Goal: Task Accomplishment & Management: Manage account settings

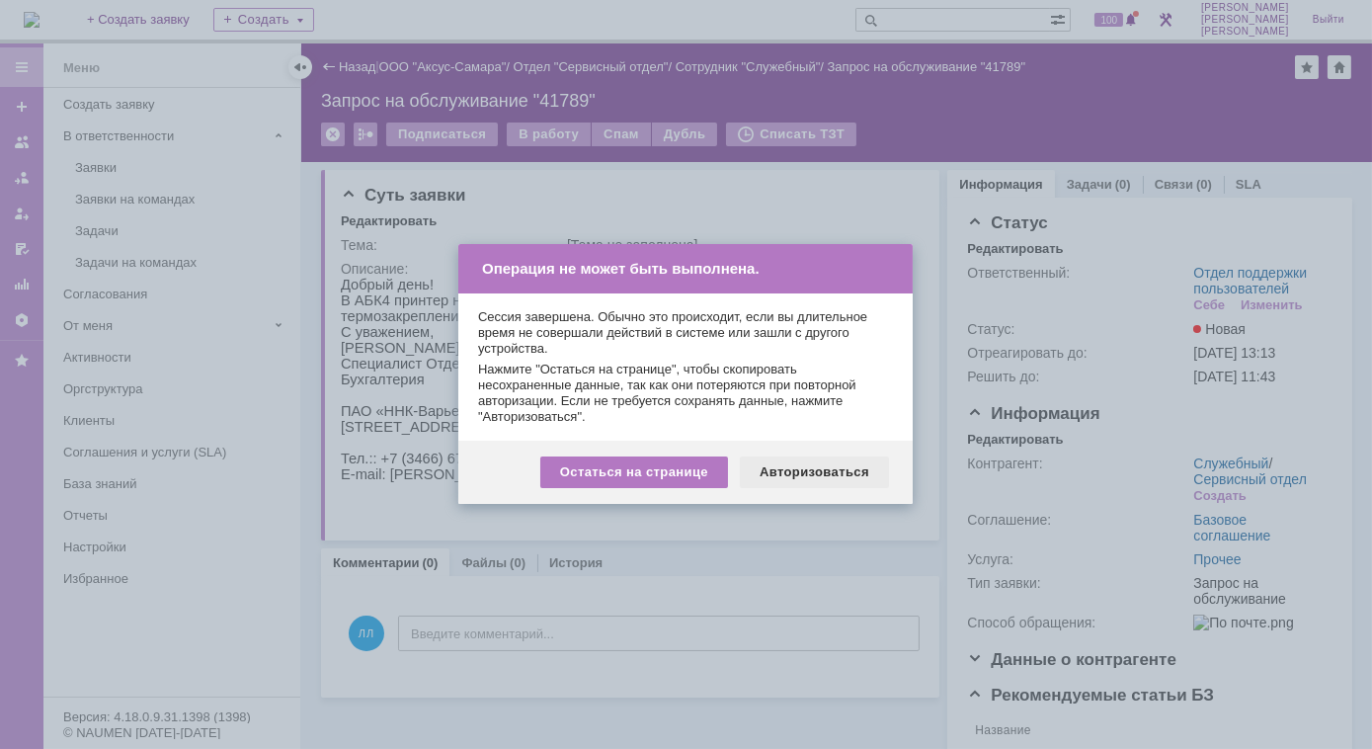
click at [797, 472] on div "Авторизоваться" at bounding box center [814, 472] width 149 height 32
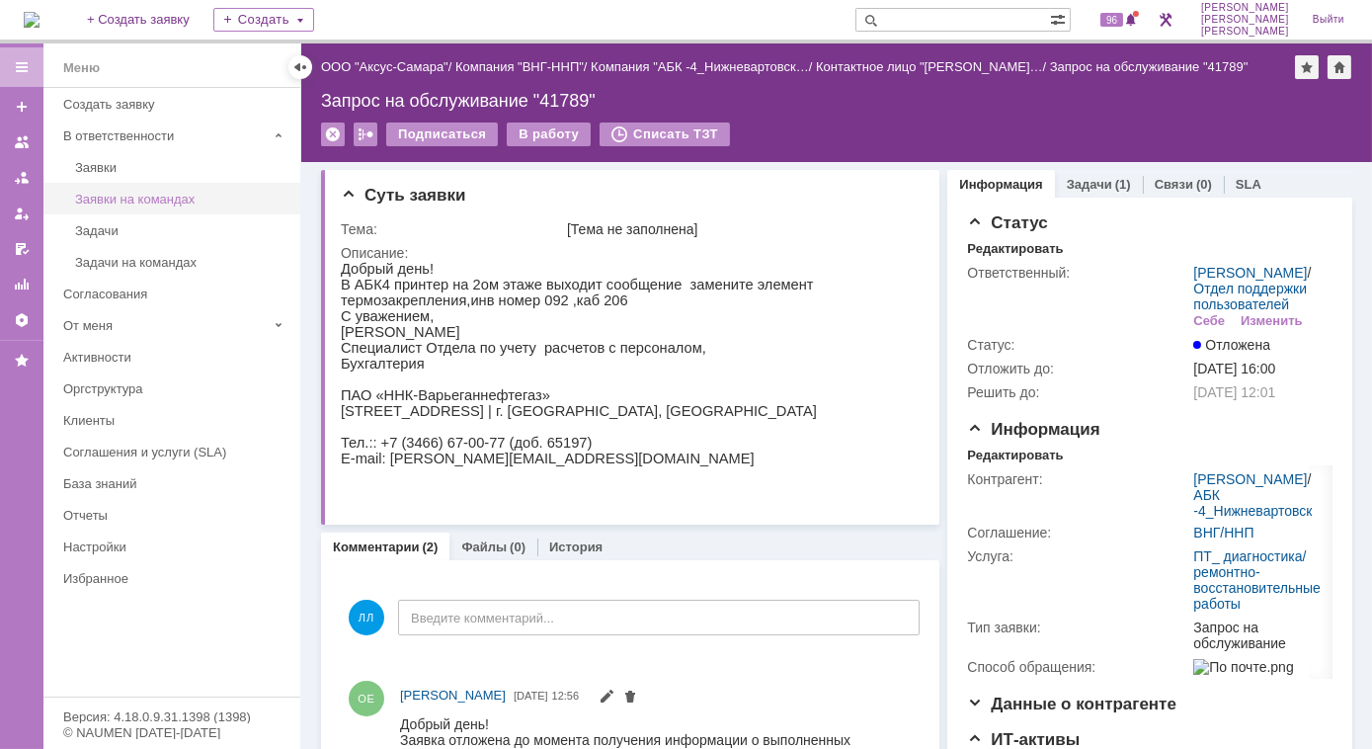
click at [139, 195] on div "Заявки на командах" at bounding box center [181, 199] width 213 height 15
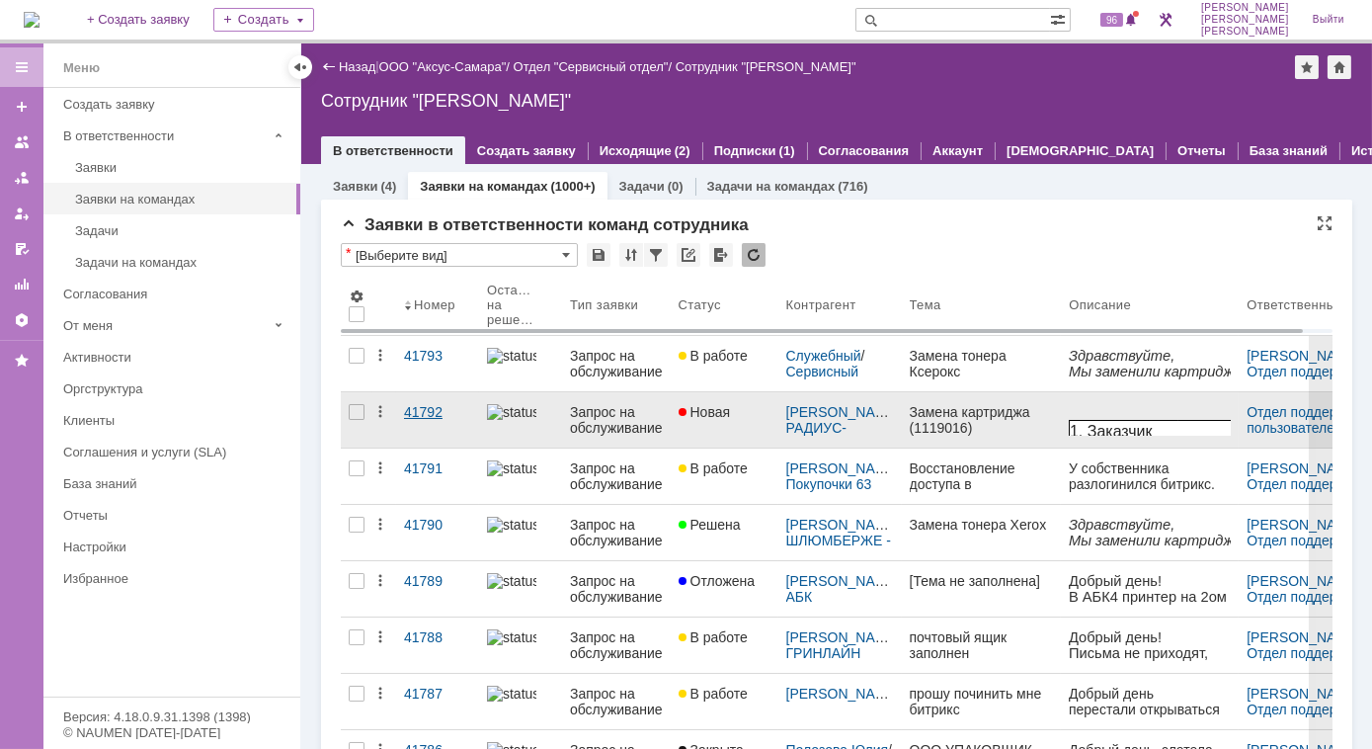
click at [429, 413] on div "41792" at bounding box center [437, 412] width 67 height 16
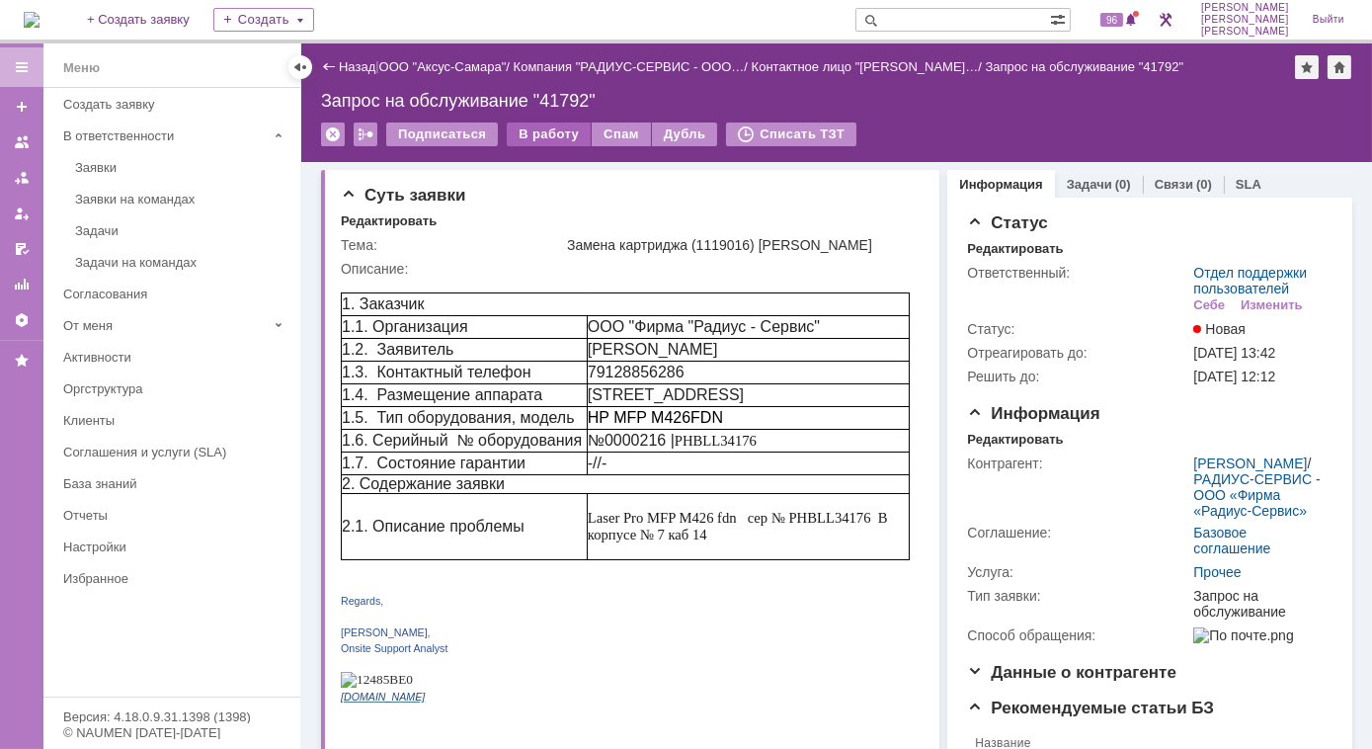
click at [533, 131] on div "В работу" at bounding box center [549, 134] width 84 height 24
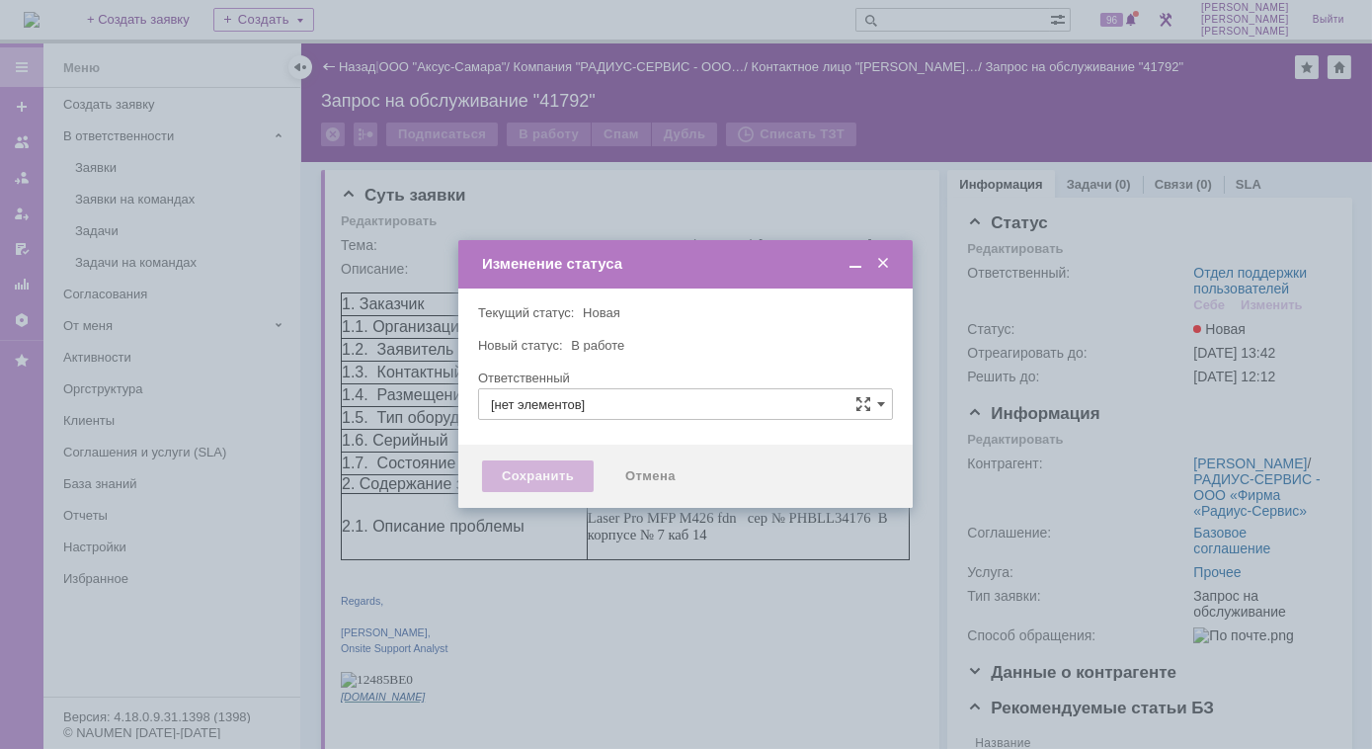
type input "Отдел поддержки пользователей"
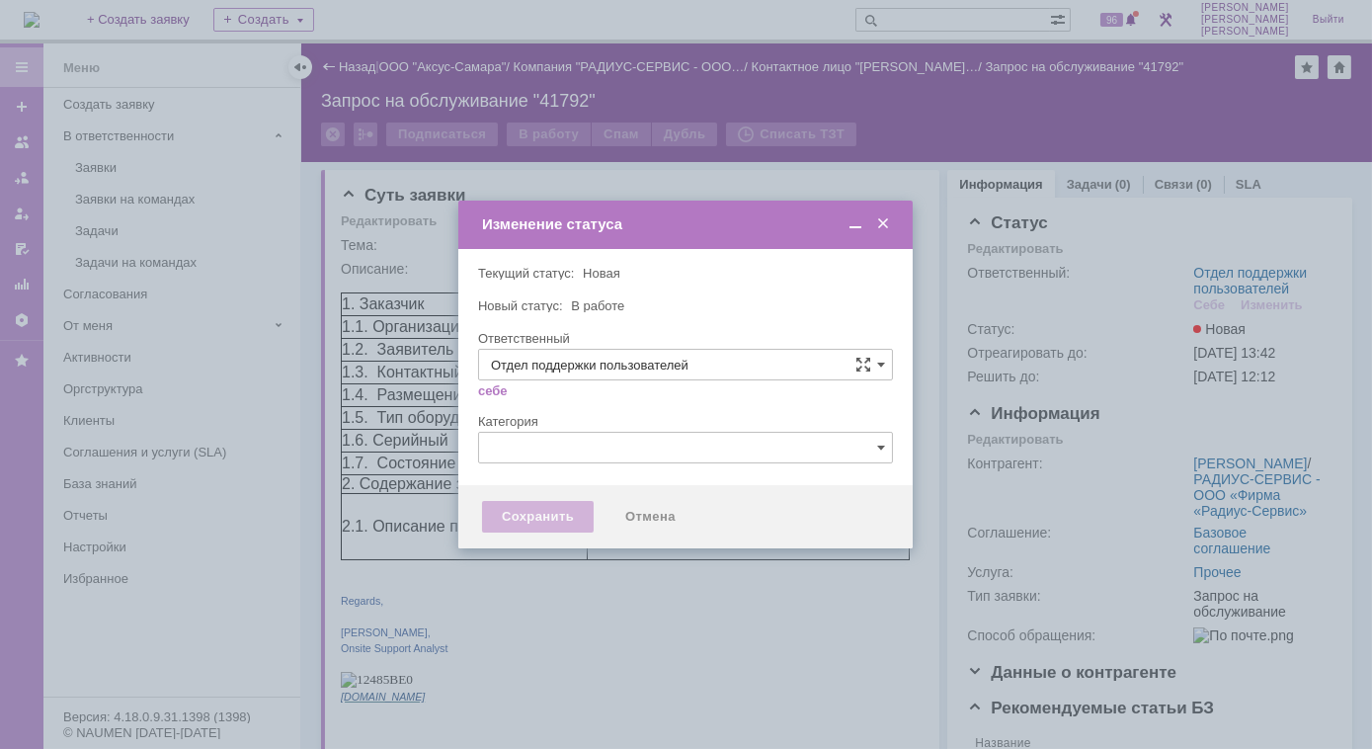
type input "[PERSON_NAME]"
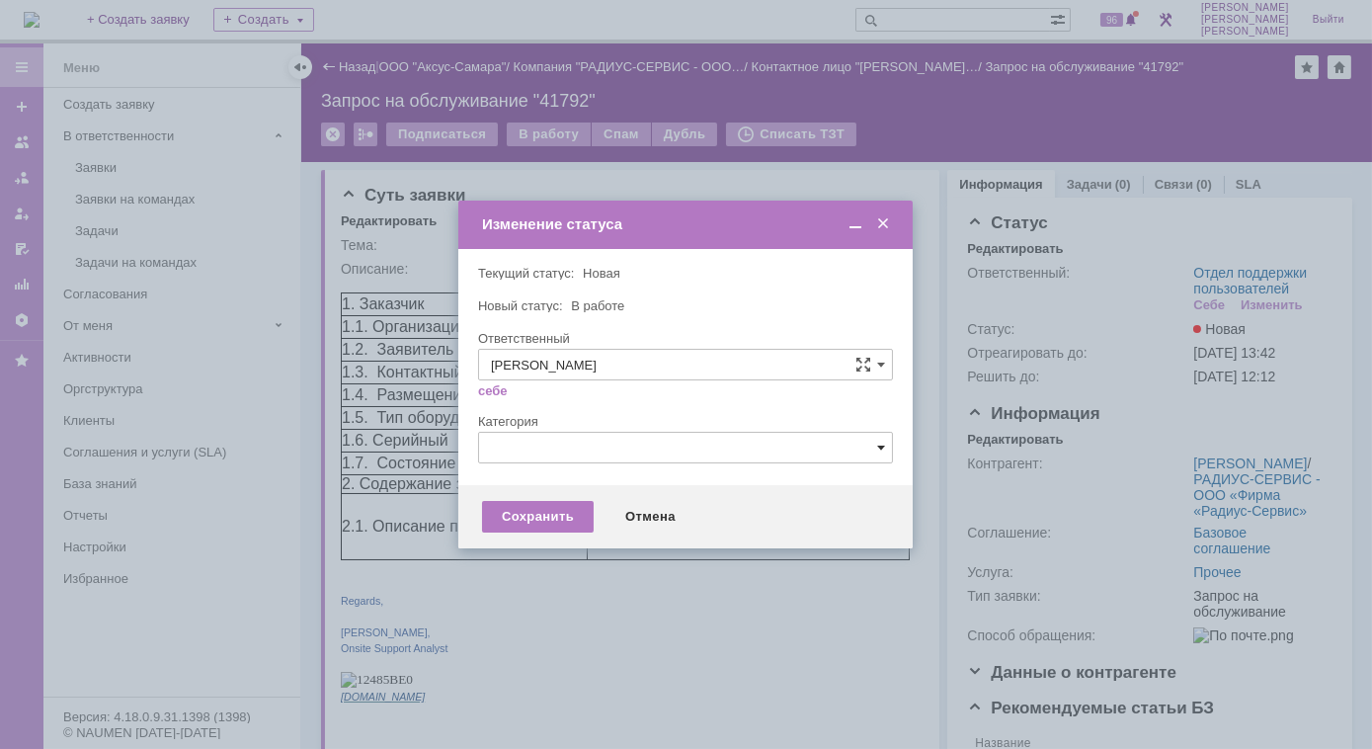
click at [881, 446] on span at bounding box center [881, 447] width 8 height 16
click at [841, 174] on div at bounding box center [686, 374] width 1372 height 749
click at [539, 516] on div "Сохранить" at bounding box center [538, 517] width 112 height 32
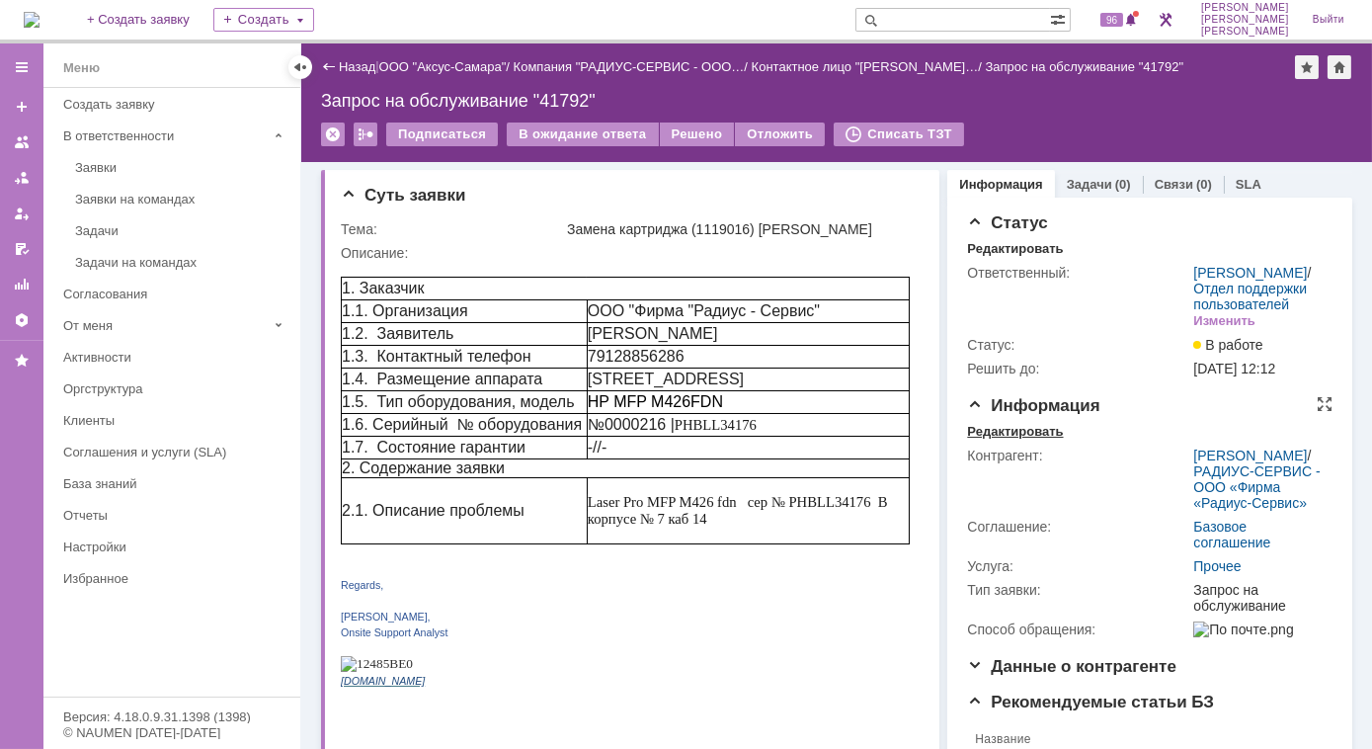
click at [993, 439] on div "Редактировать" at bounding box center [1015, 432] width 96 height 16
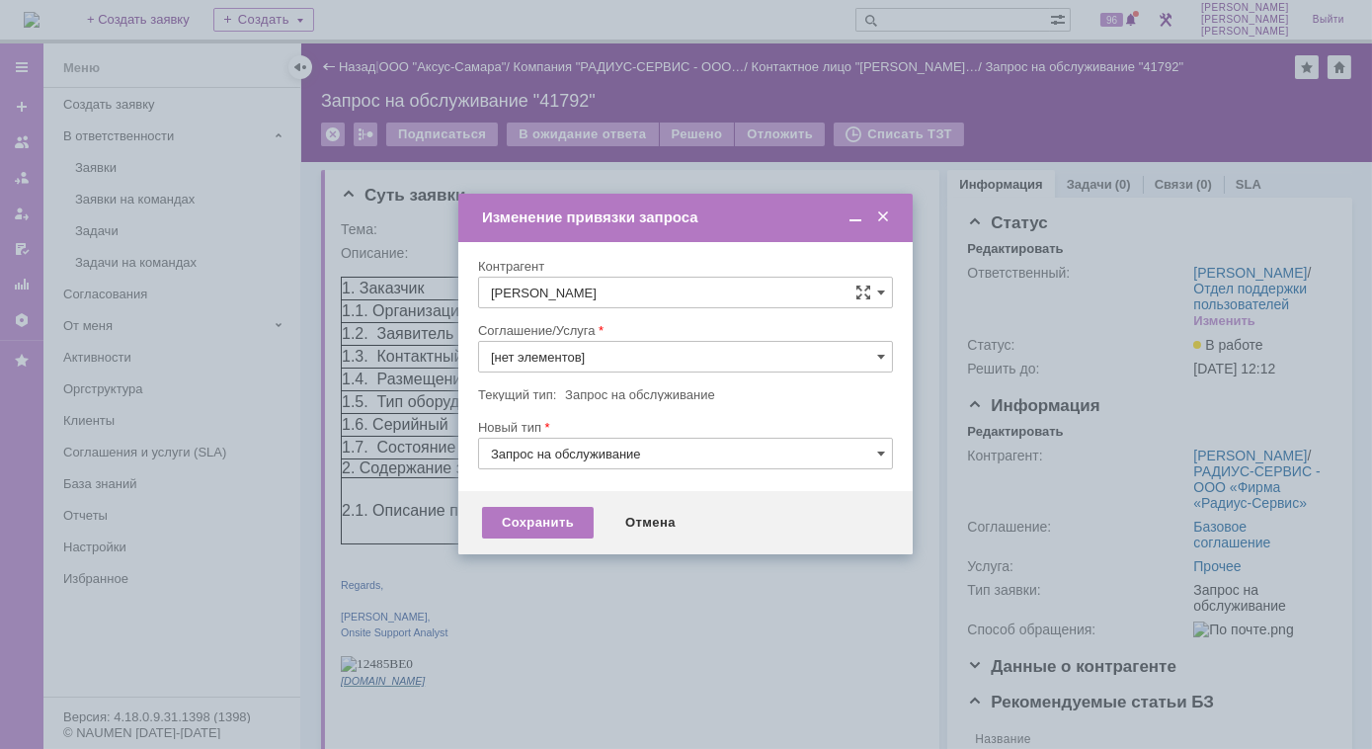
type input "Прочее"
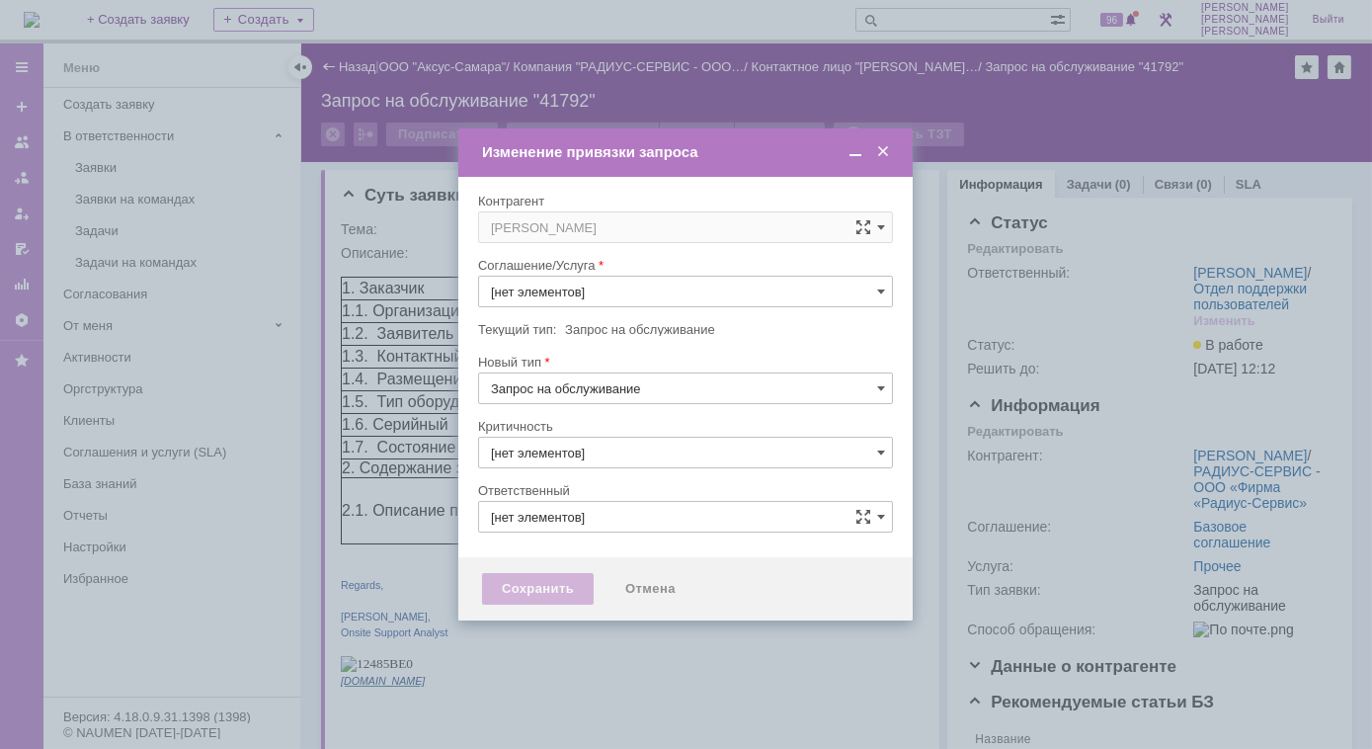
type input "Прочее"
type input "3. Низкая"
type input "[не указано]"
type input "[PERSON_NAME]"
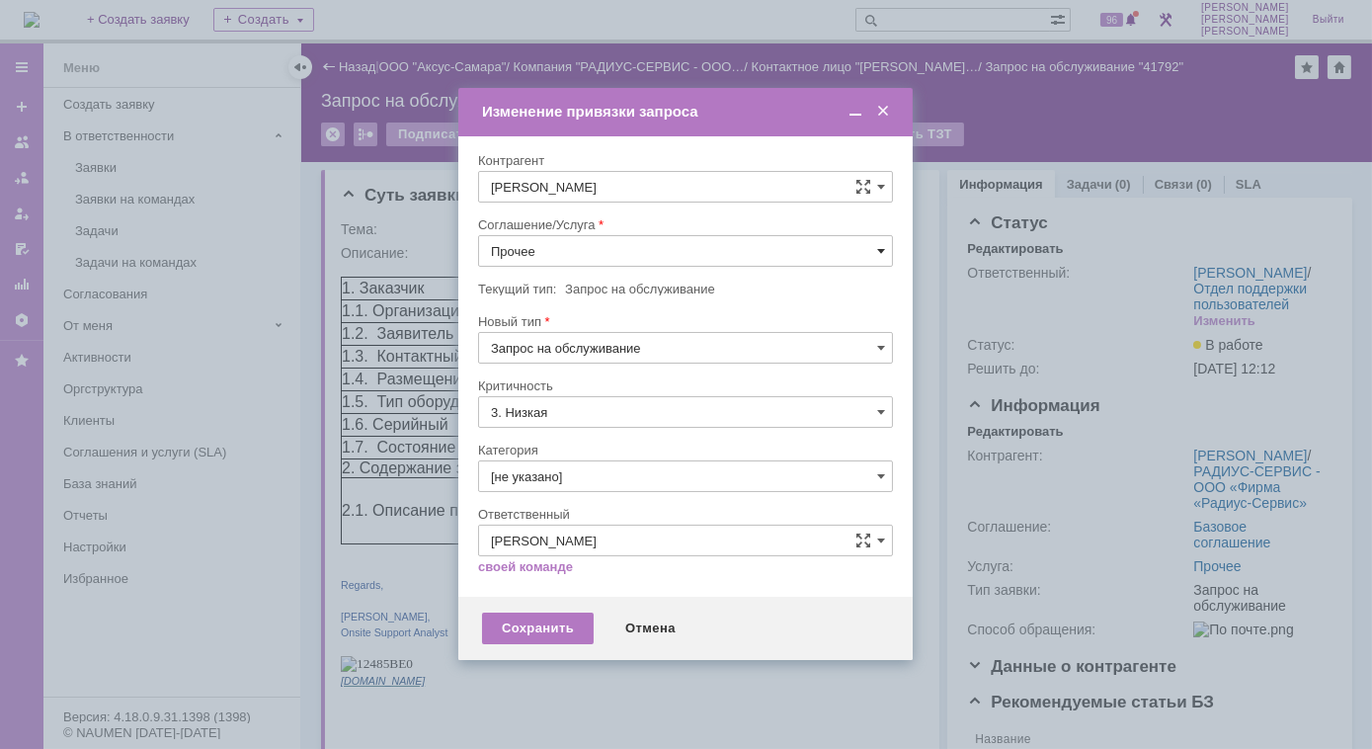
click at [882, 251] on span at bounding box center [881, 251] width 8 height 16
click at [608, 395] on span "ПТ_Замена расходных материалов / ресурсных деталей" at bounding box center [685, 397] width 389 height 16
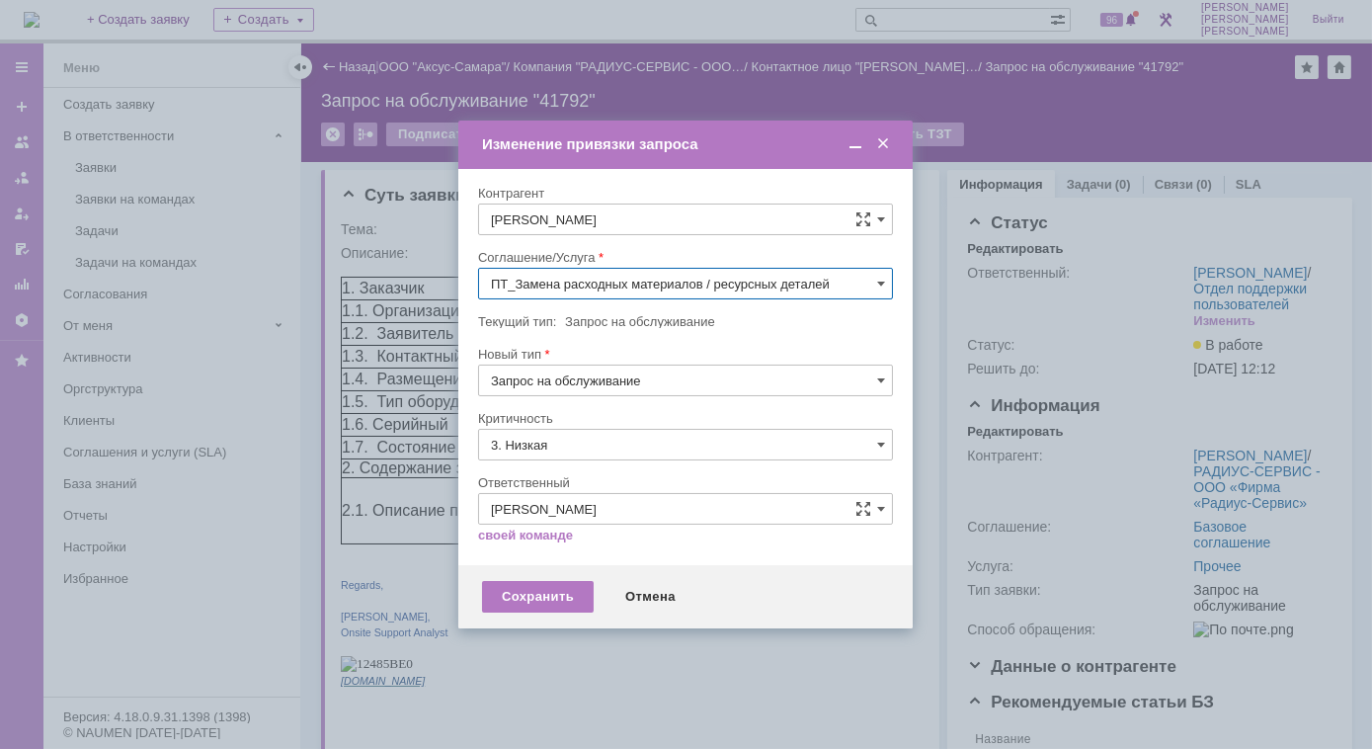
type input "ПТ_Замена расходных материалов / ресурсных деталей"
click at [552, 593] on div "Сохранить" at bounding box center [538, 597] width 112 height 32
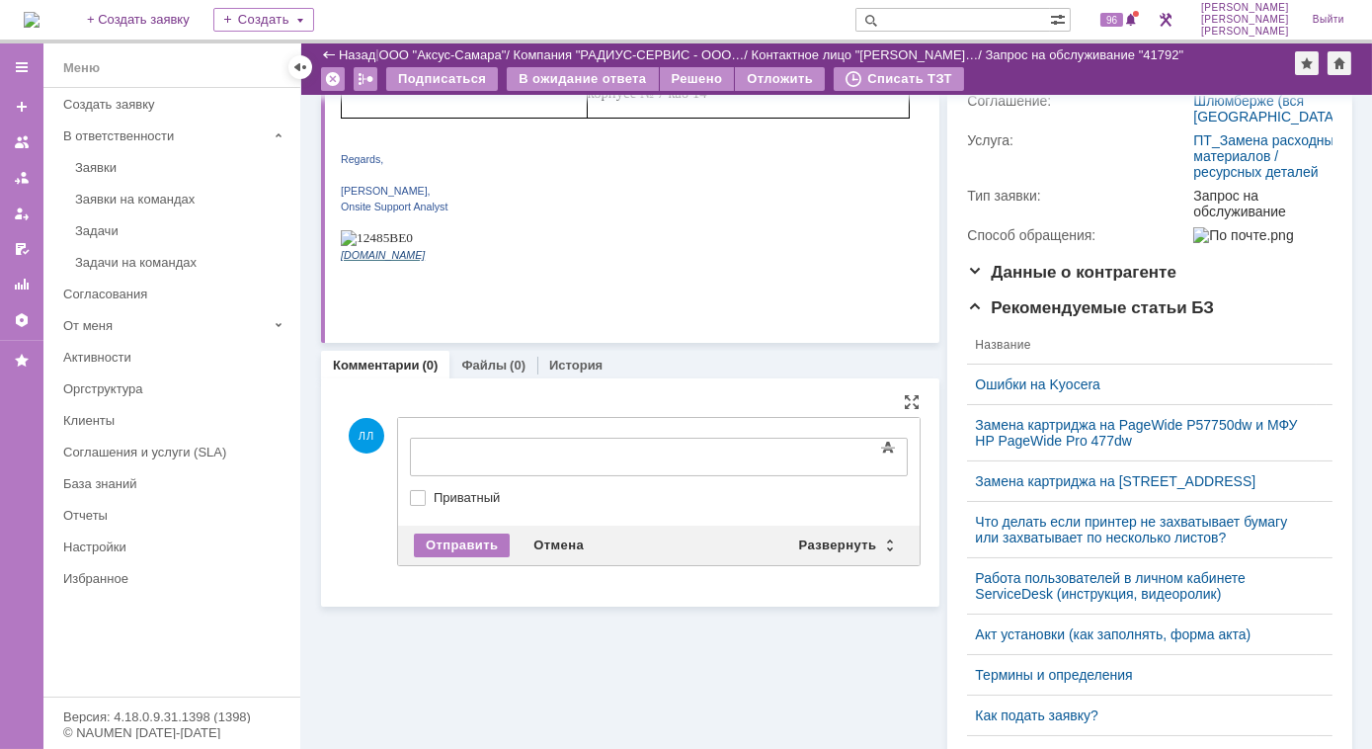
scroll to position [0, 0]
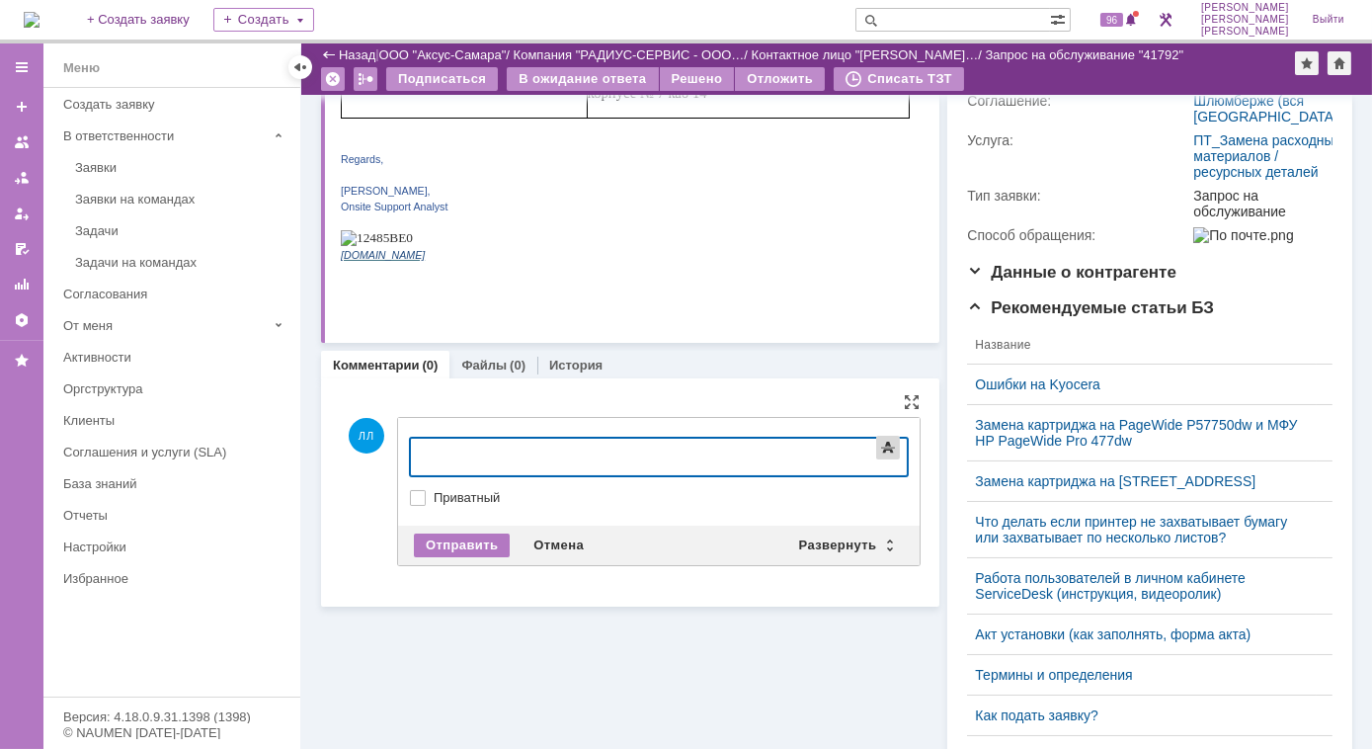
click at [882, 452] on span at bounding box center [888, 448] width 24 height 24
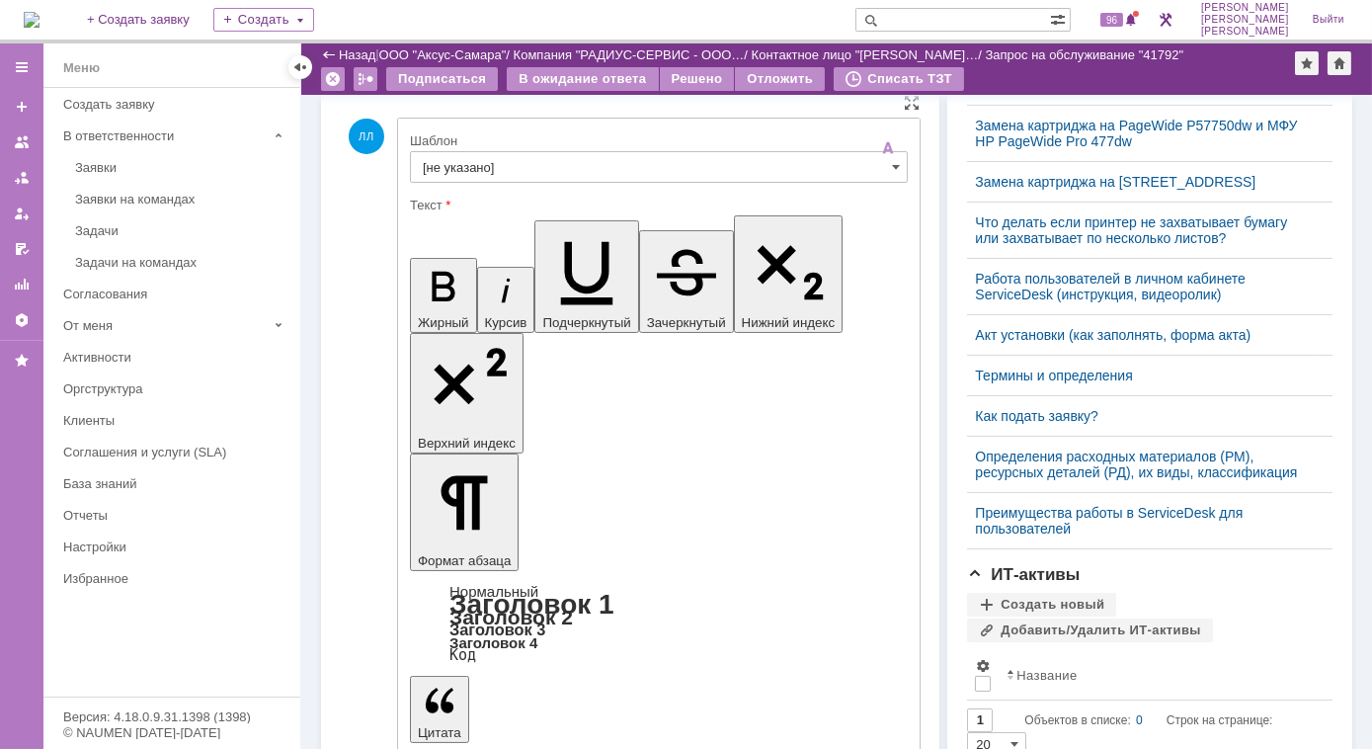
scroll to position [628, 0]
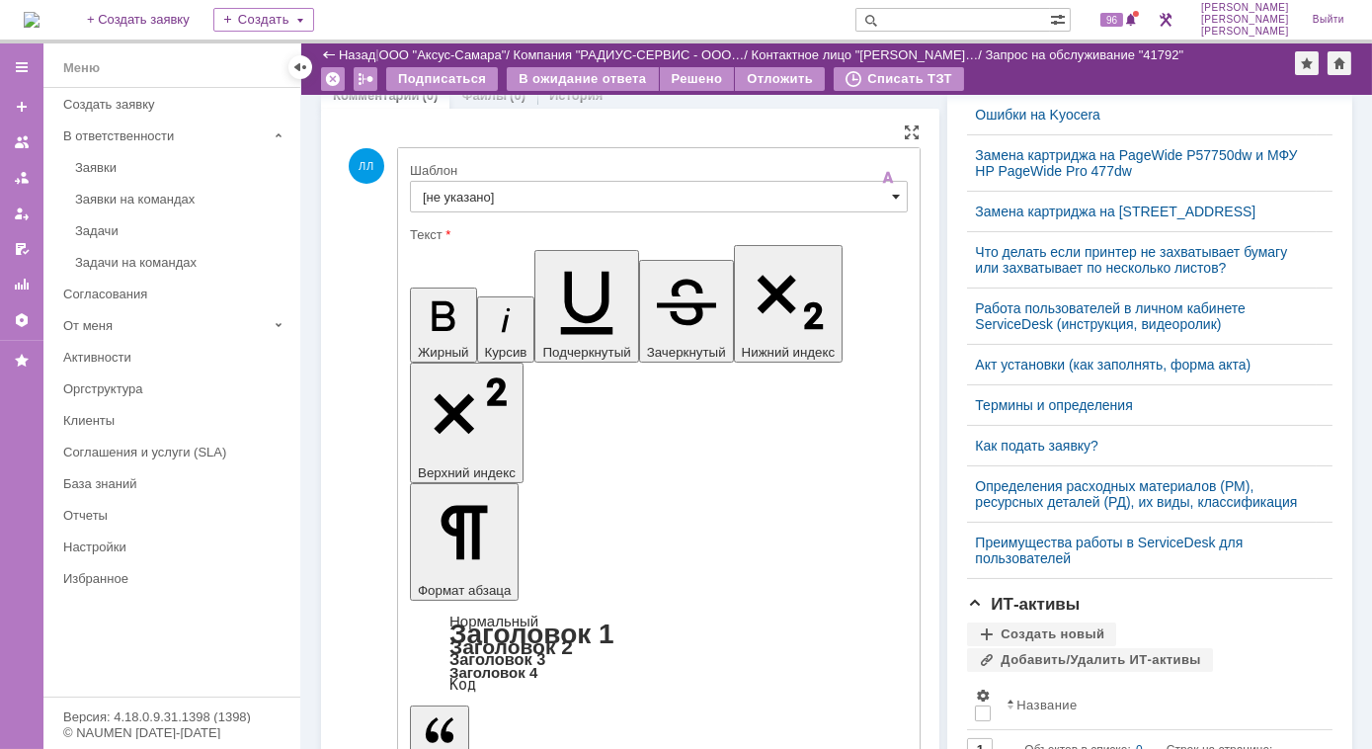
click at [892, 197] on span at bounding box center [896, 197] width 8 height 16
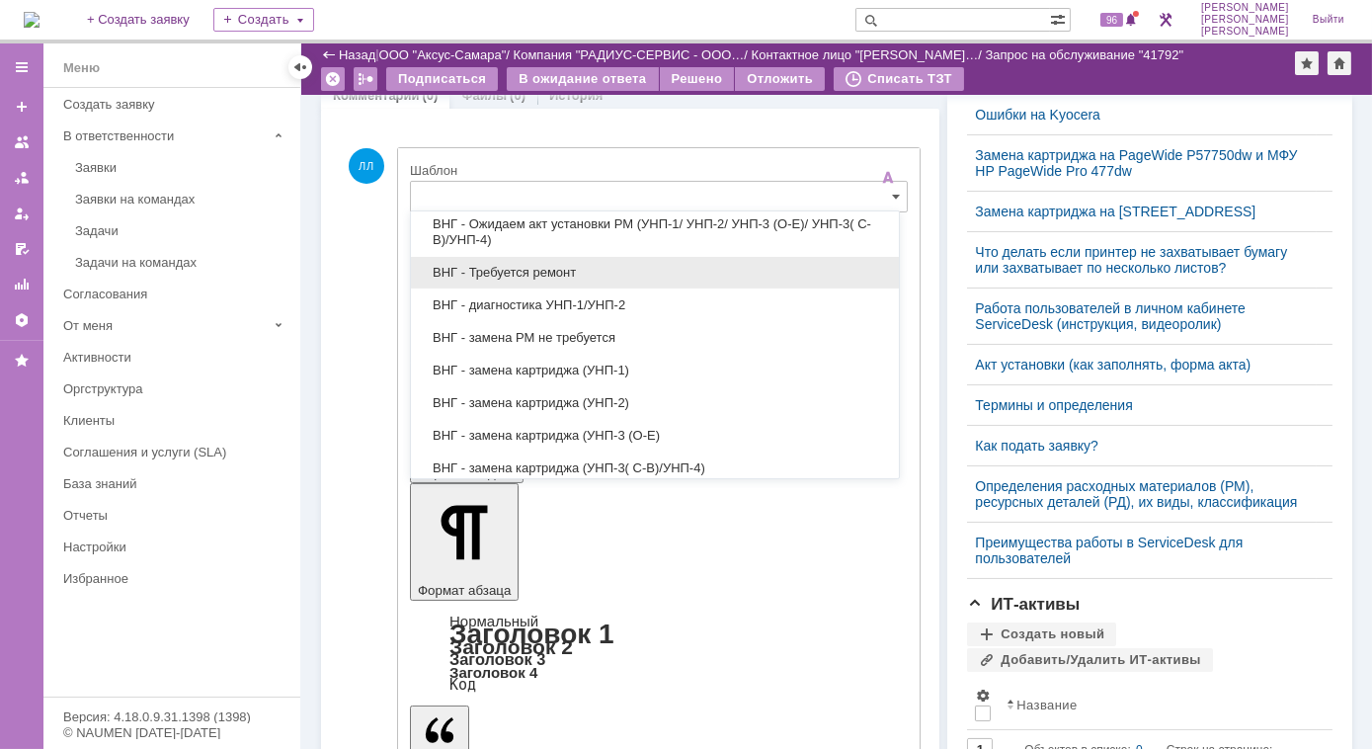
scroll to position [0, 0]
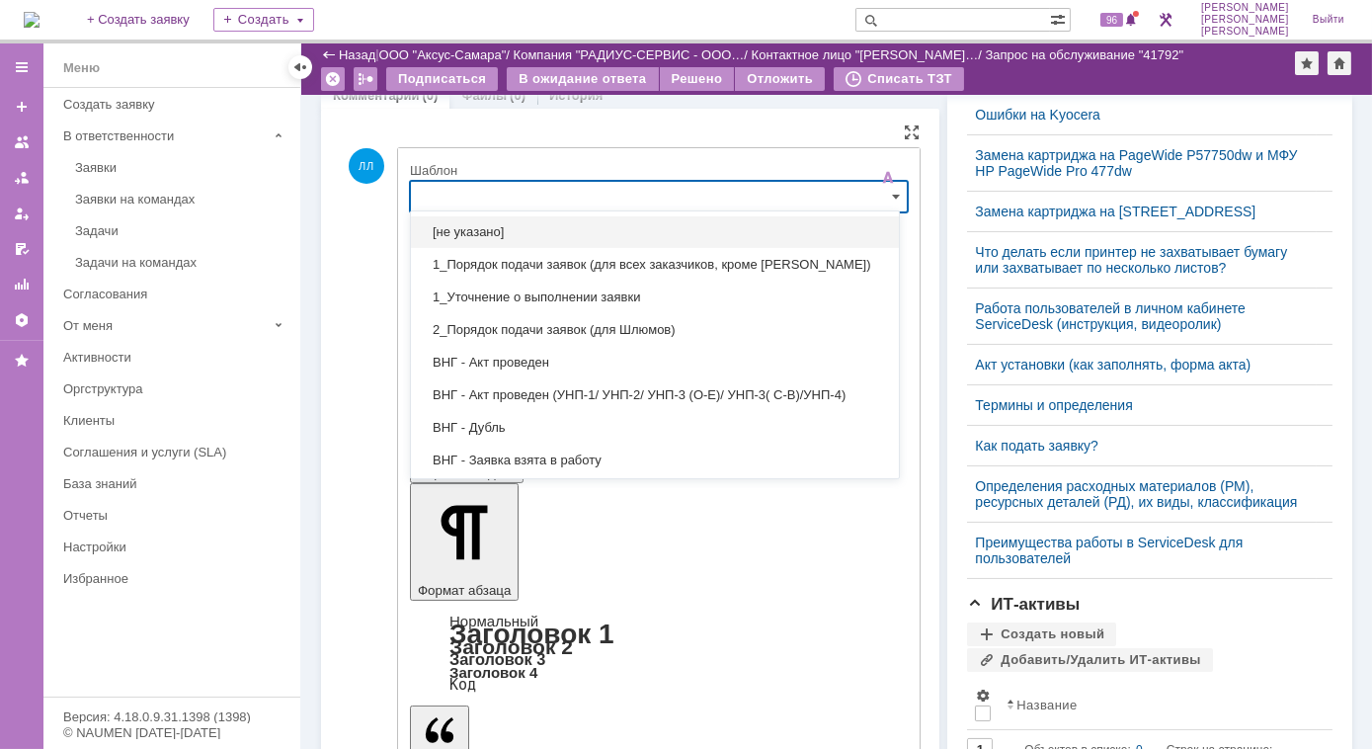
click at [569, 199] on input "text" at bounding box center [659, 197] width 498 height 32
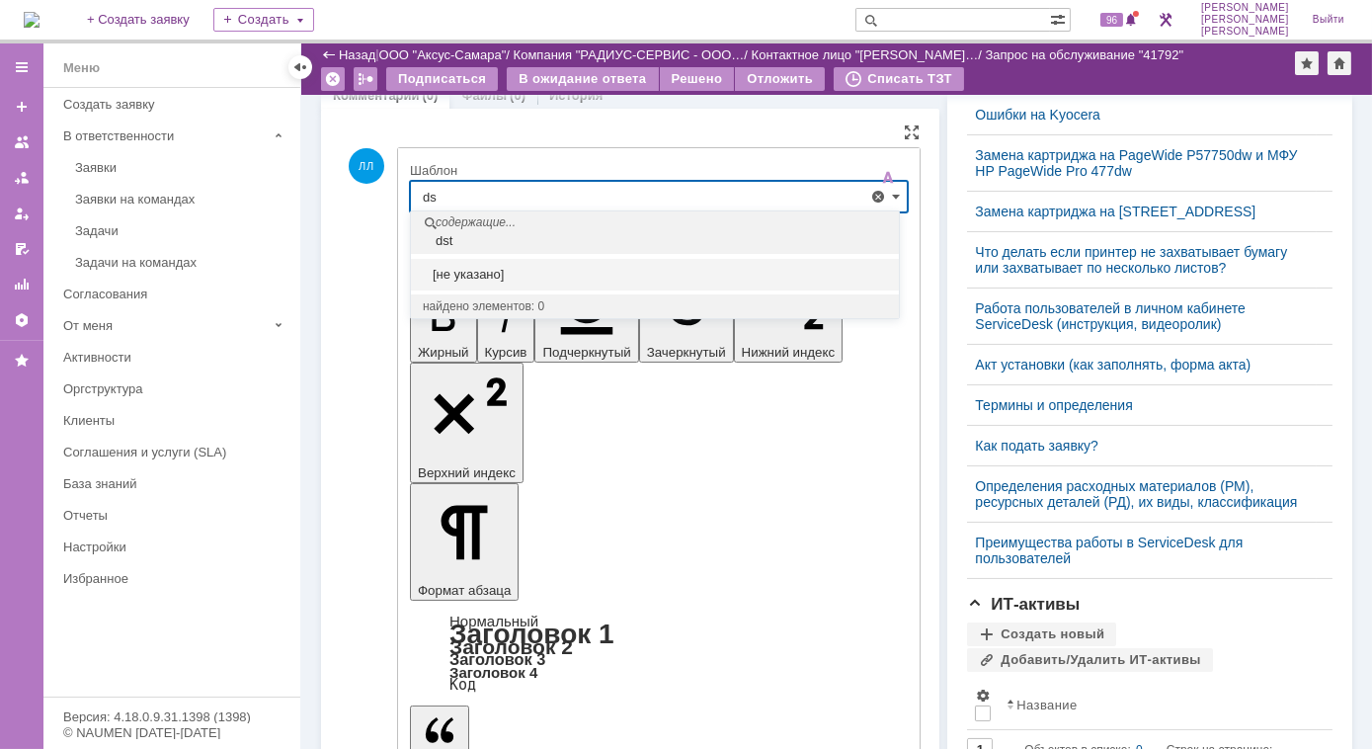
type input "d"
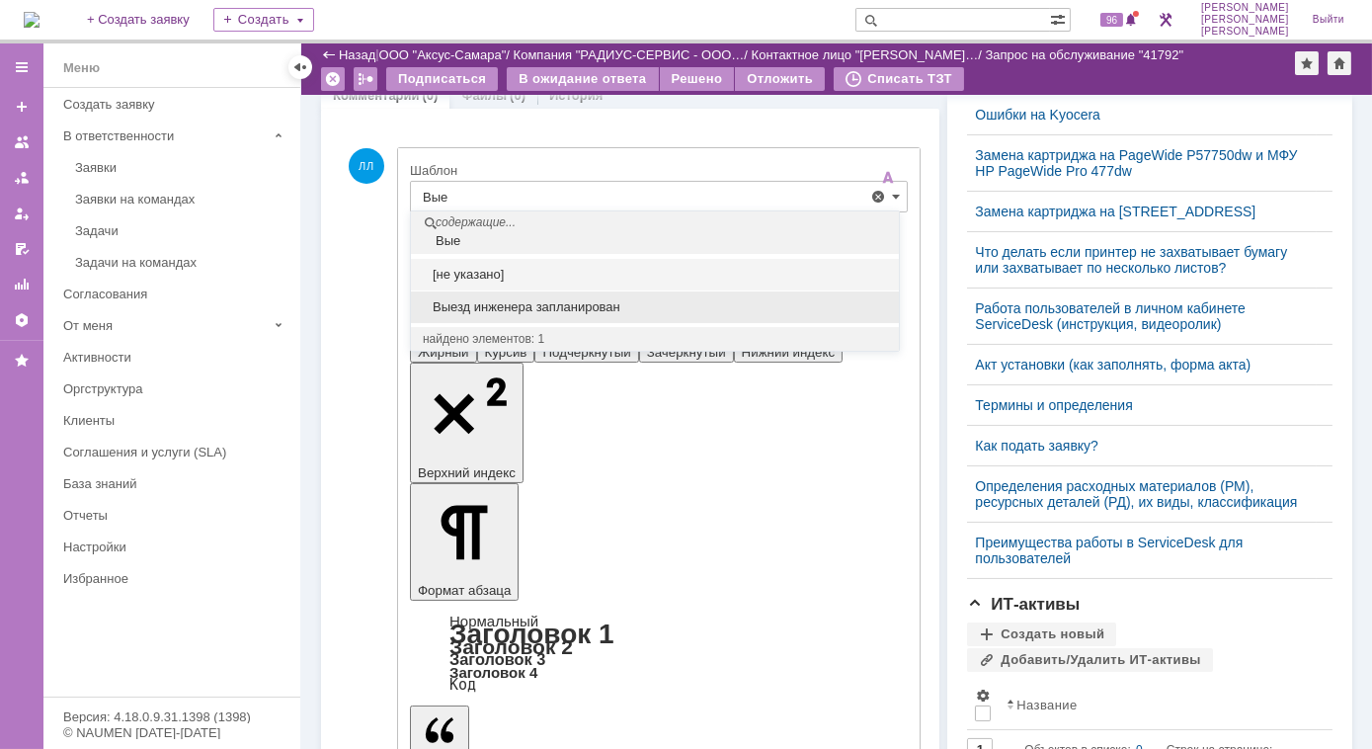
click at [577, 307] on span "Выезд инженера запланирован" at bounding box center [655, 307] width 464 height 16
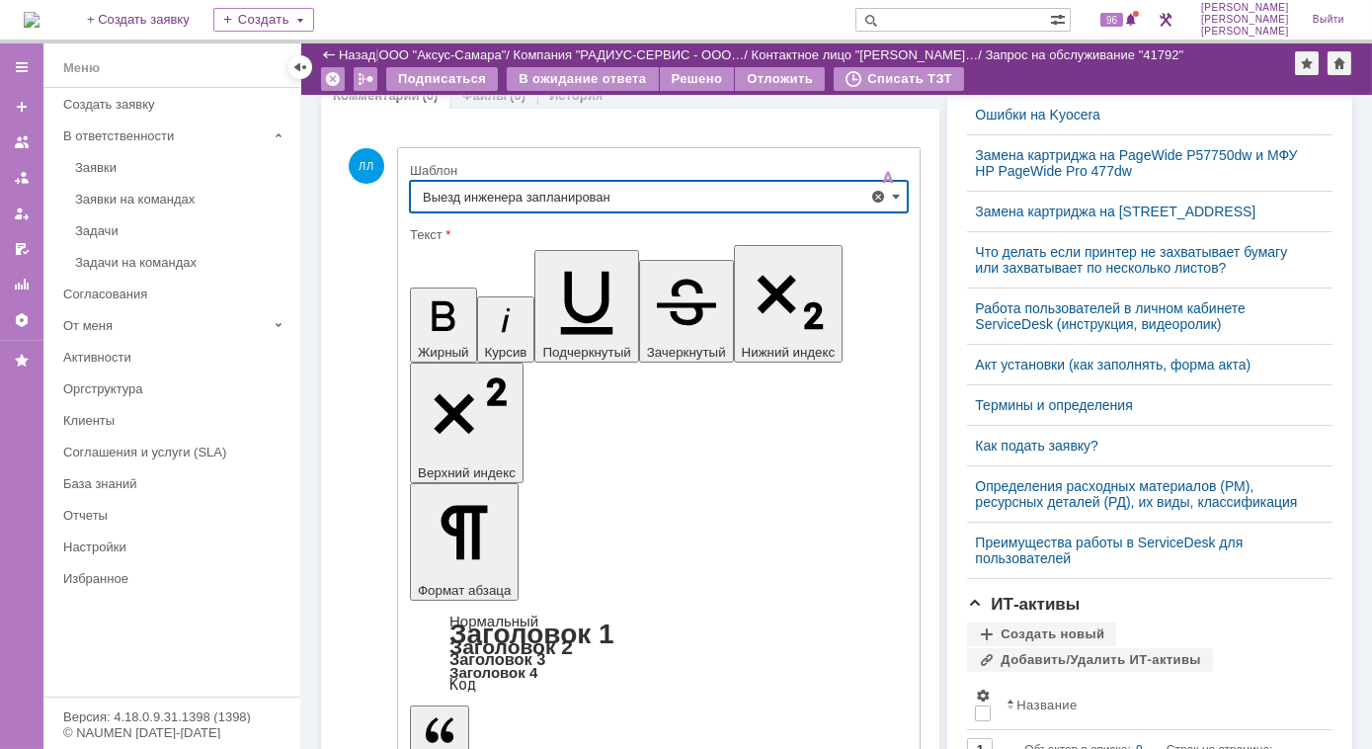
type input "Выезд инженера запланирован"
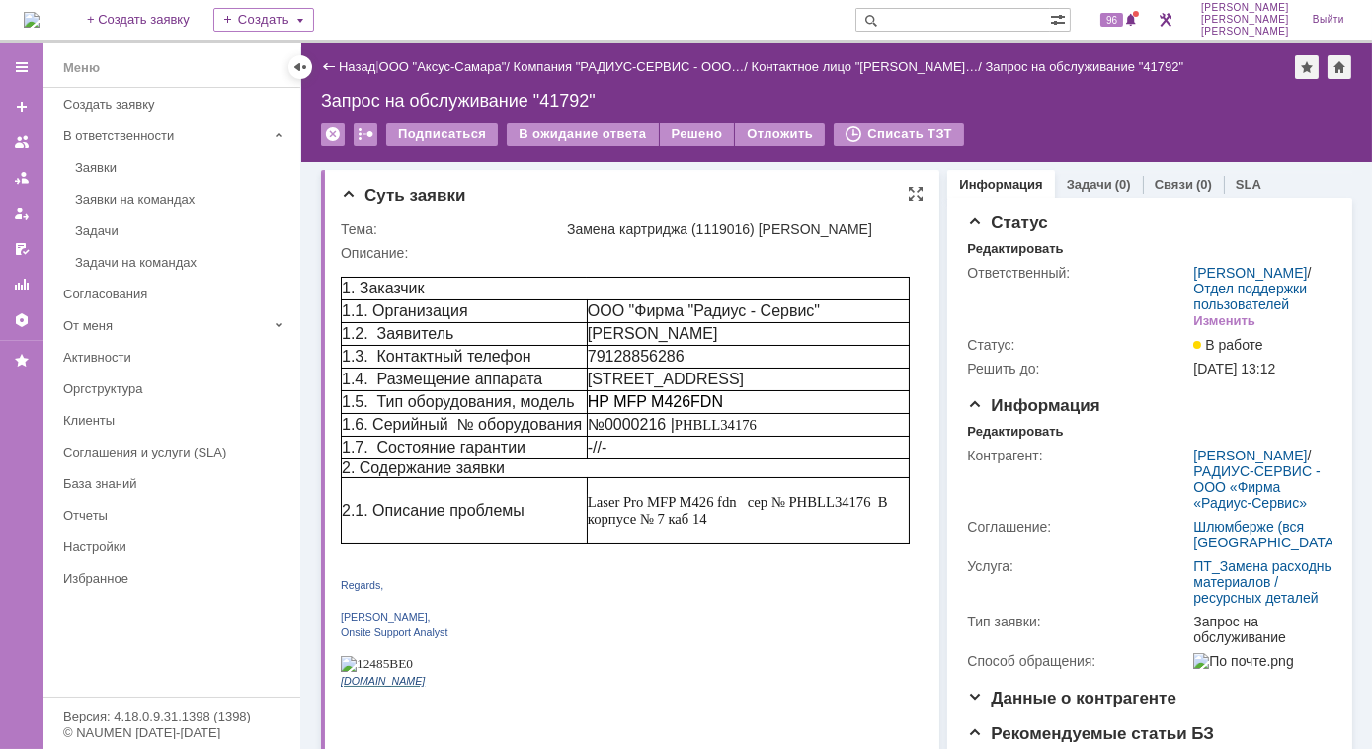
click at [721, 432] on span "PHBLL34176" at bounding box center [715, 424] width 82 height 16
copy span "PHBLL34176"
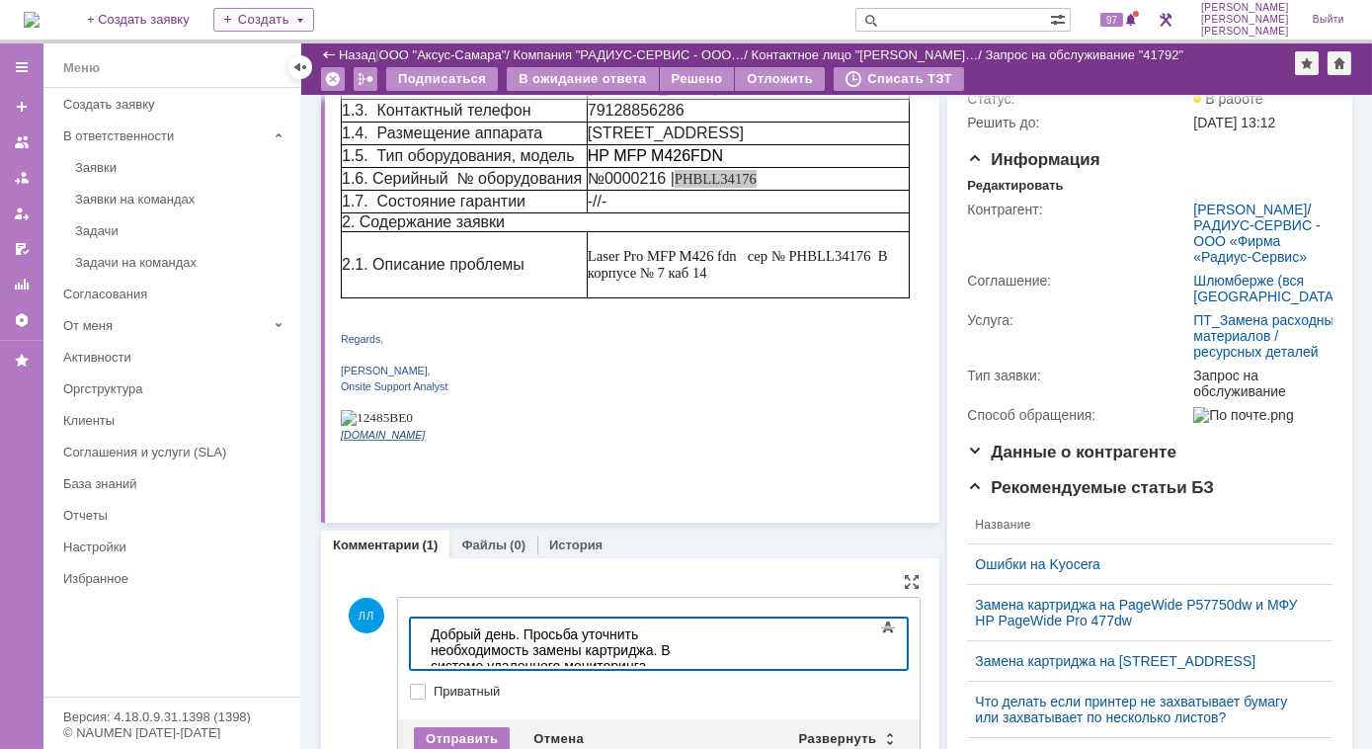
click at [710, 646] on div "Добрый день. Просьба уточнить необходимость замены картриджа. В системе удаленн…" at bounding box center [570, 656] width 280 height 63
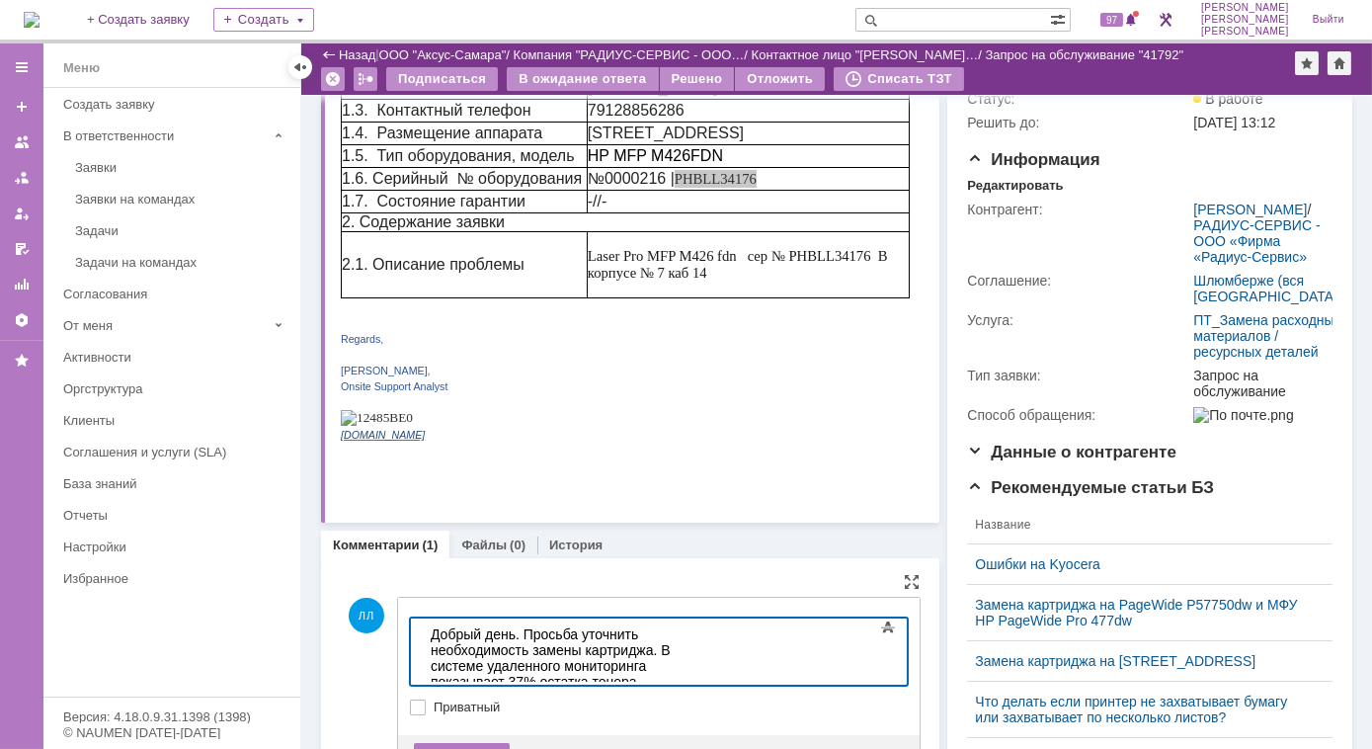
click at [543, 663] on div "Добрый день. Просьба уточнить необходимость замены картриджа. В системе удаленн…" at bounding box center [570, 656] width 280 height 63
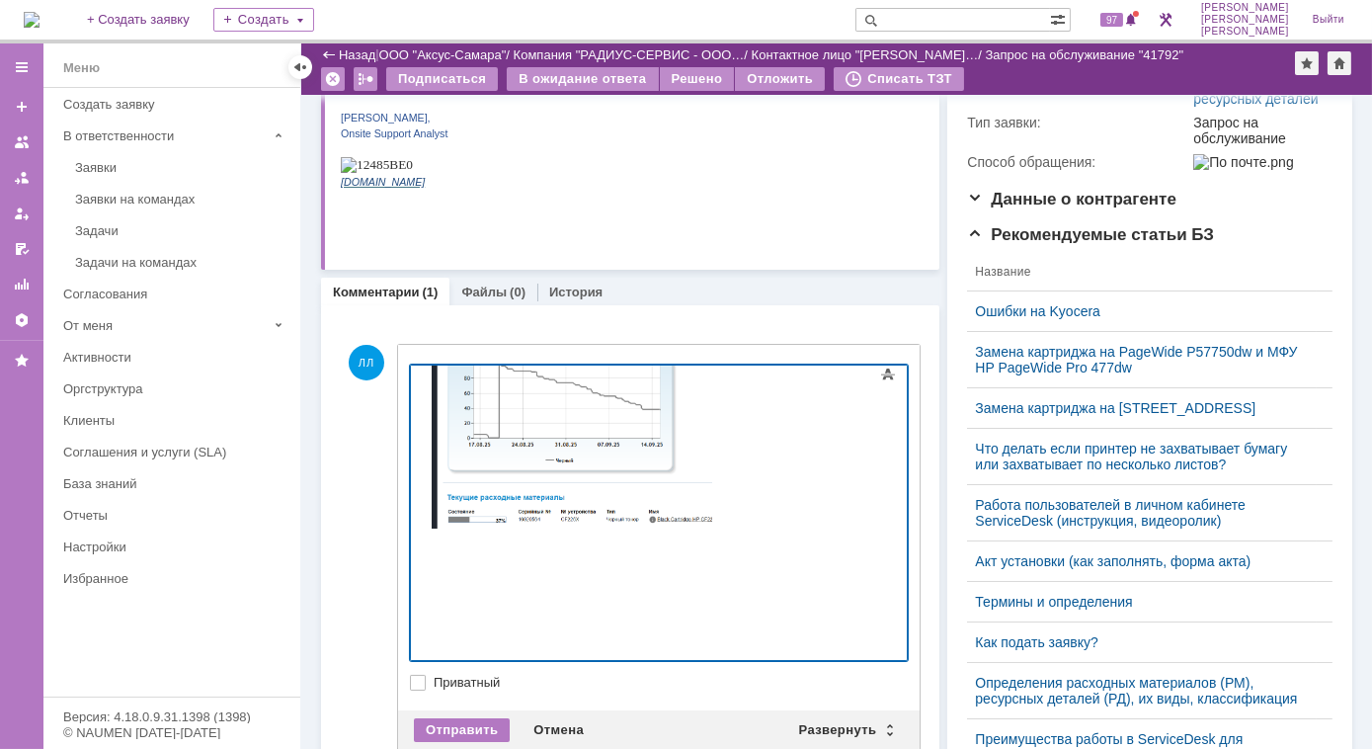
scroll to position [701, 0]
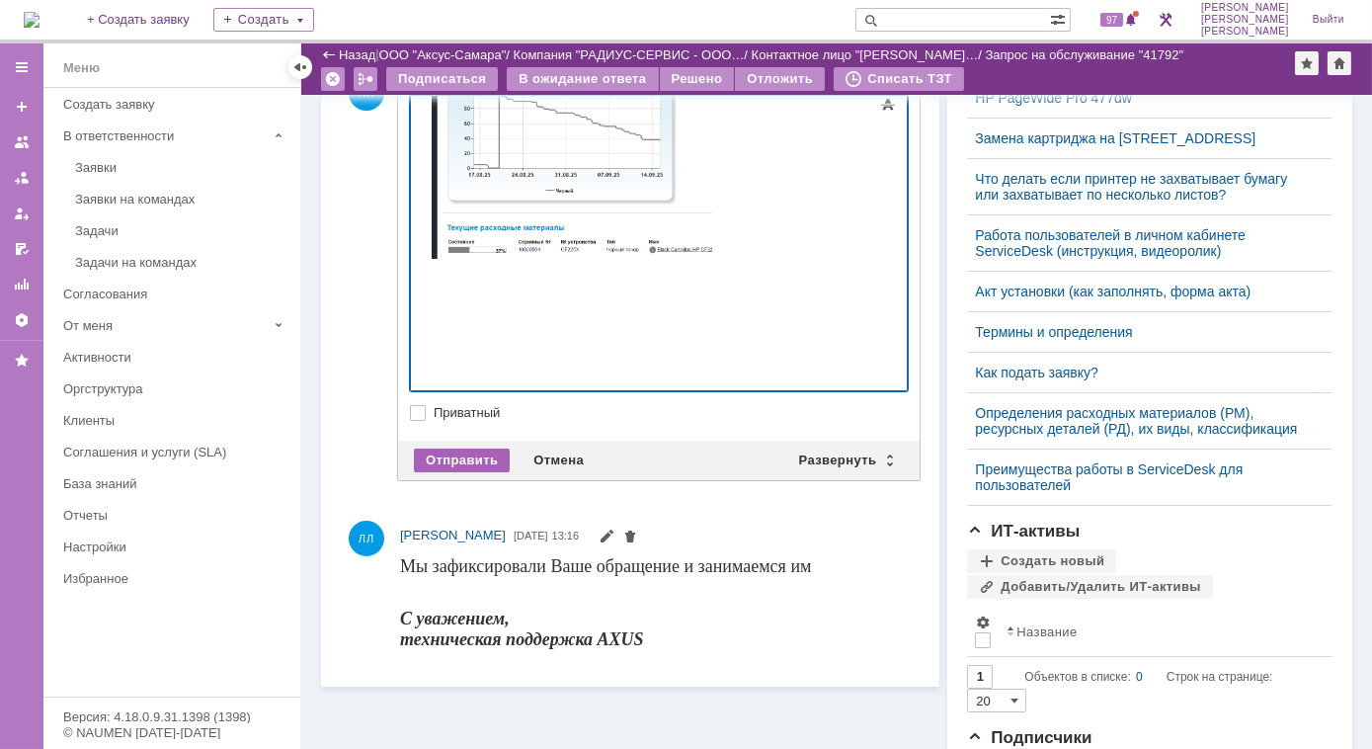
click at [451, 455] on div "Отправить" at bounding box center [462, 460] width 96 height 24
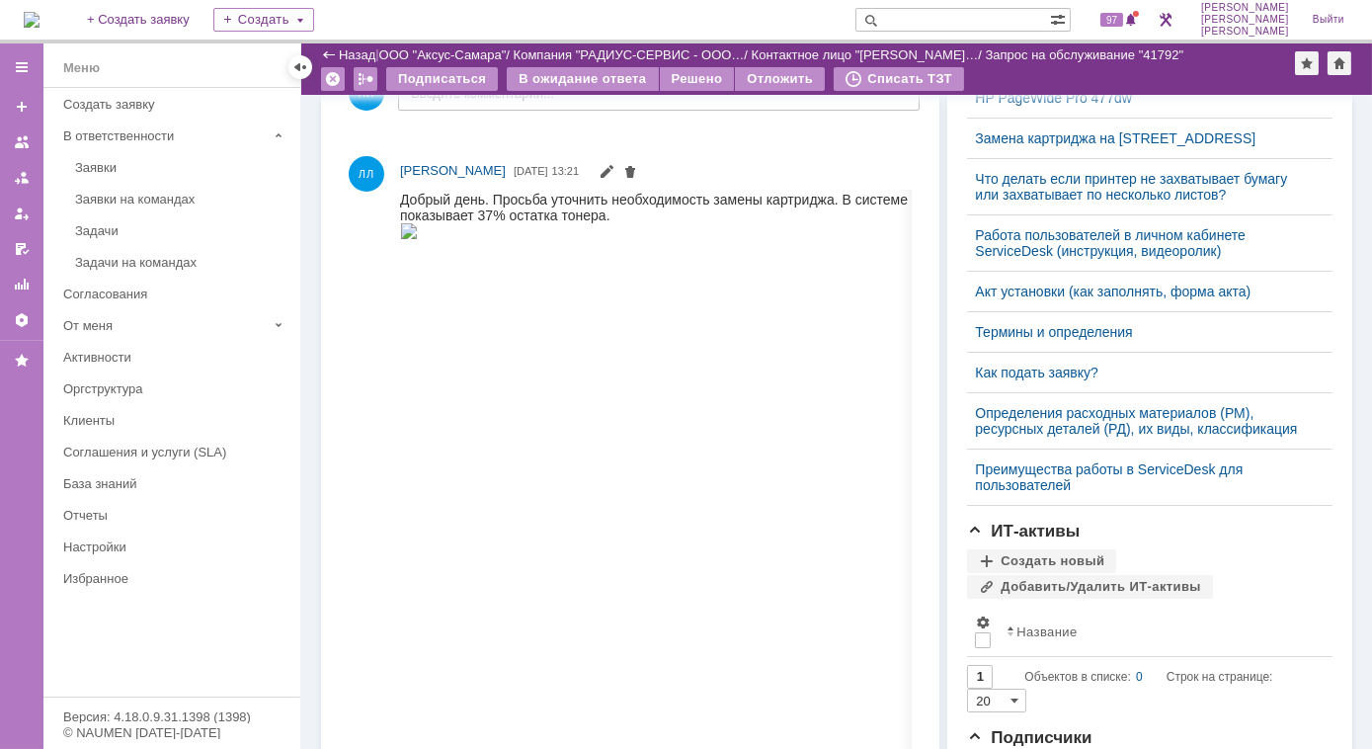
scroll to position [0, 0]
click at [563, 76] on div "В ожидание ответа" at bounding box center [582, 79] width 151 height 24
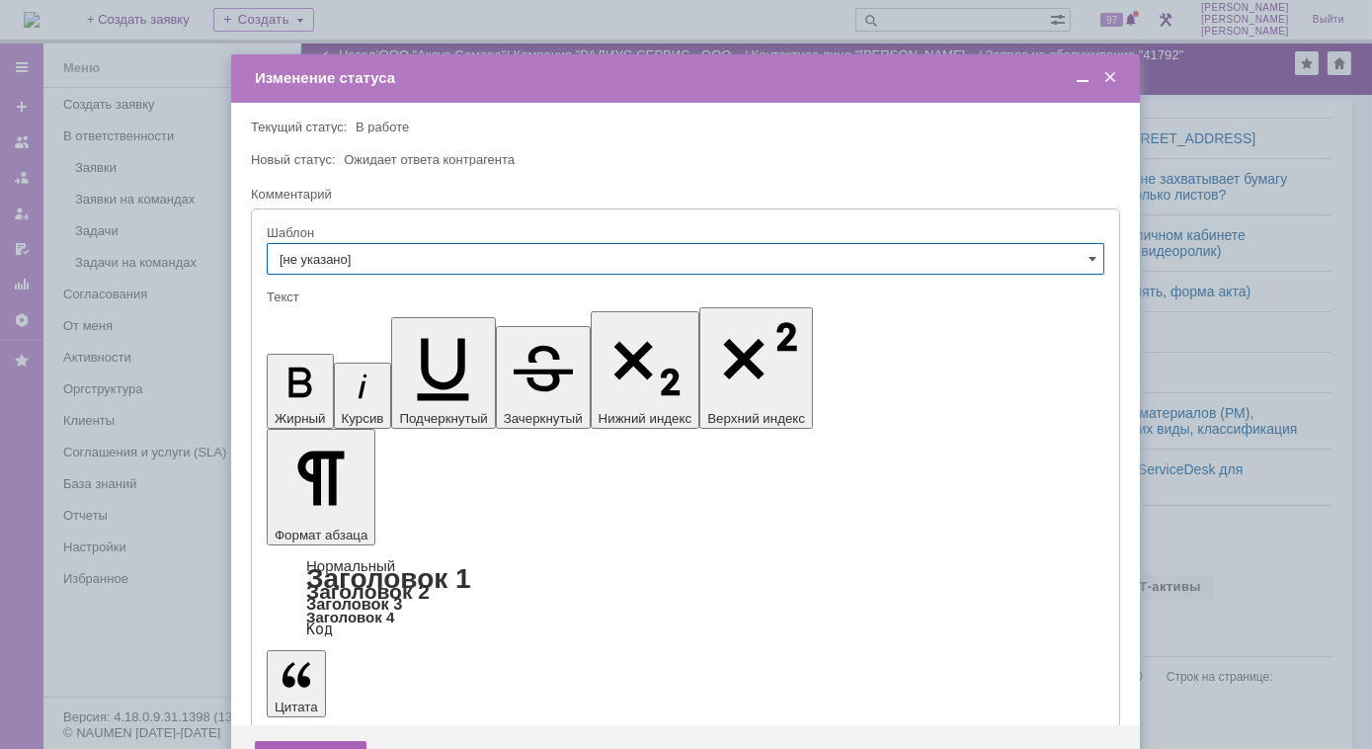
click at [285, 741] on div "Сохранить" at bounding box center [311, 757] width 112 height 32
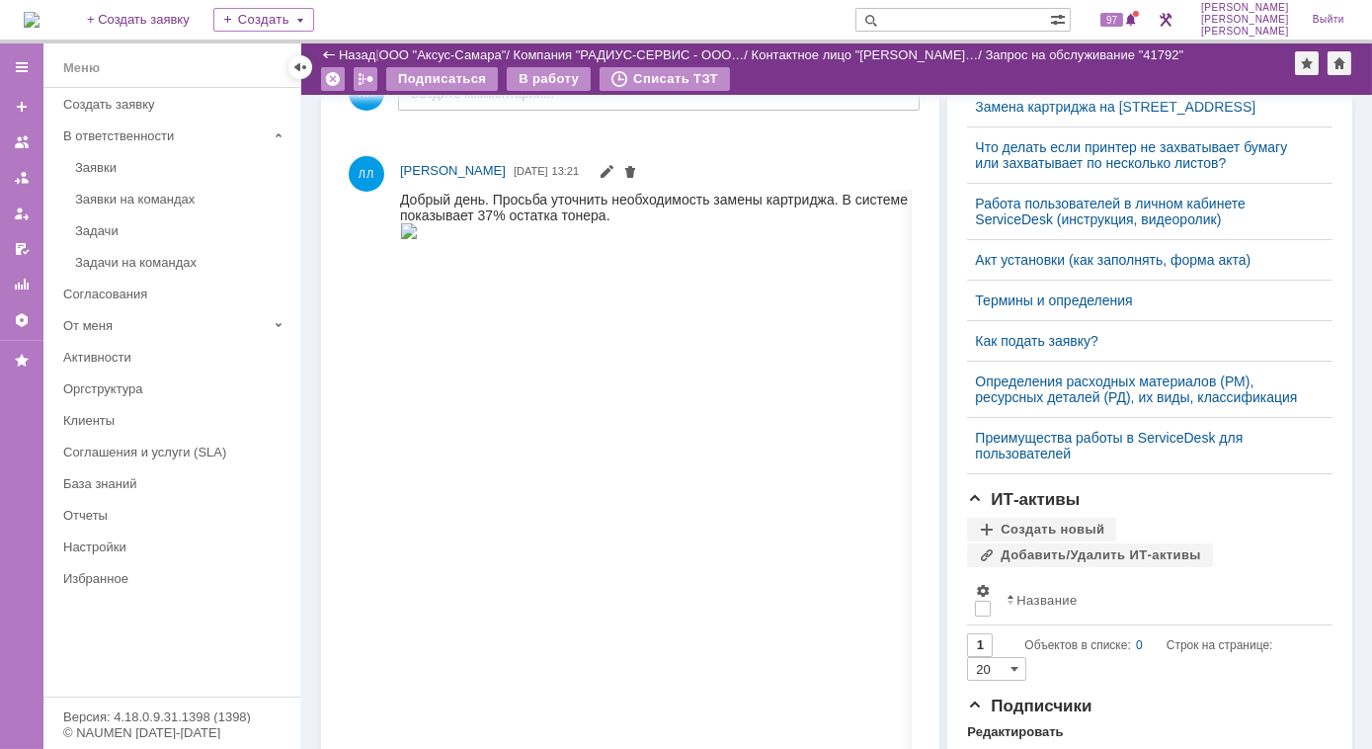
click at [152, 194] on div "Заявки на командах" at bounding box center [181, 199] width 213 height 15
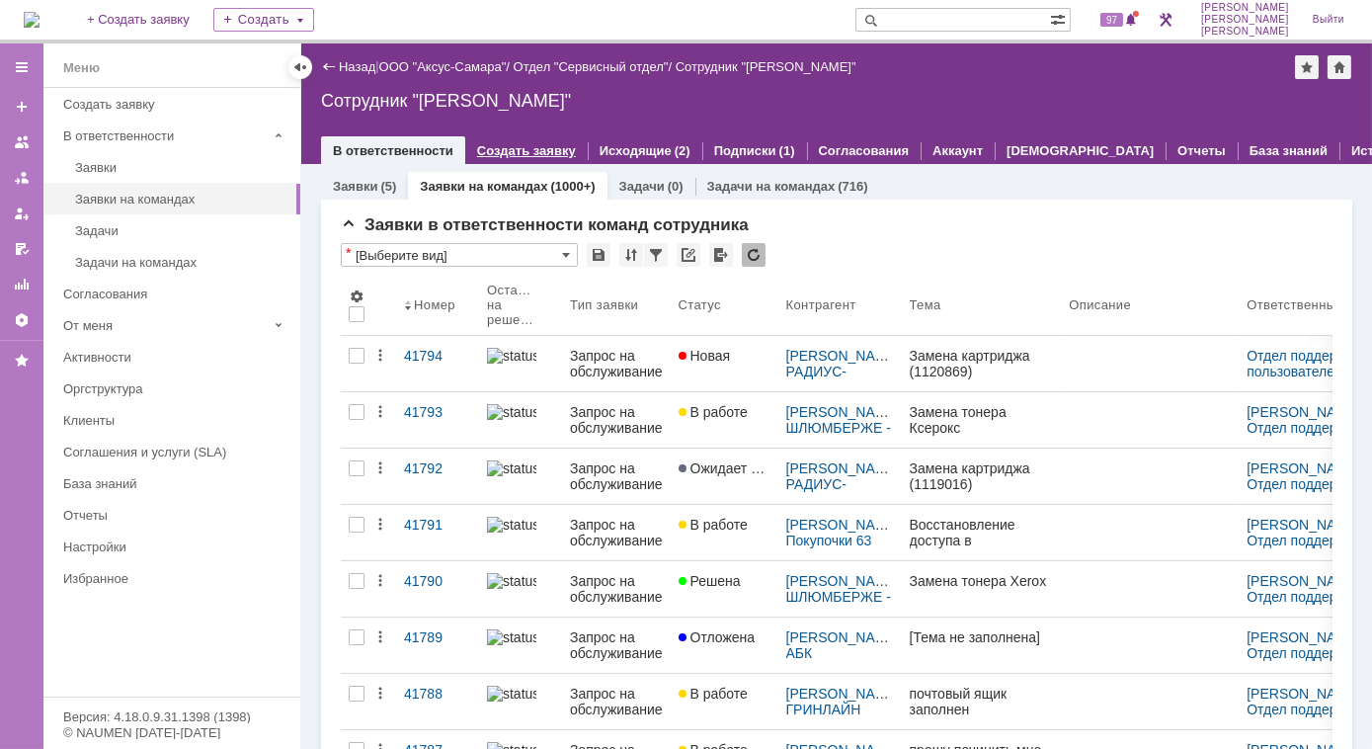
click at [511, 156] on link "Создать заявку" at bounding box center [526, 150] width 99 height 15
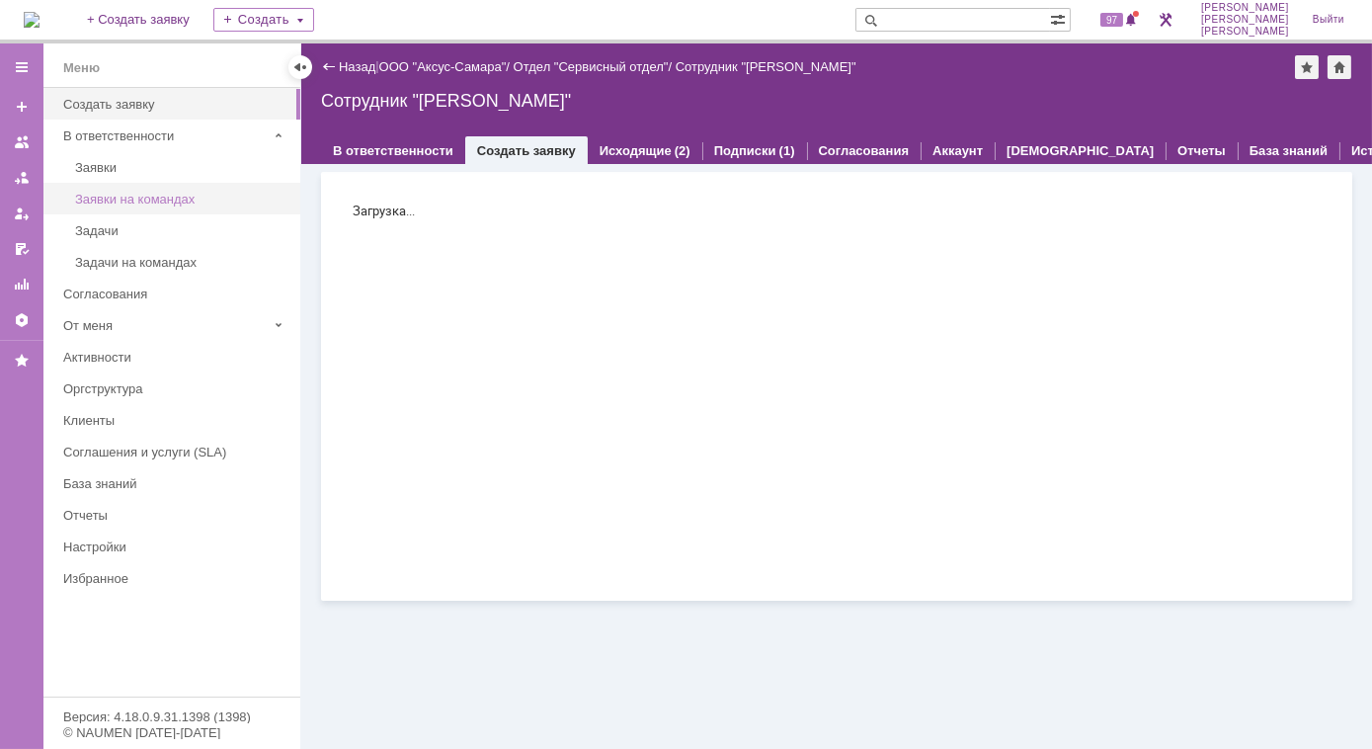
click at [123, 197] on div "Заявки на командах" at bounding box center [181, 199] width 213 height 15
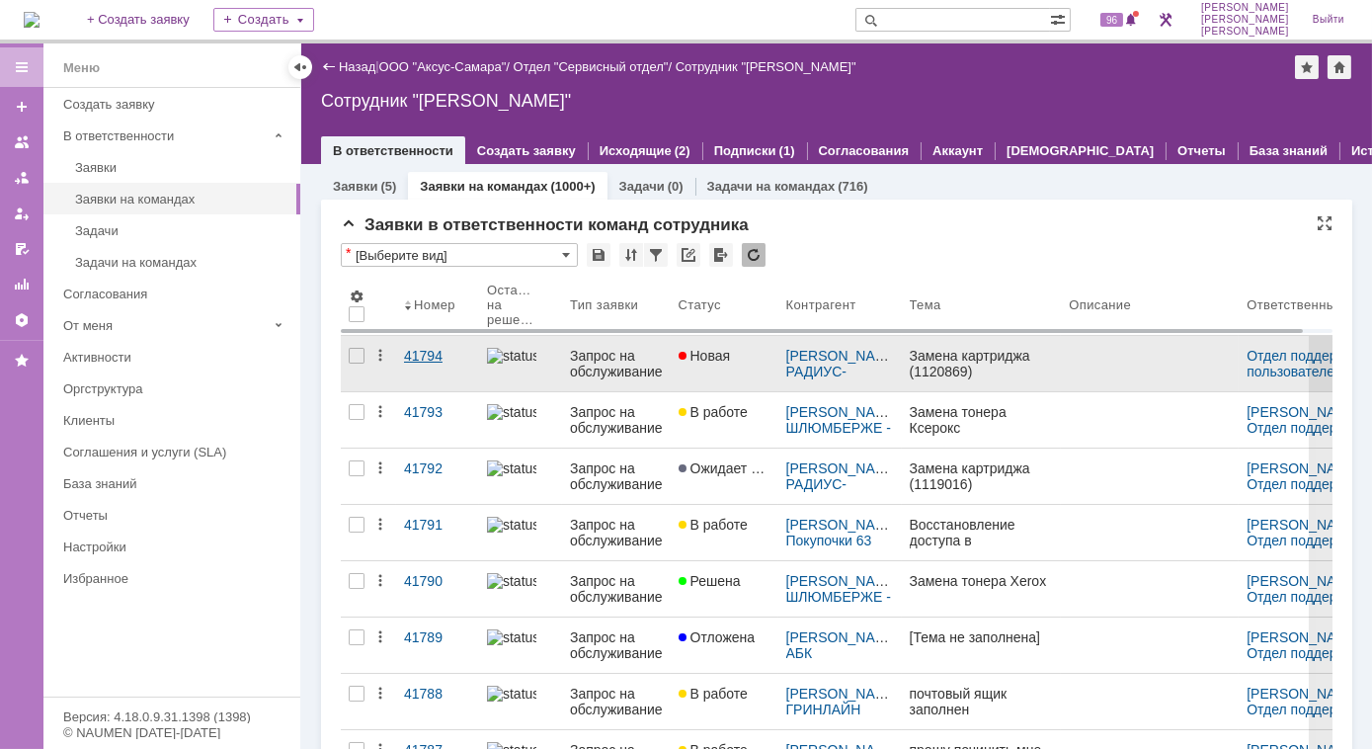
click at [426, 349] on div "41794" at bounding box center [437, 356] width 67 height 16
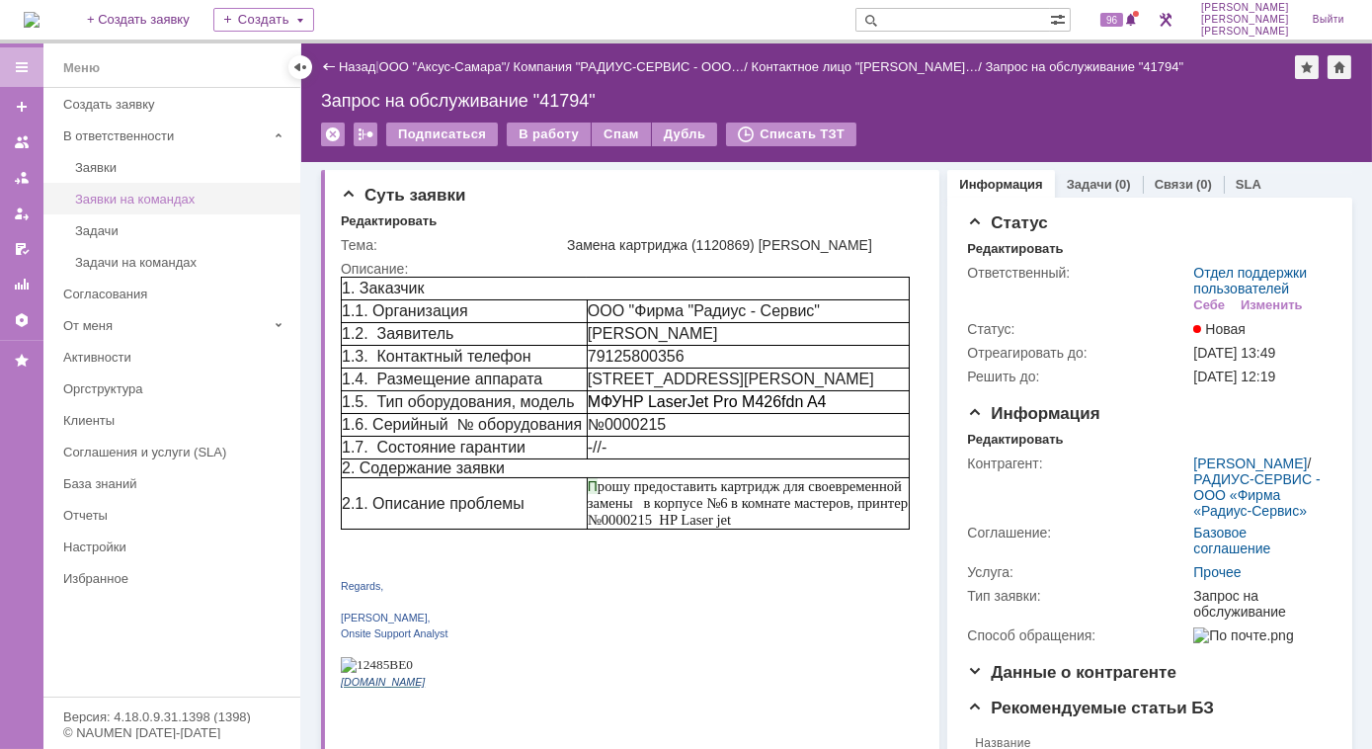
click at [147, 201] on div "Заявки на командах" at bounding box center [181, 199] width 213 height 15
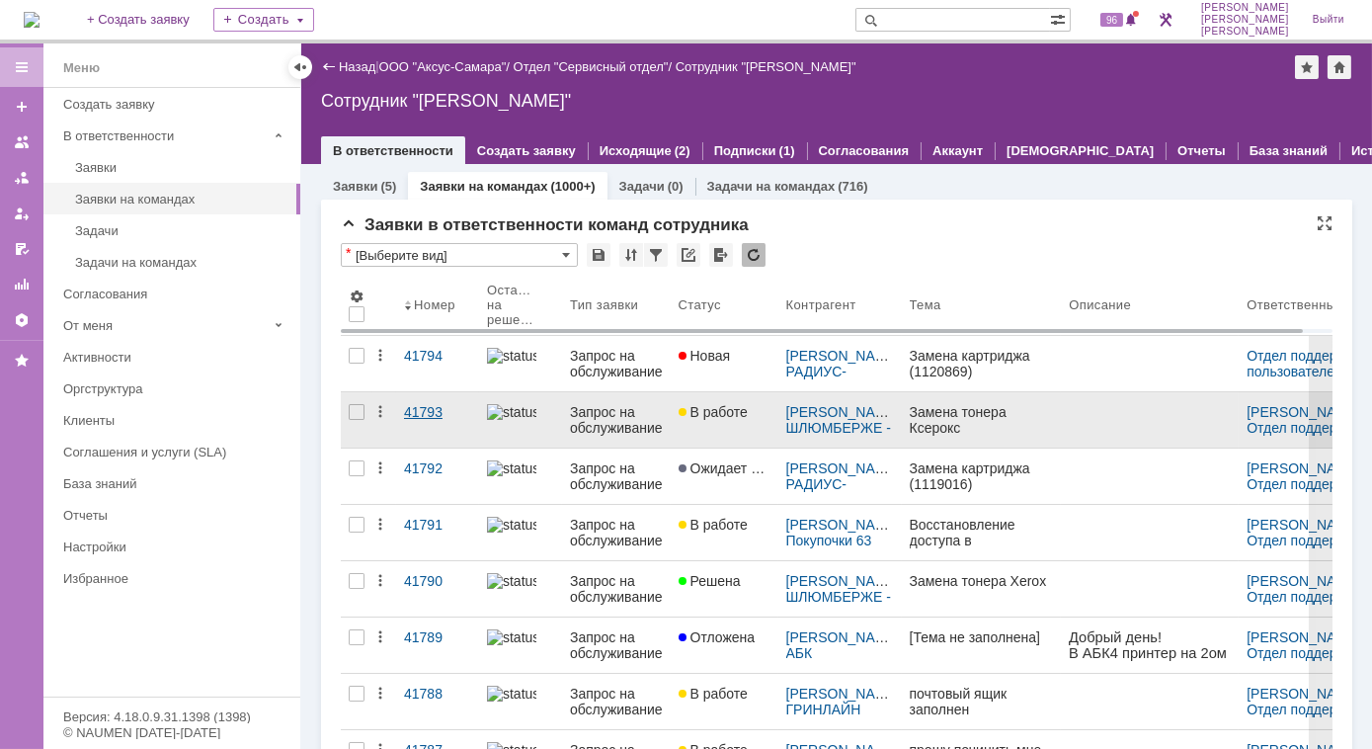
click at [429, 412] on div "41793" at bounding box center [437, 412] width 67 height 16
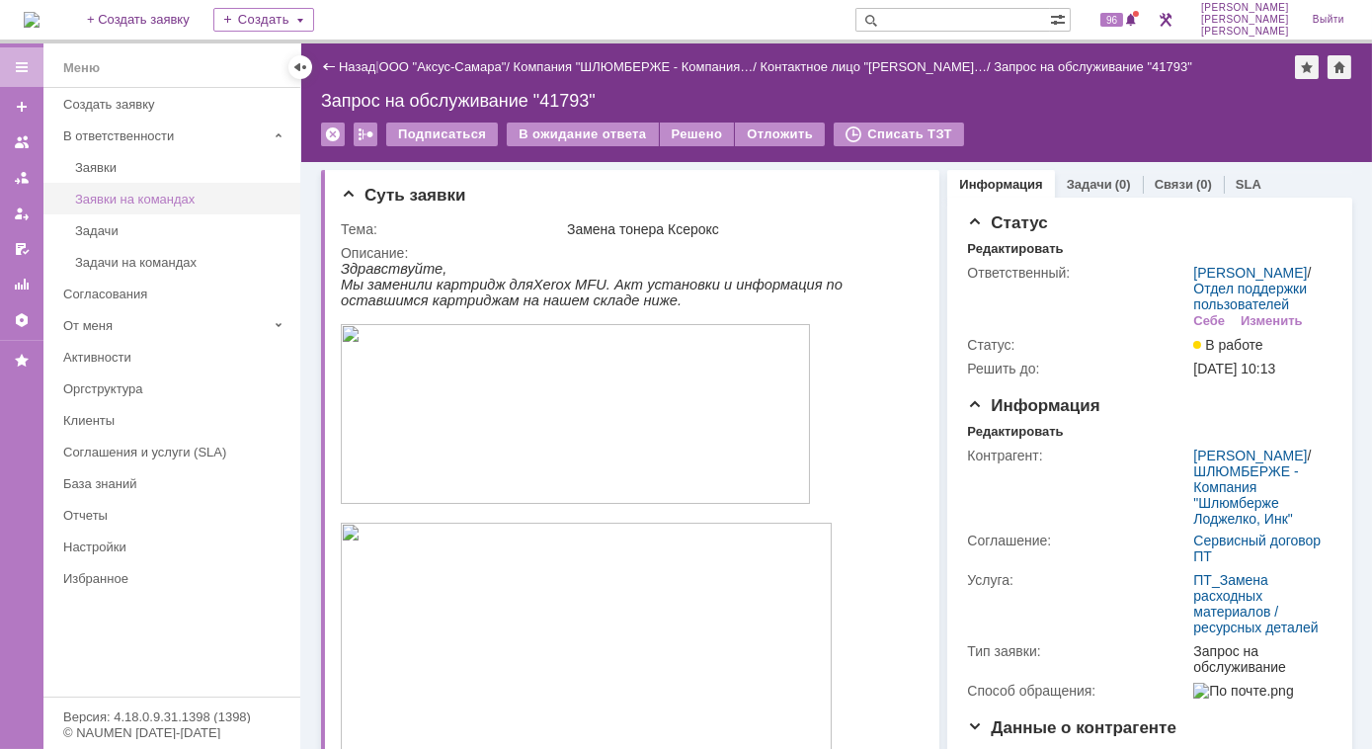
click at [150, 194] on div "Заявки на командах" at bounding box center [181, 199] width 213 height 15
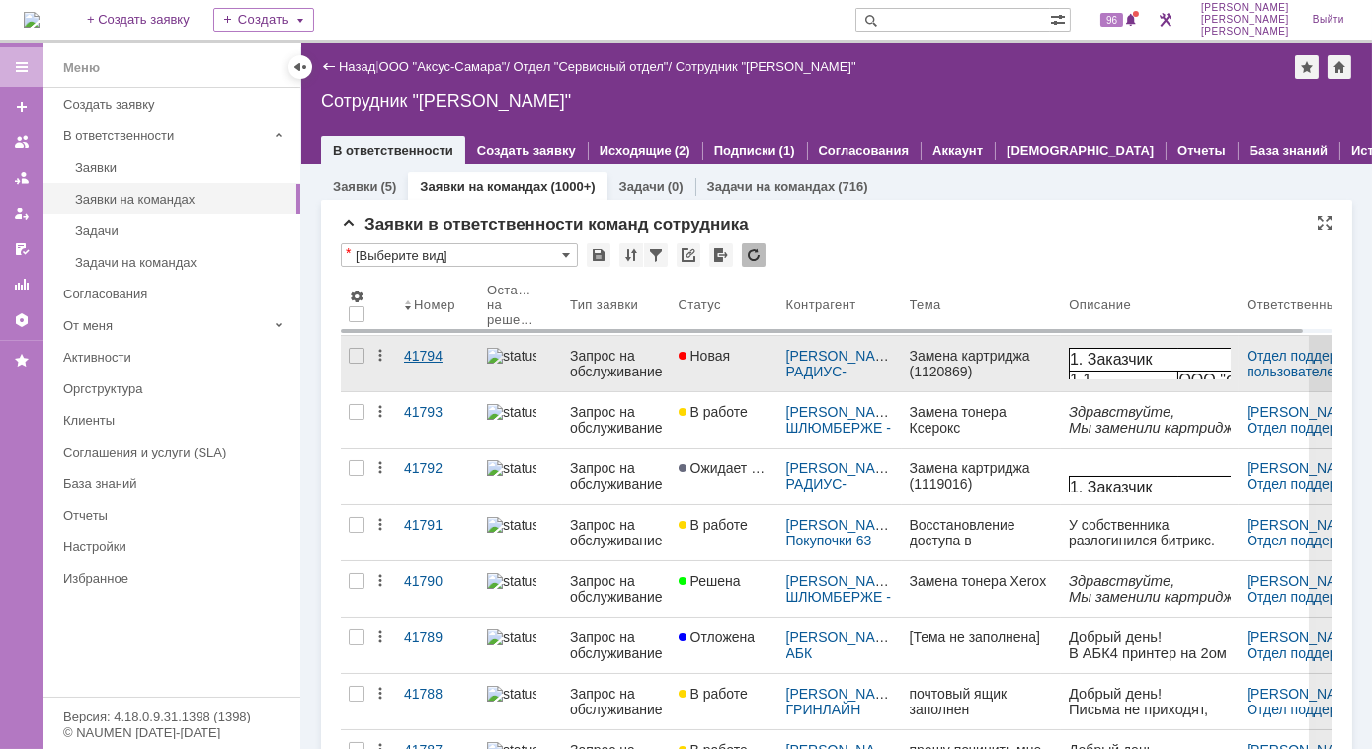
click at [414, 357] on div "41794" at bounding box center [437, 356] width 67 height 16
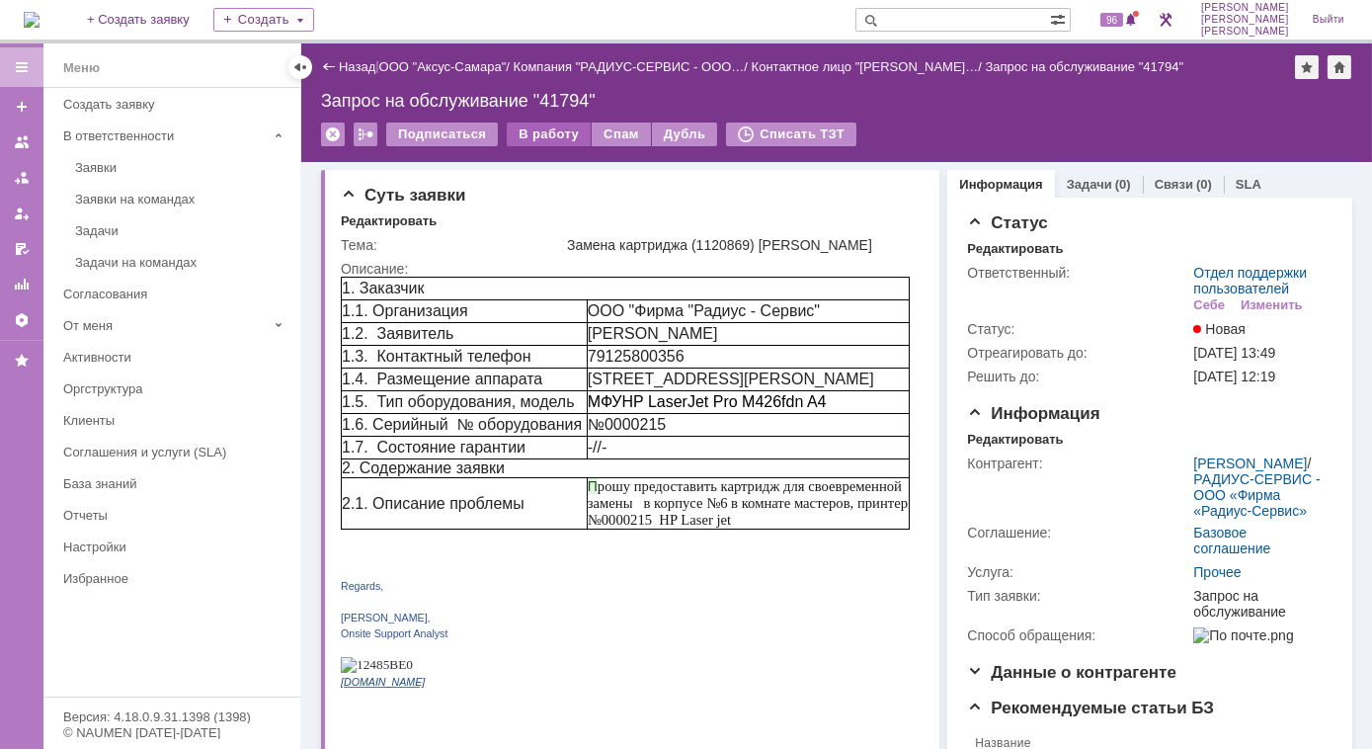
click at [540, 130] on div "В работу" at bounding box center [549, 134] width 84 height 24
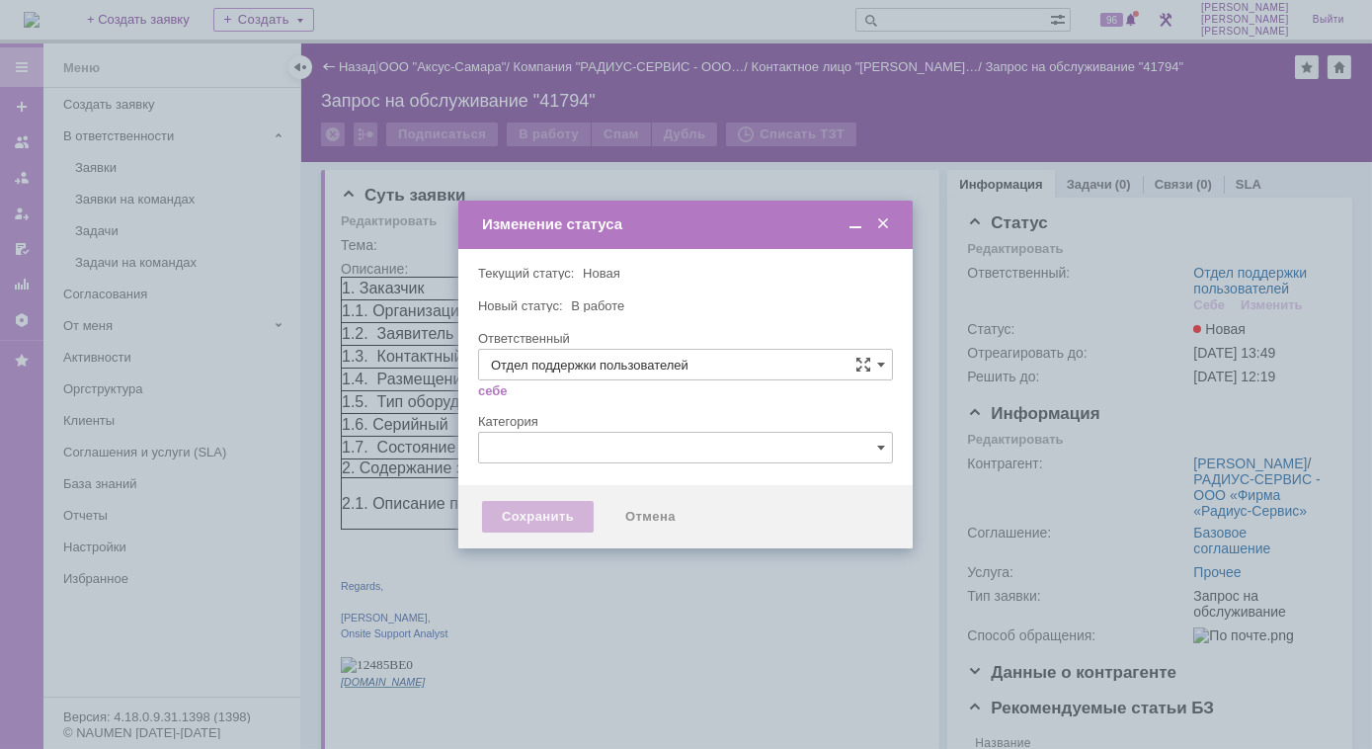
type input "[PERSON_NAME]"
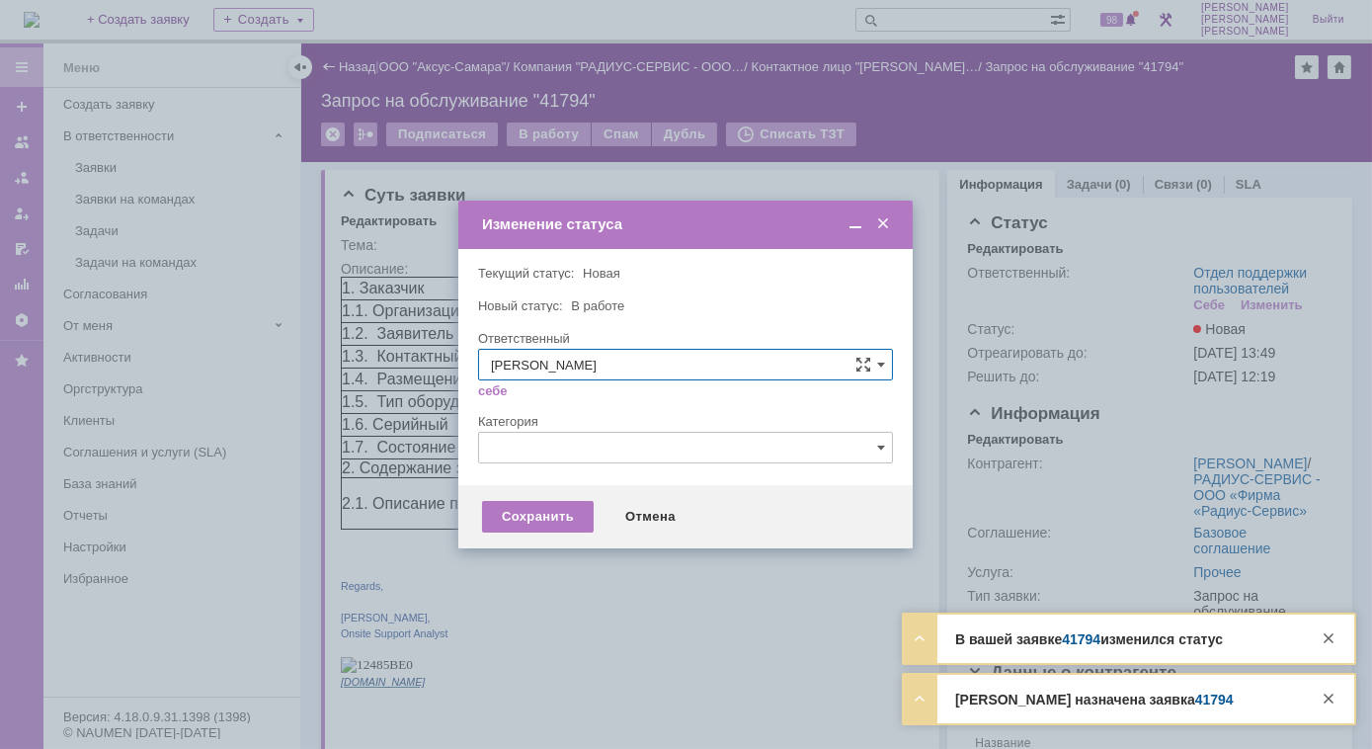
click at [883, 222] on span at bounding box center [883, 224] width 20 height 18
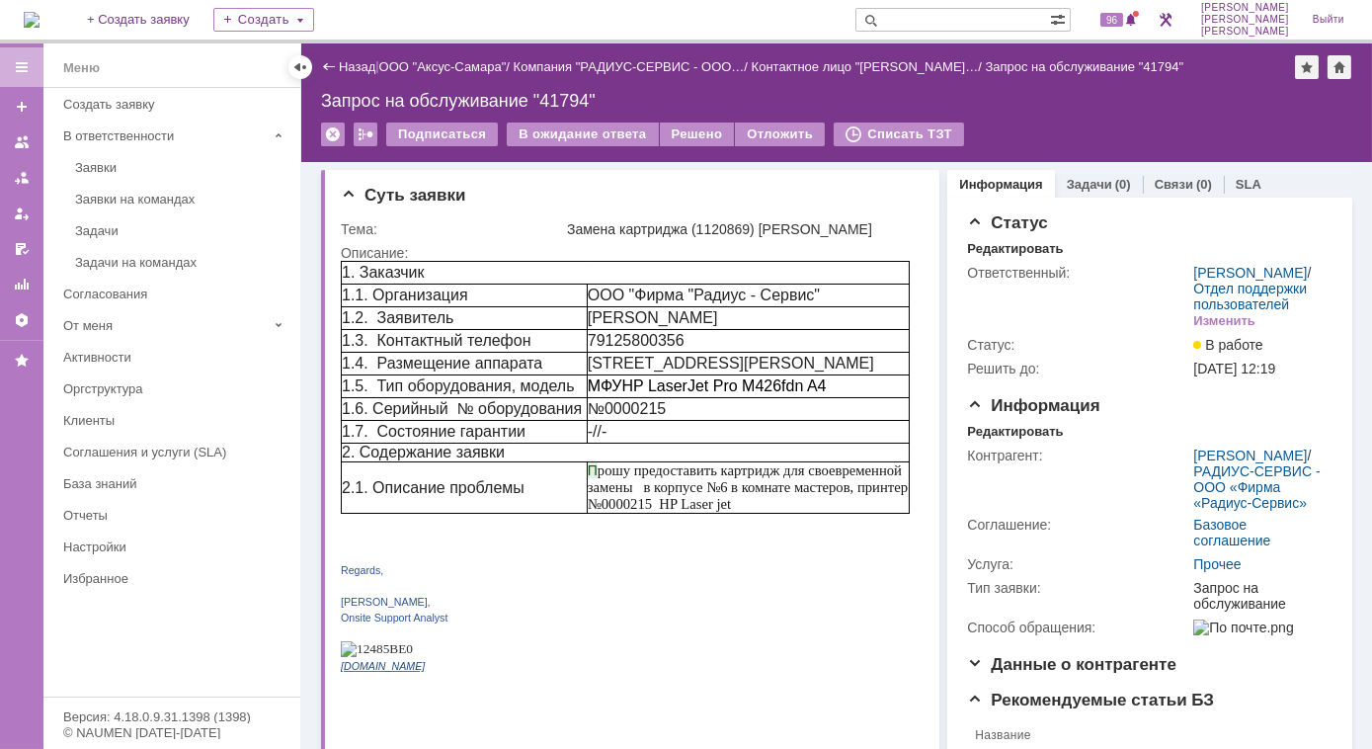
click at [158, 203] on div "Заявки на командах" at bounding box center [181, 199] width 213 height 15
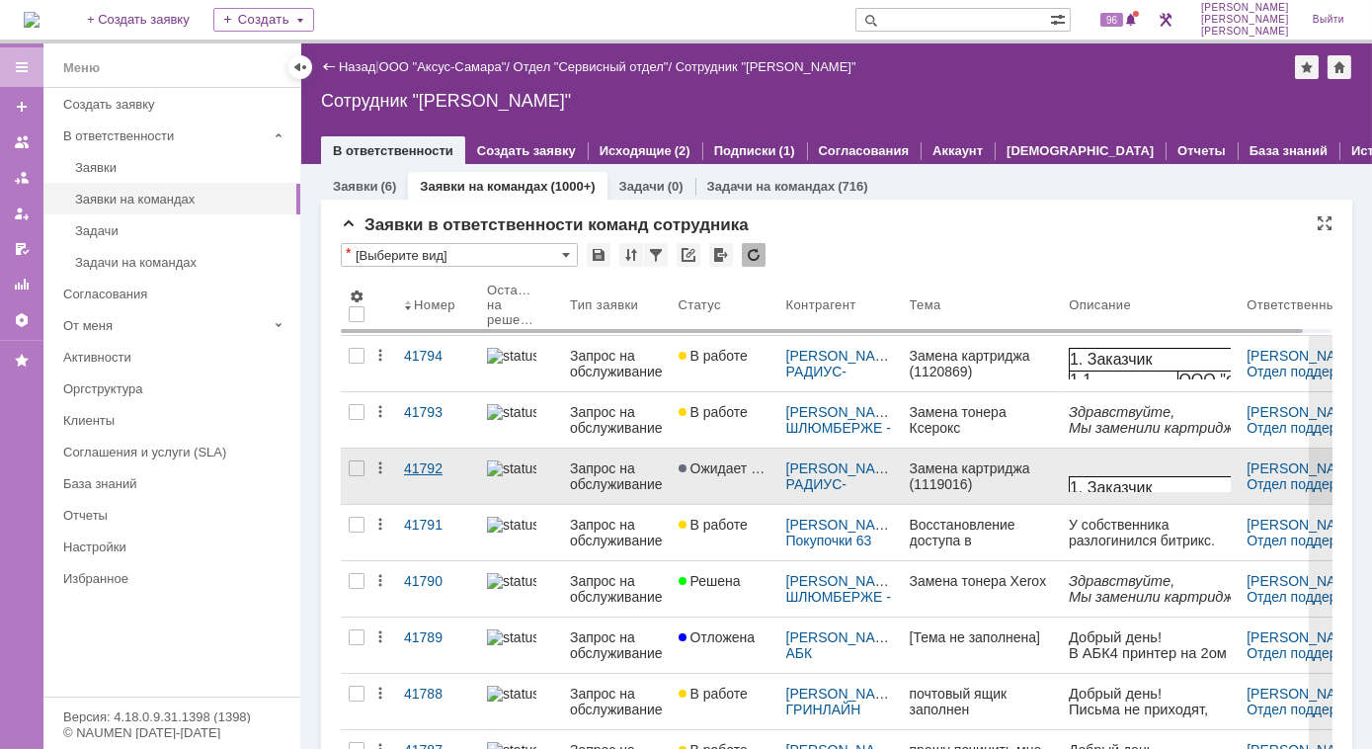
click at [441, 464] on div "41792" at bounding box center [437, 468] width 67 height 16
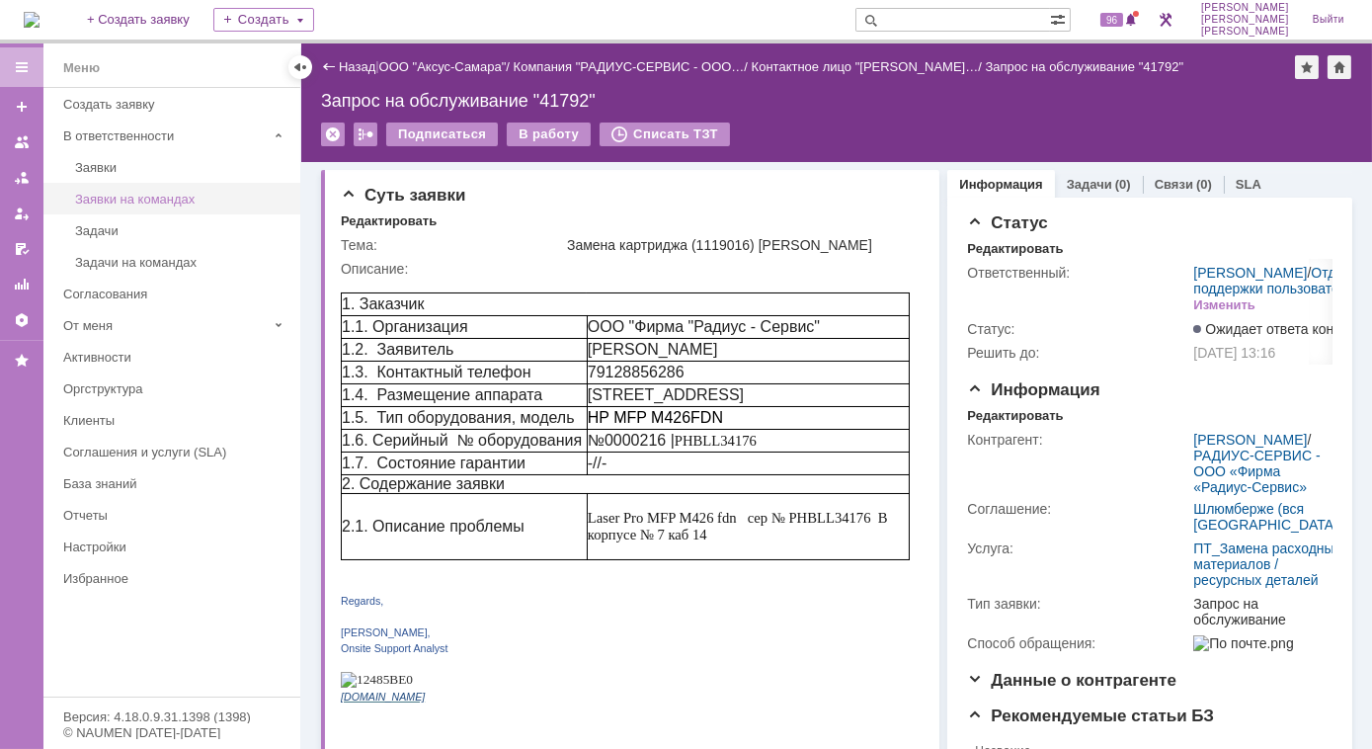
click at [123, 194] on div "Заявки на командах" at bounding box center [181, 199] width 213 height 15
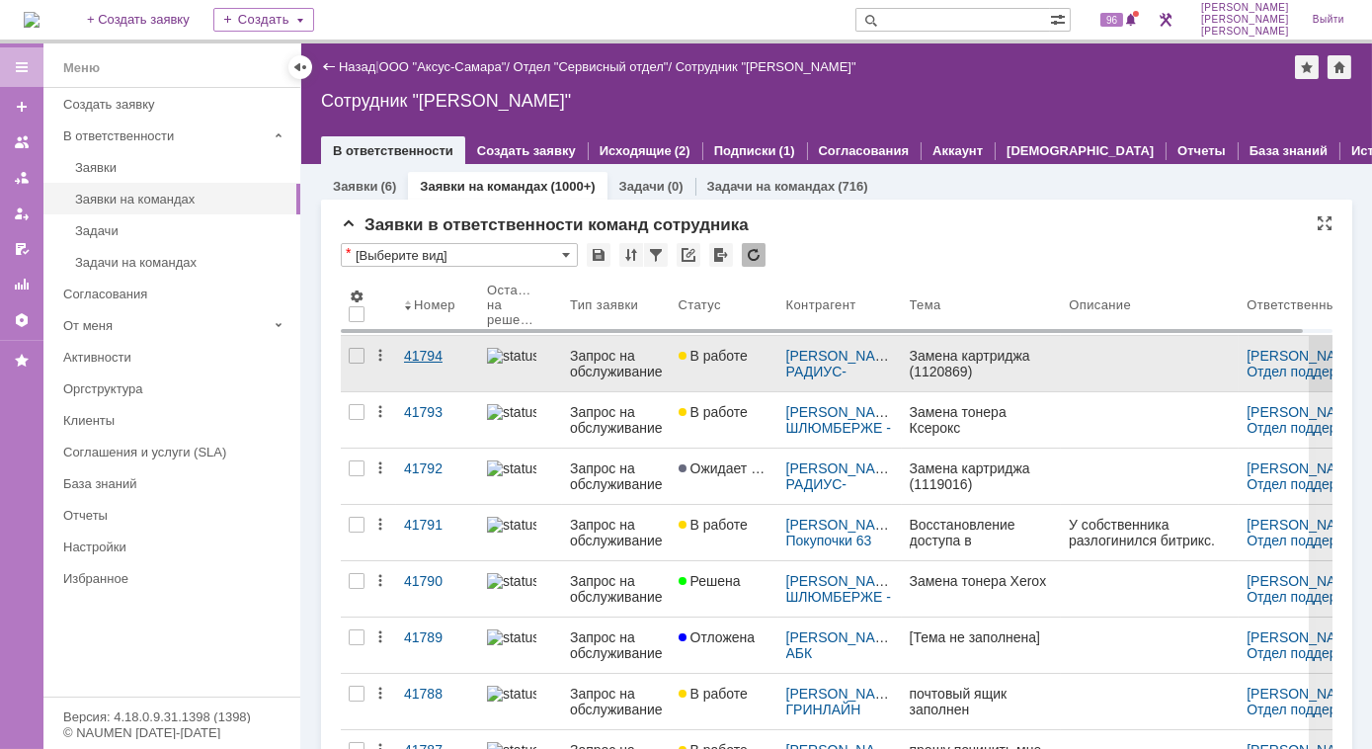
click at [419, 354] on div "41794" at bounding box center [437, 356] width 67 height 16
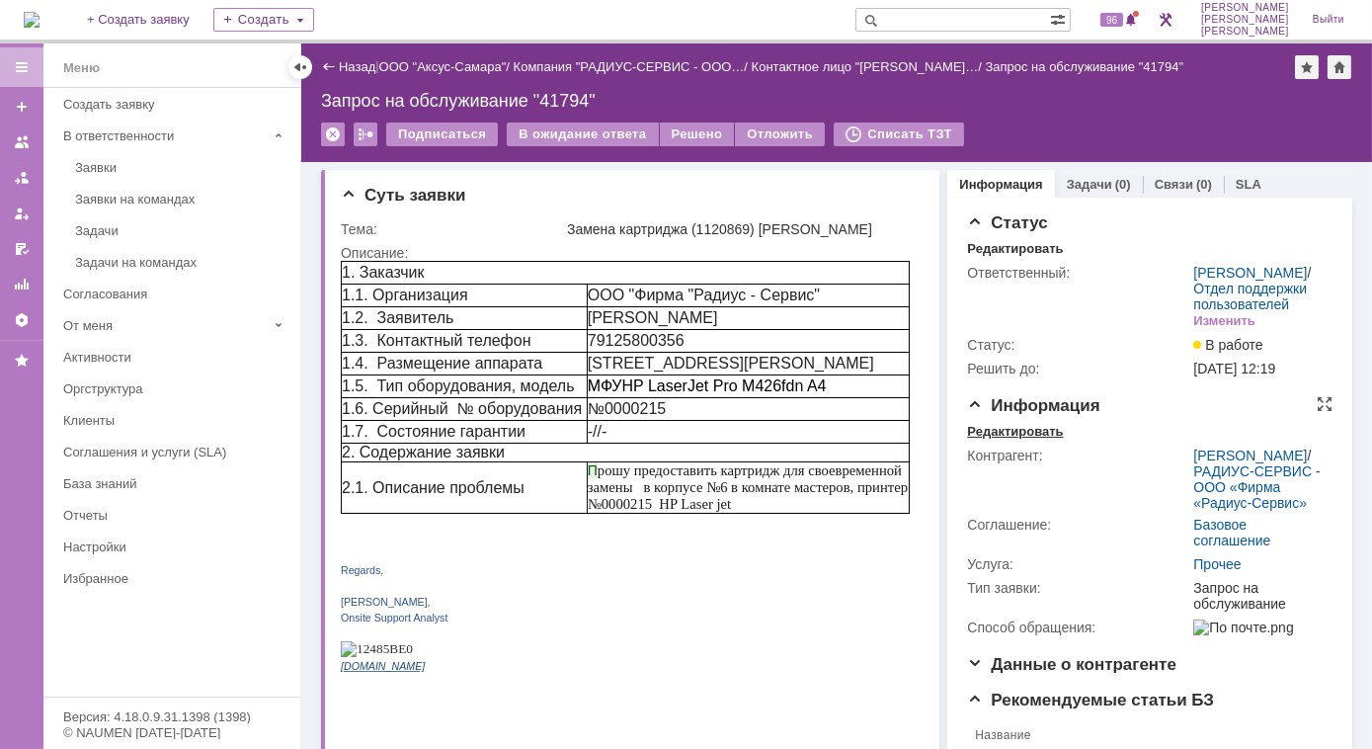
click at [1016, 439] on div "Редактировать" at bounding box center [1015, 432] width 96 height 16
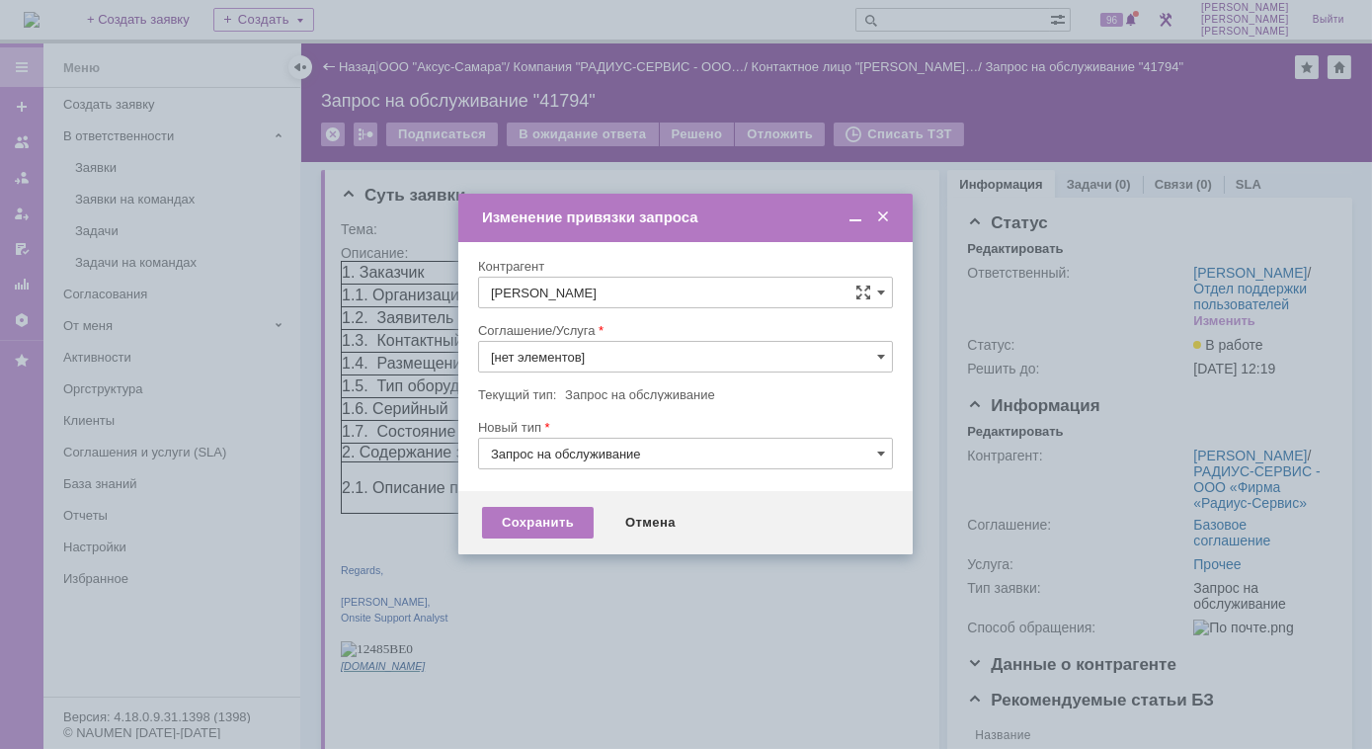
type input "Прочее"
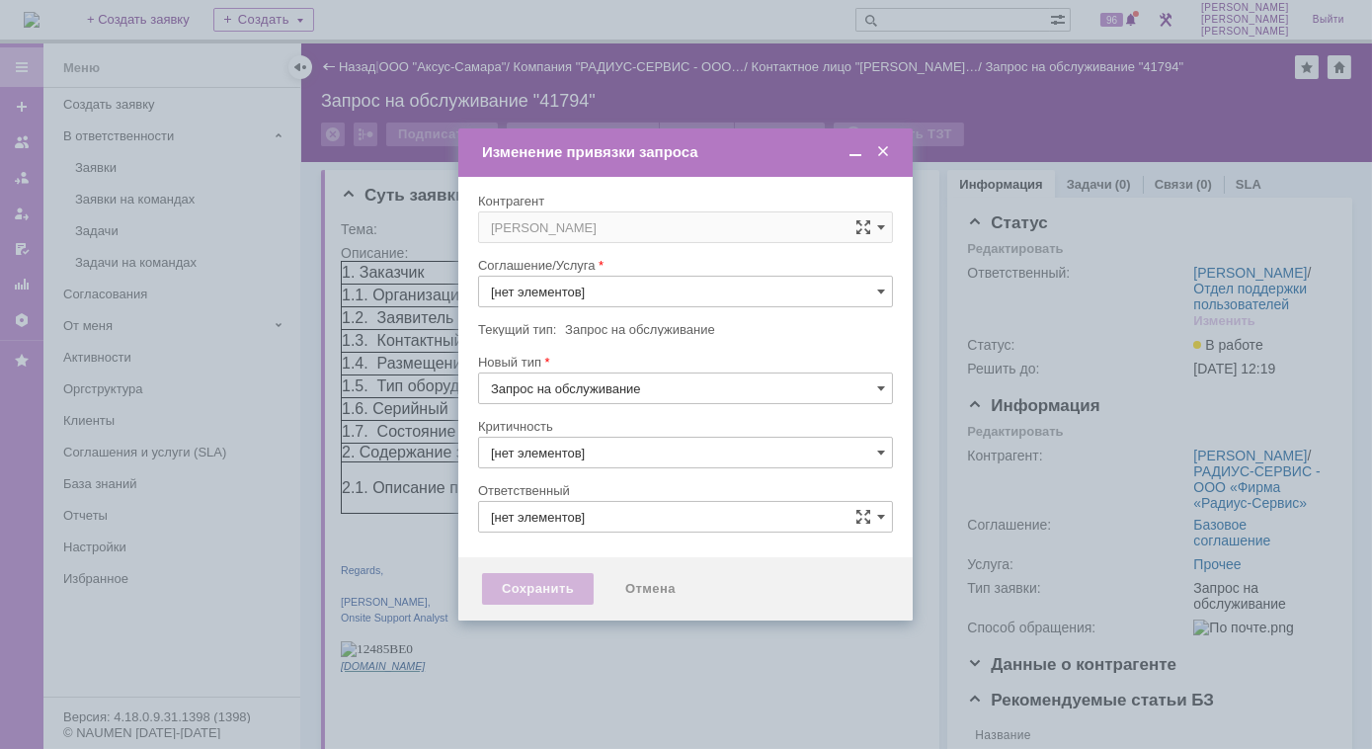
type input "Прочее"
type input "3. Низкая"
type input "[PERSON_NAME]"
type input "[не указано]"
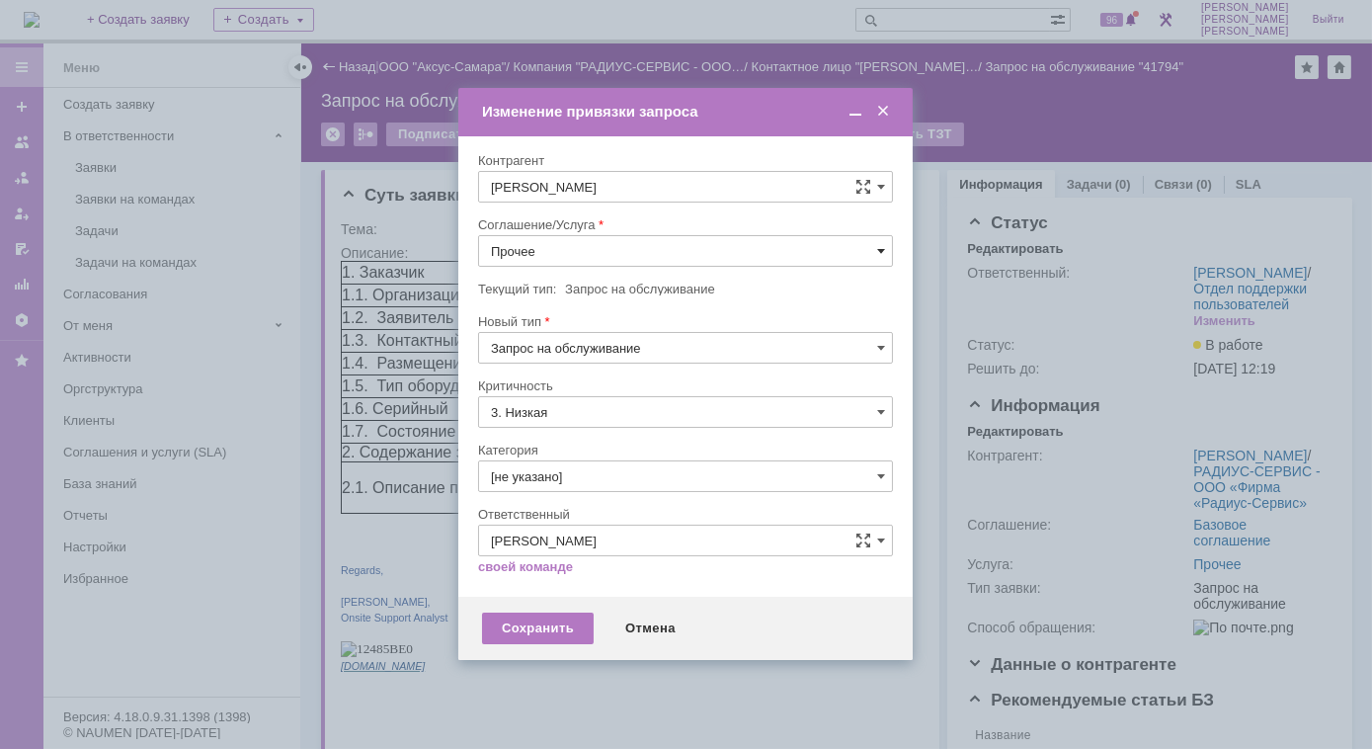
click at [880, 250] on span at bounding box center [881, 251] width 8 height 16
click at [696, 500] on span "ПТ_Замена расходных материалов / ресурсных деталей" at bounding box center [685, 508] width 389 height 16
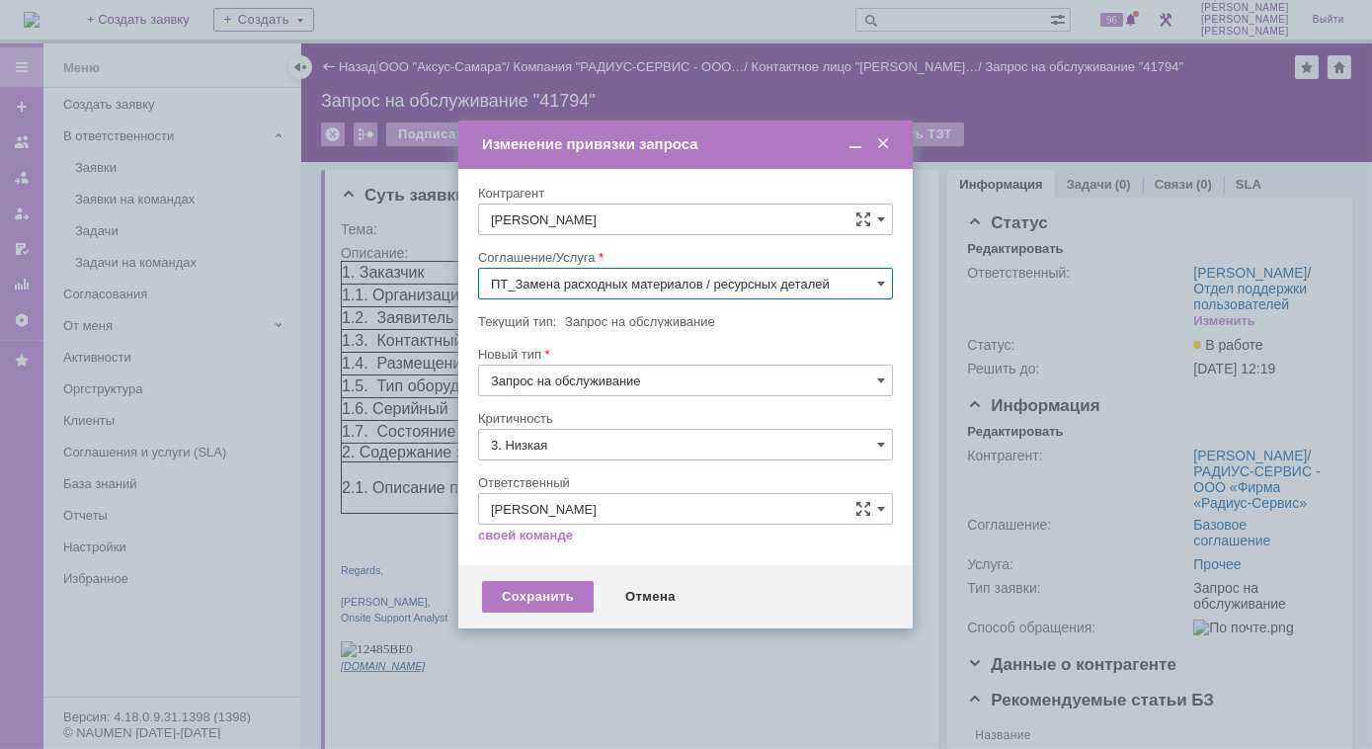
type input "ПТ_Замена расходных материалов / ресурсных деталей"
click at [535, 598] on div "Сохранить" at bounding box center [538, 597] width 112 height 32
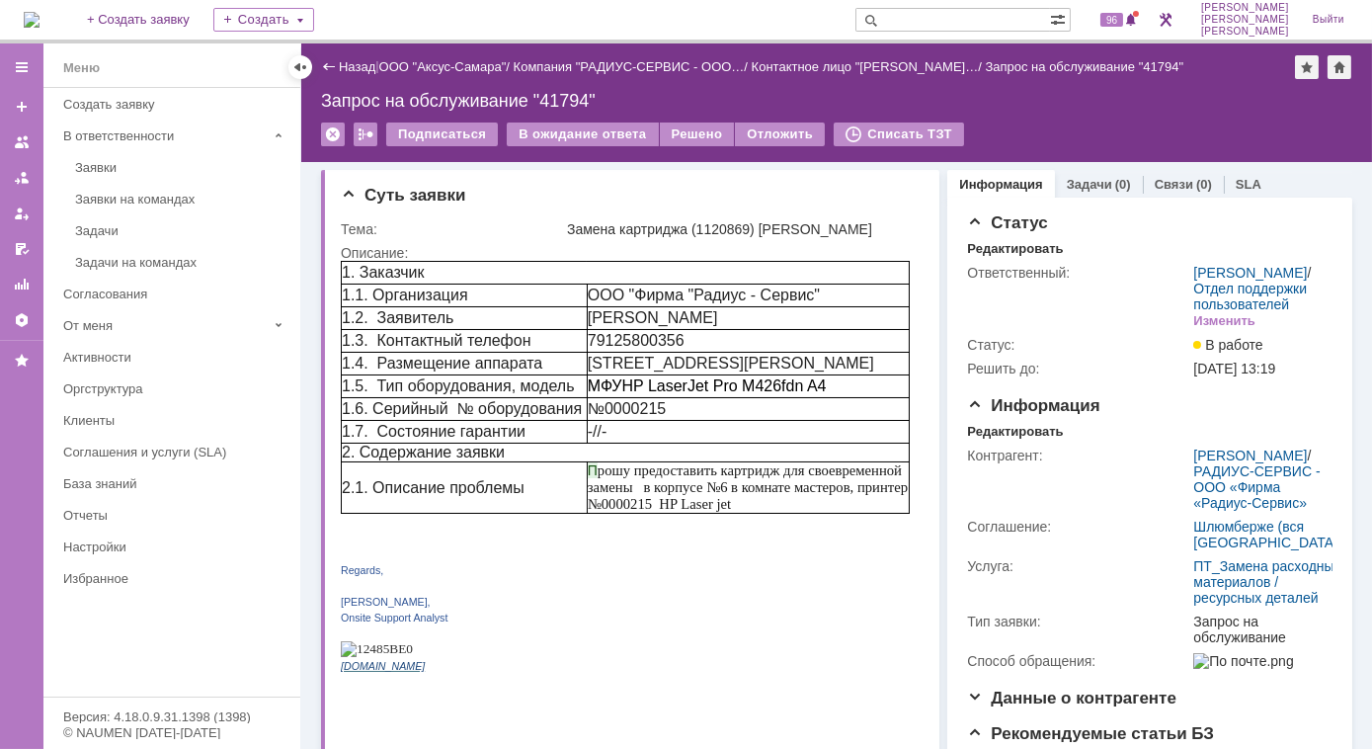
scroll to position [0, 0]
click at [1068, 186] on link "Задачи" at bounding box center [1089, 184] width 45 height 15
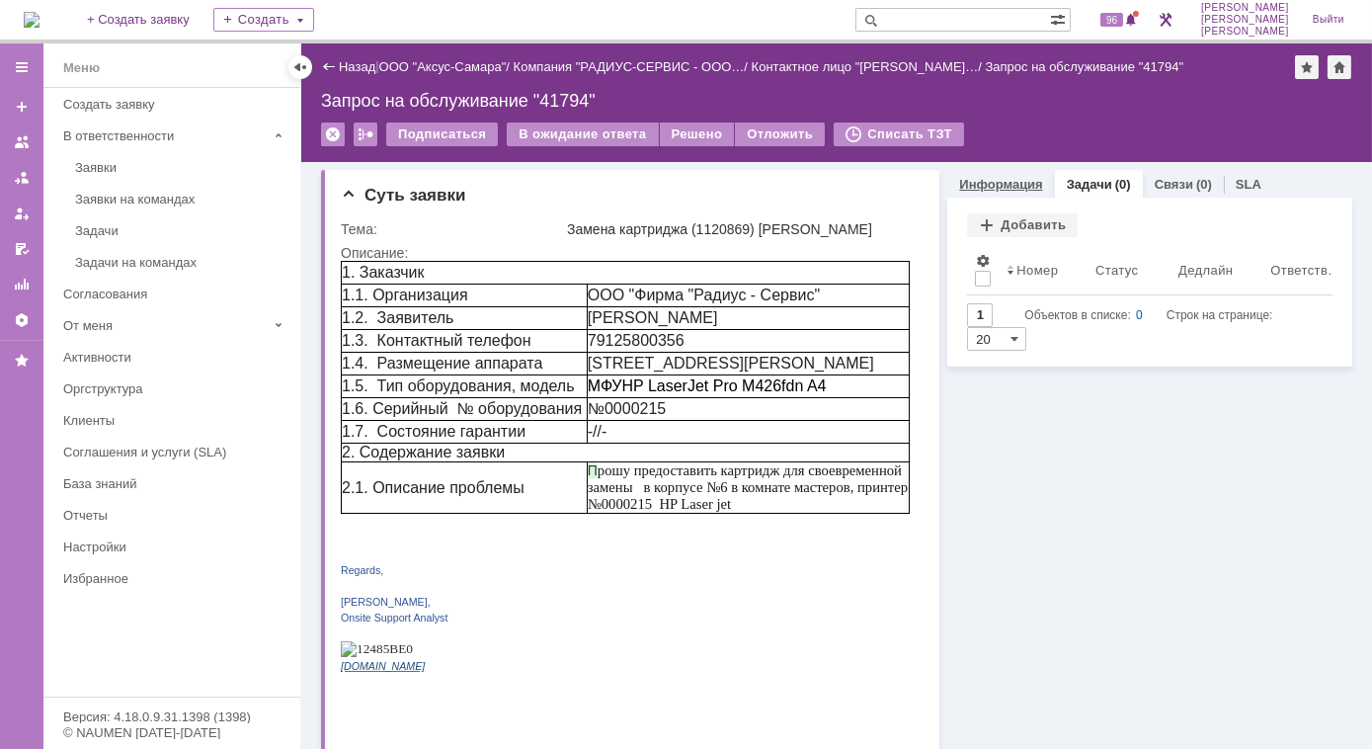
click at [988, 177] on link "Информация" at bounding box center [1000, 184] width 83 height 15
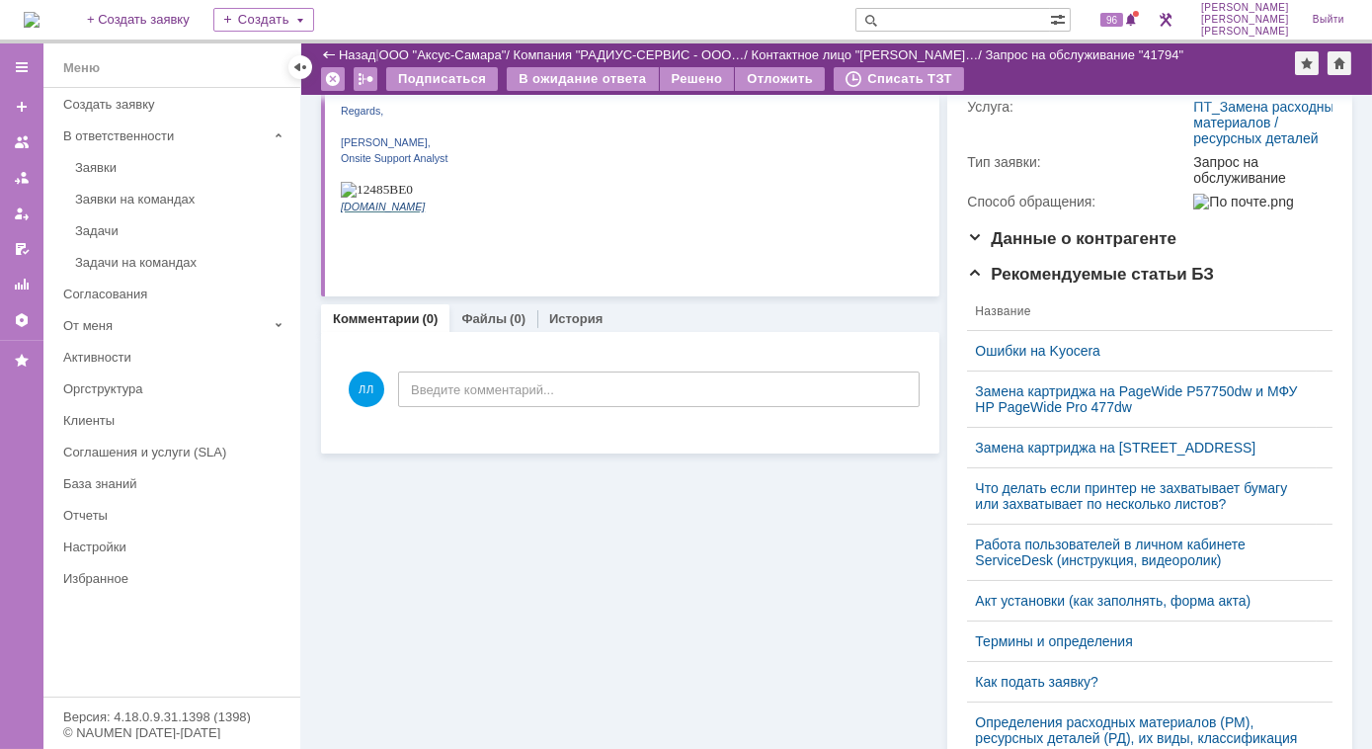
scroll to position [538, 0]
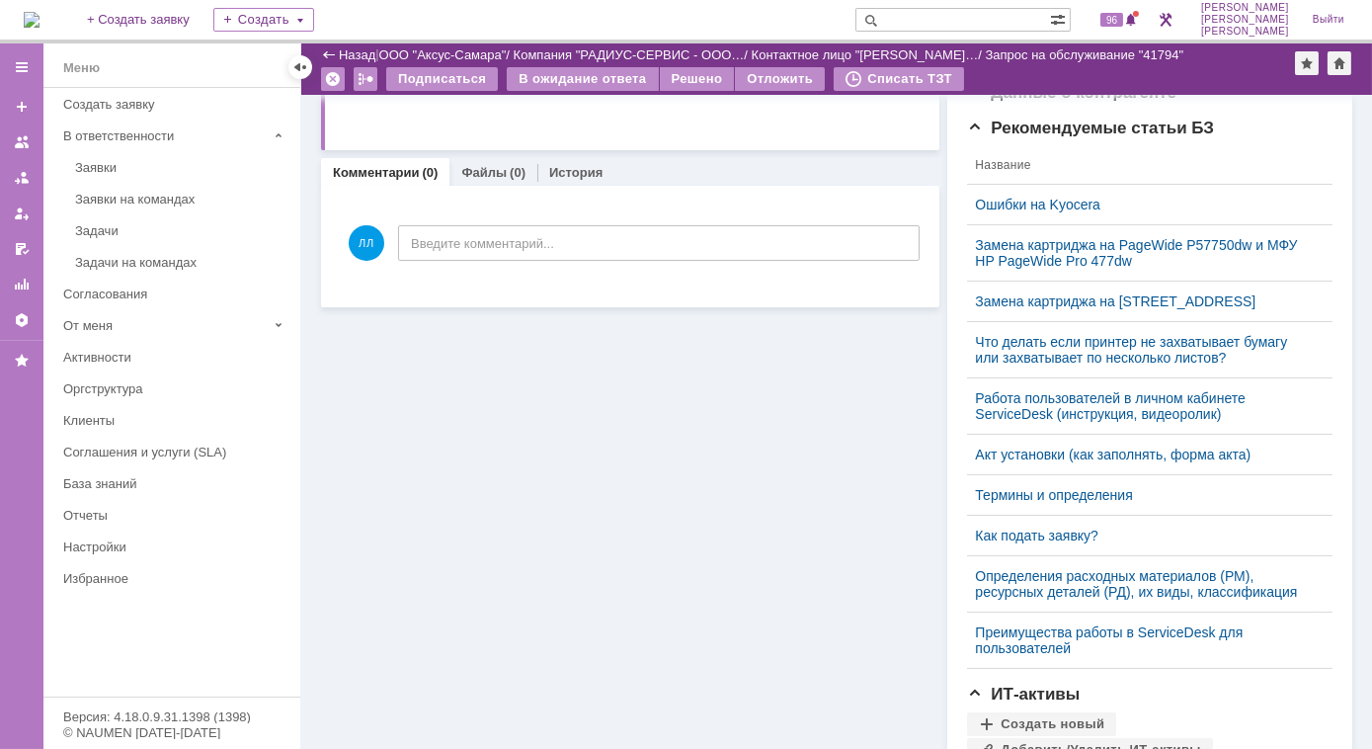
drag, startPoint x: 498, startPoint y: 167, endPoint x: 516, endPoint y: 190, distance: 28.8
click at [498, 168] on link "Файлы" at bounding box center [483, 172] width 45 height 15
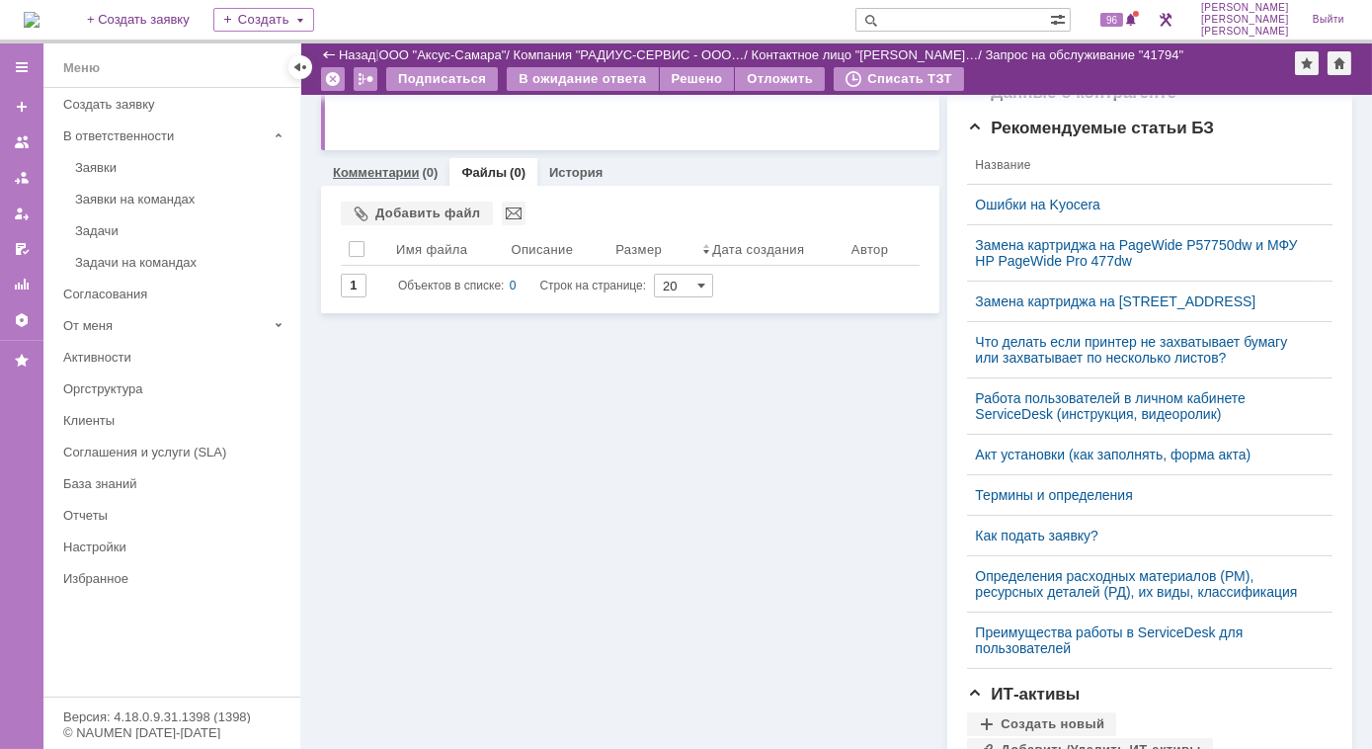
click at [392, 177] on link "Комментарии" at bounding box center [376, 172] width 87 height 15
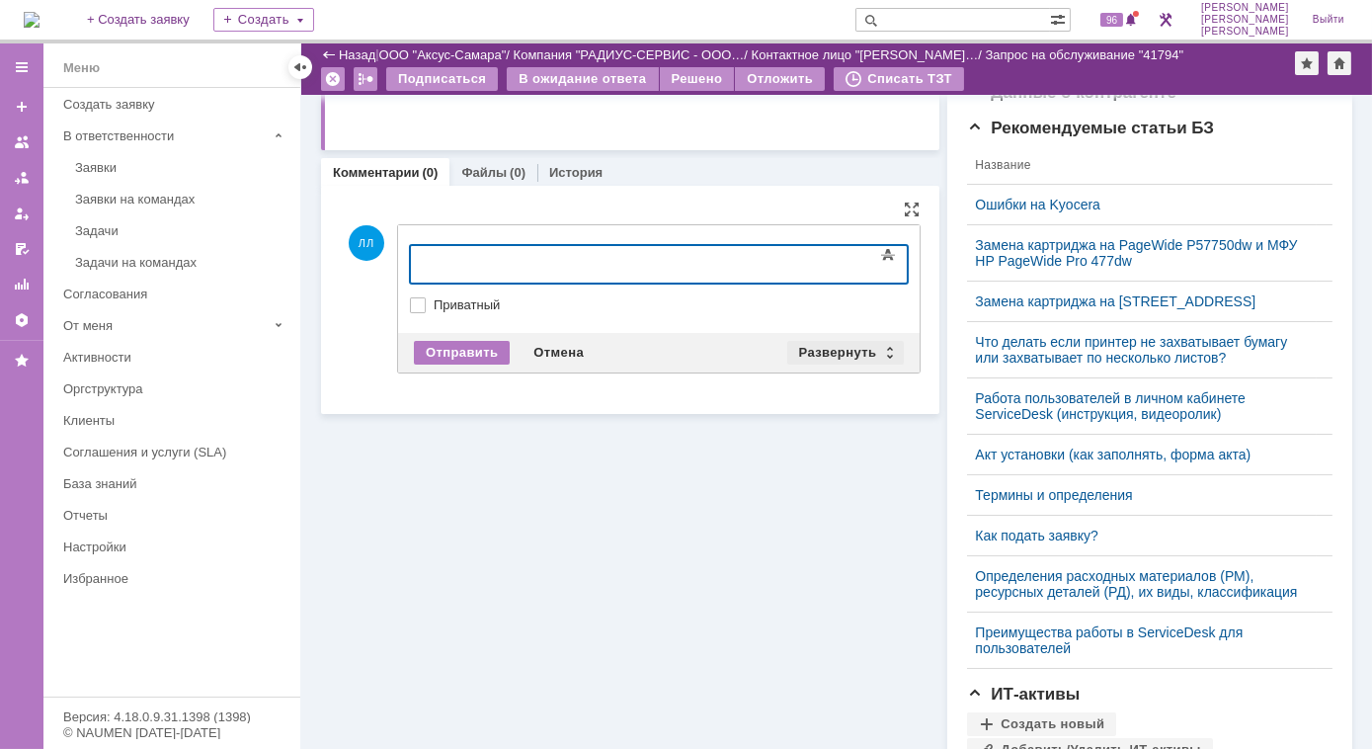
click at [882, 351] on div "Развернуть" at bounding box center [846, 353] width 118 height 24
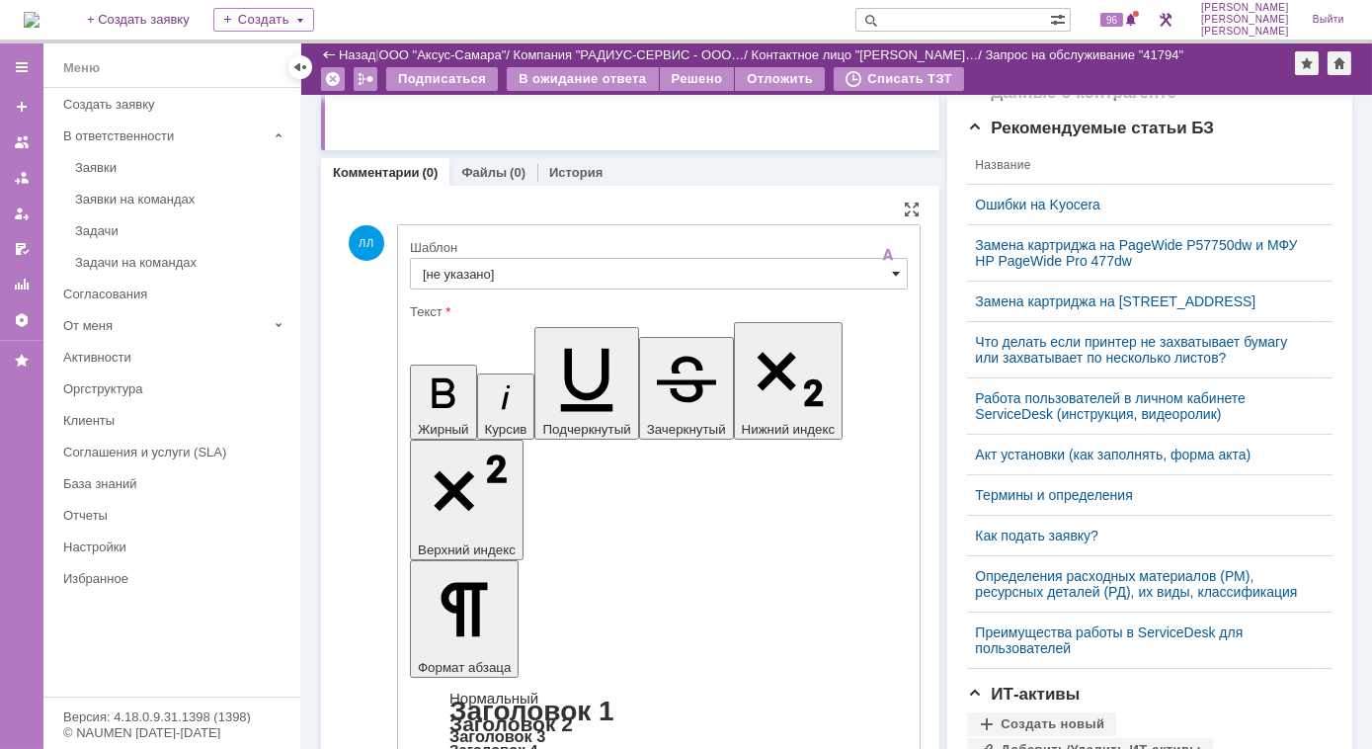
click at [892, 275] on span at bounding box center [896, 274] width 8 height 16
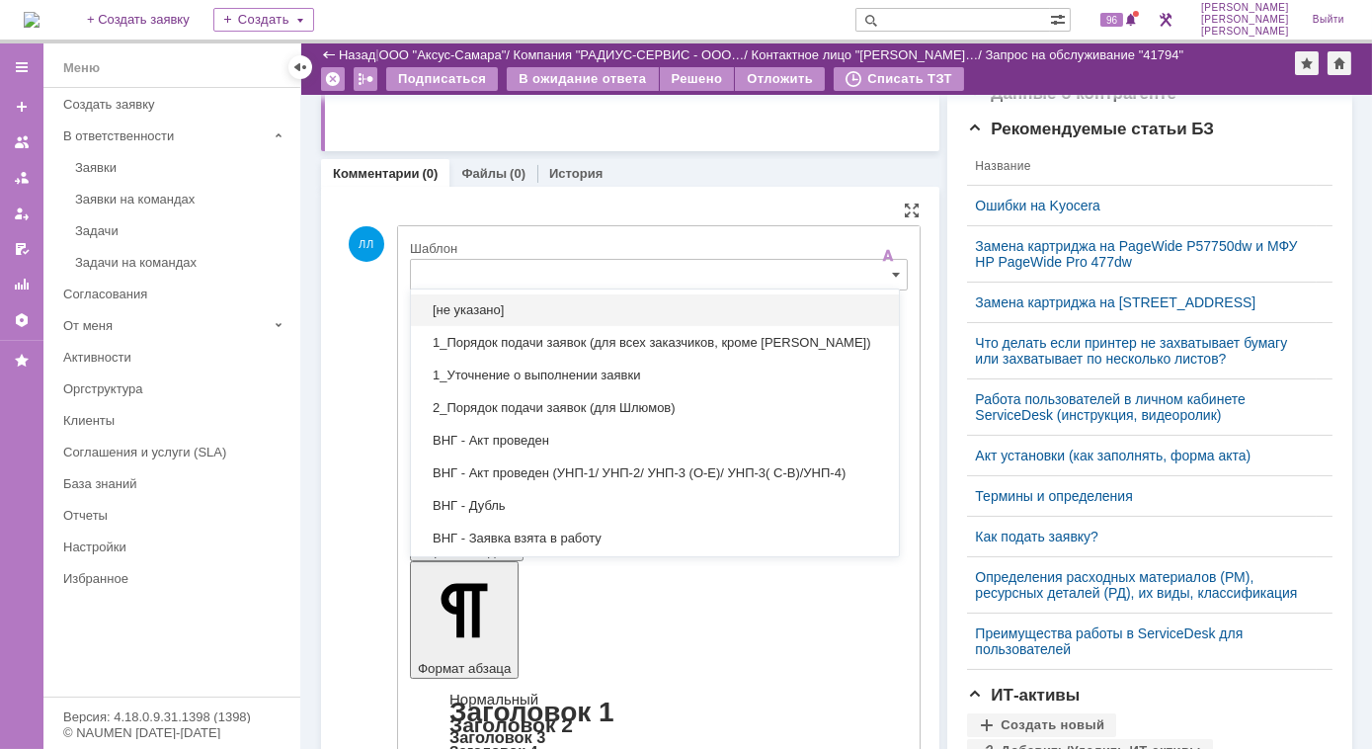
click at [534, 246] on div "Шаблон" at bounding box center [657, 248] width 494 height 13
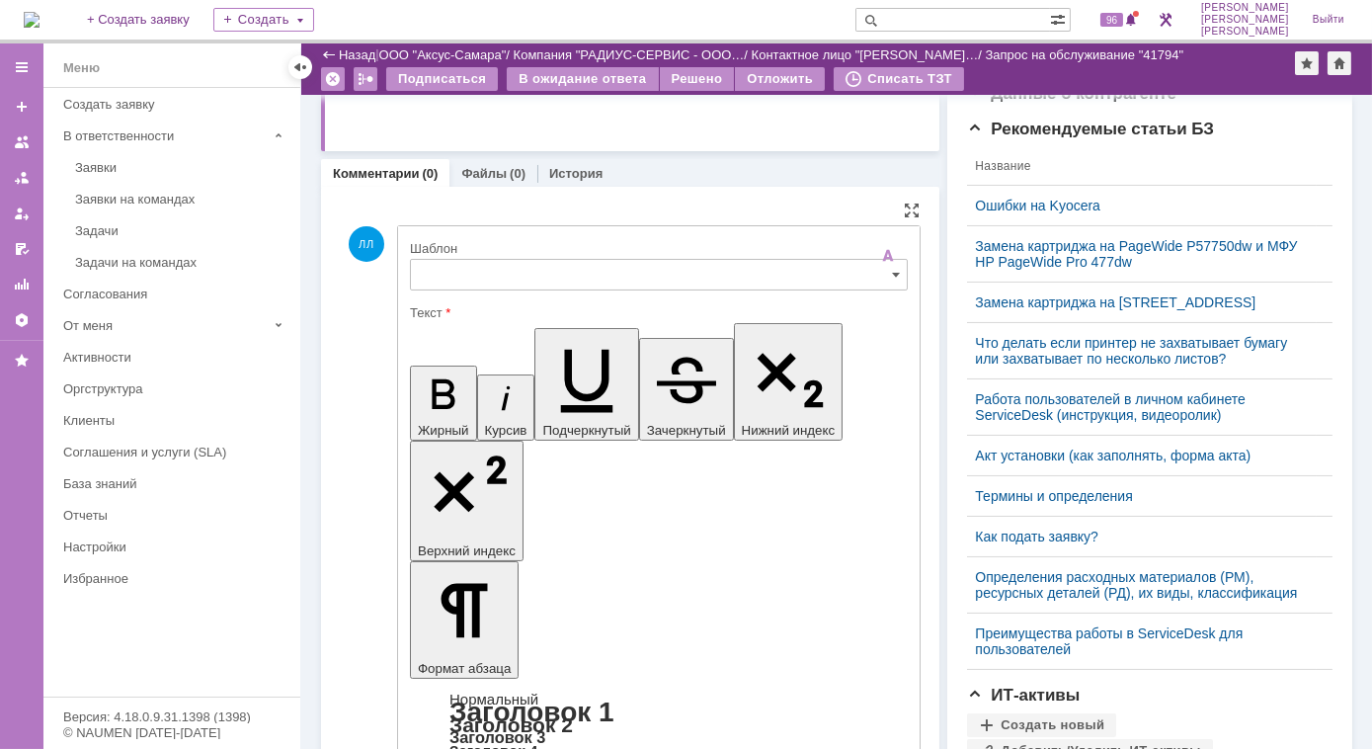
type input "[не указано]"
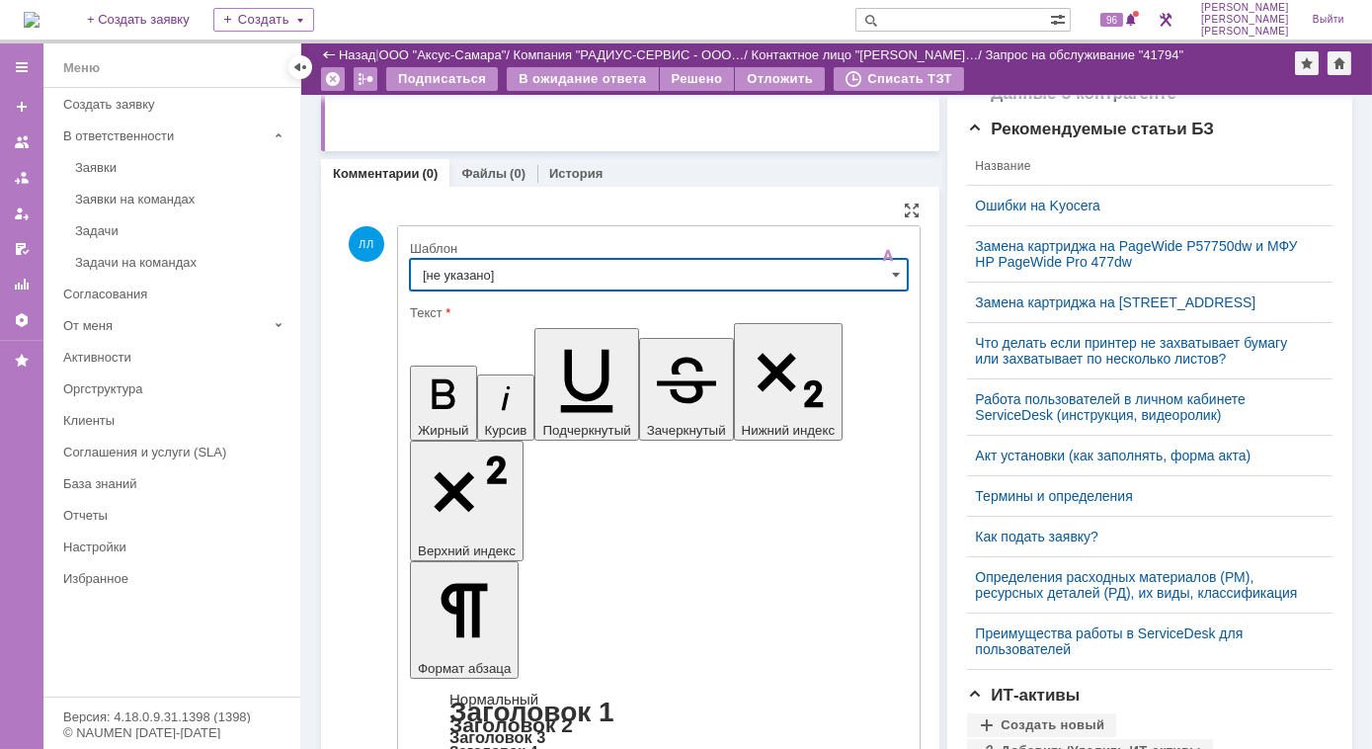
click at [517, 277] on input "[не указано]" at bounding box center [659, 275] width 498 height 32
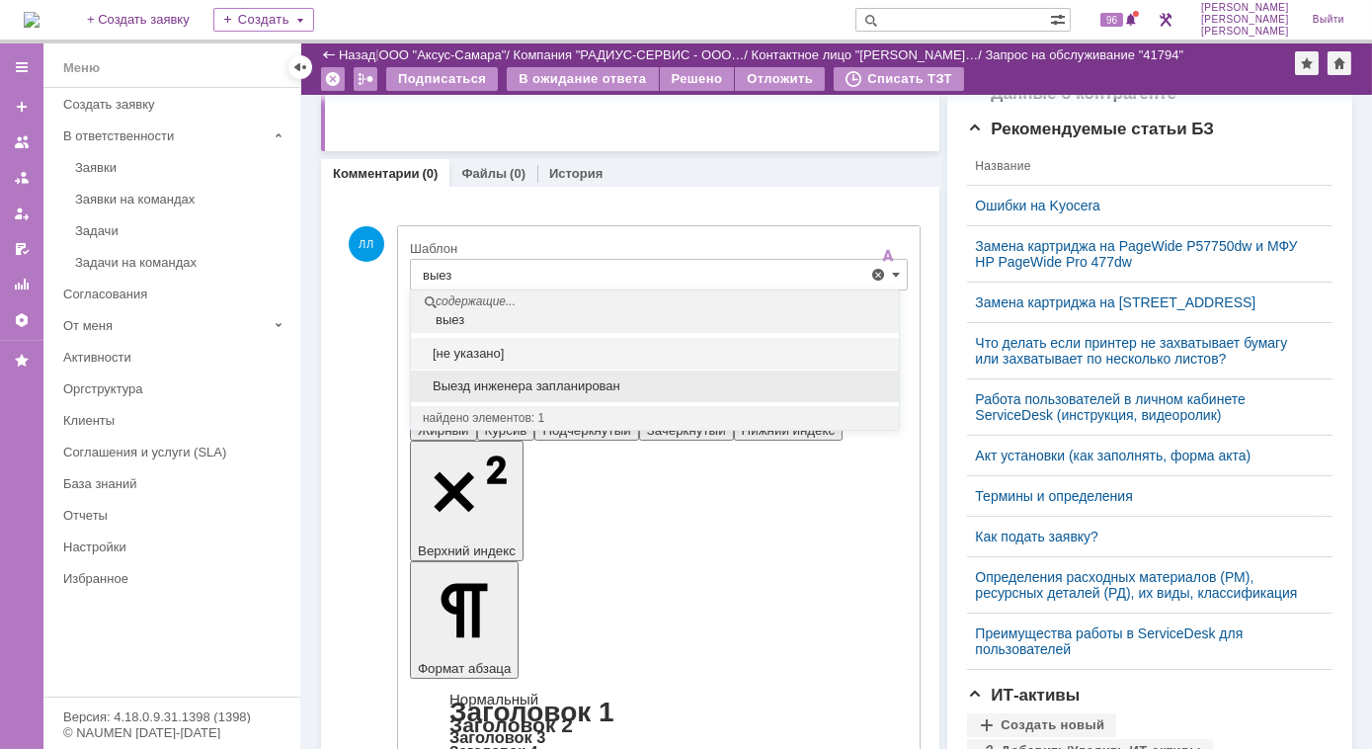
click at [517, 382] on span "Выезд инженера запланирован" at bounding box center [655, 386] width 464 height 16
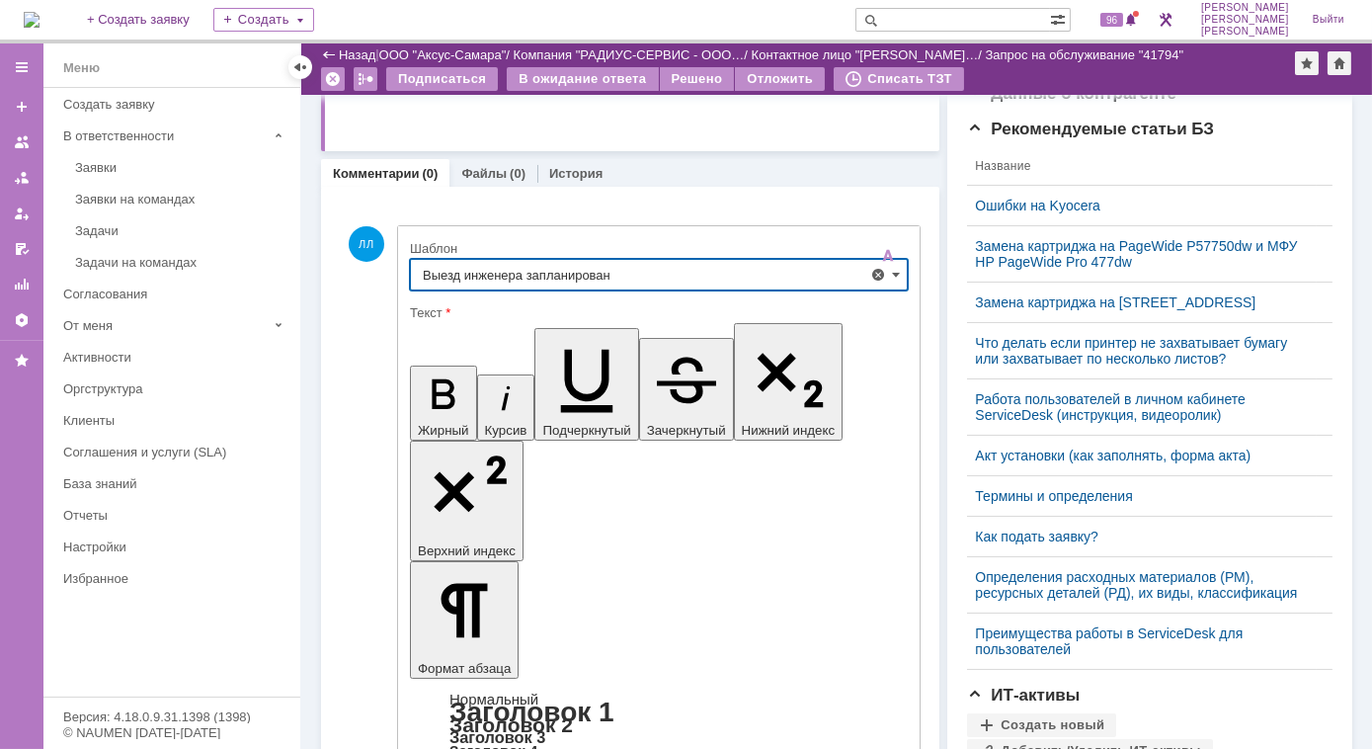
type input "Выезд инженера запланирован"
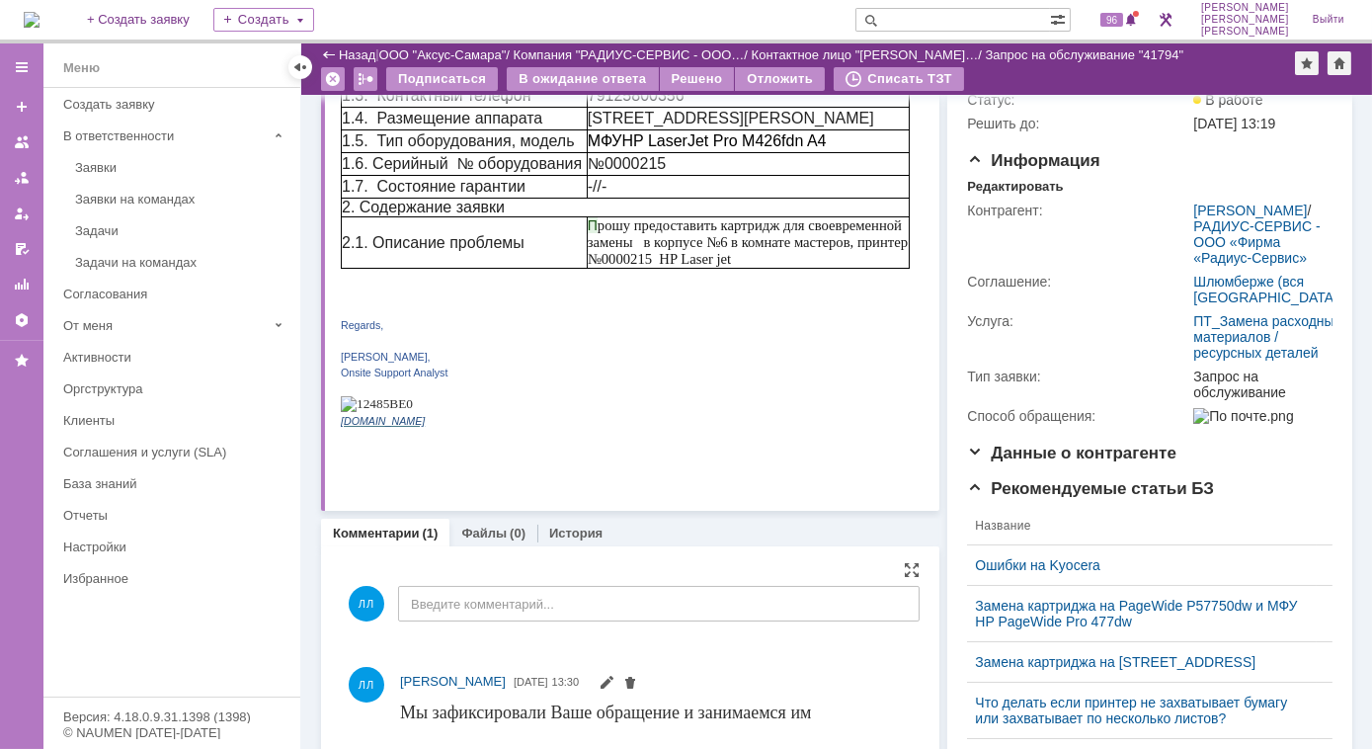
scroll to position [0, 0]
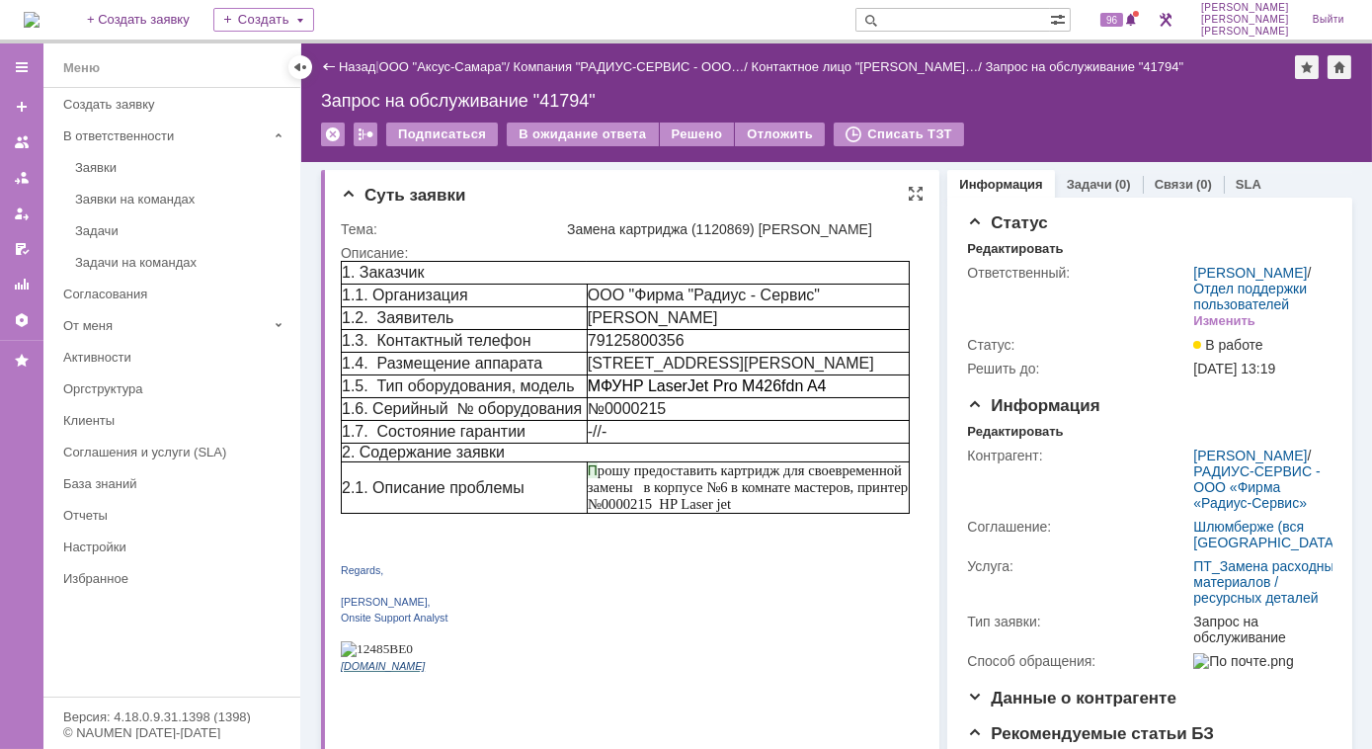
click at [812, 544] on p at bounding box center [624, 536] width 569 height 16
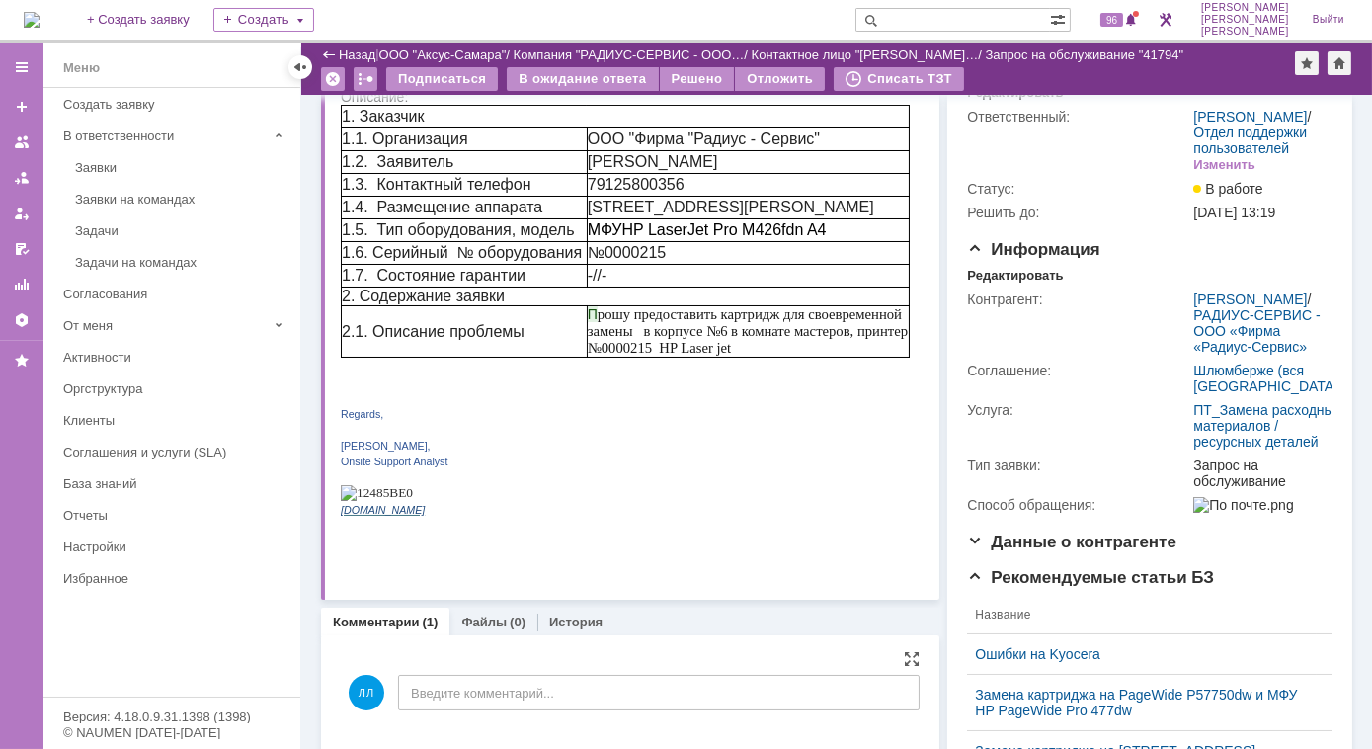
click at [965, 14] on input "text" at bounding box center [952, 20] width 195 height 24
type input "40898"
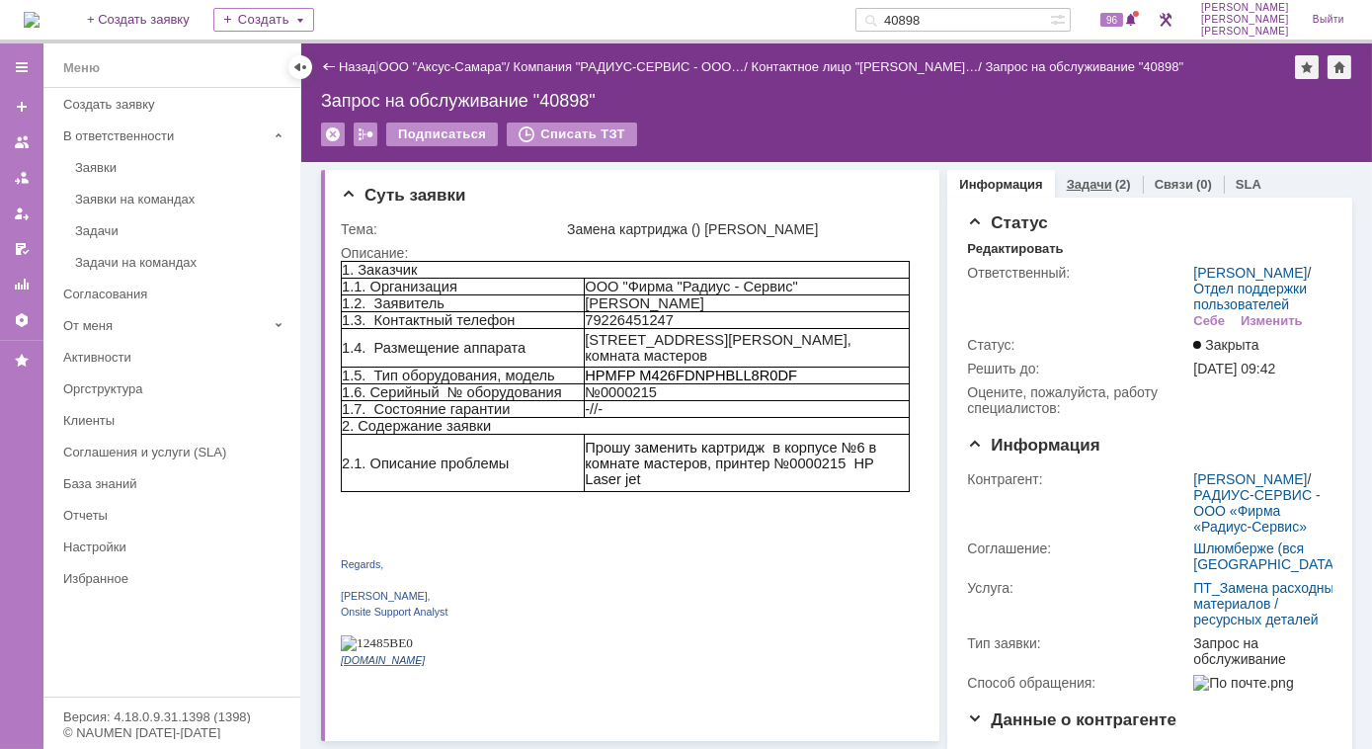
click at [1083, 182] on link "Задачи" at bounding box center [1089, 184] width 45 height 15
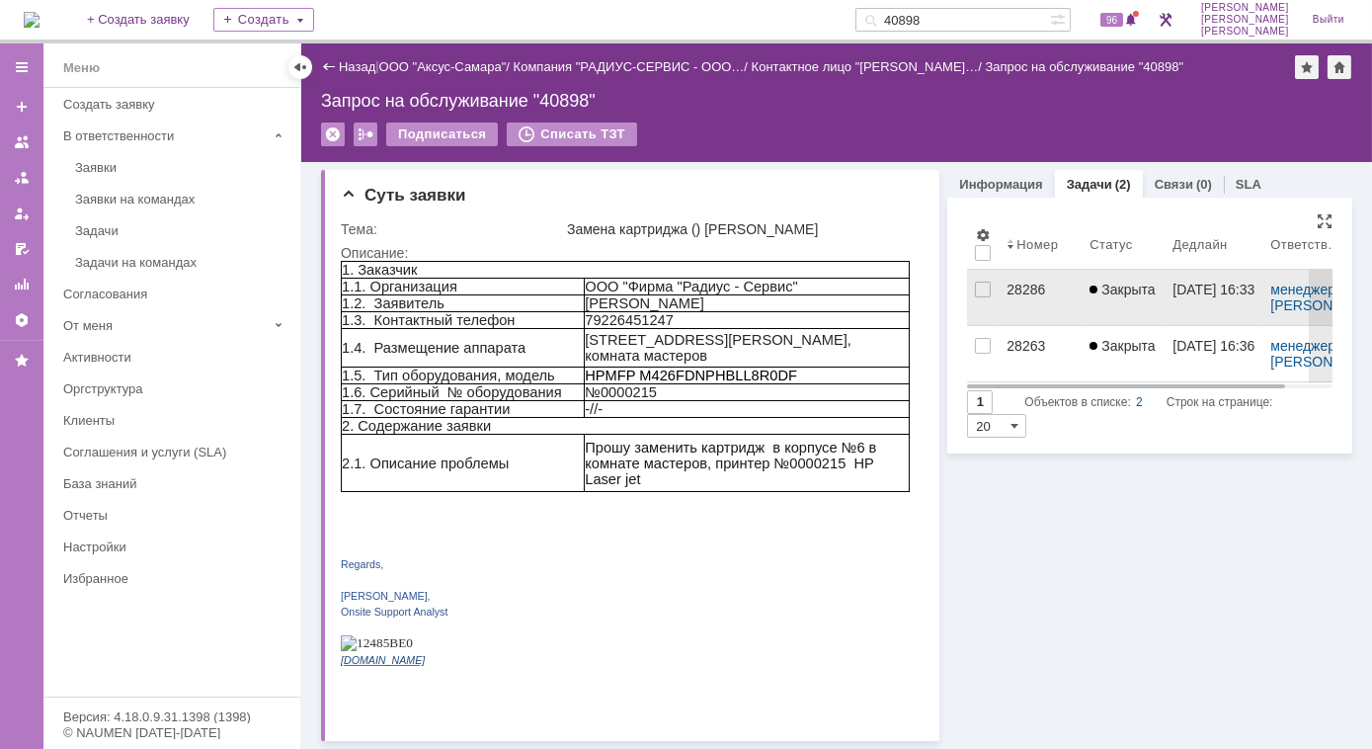
click at [1019, 285] on div "28286" at bounding box center [1039, 289] width 67 height 16
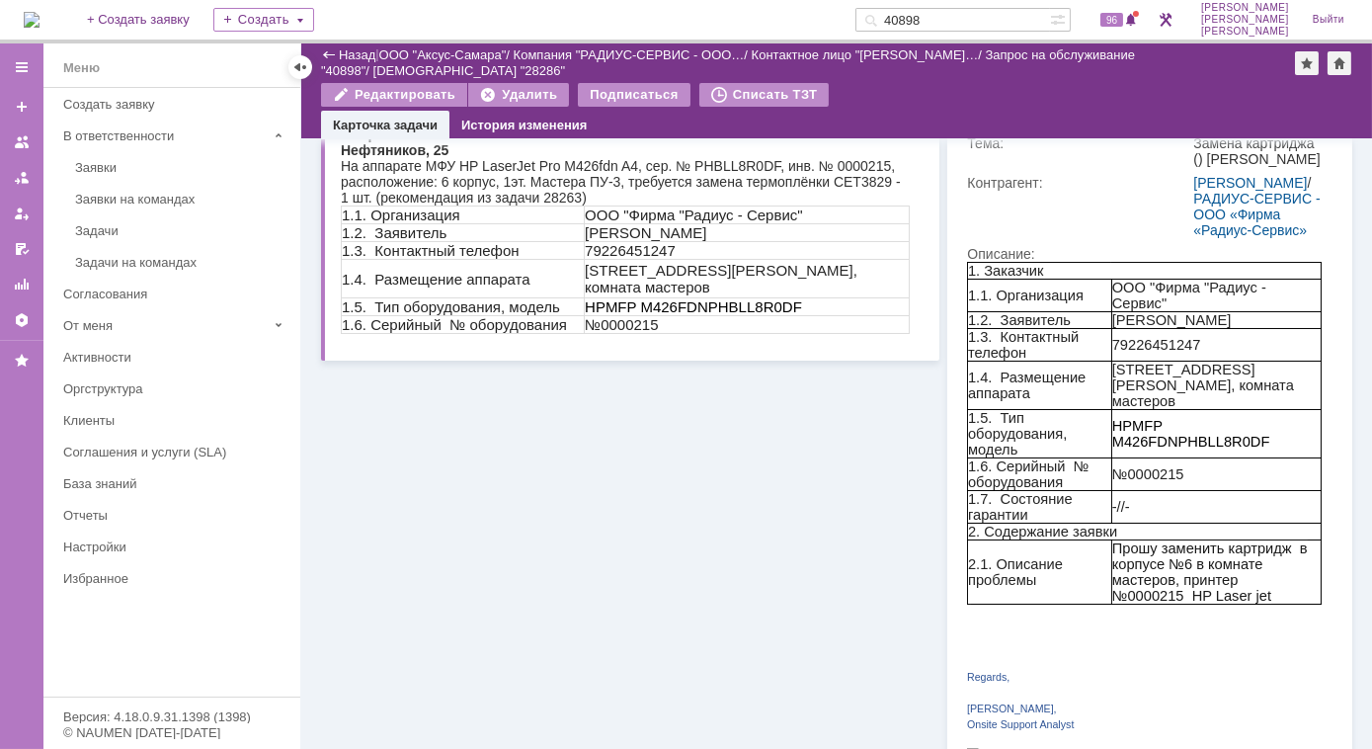
scroll to position [718, 0]
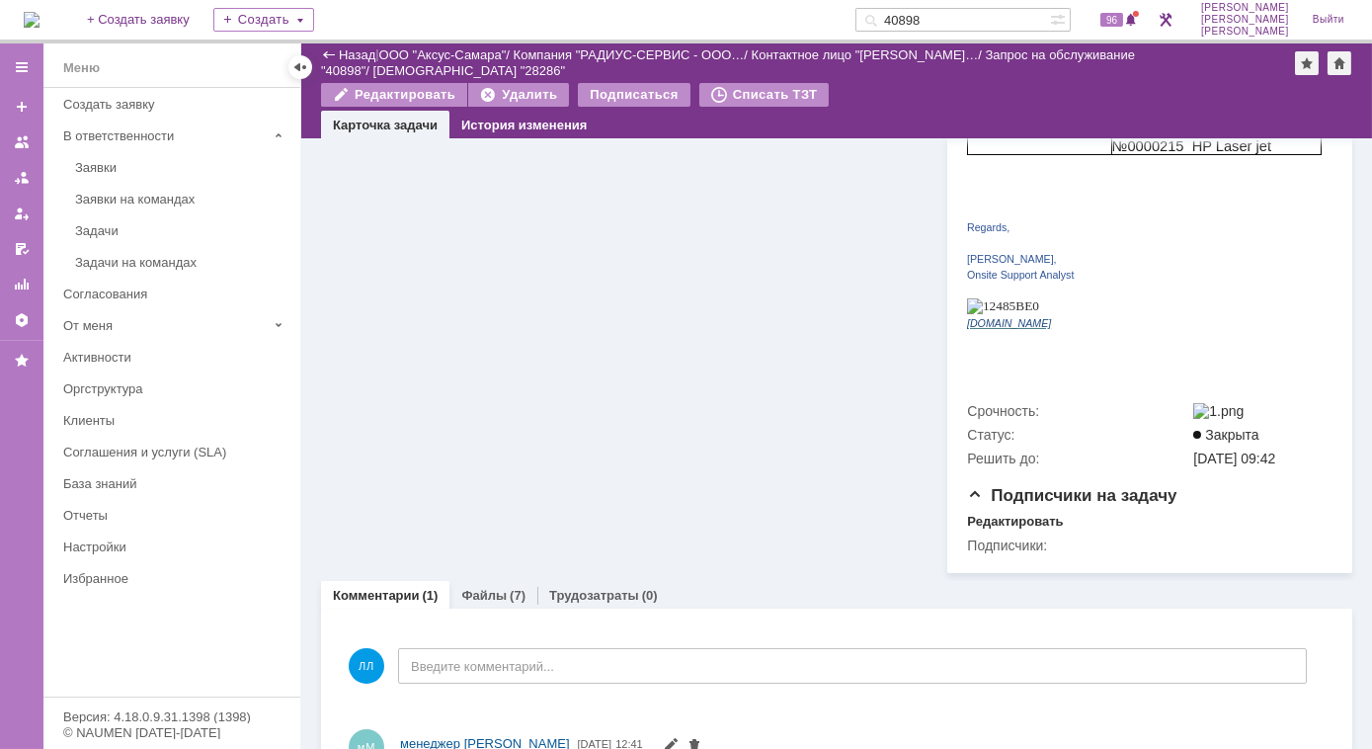
click at [184, 198] on div "Заявки на командах" at bounding box center [181, 199] width 213 height 15
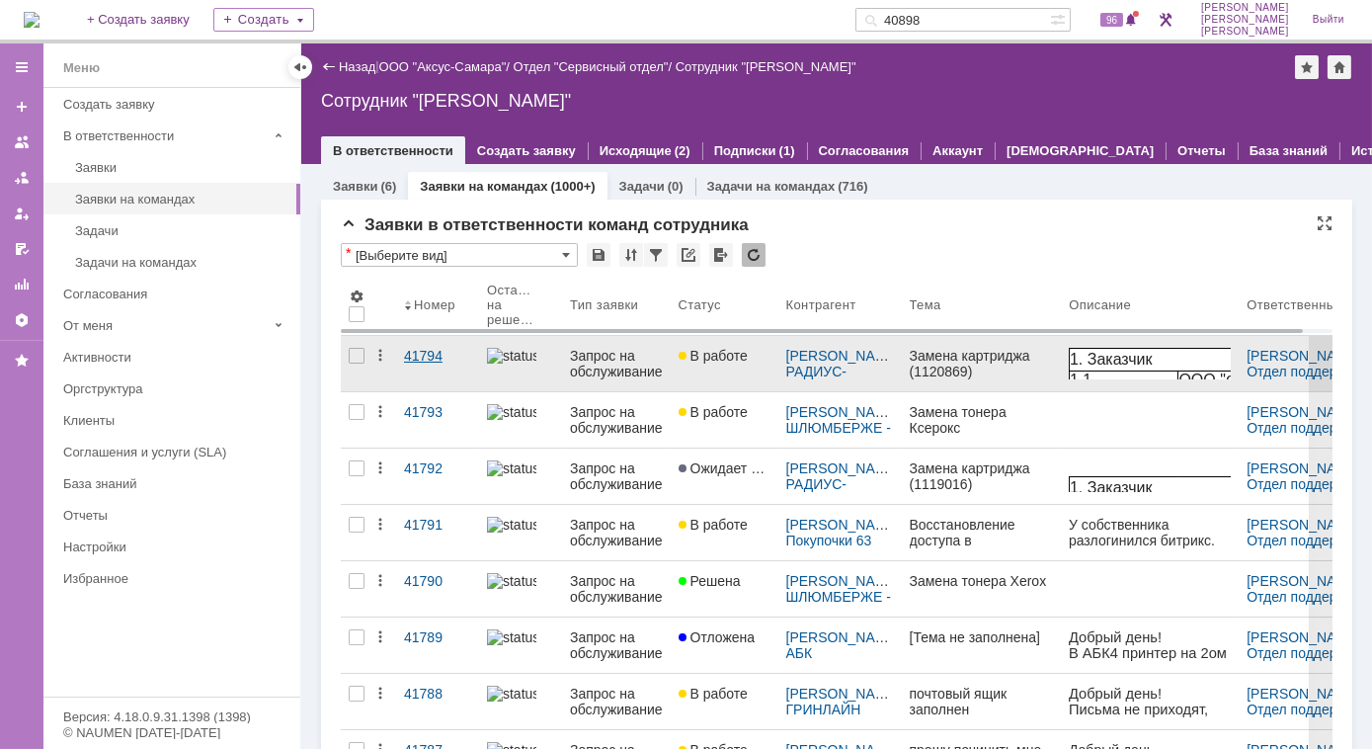
click at [428, 355] on div "41794" at bounding box center [437, 356] width 67 height 16
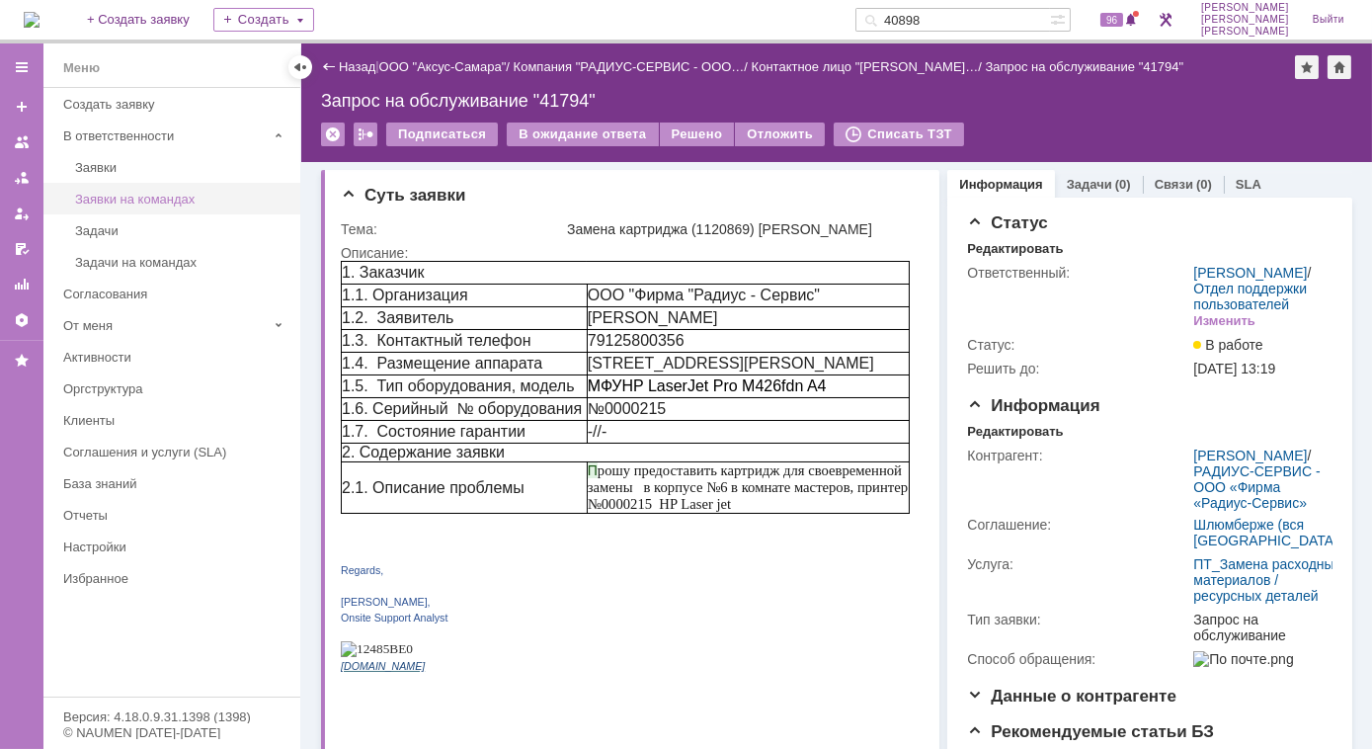
click at [170, 205] on link "Заявки на командах" at bounding box center [181, 199] width 229 height 31
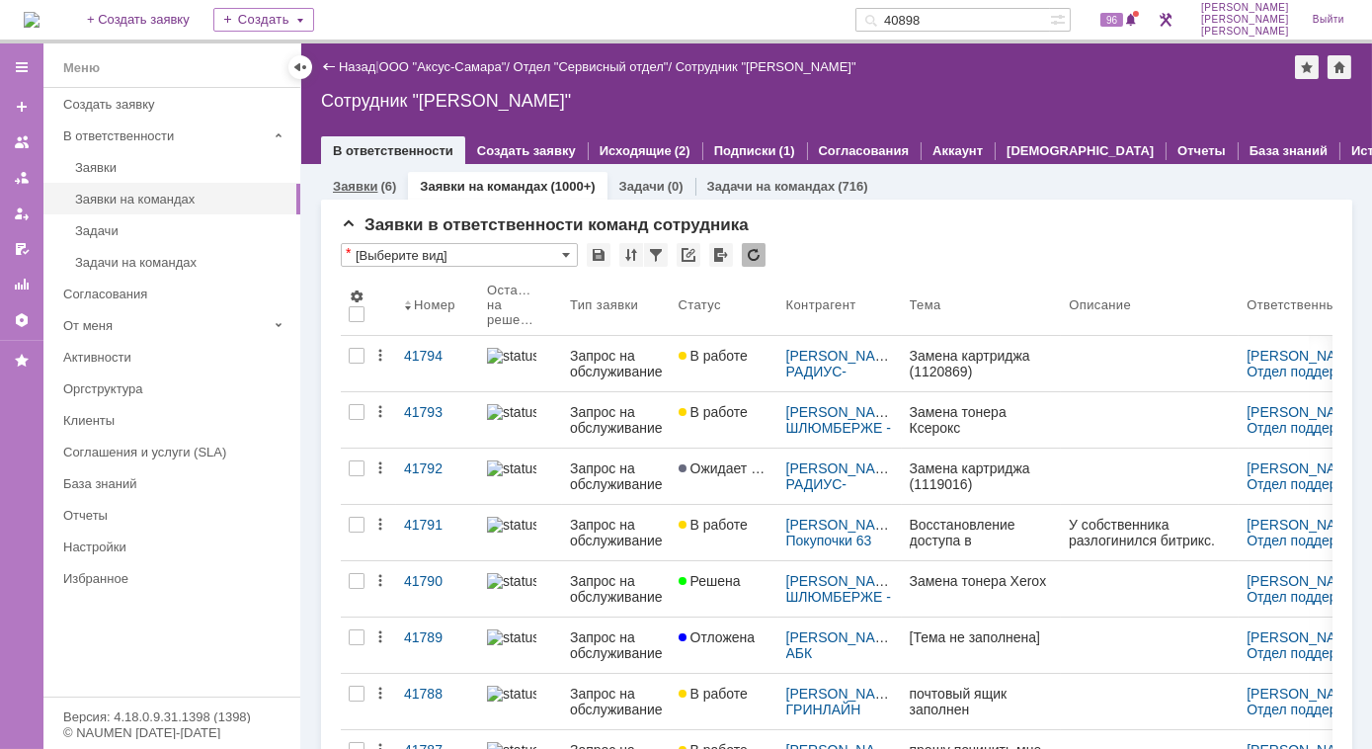
click at [384, 187] on div "(6)" at bounding box center [388, 186] width 16 height 15
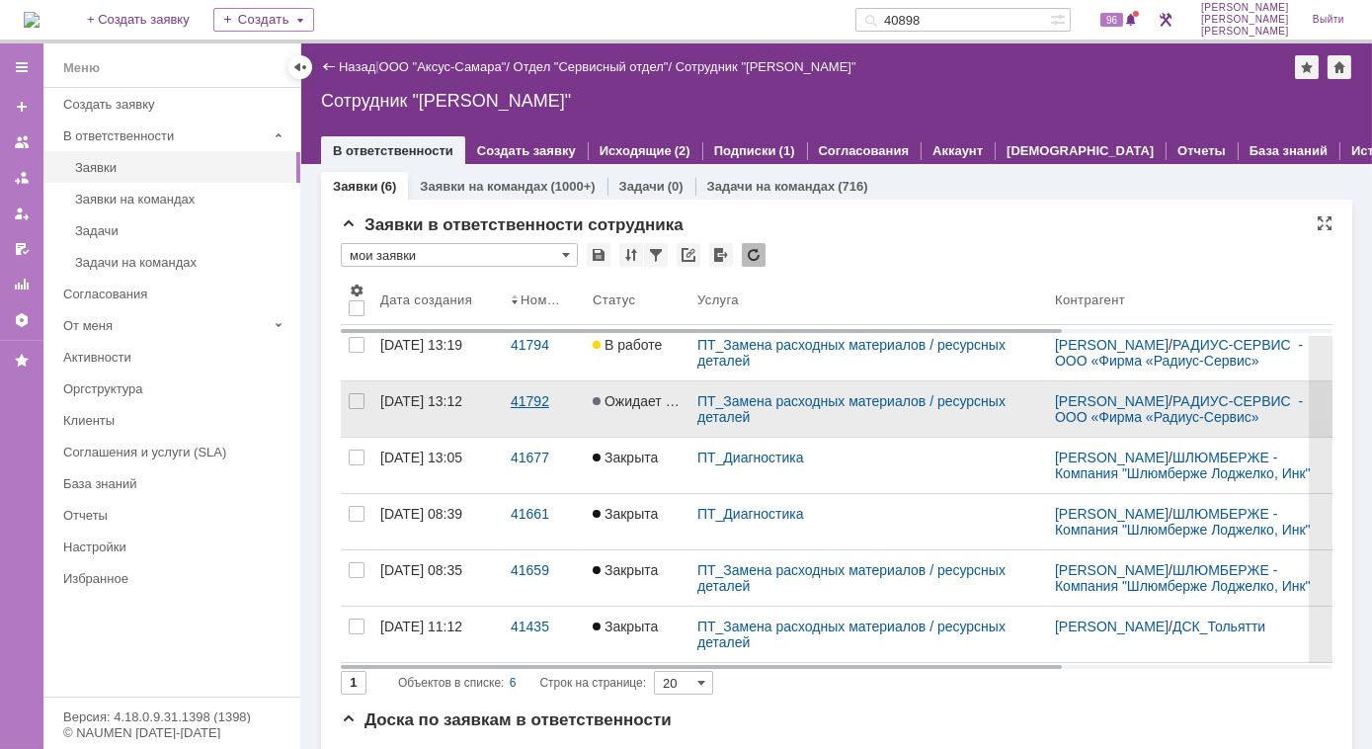
click at [515, 409] on div "41792" at bounding box center [544, 401] width 66 height 16
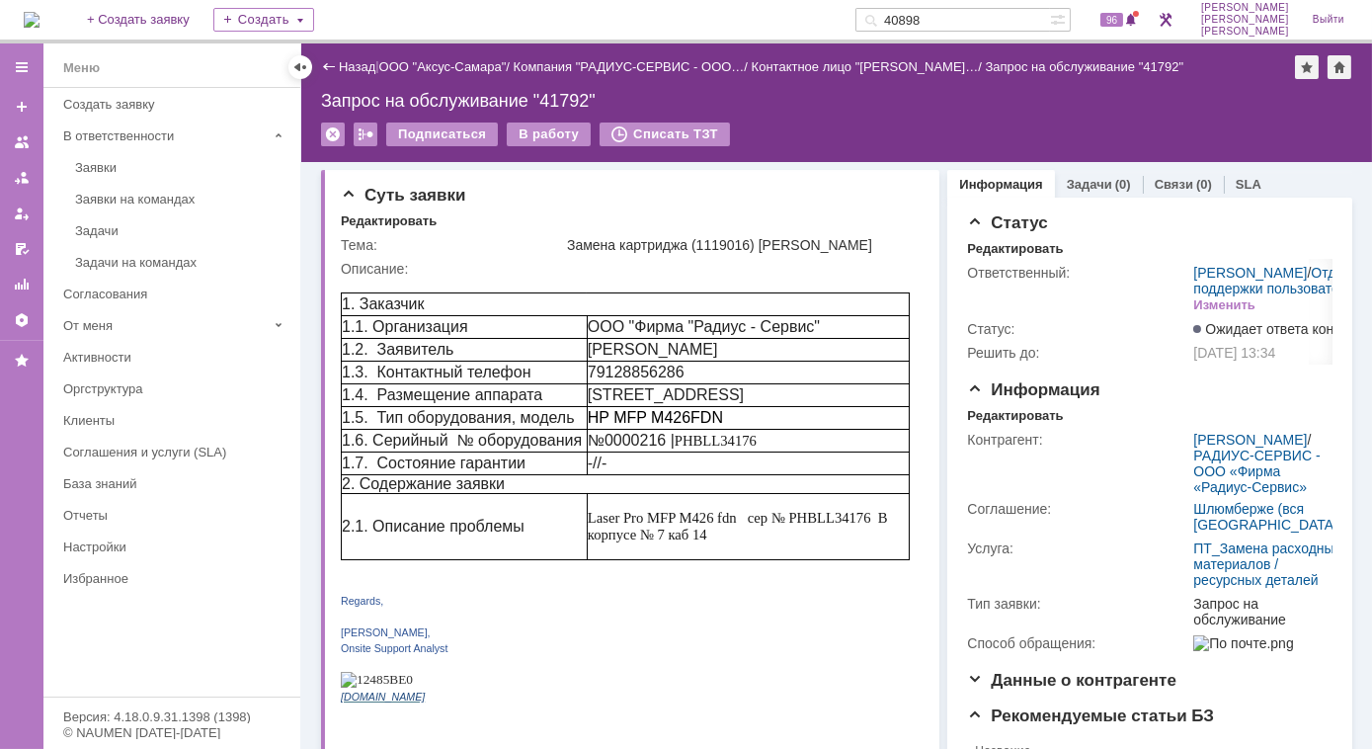
click at [115, 167] on div "Заявки" at bounding box center [181, 167] width 213 height 15
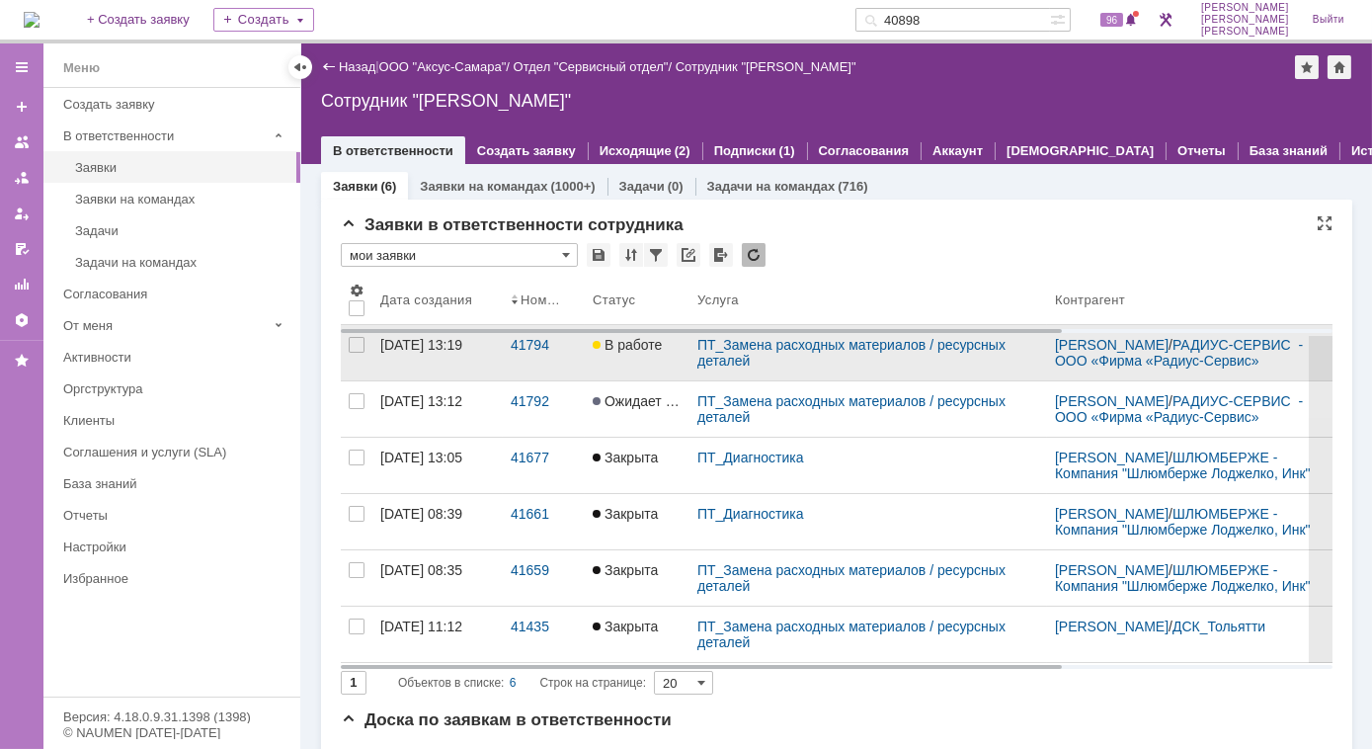
click at [485, 366] on link "[DATE] 13:19" at bounding box center [437, 352] width 130 height 55
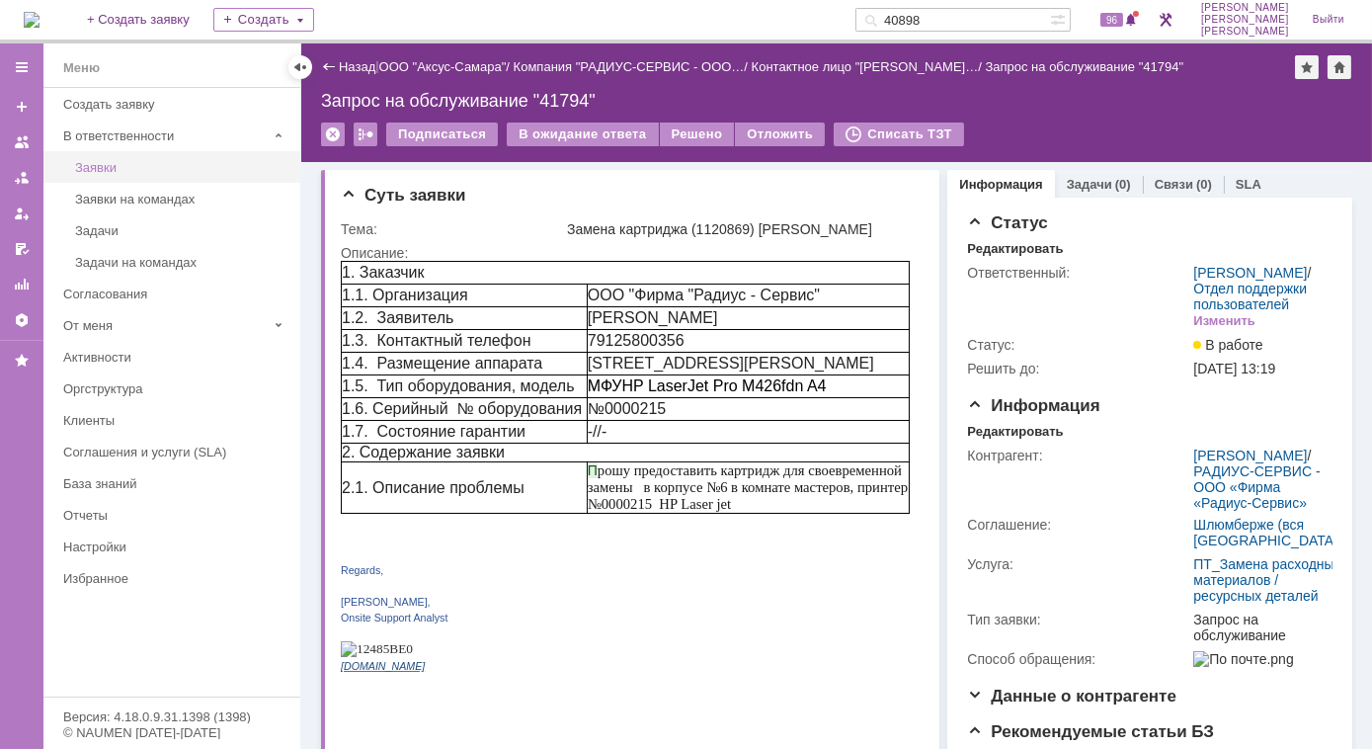
click at [142, 162] on div "Заявки" at bounding box center [181, 167] width 213 height 15
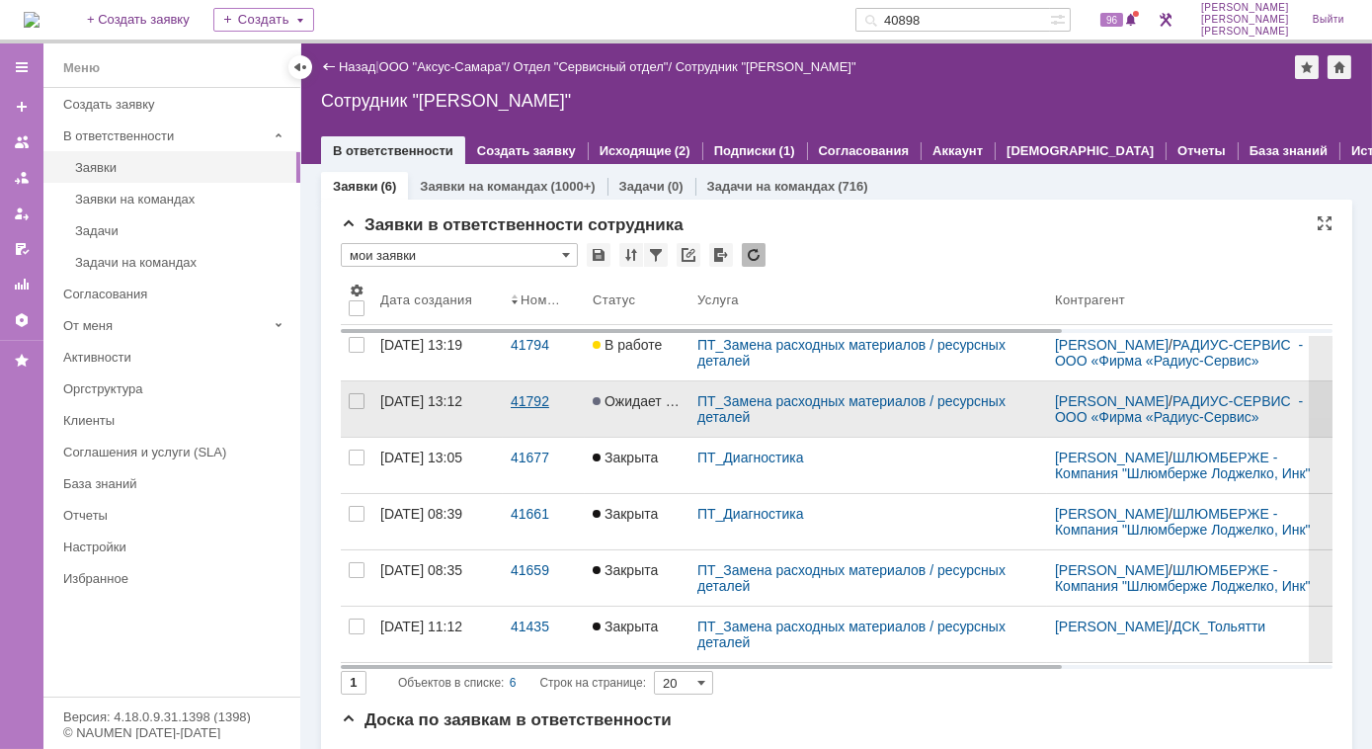
click at [509, 413] on link "41792" at bounding box center [544, 408] width 82 height 55
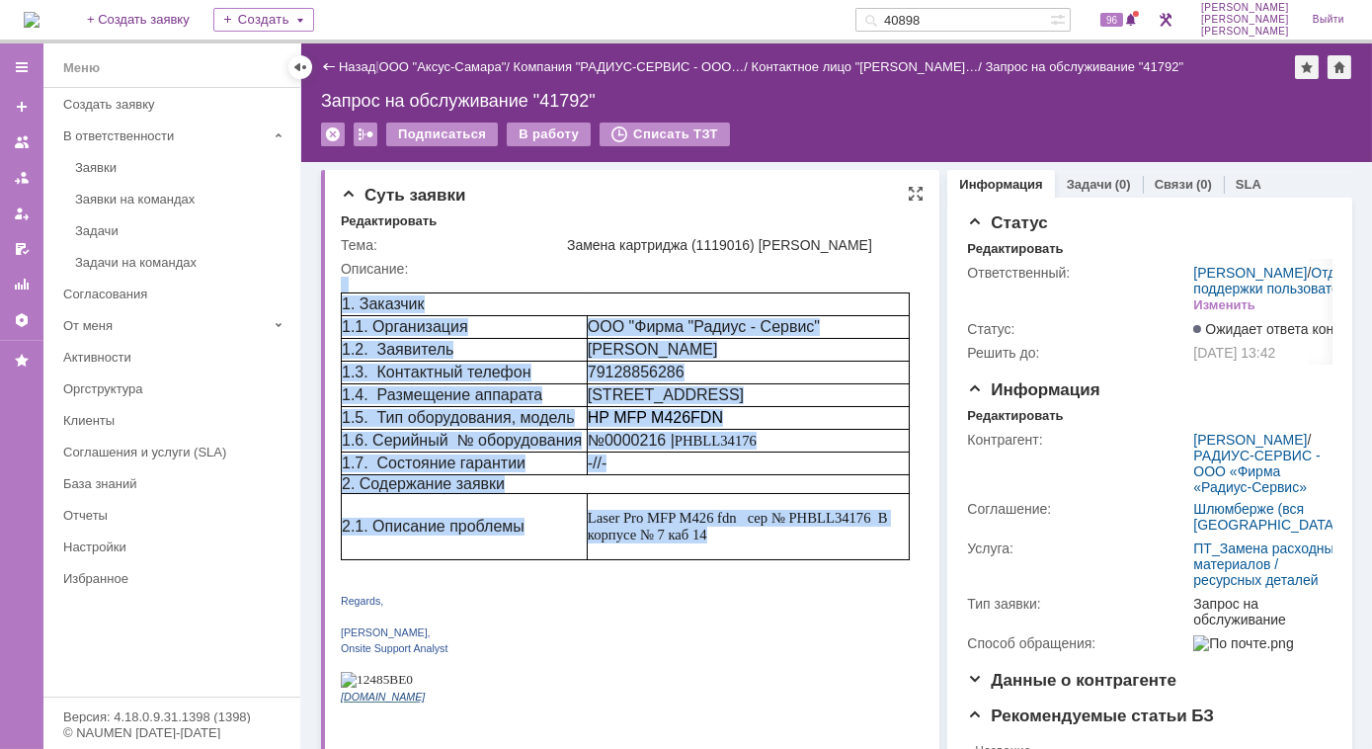
drag, startPoint x: 340, startPoint y: 282, endPoint x: 882, endPoint y: 563, distance: 610.4
click at [882, 563] on div "1. Заказчик 1.1. Организация ООО "Фирма "Радиус - Сервис" 1.2. Заявитель Nikola…" at bounding box center [624, 497] width 569 height 442
copy div "1. Заказчик 1.1. Организация ООО "Фирма "Радиус - Сервис" 1.2. Заявитель Nikola…"
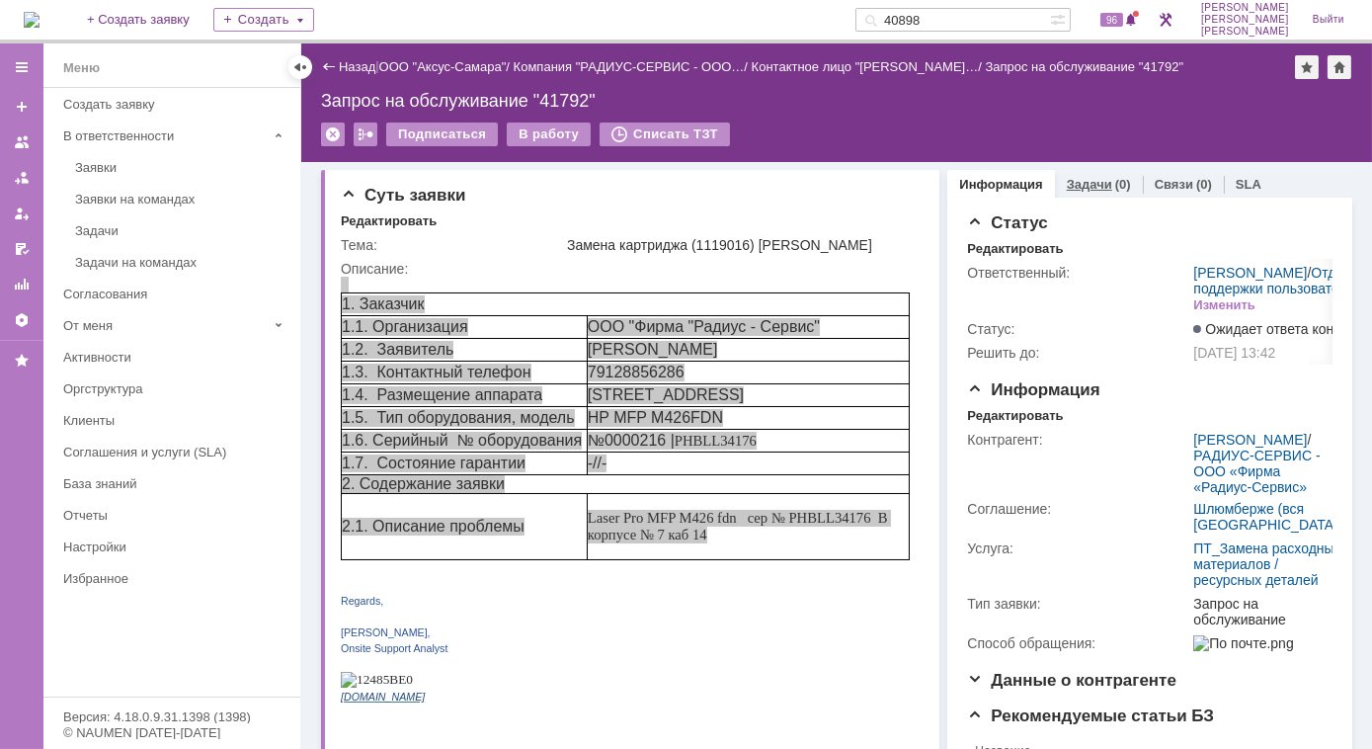
click at [1067, 188] on link "Задачи" at bounding box center [1089, 184] width 45 height 15
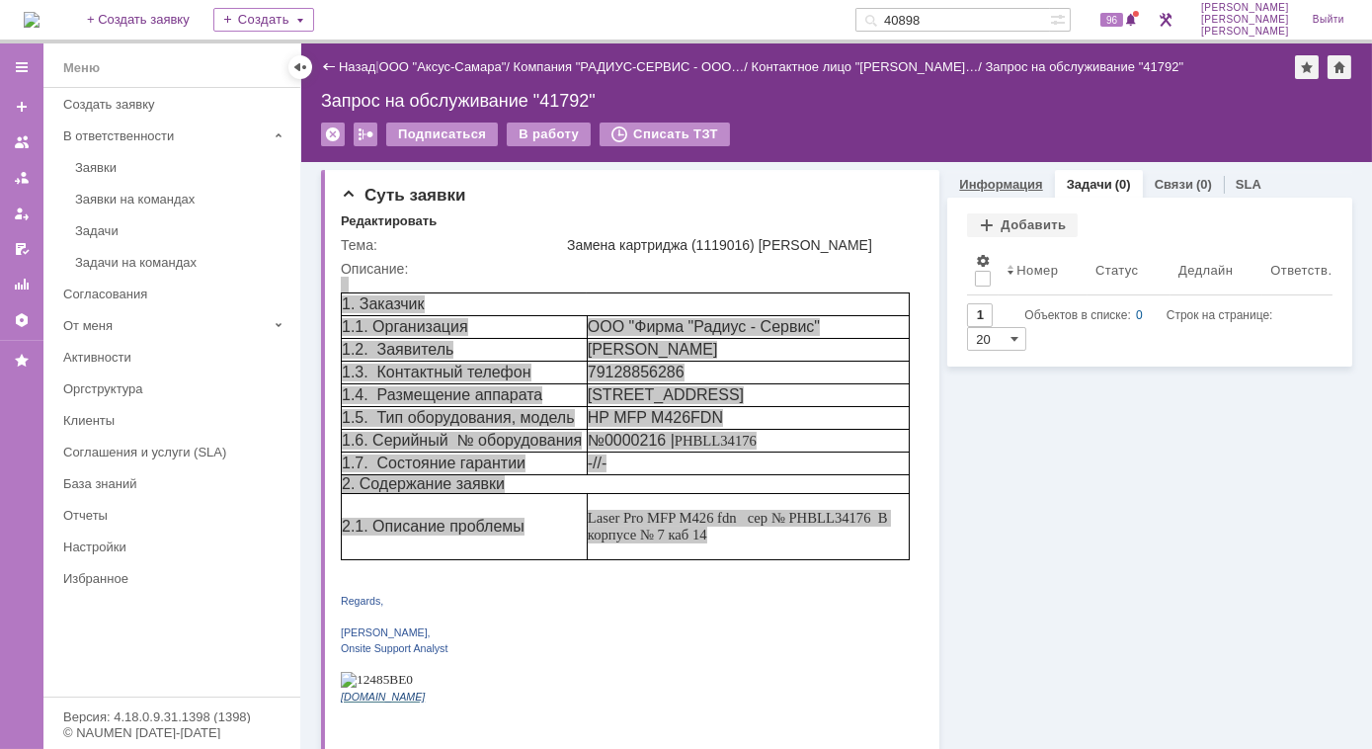
click at [979, 190] on link "Информация" at bounding box center [1000, 184] width 83 height 15
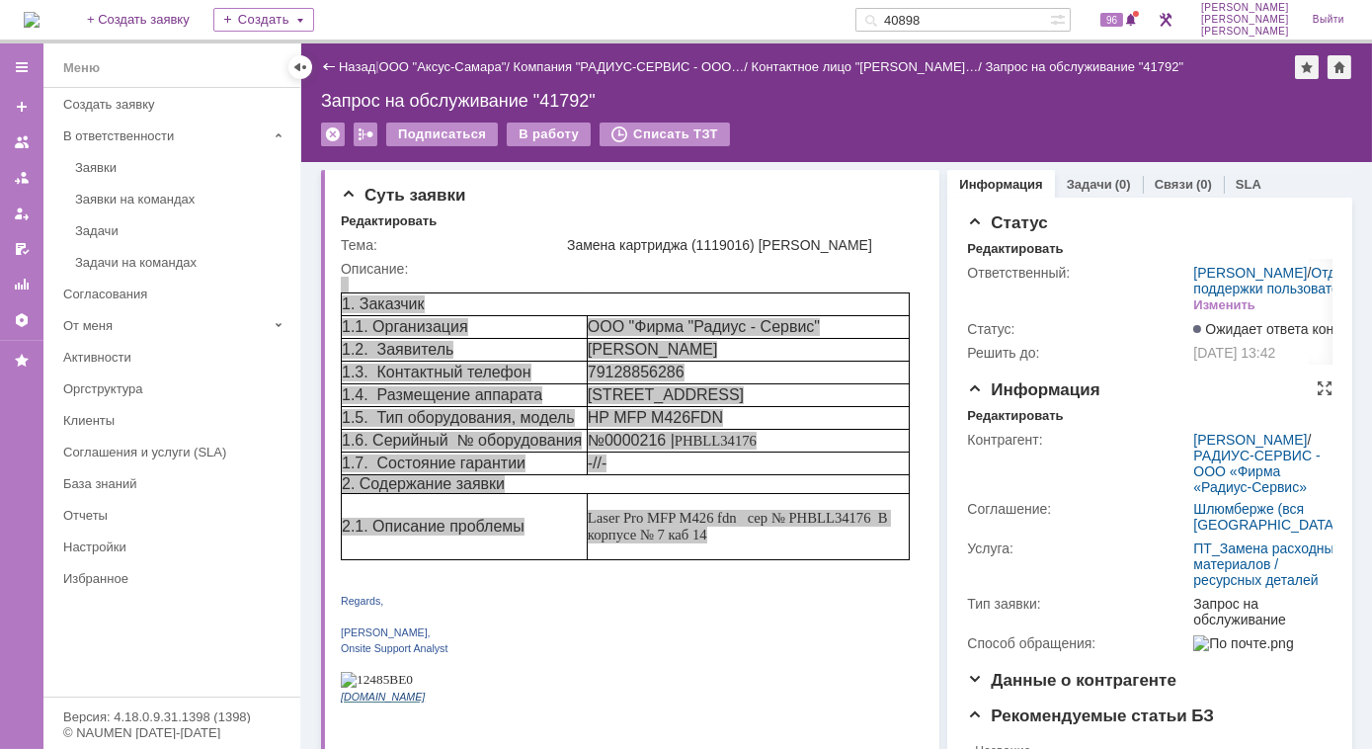
drag, startPoint x: 1182, startPoint y: 488, endPoint x: 1233, endPoint y: 691, distance: 209.6
click at [1233, 655] on tbody "Контрагент: Roman Vorobev / РАДИУС-СЕРВИС - ООО «Фирма «Радиус-Сервис» Соглашен…" at bounding box center [1156, 541] width 378 height 227
drag, startPoint x: 1110, startPoint y: 217, endPoint x: 1112, endPoint y: 203, distance: 14.0
click at [1111, 214] on div "Статус" at bounding box center [1149, 223] width 365 height 20
click at [1095, 191] on div "Задачи (0)" at bounding box center [1099, 184] width 88 height 29
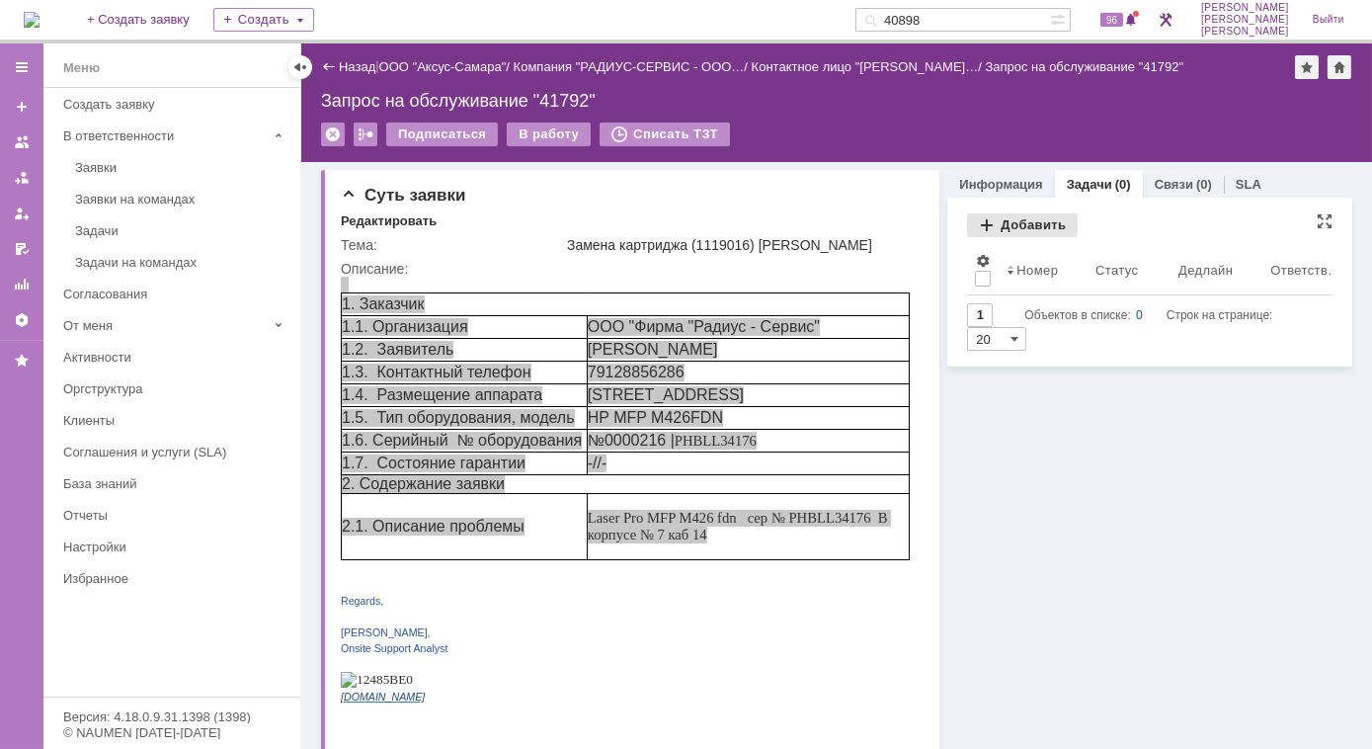
click at [974, 229] on div "Добавить" at bounding box center [1022, 225] width 111 height 24
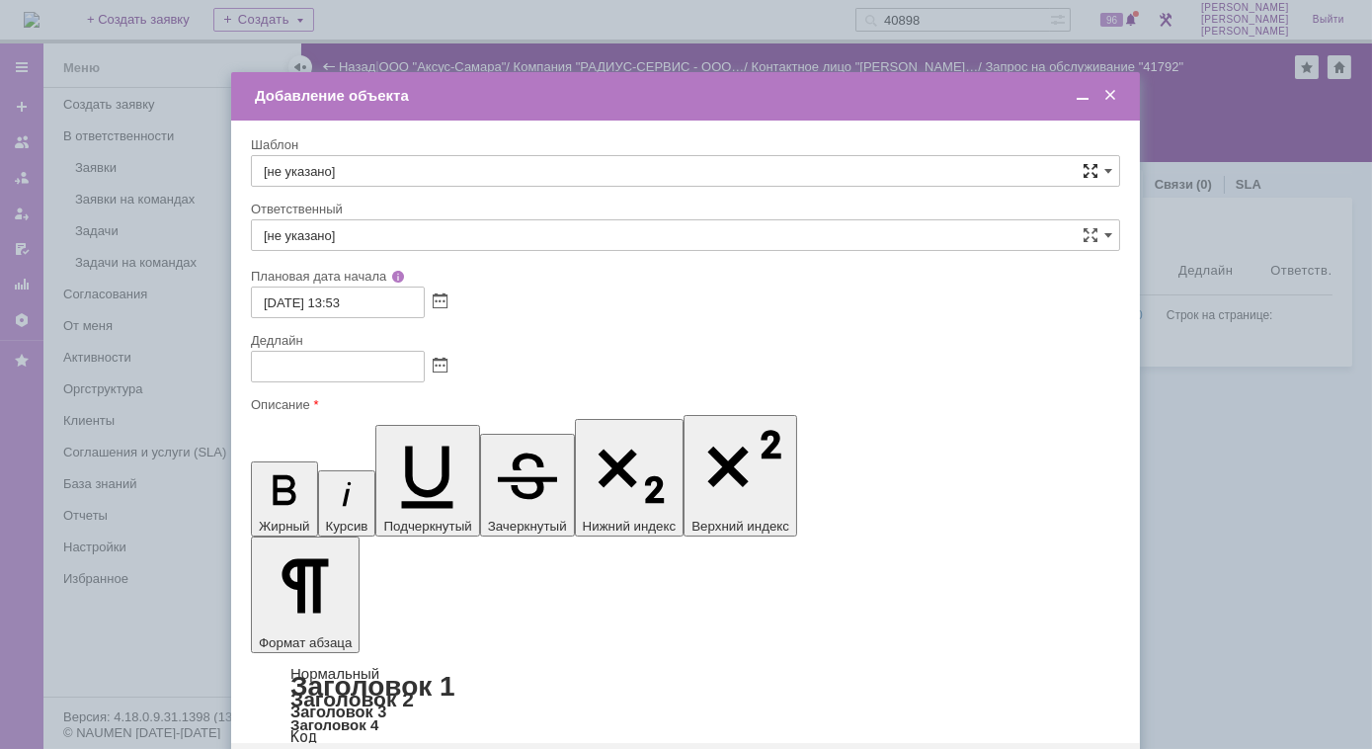
click at [1090, 171] on span at bounding box center [1090, 171] width 16 height 16
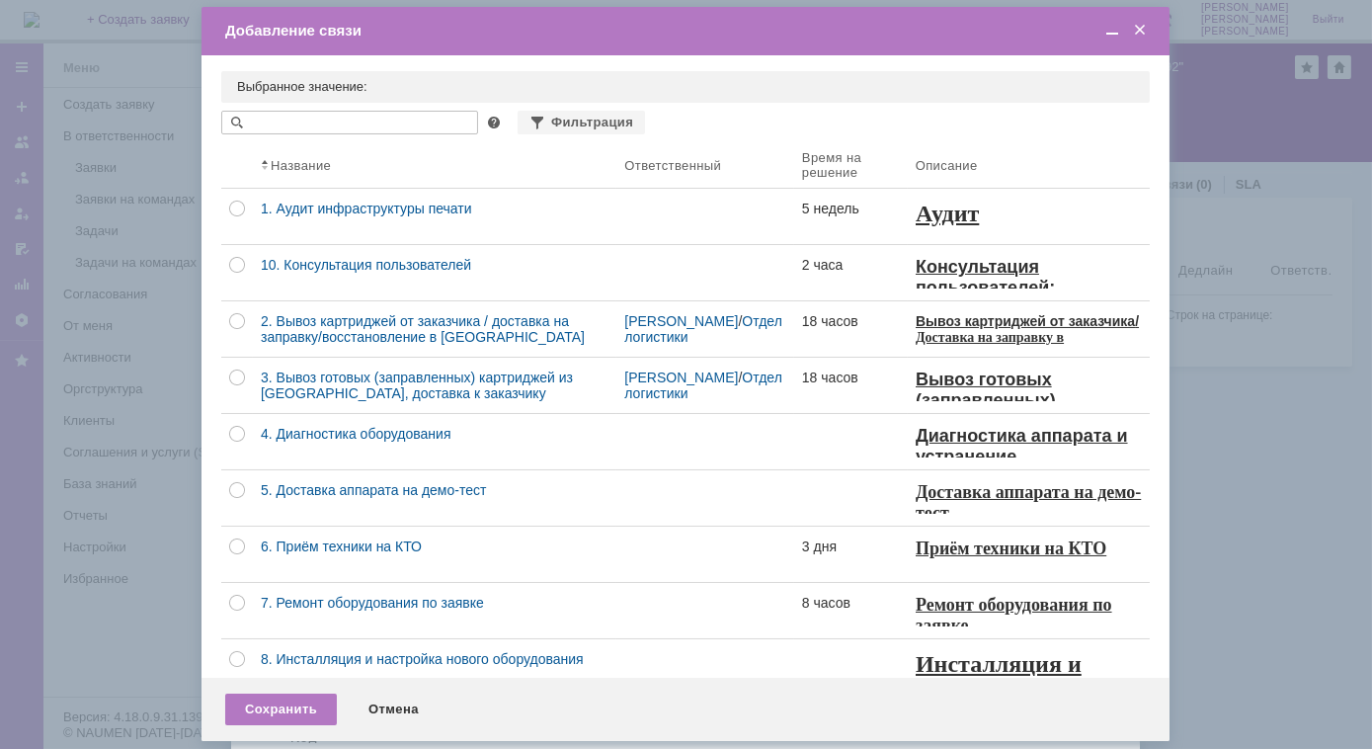
click at [405, 706] on div "Отмена" at bounding box center [394, 709] width 90 height 32
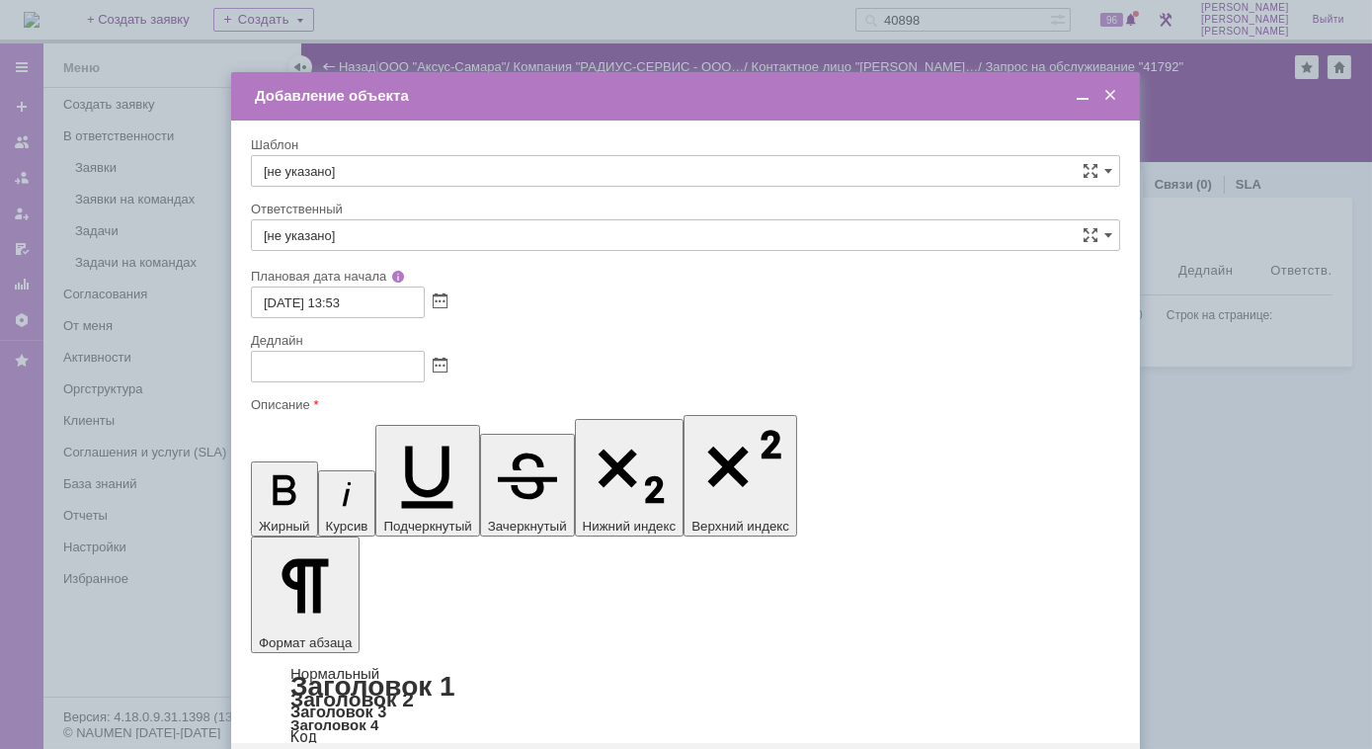
click at [1110, 93] on span at bounding box center [1110, 96] width 20 height 18
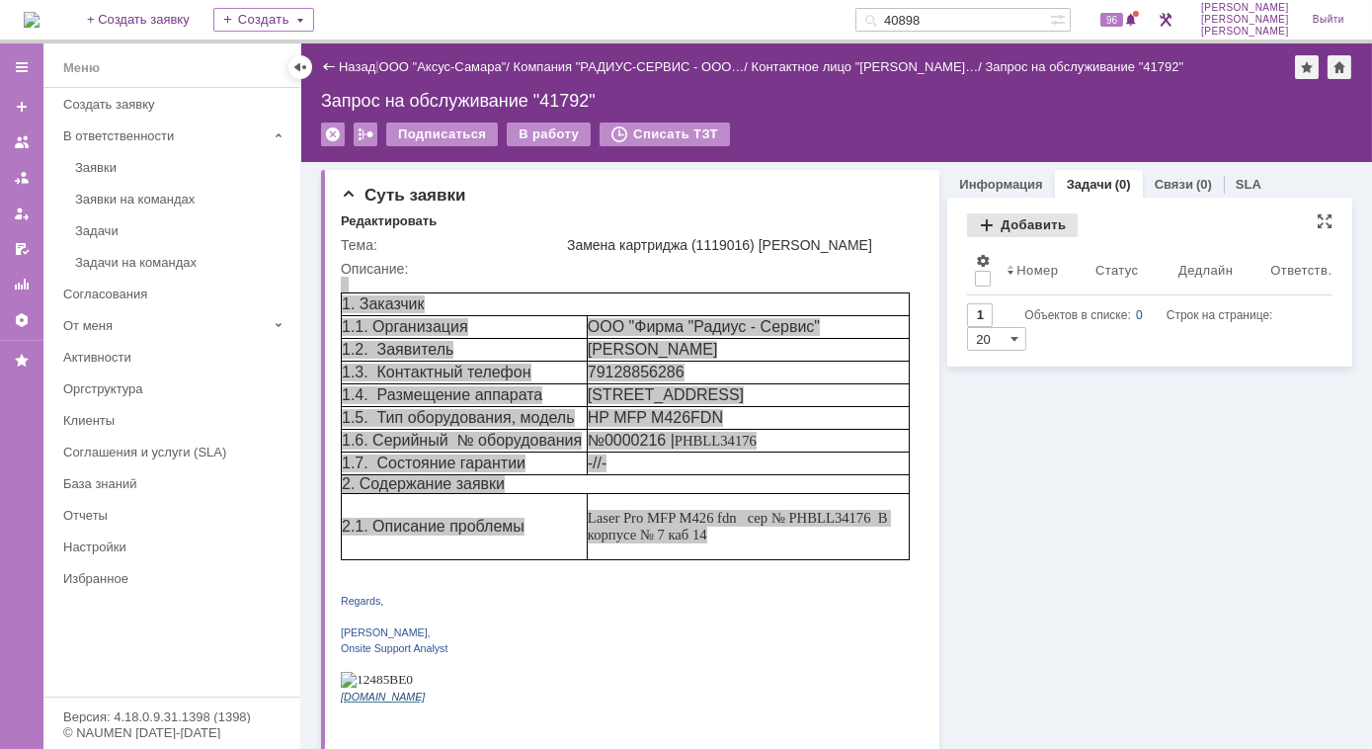
click at [979, 225] on div "Добавить" at bounding box center [1022, 225] width 111 height 24
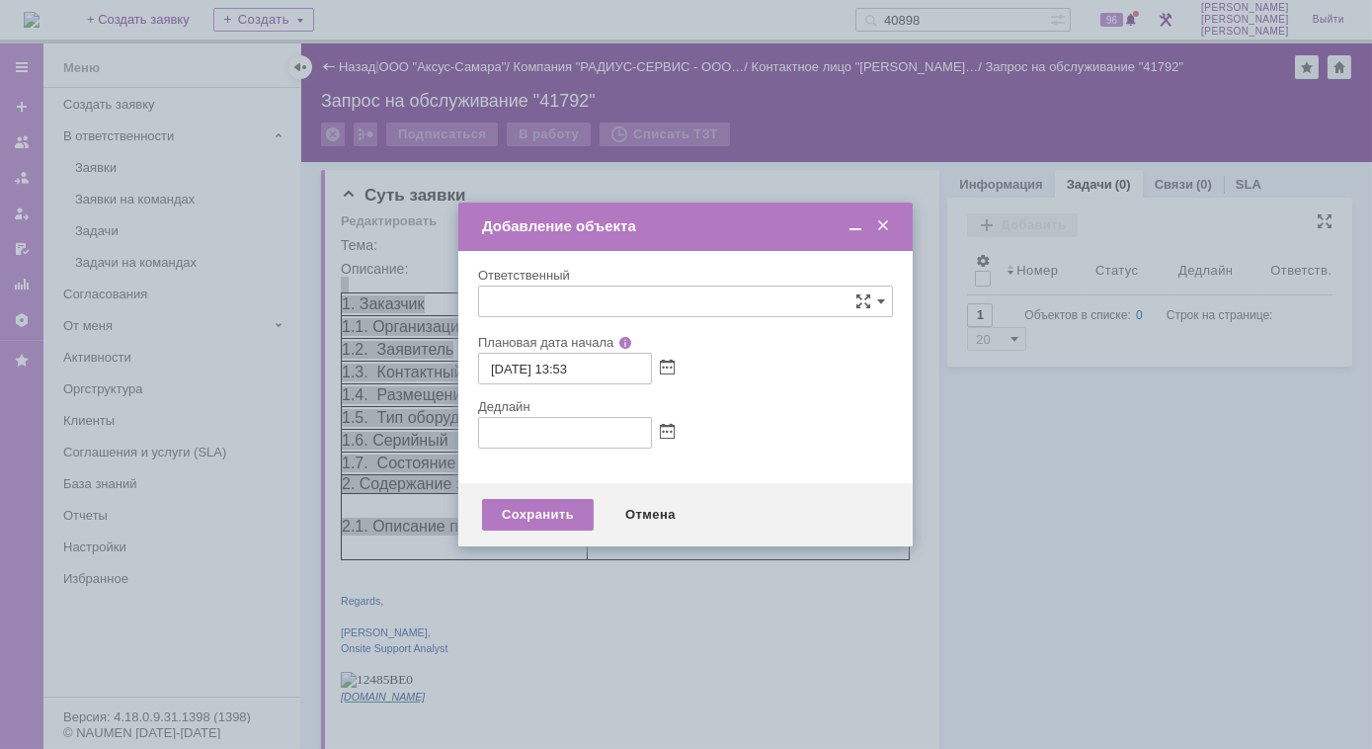
type input "[не указано]"
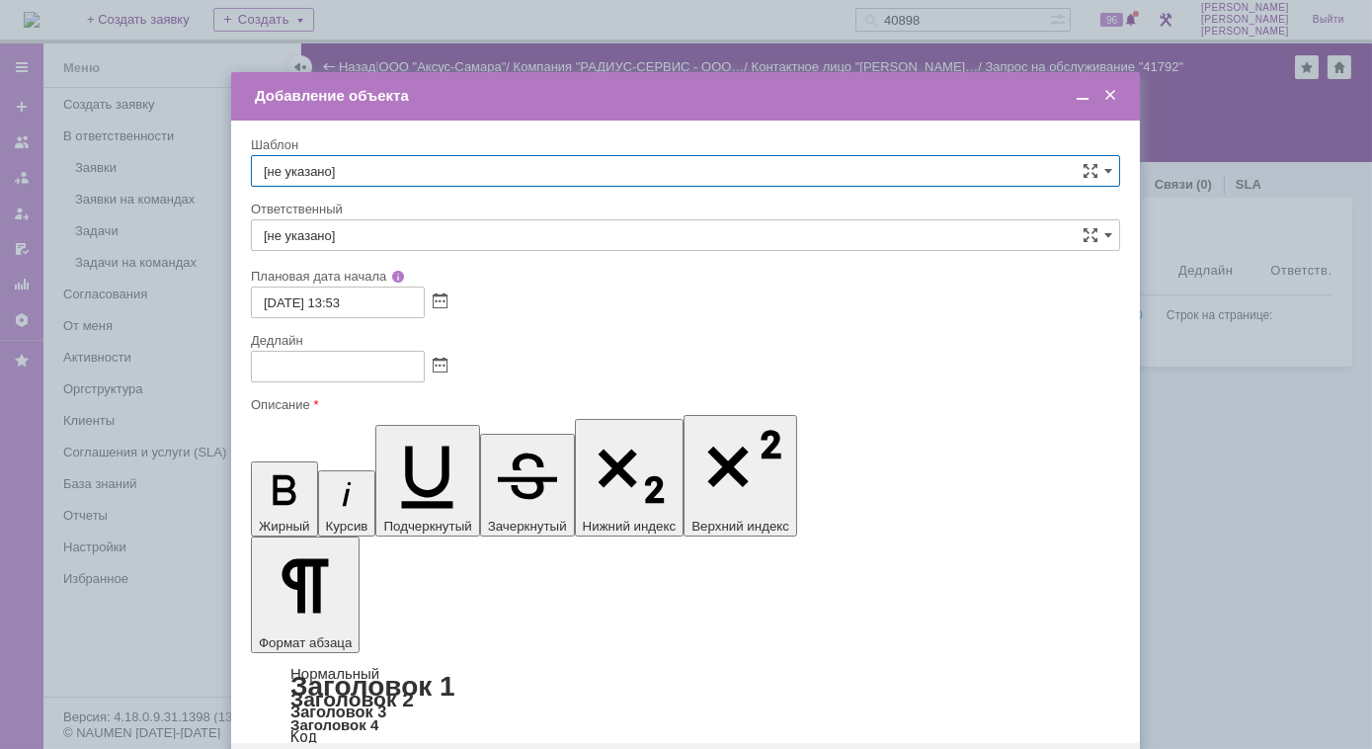
drag, startPoint x: 417, startPoint y: 167, endPoint x: 495, endPoint y: 175, distance: 78.4
click at [418, 167] on input "[не указано]" at bounding box center [685, 171] width 869 height 32
click at [411, 288] on span "менеджер МИКО/ИП Мишкин" at bounding box center [685, 283] width 843 height 16
type input "менеджер МИКО/ИП Мишкин"
type input "менеджер [PERSON_NAME]"
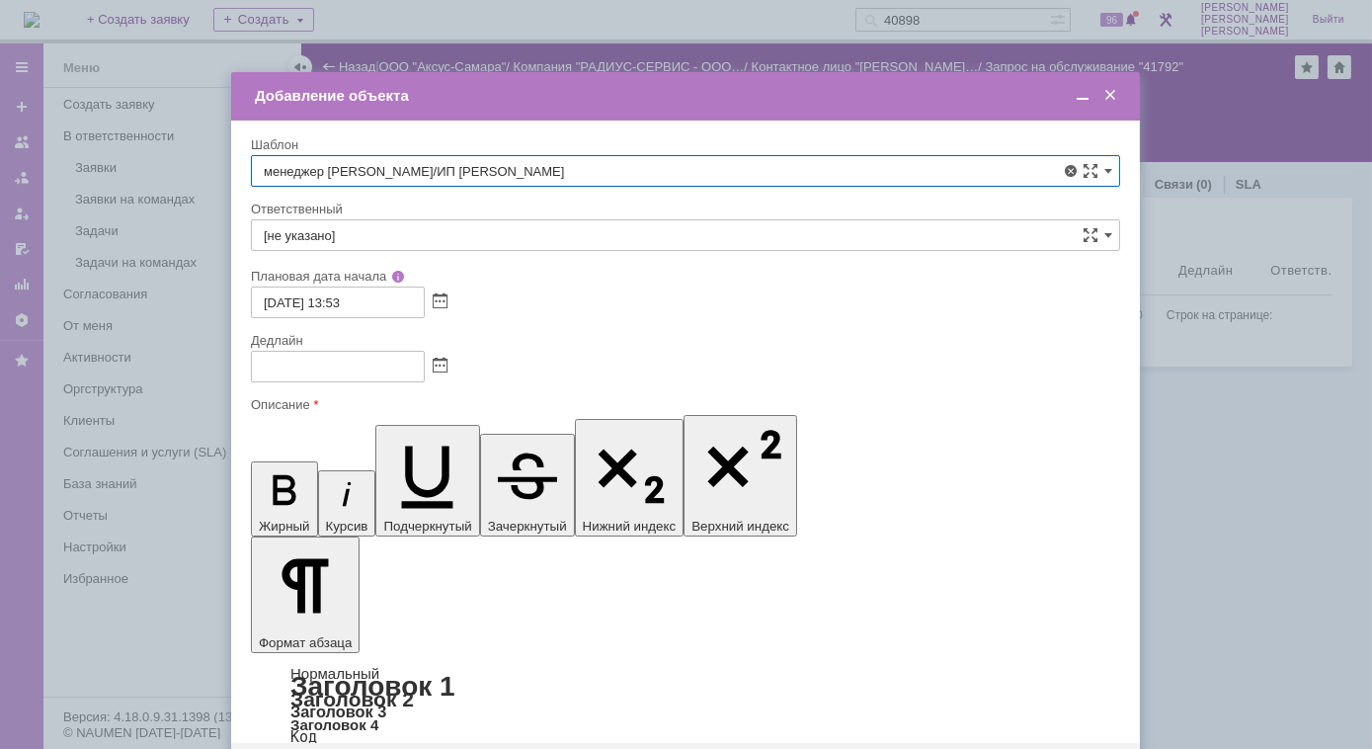
type input "17.09.2025 01:53"
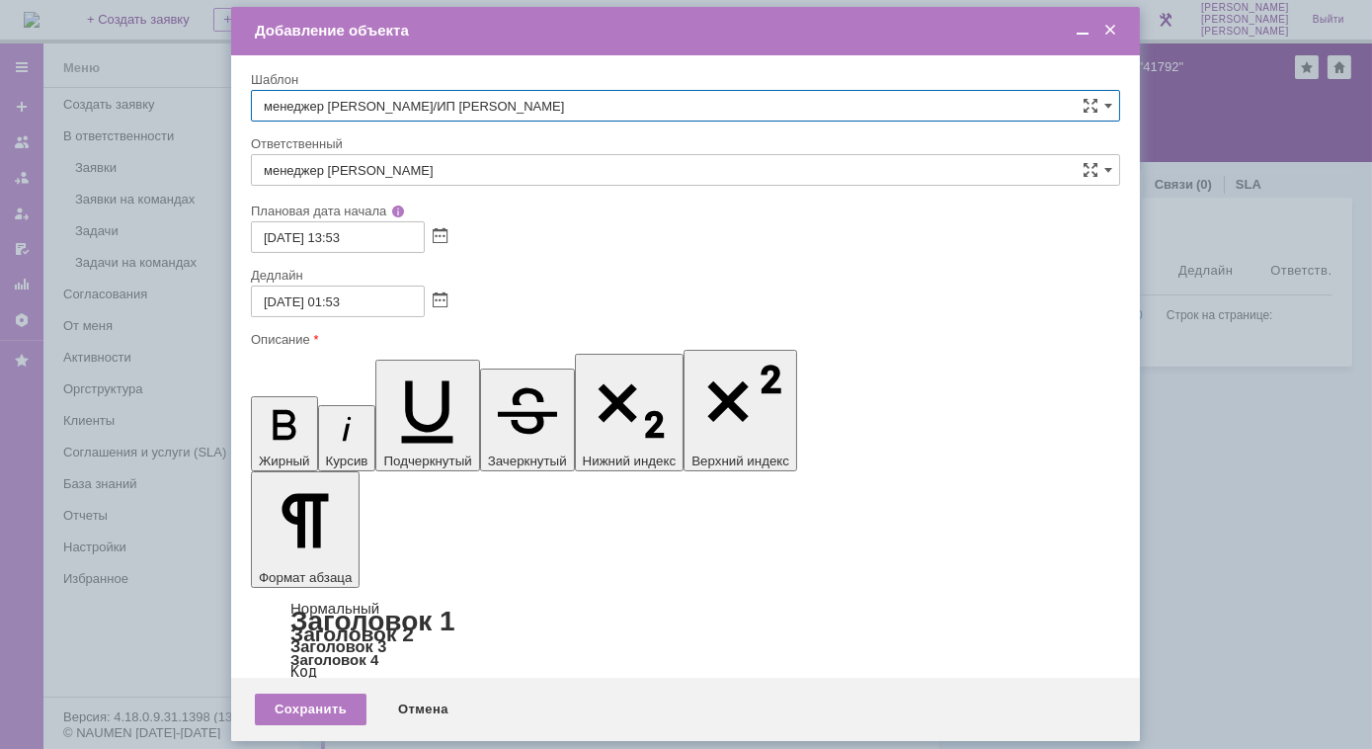
click at [461, 104] on input "менеджер МИКО/ИП Мишкин" at bounding box center [685, 106] width 869 height 32
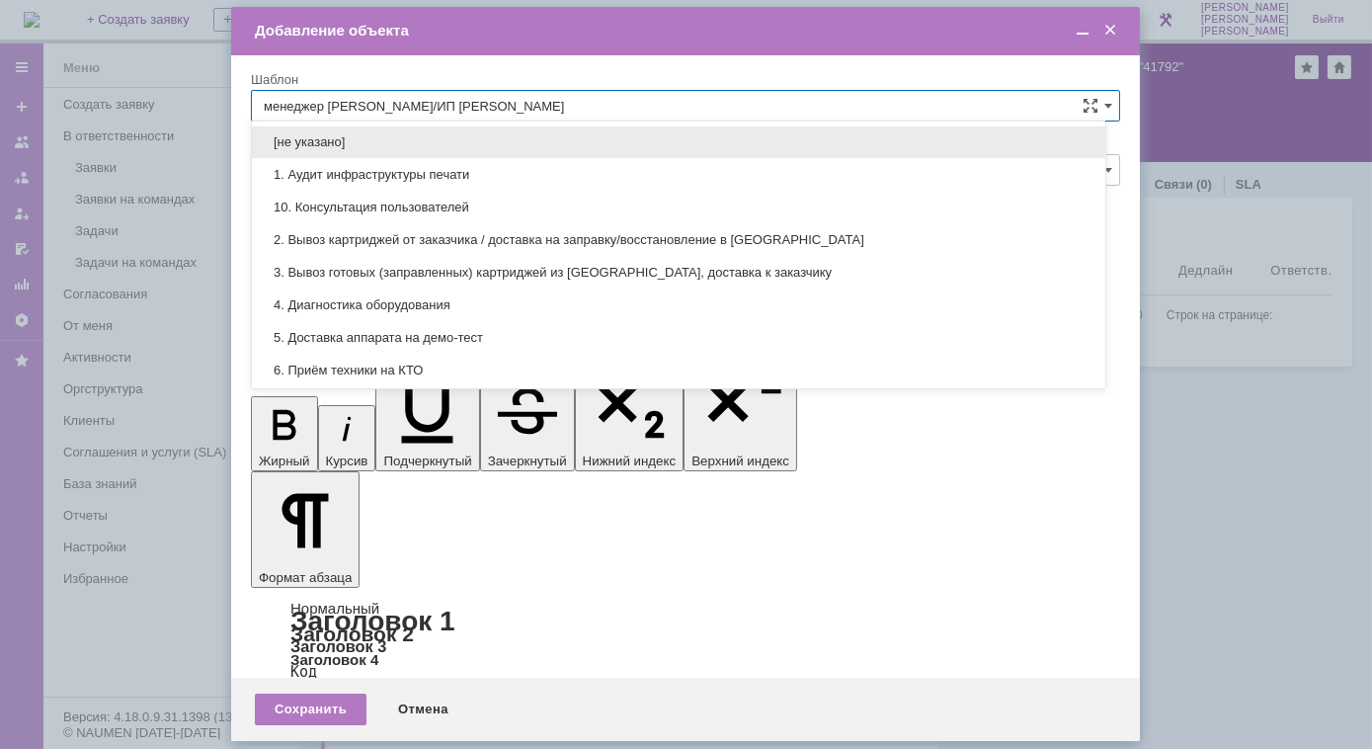
drag, startPoint x: 461, startPoint y: 104, endPoint x: 234, endPoint y: 91, distance: 227.5
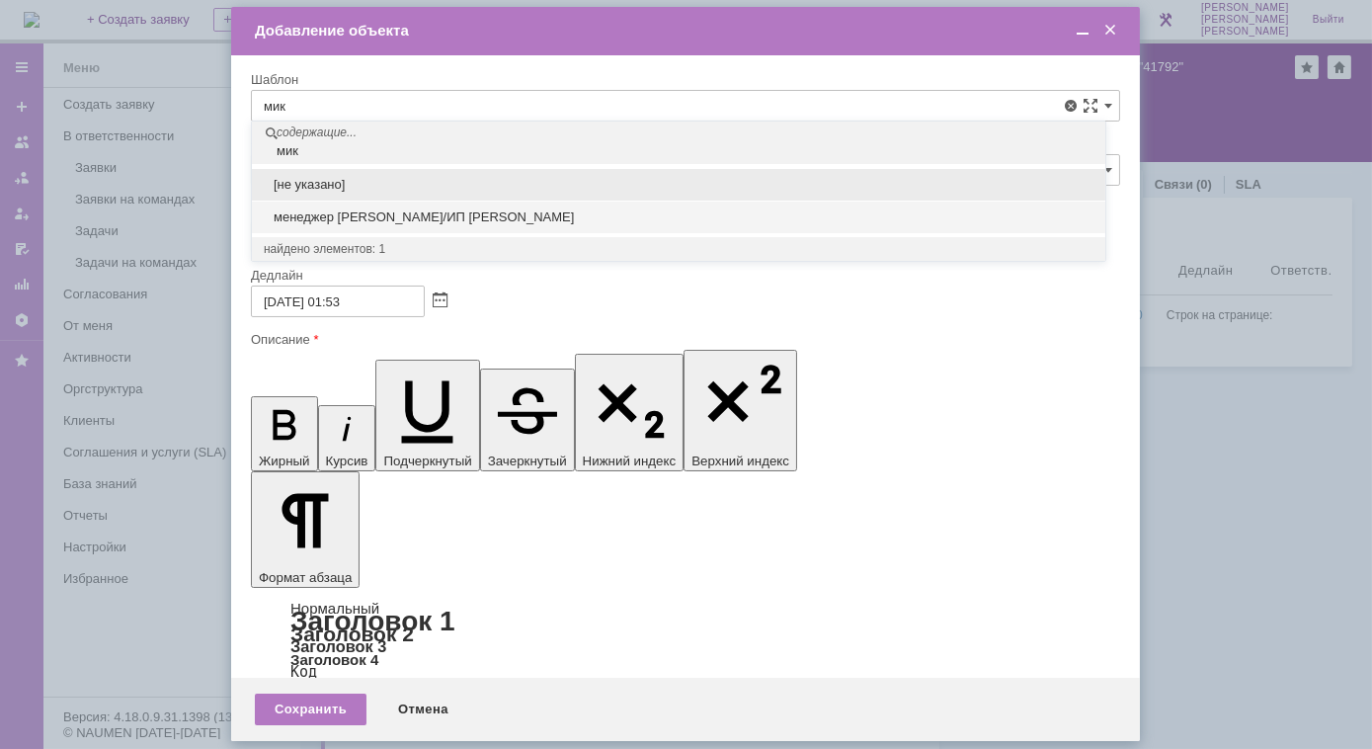
click at [324, 216] on span "менеджер МИКО/ИП Мишкин" at bounding box center [679, 217] width 830 height 16
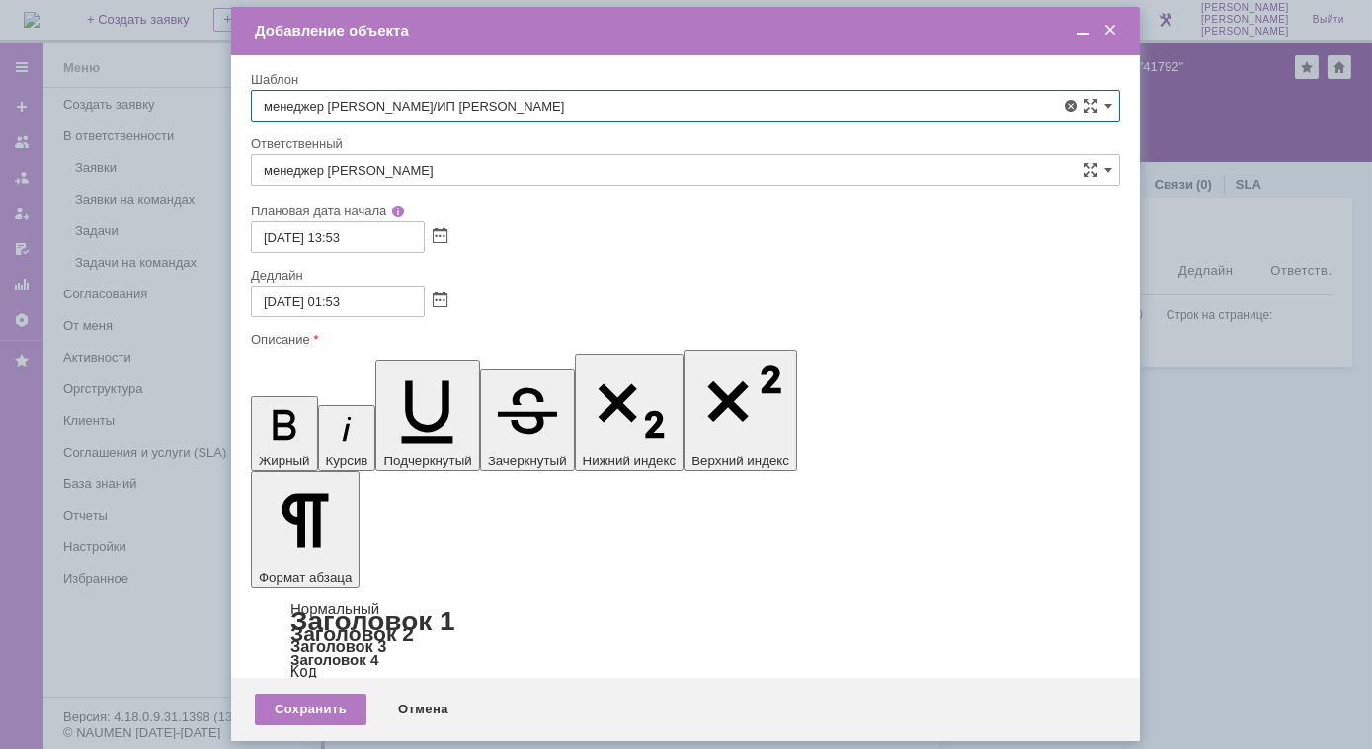
type input "менеджер МИКО/ИП Мишкин"
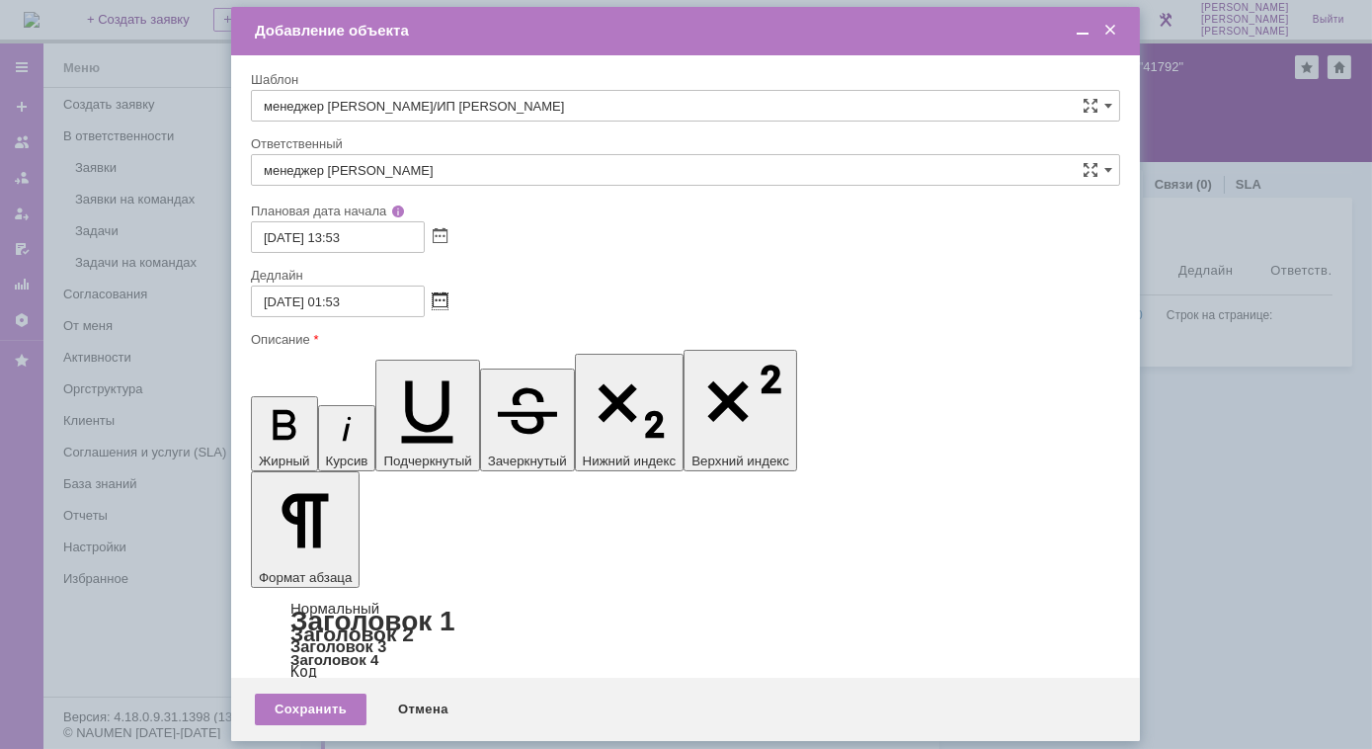
click at [437, 301] on span at bounding box center [440, 301] width 15 height 16
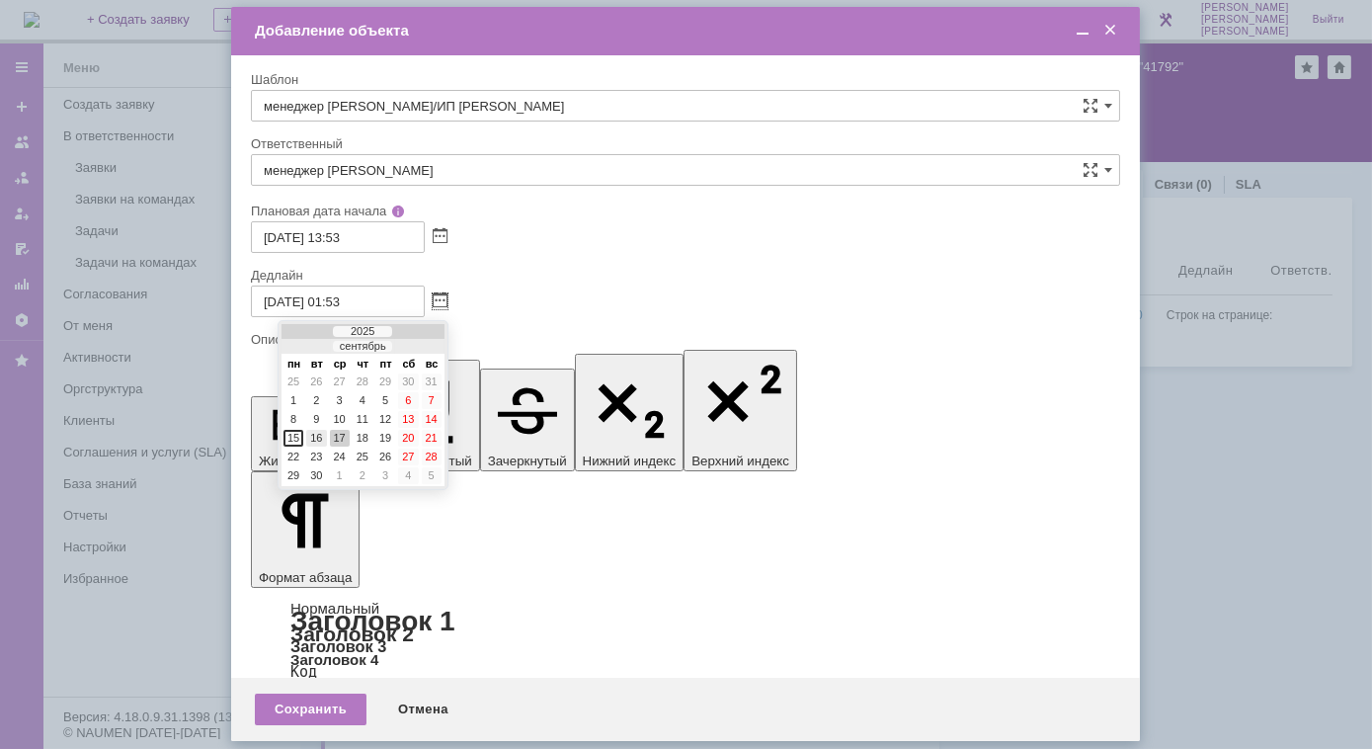
click at [318, 433] on div "16" at bounding box center [316, 438] width 20 height 17
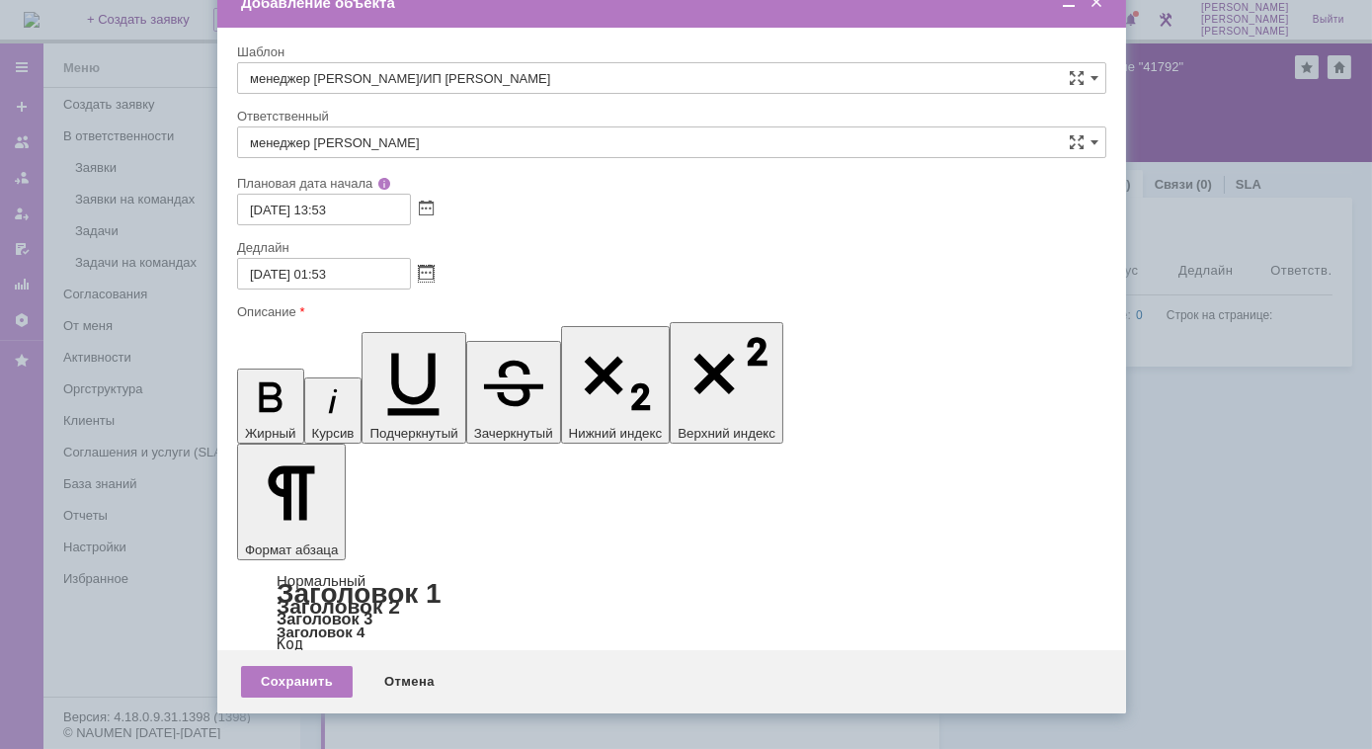
drag, startPoint x: 656, startPoint y: 31, endPoint x: 642, endPoint y: 2, distance: 31.8
click at [642, 2] on div "Добавление объекта" at bounding box center [673, 3] width 865 height 18
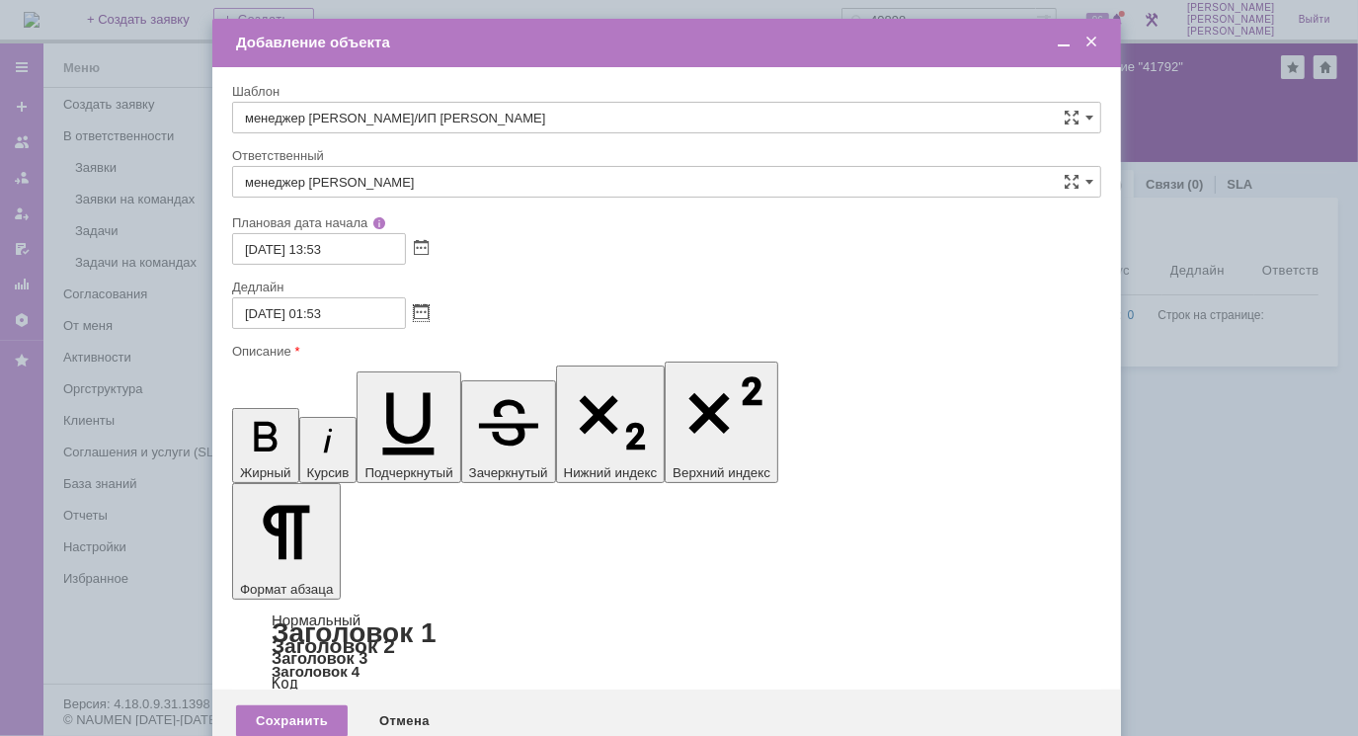
drag, startPoint x: 949, startPoint y: 14, endPoint x: 947, endPoint y: 61, distance: 47.4
click at [938, 54] on div "Добавление объекта" at bounding box center [668, 43] width 865 height 23
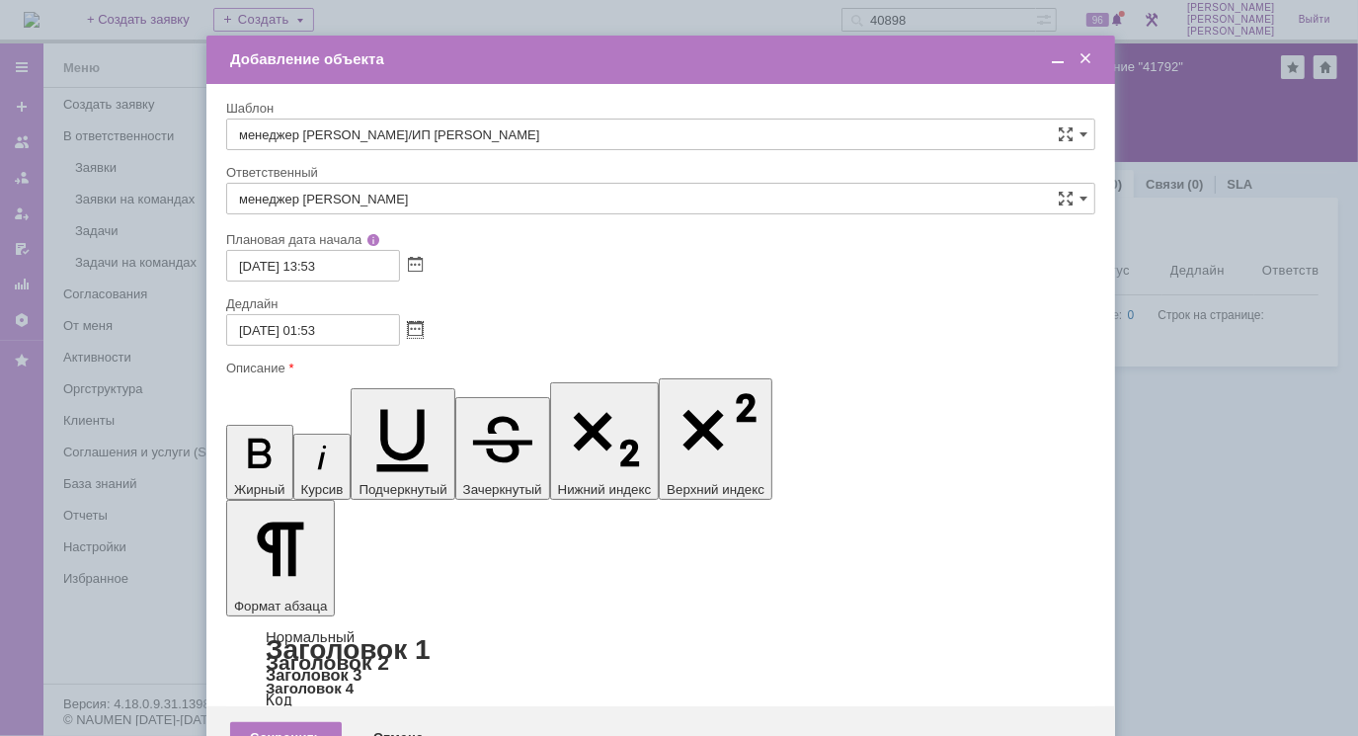
click at [1055, 59] on span at bounding box center [1058, 59] width 20 height 18
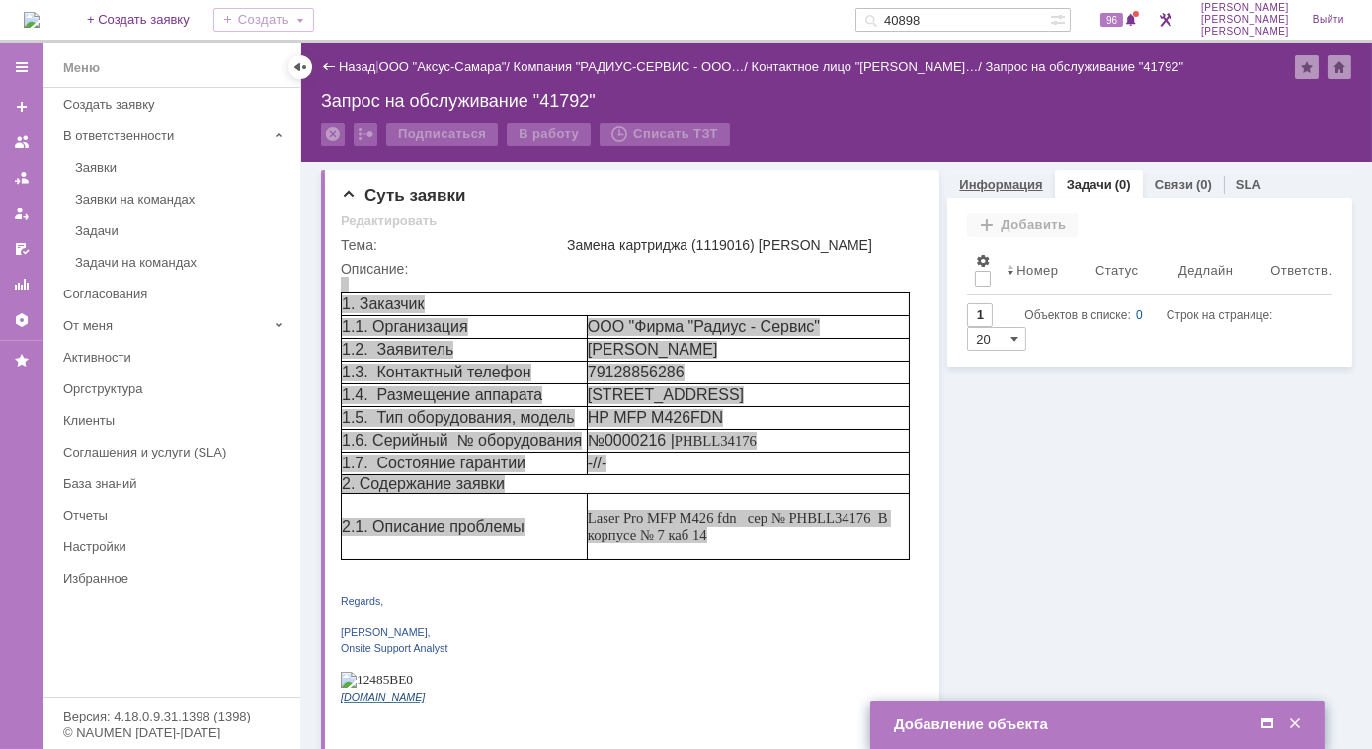
click at [986, 180] on link "Информация" at bounding box center [1000, 184] width 83 height 15
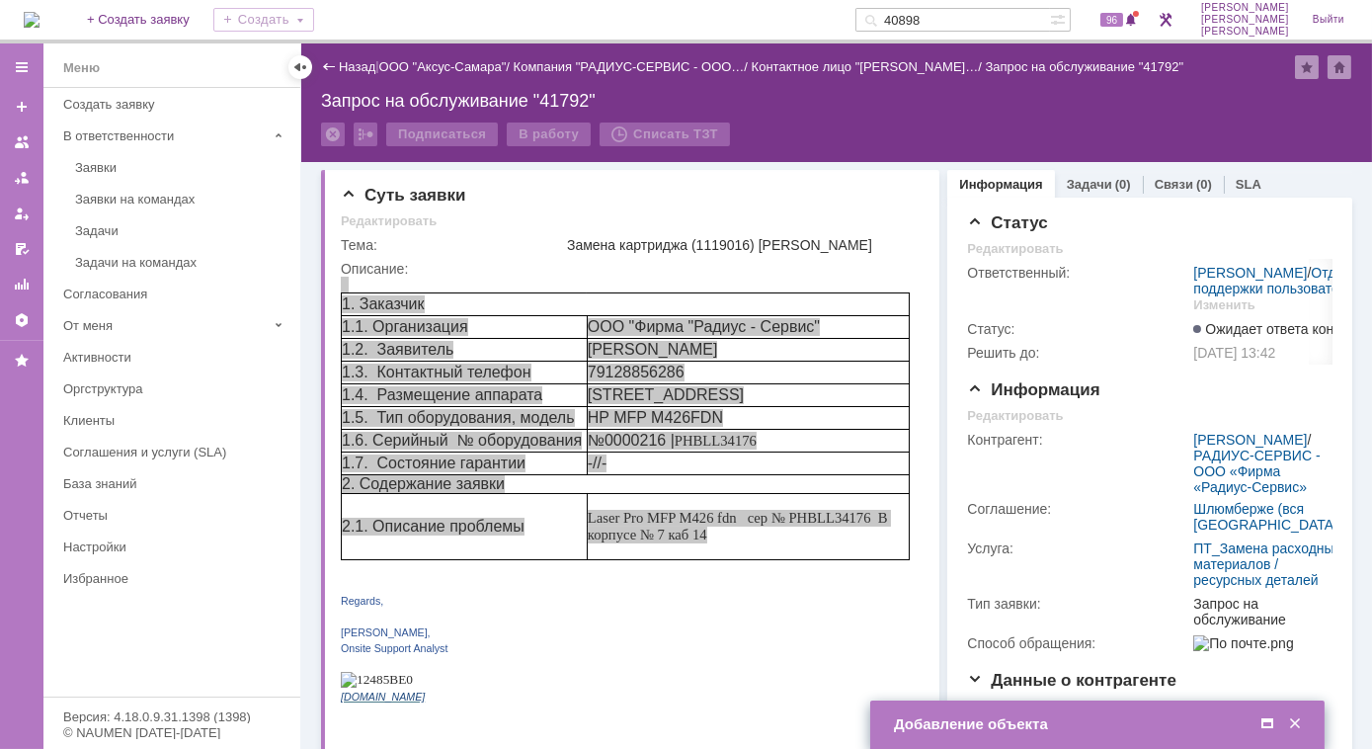
click at [993, 725] on div "Добавление объекта" at bounding box center [1099, 724] width 411 height 18
click at [1264, 721] on span at bounding box center [1267, 724] width 20 height 18
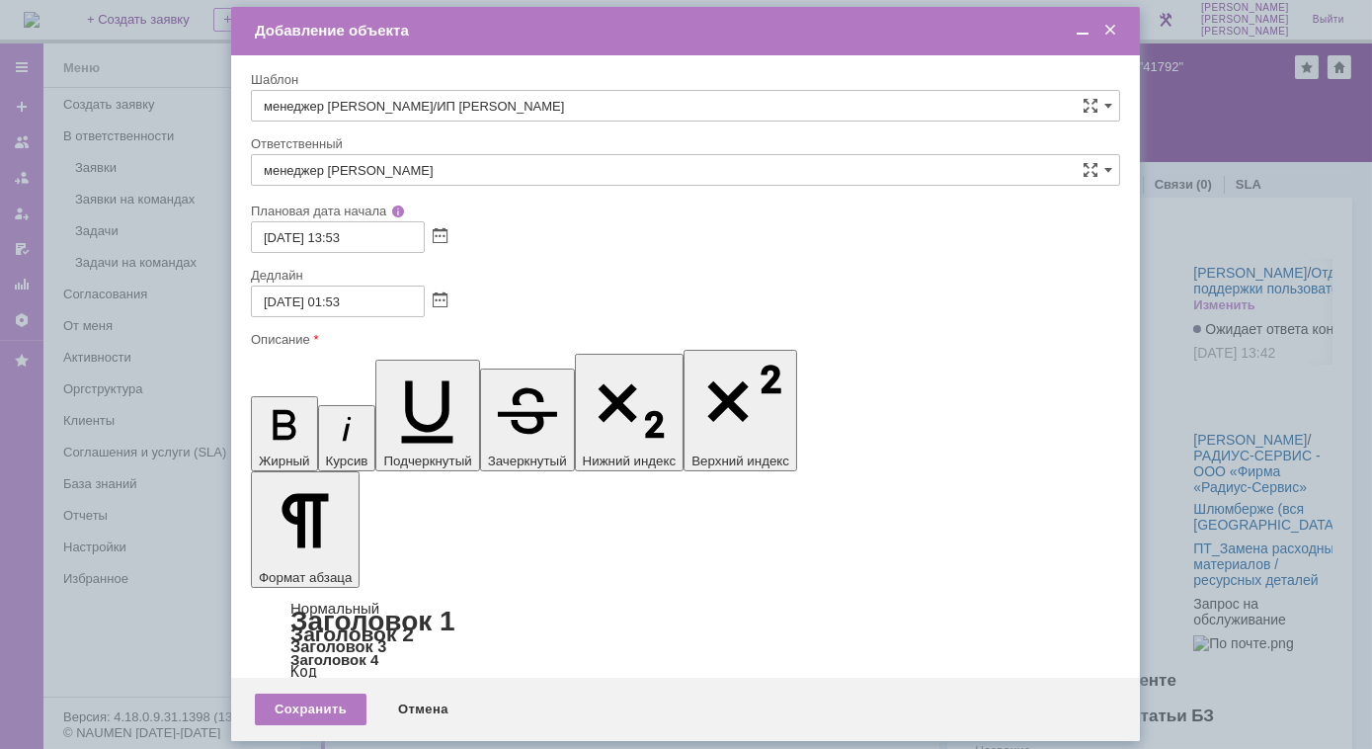
click at [337, 297] on input "16.09.2025 01:53" at bounding box center [338, 301] width 174 height 32
type input "[DATE] 12:53"
click at [329, 714] on div "Сохранить" at bounding box center [311, 709] width 112 height 32
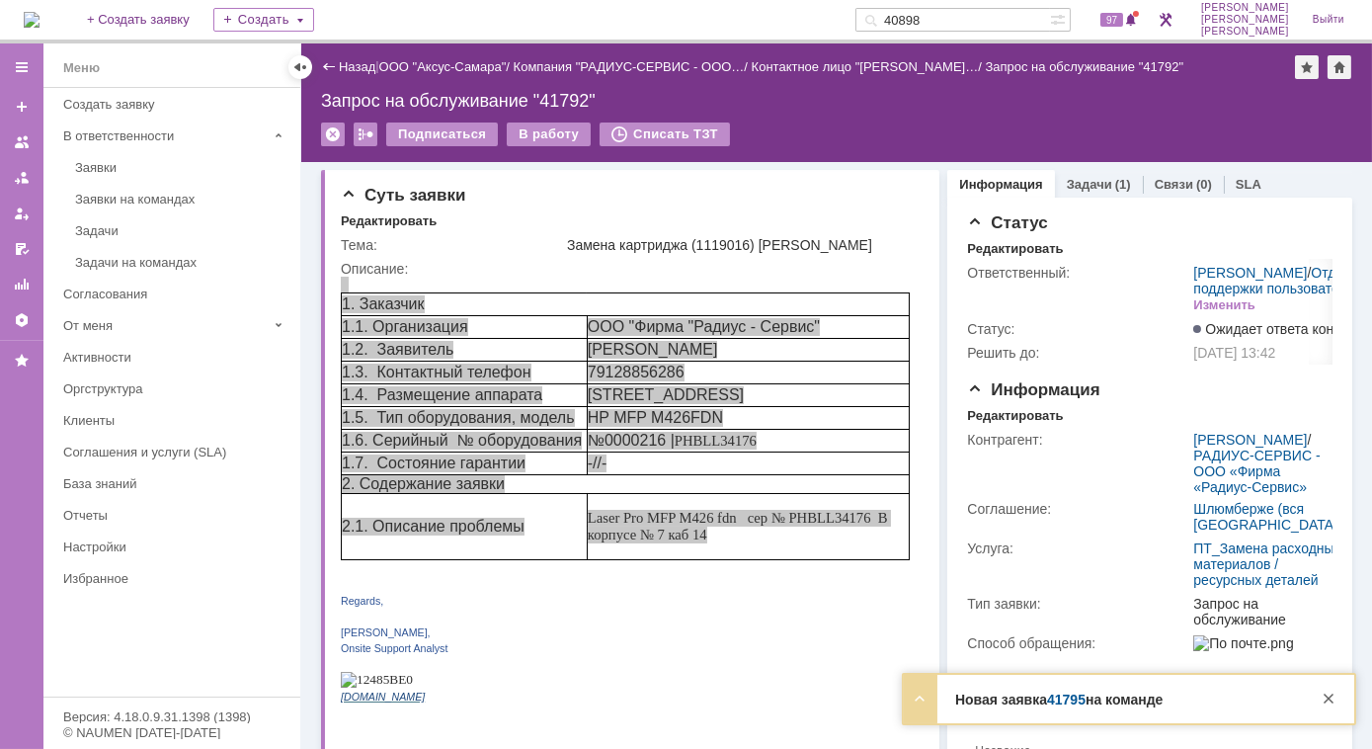
click at [1087, 705] on strong "Новая заявка 41795 на команде" at bounding box center [1058, 699] width 207 height 16
click at [137, 196] on div "Заявки на командах" at bounding box center [181, 199] width 213 height 15
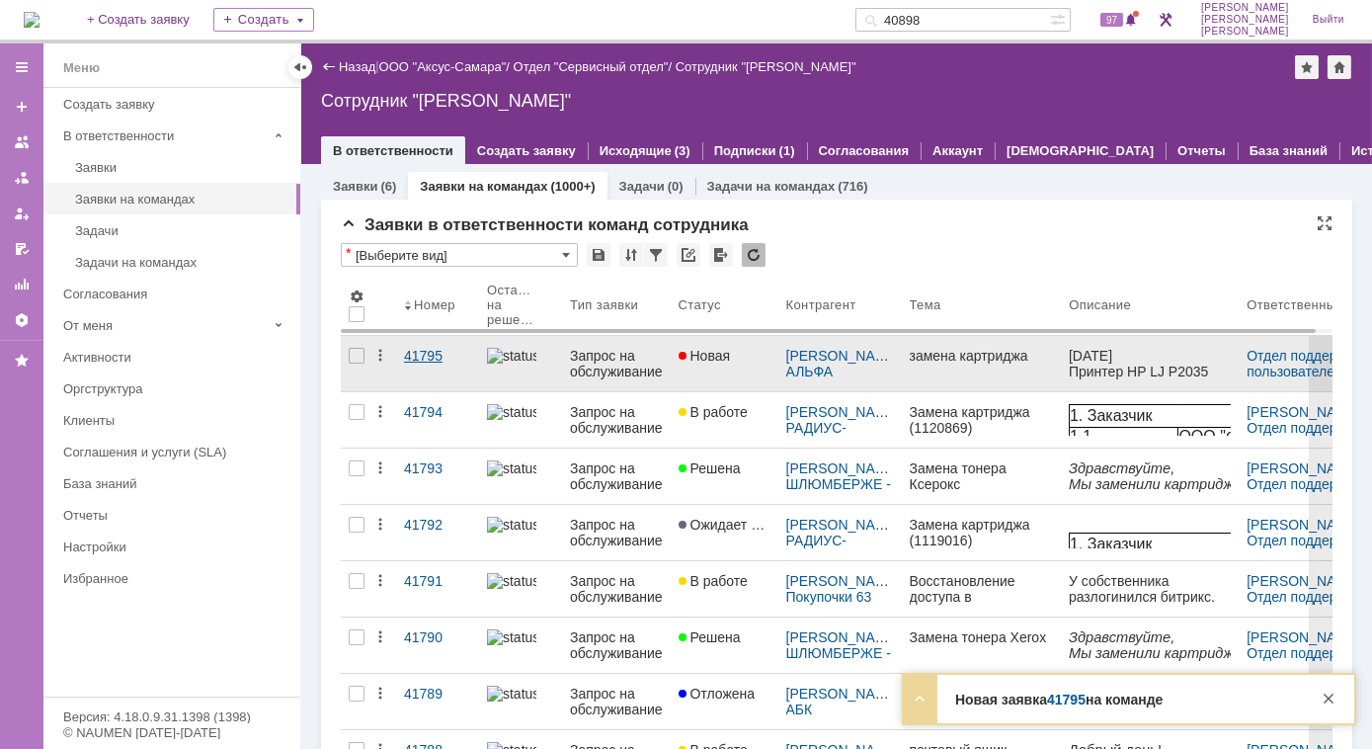
click at [426, 361] on div "41795" at bounding box center [437, 356] width 67 height 16
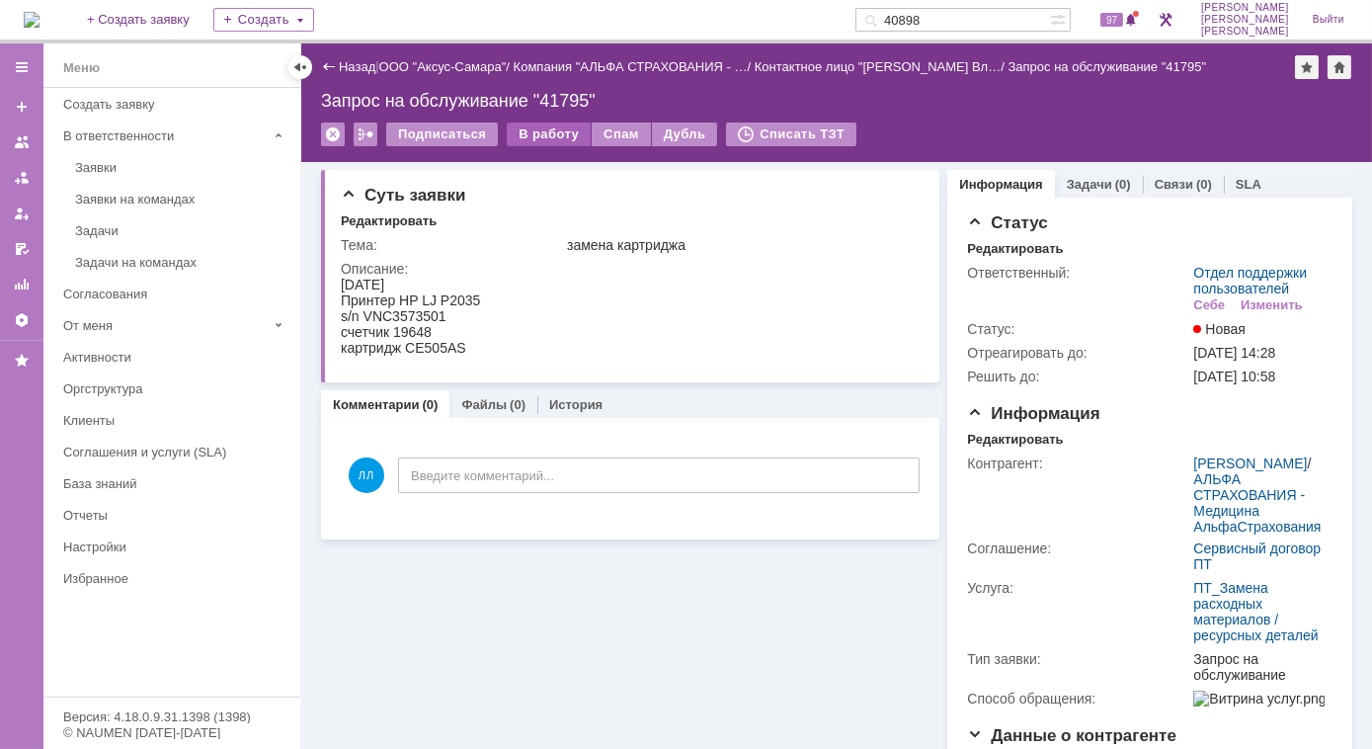
click at [546, 134] on div "В работу" at bounding box center [549, 134] width 84 height 24
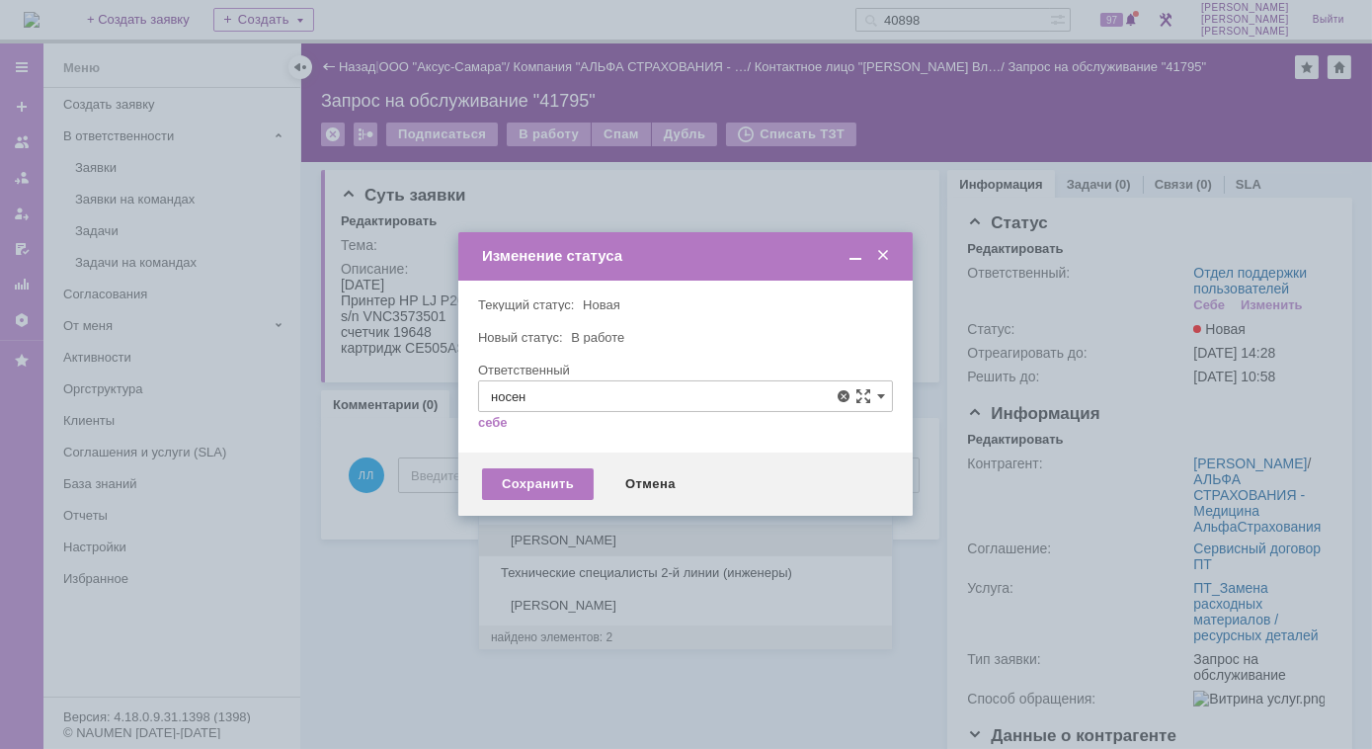
click at [659, 542] on span "[PERSON_NAME]" at bounding box center [685, 540] width 389 height 16
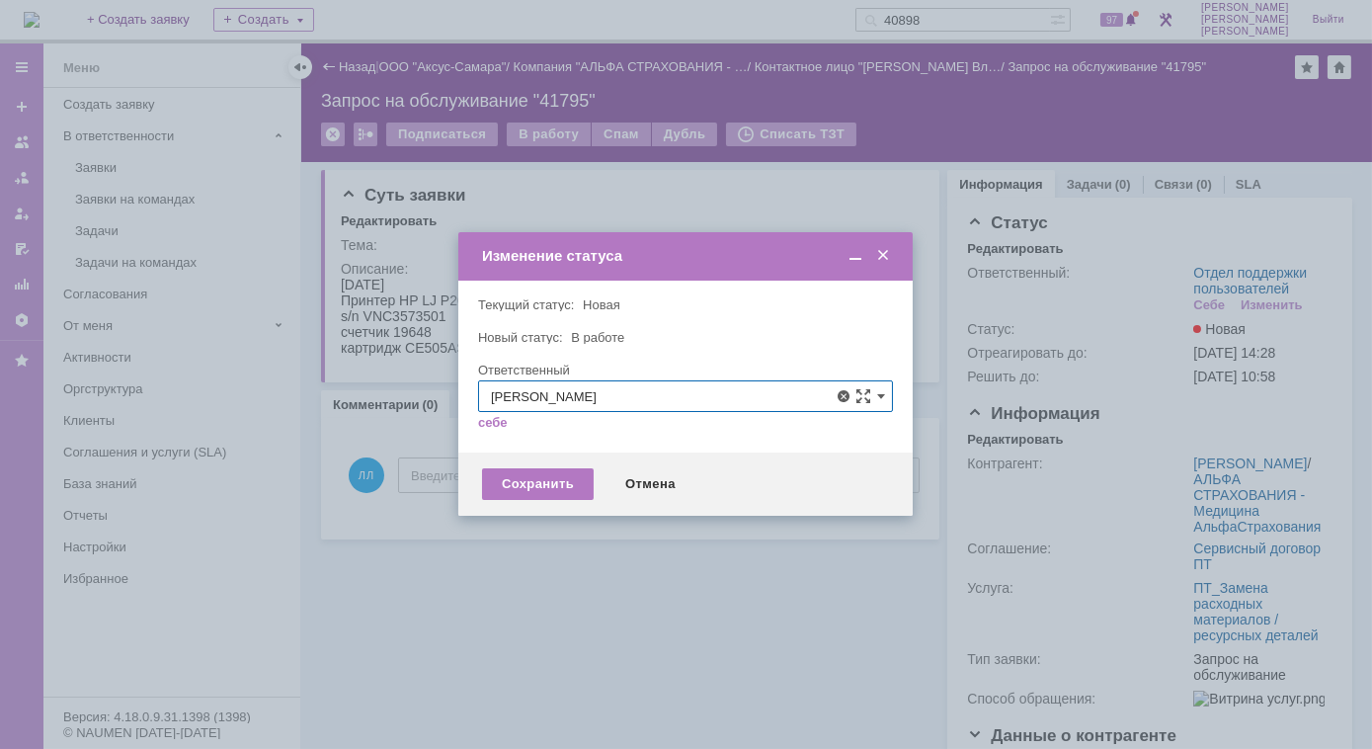
type input "[PERSON_NAME]"
click at [545, 484] on div "Сохранить" at bounding box center [538, 484] width 112 height 32
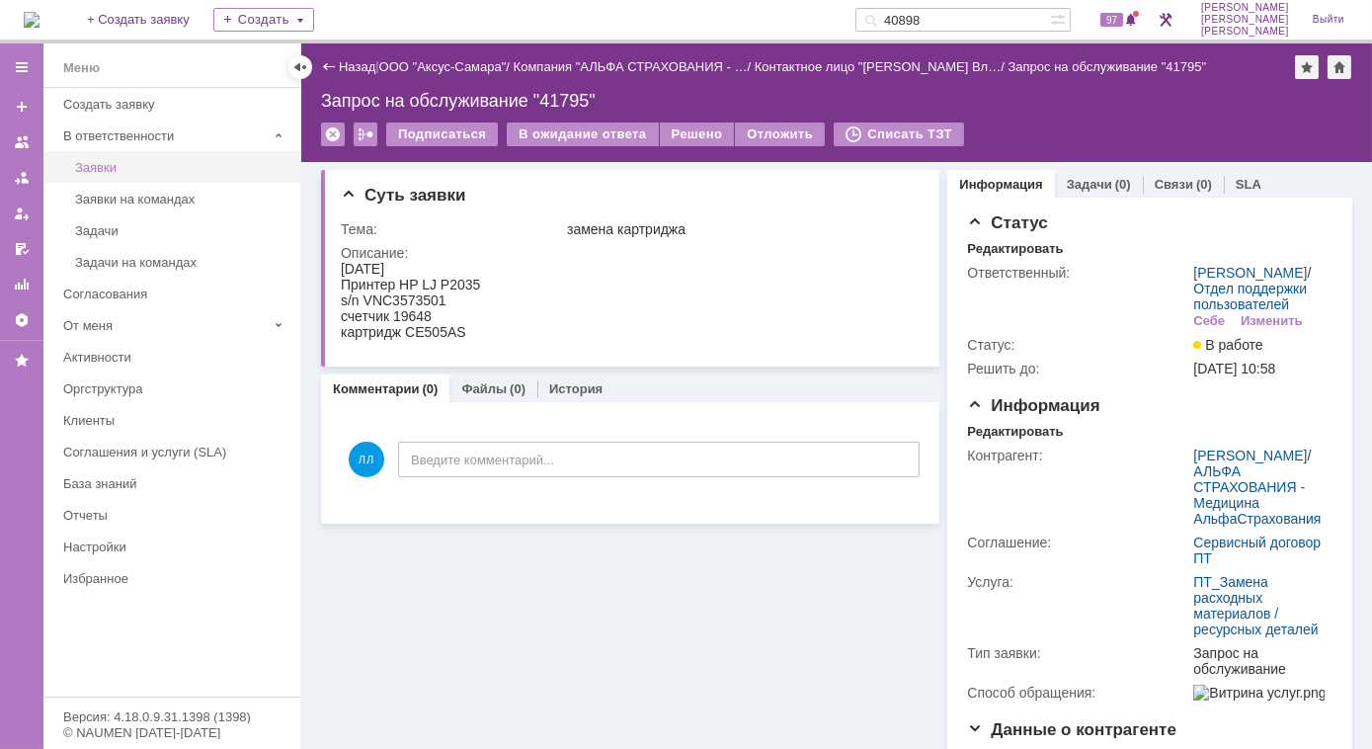
click at [147, 170] on div "Заявки" at bounding box center [181, 167] width 213 height 15
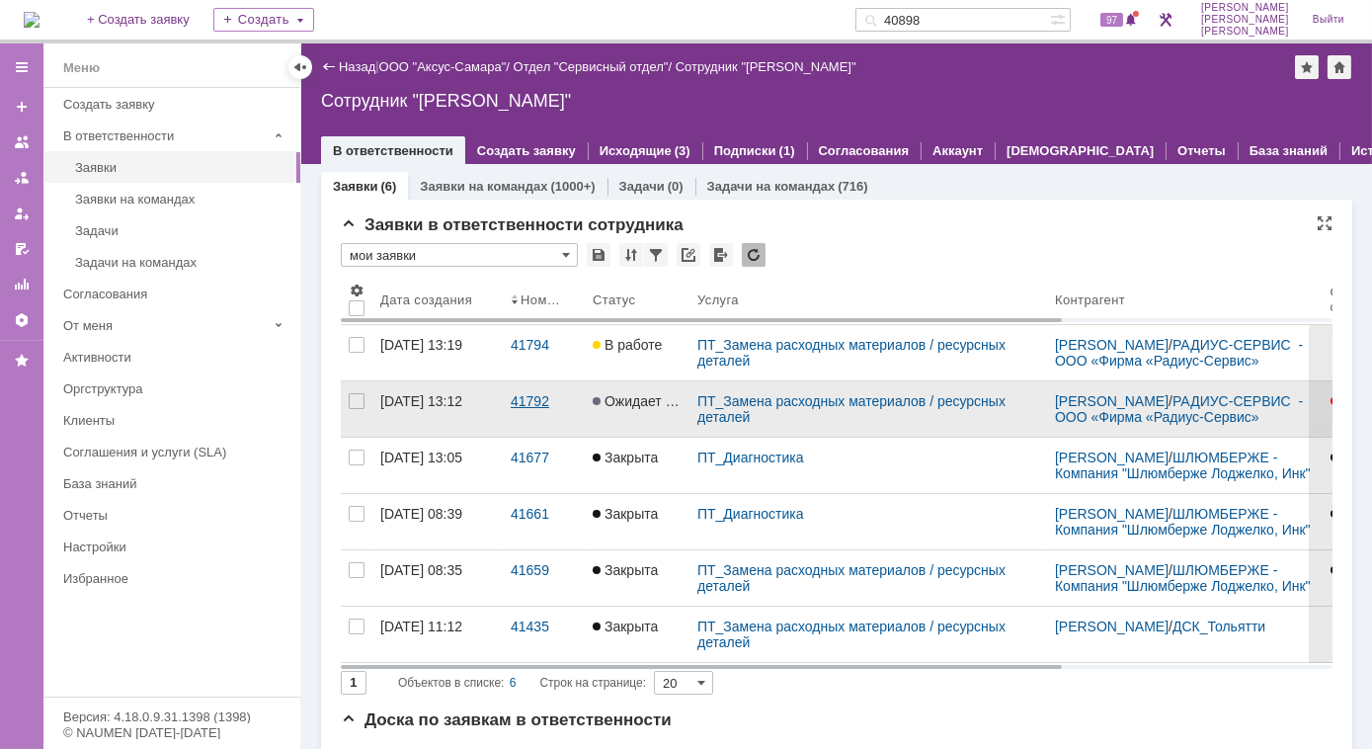
click at [527, 397] on div "41792" at bounding box center [544, 401] width 66 height 16
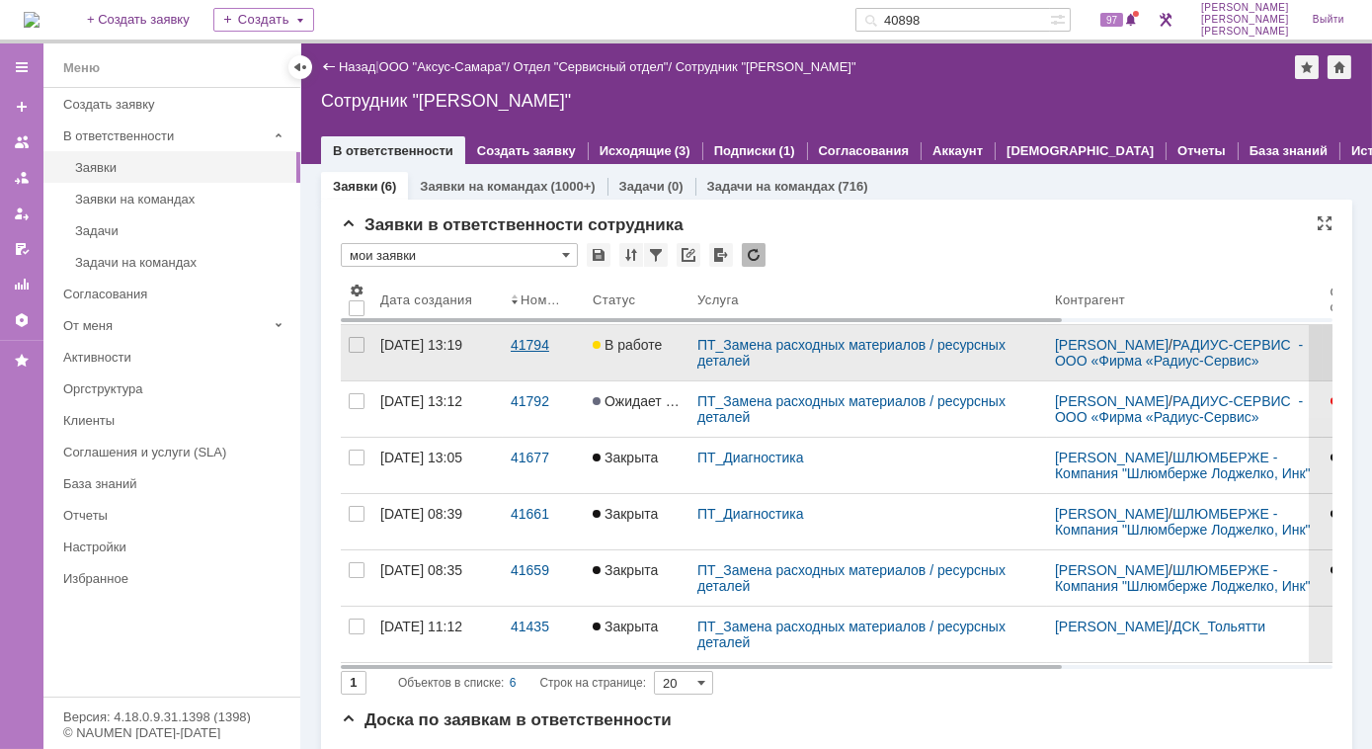
click at [540, 348] on div "41794" at bounding box center [544, 345] width 66 height 16
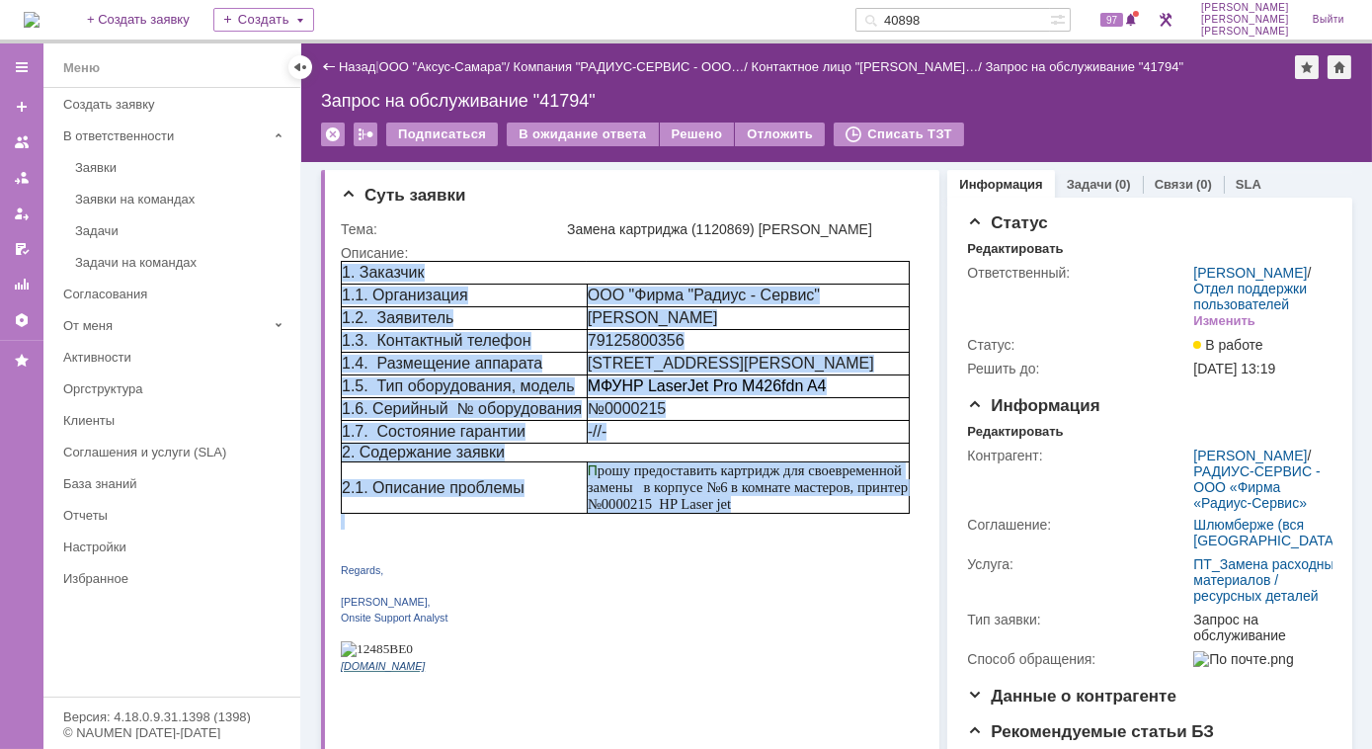
drag, startPoint x: 340, startPoint y: 261, endPoint x: 735, endPoint y: 532, distance: 479.4
click at [735, 532] on div "1. Заказчик 1.1. Организация ООО "Фирма "Радиус - Сервис" 1.2. Заявитель Andrej…" at bounding box center [624, 474] width 569 height 428
copy div "1. Заказчик 1.1. Организация ООО "Фирма "Радиус - Сервис" 1.2. Заявитель Andrej…"
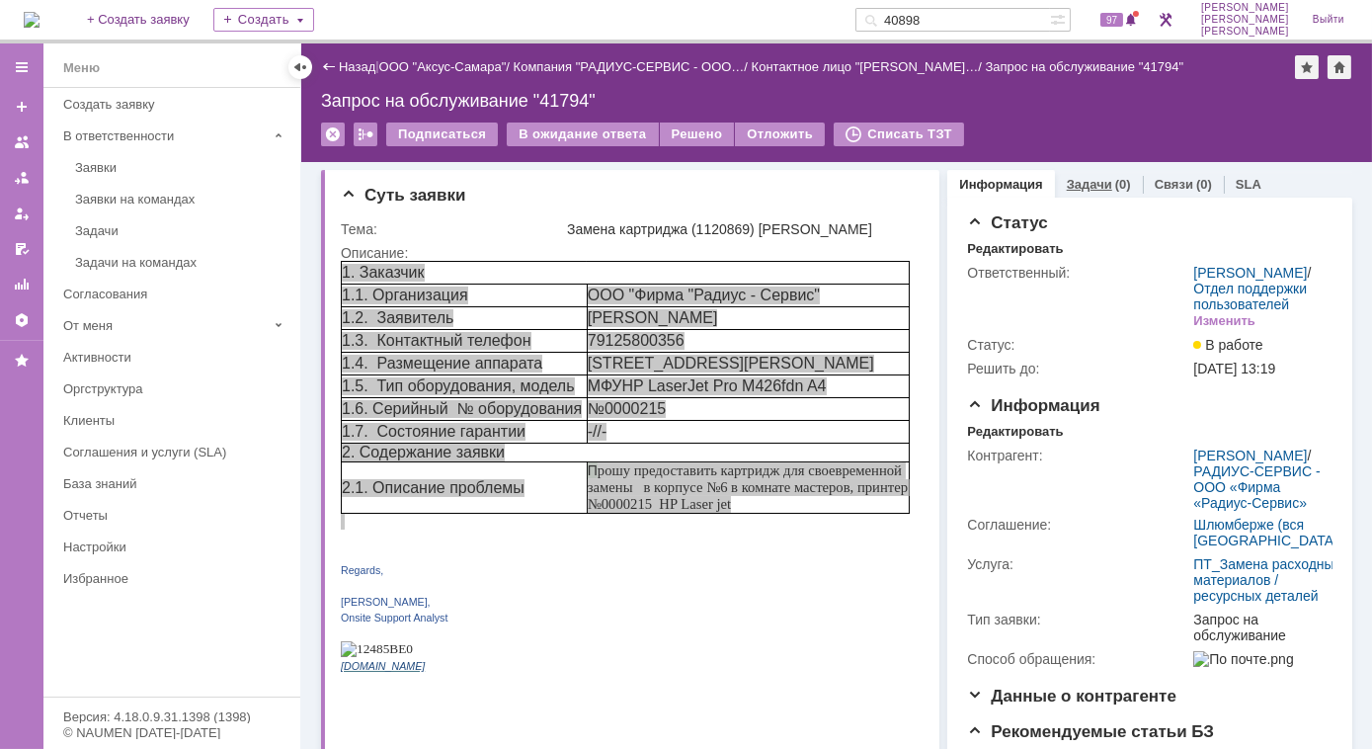
click at [1067, 187] on link "Задачи" at bounding box center [1089, 184] width 45 height 15
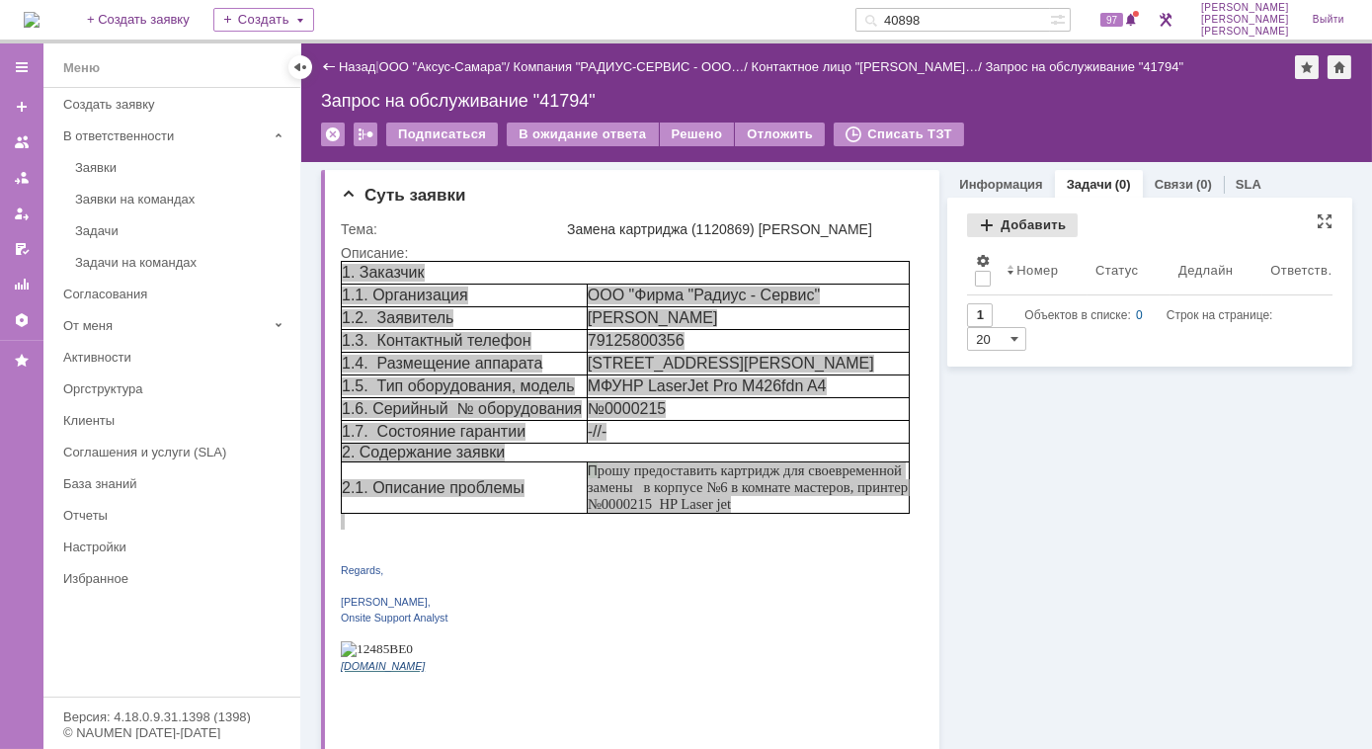
click at [975, 222] on div "Добавить" at bounding box center [1022, 225] width 111 height 24
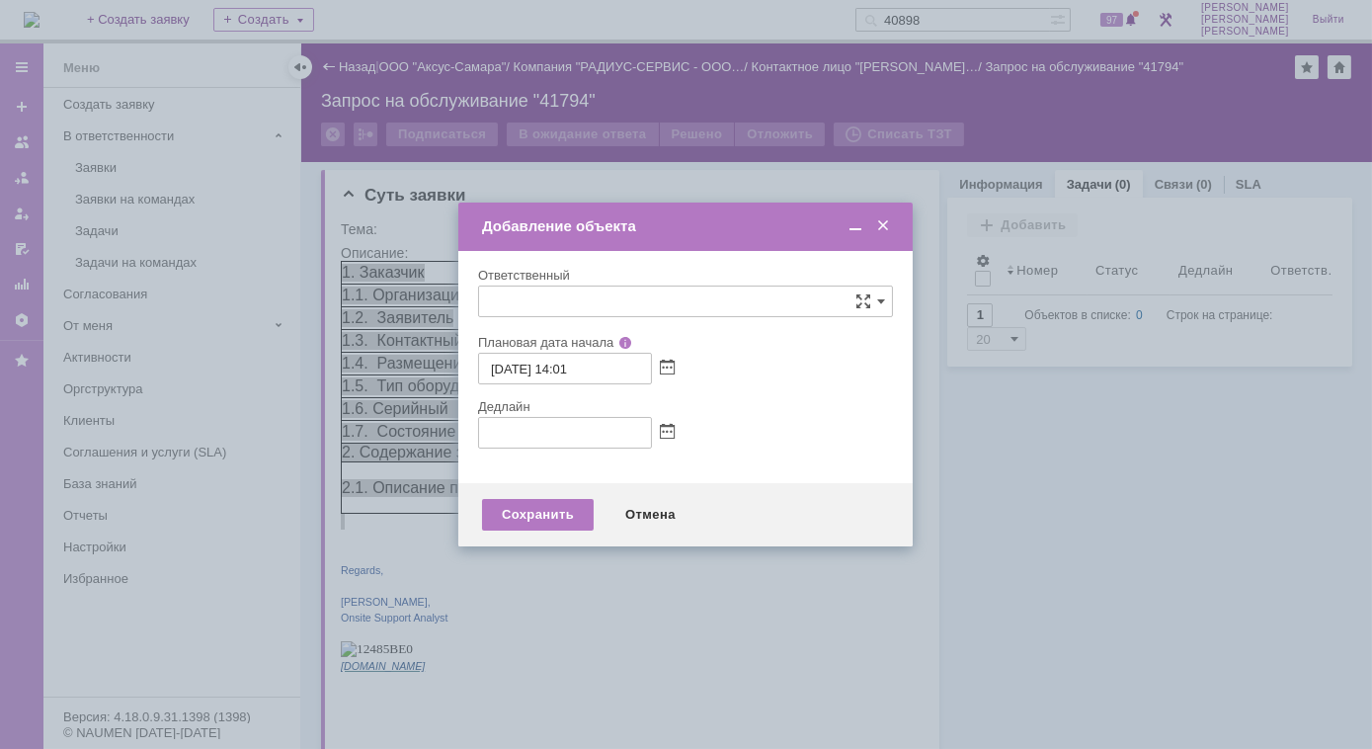
type input "[не указано]"
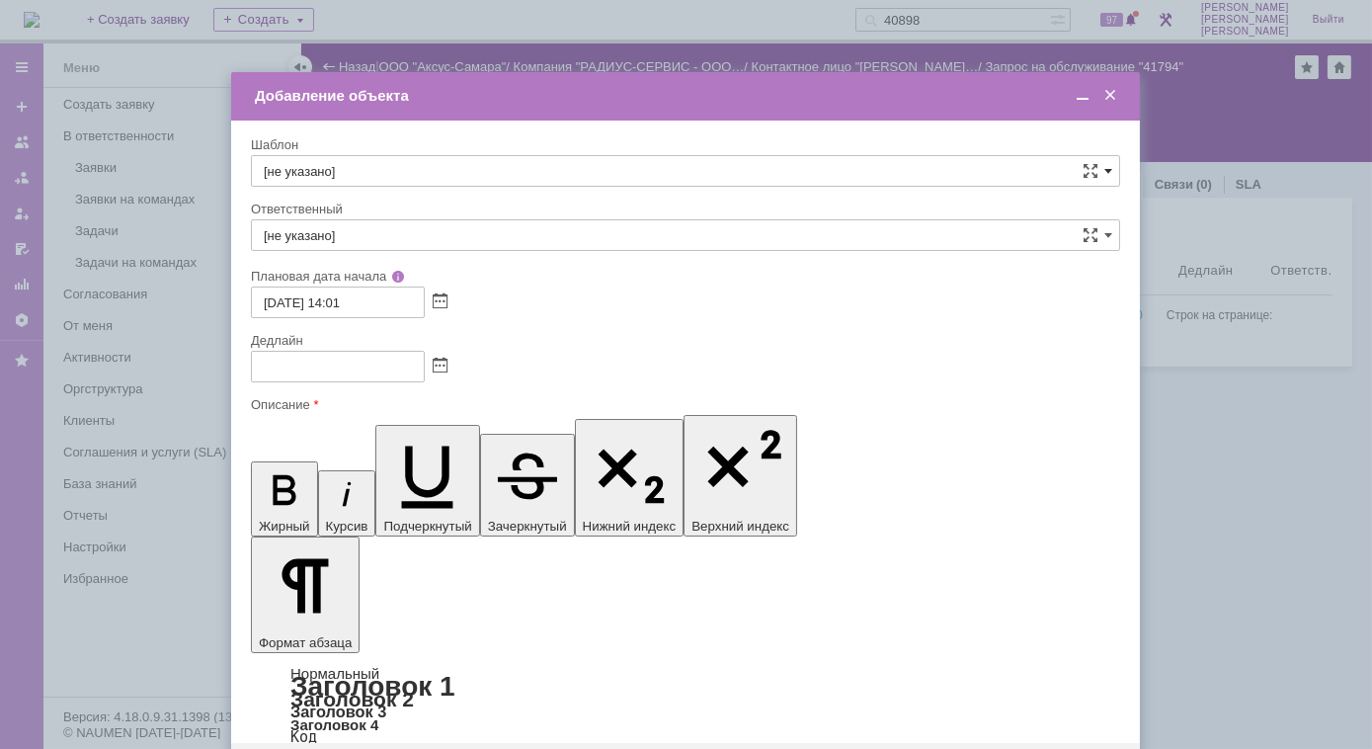
click at [1108, 173] on span at bounding box center [1108, 171] width 8 height 16
click at [468, 174] on input "text" at bounding box center [685, 171] width 869 height 32
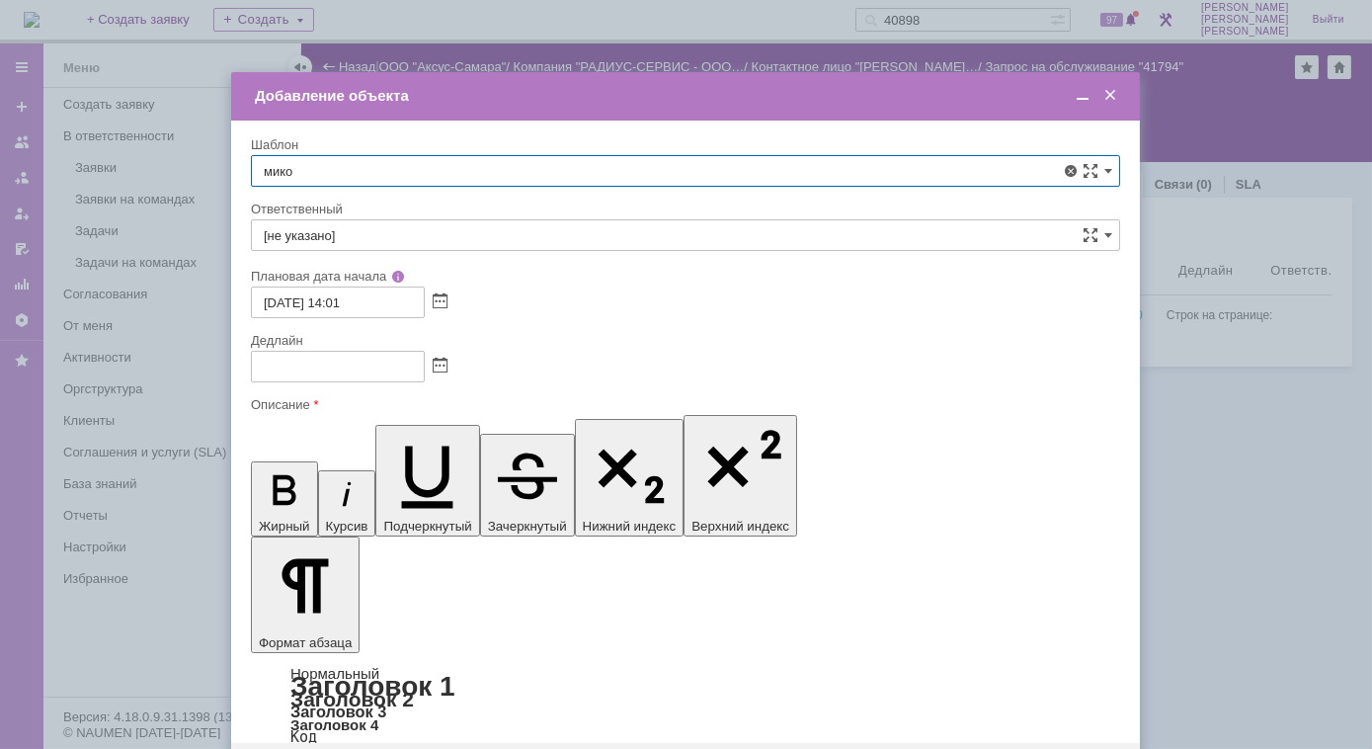
click at [443, 285] on span "менеджер МИКО/ИП Мишкин" at bounding box center [685, 283] width 843 height 16
type input "менеджер МИКО/ИП Мишкин"
type input "менеджер [PERSON_NAME]"
type input "17.09.2025 02:01"
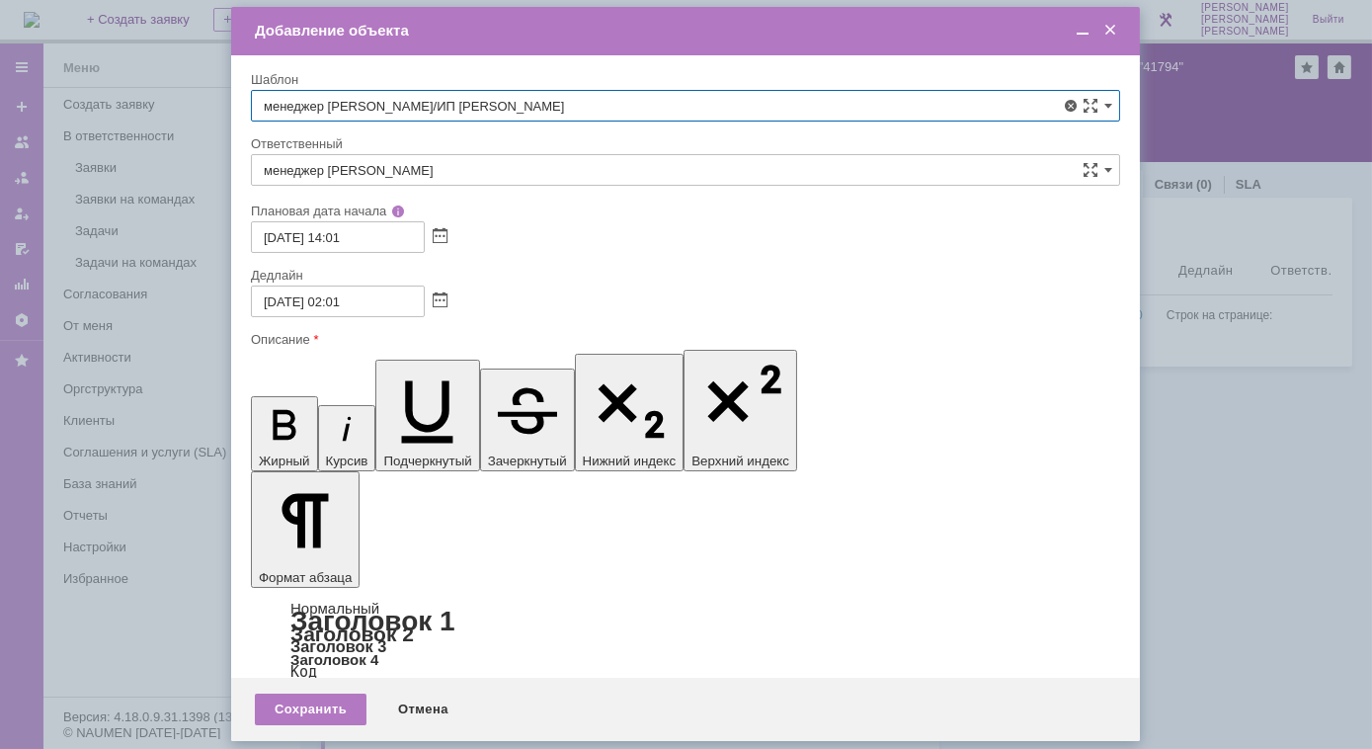
type input "менеджер МИКО/ИП Мишкин"
click at [1081, 36] on span at bounding box center [1083, 31] width 20 height 18
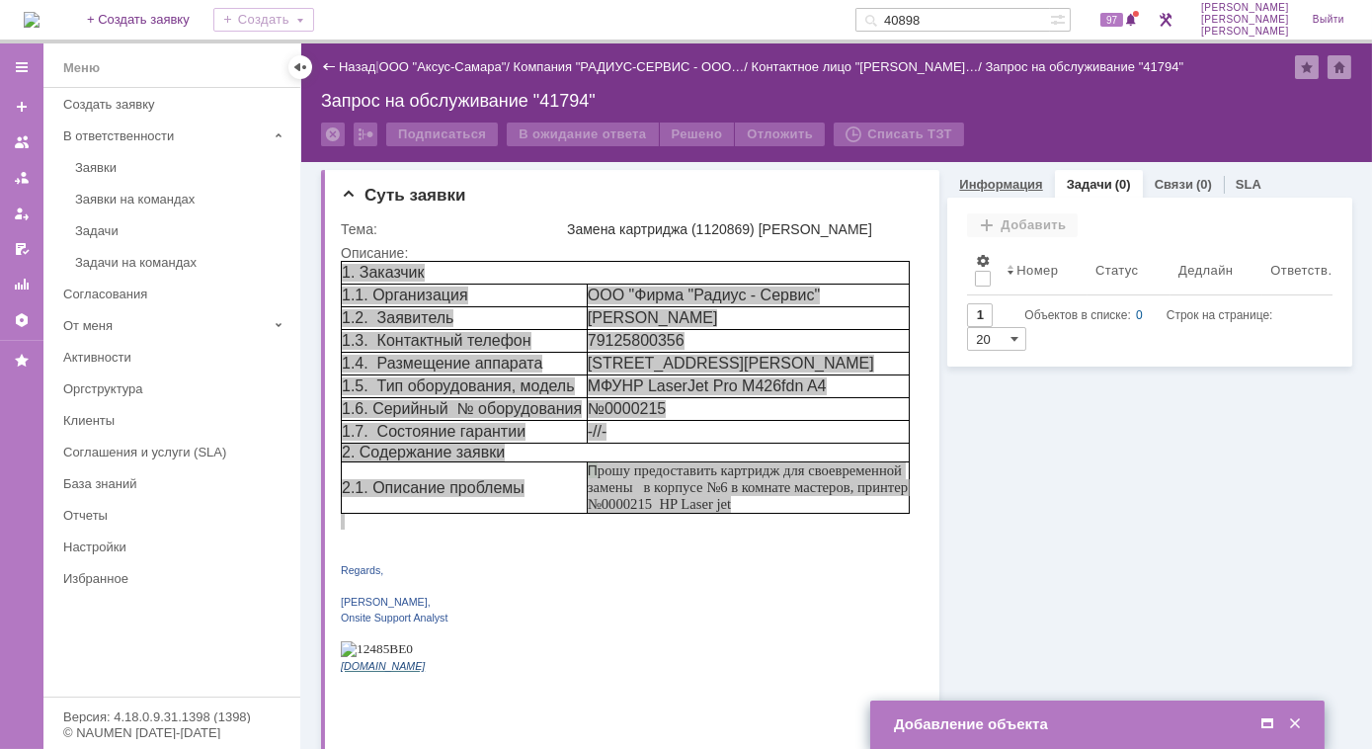
click at [994, 192] on div "Информация" at bounding box center [1000, 184] width 107 height 29
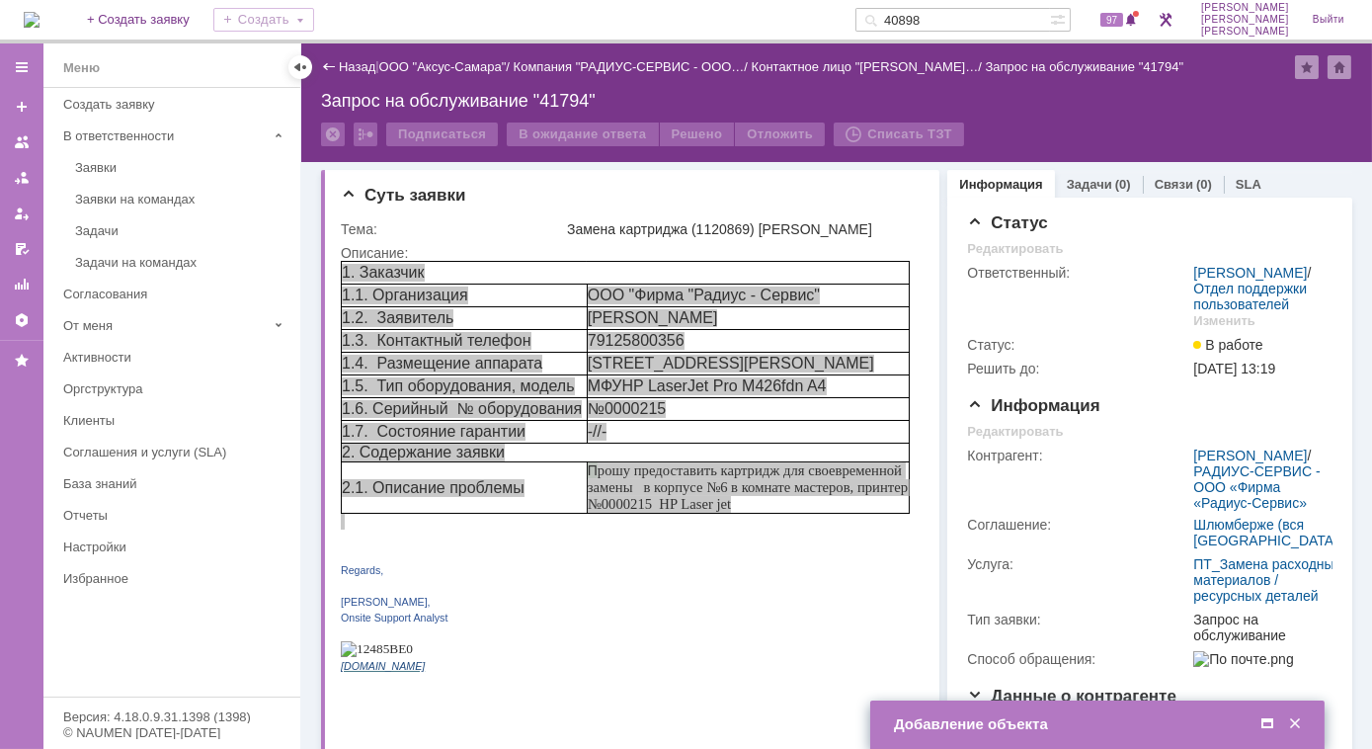
click at [907, 715] on div "Добавление объекта" at bounding box center [1099, 724] width 411 height 18
click at [977, 712] on td "Добавление объекта" at bounding box center [1097, 724] width 454 height 48
click at [1205, 718] on div "Добавление объекта" at bounding box center [1099, 724] width 411 height 18
click at [1272, 721] on span at bounding box center [1267, 724] width 20 height 18
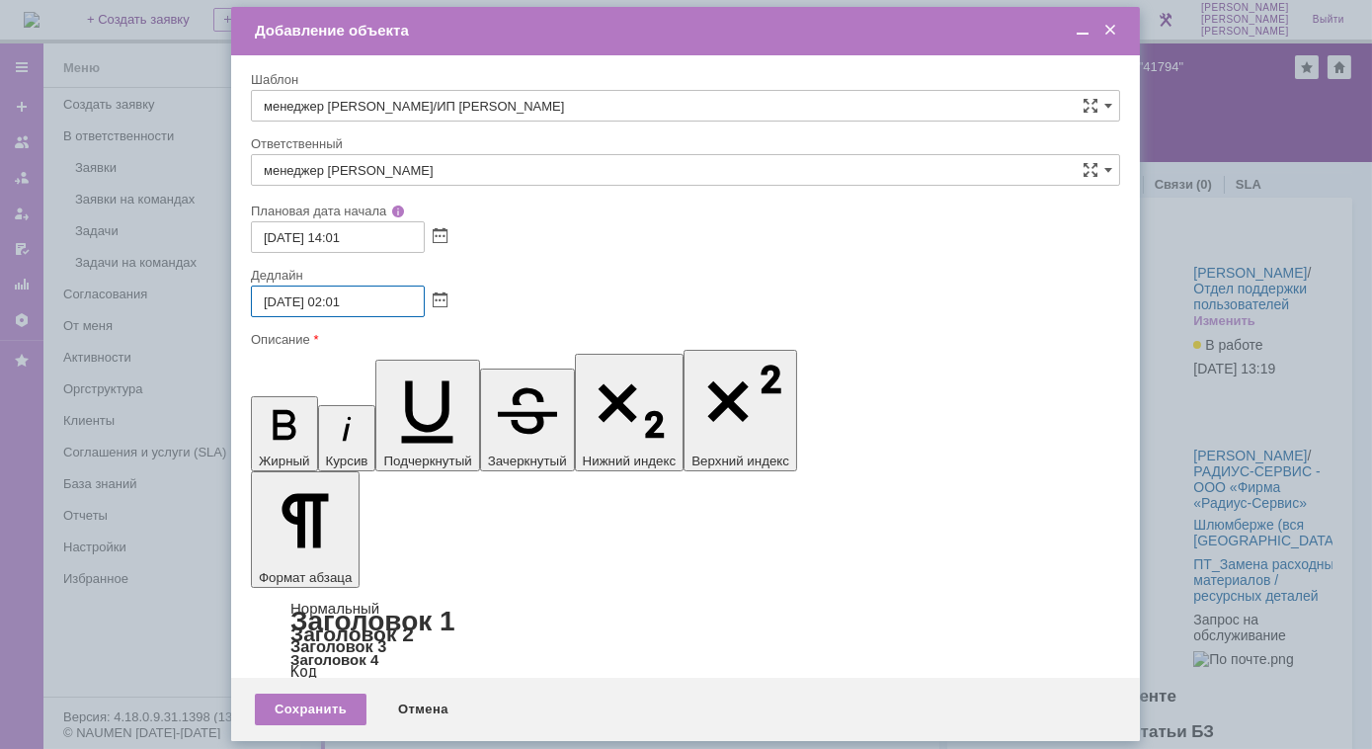
click at [273, 301] on input "17.09.2025 02:01" at bounding box center [338, 301] width 174 height 32
type input "[DATE] 12:01"
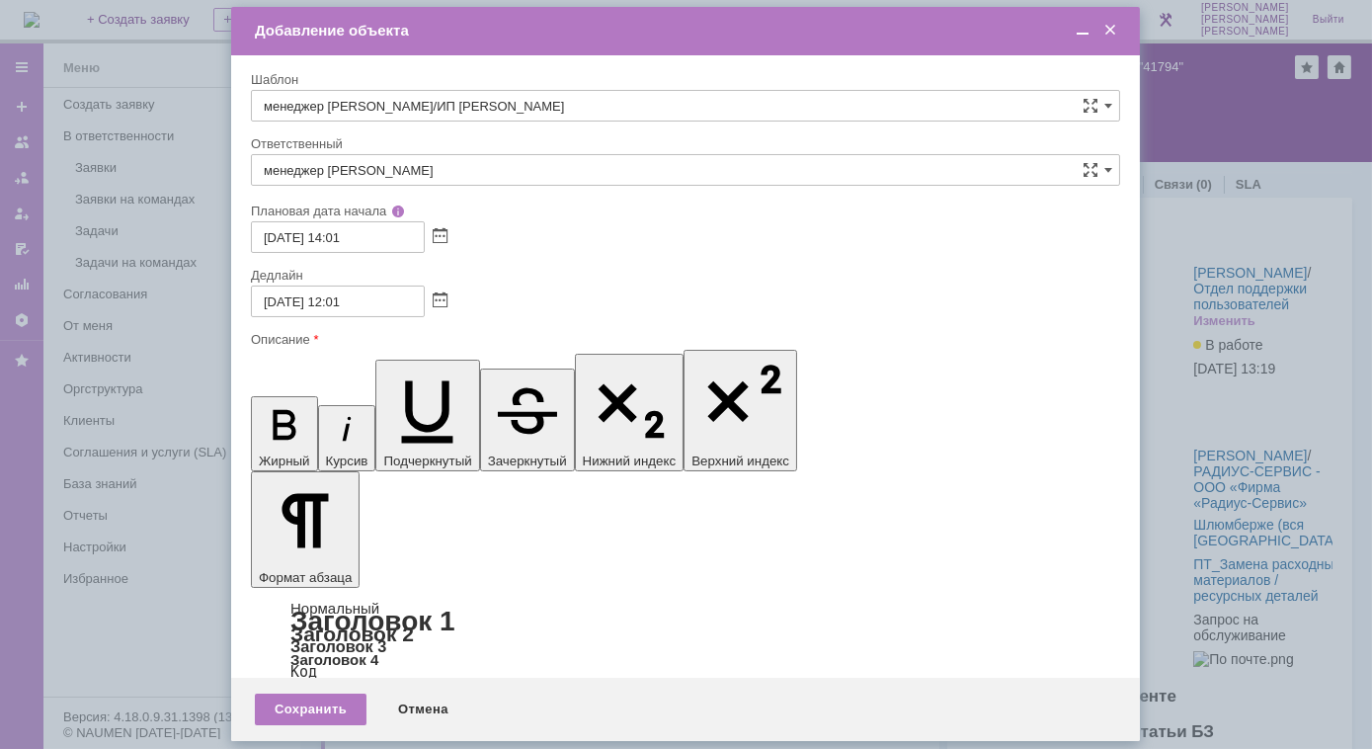
click at [323, 704] on div "Сохранить" at bounding box center [311, 709] width 112 height 32
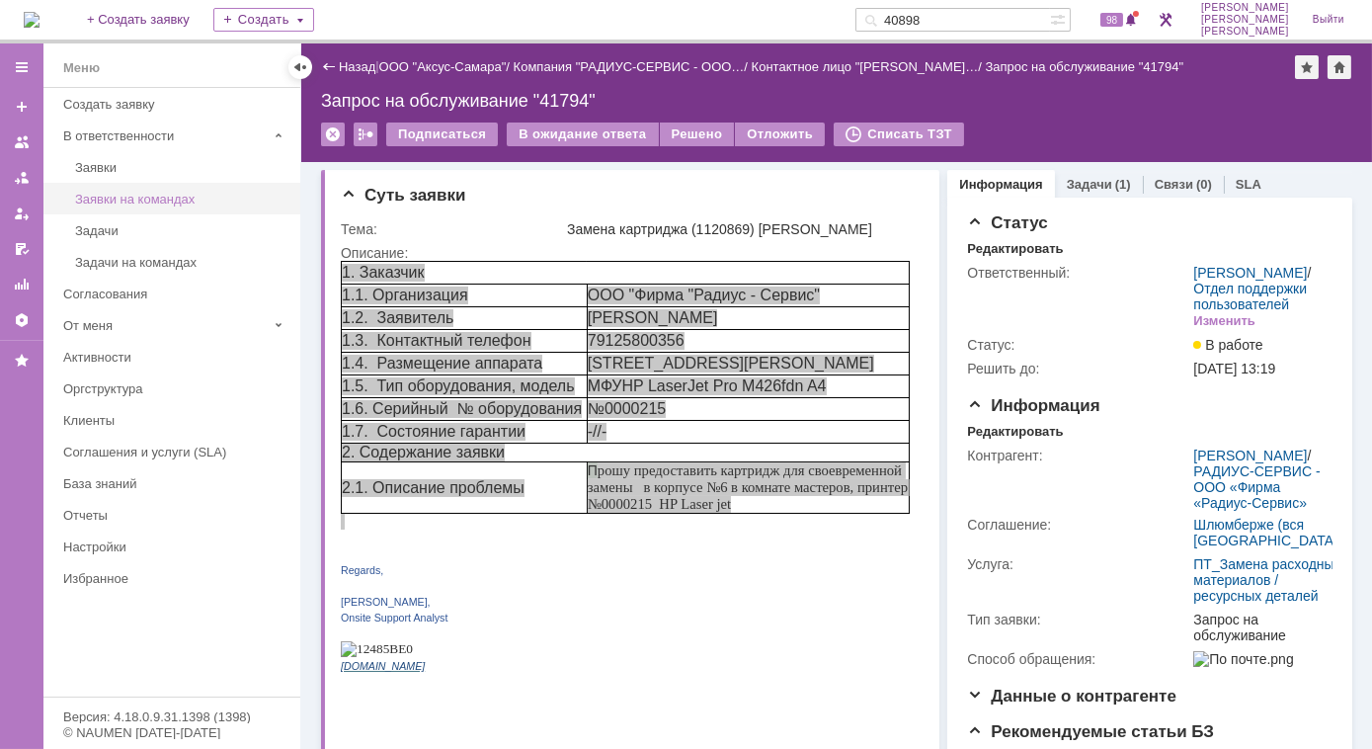
click at [166, 195] on div "Заявки на командах" at bounding box center [181, 199] width 213 height 15
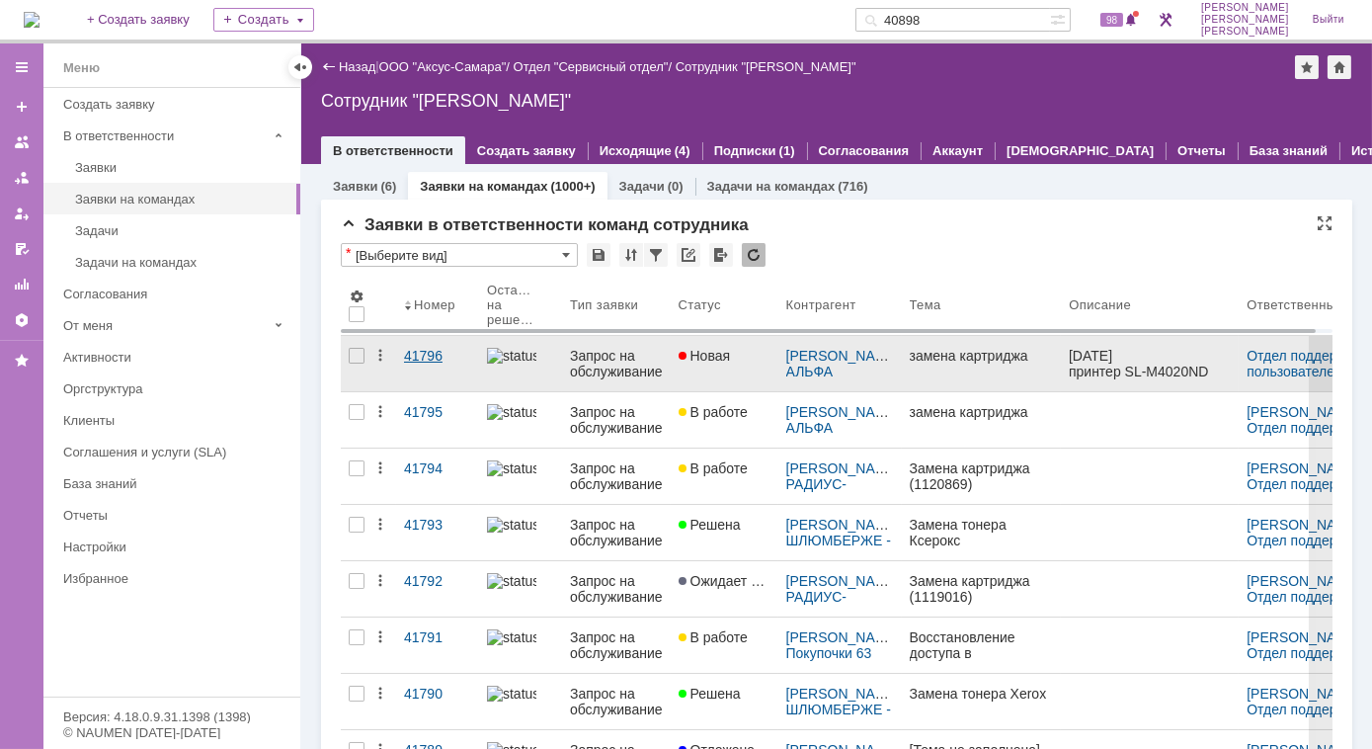
click at [440, 355] on div "41796" at bounding box center [437, 356] width 67 height 16
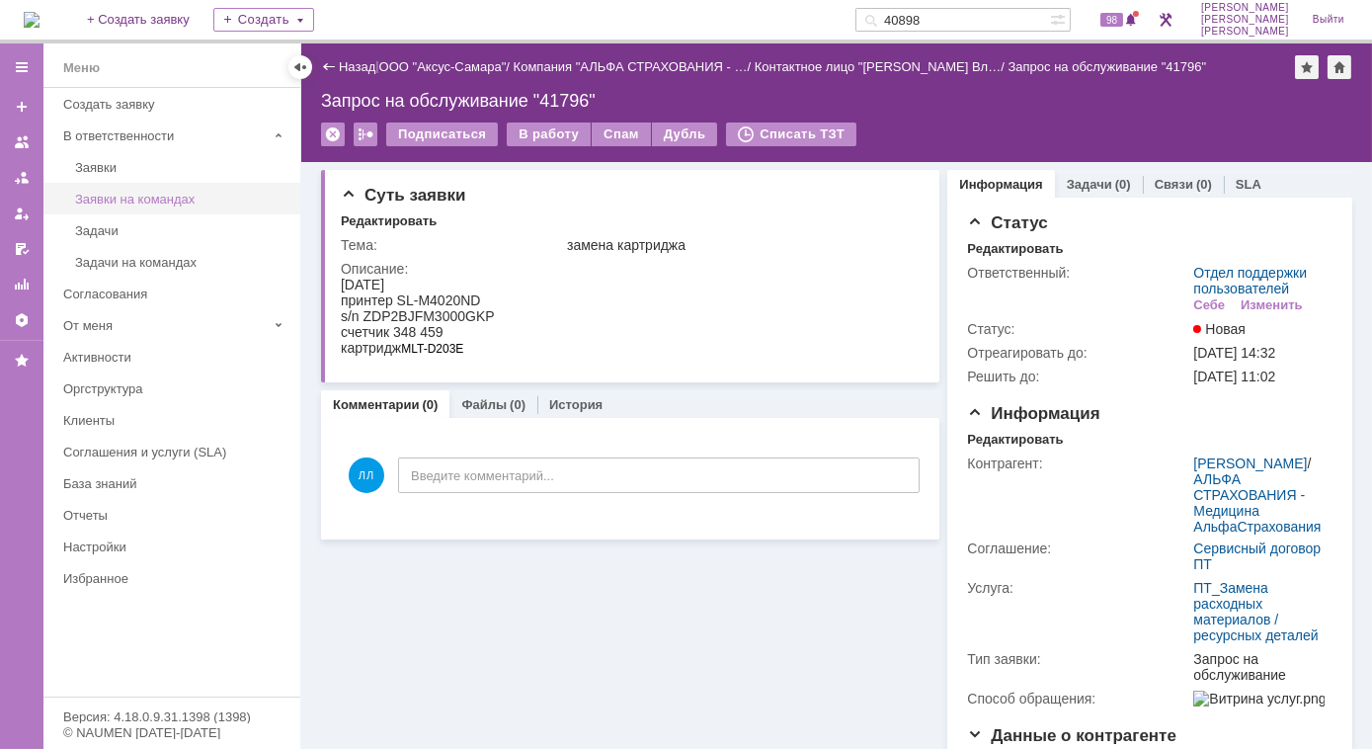
click at [122, 192] on div "Заявки на командах" at bounding box center [181, 199] width 213 height 15
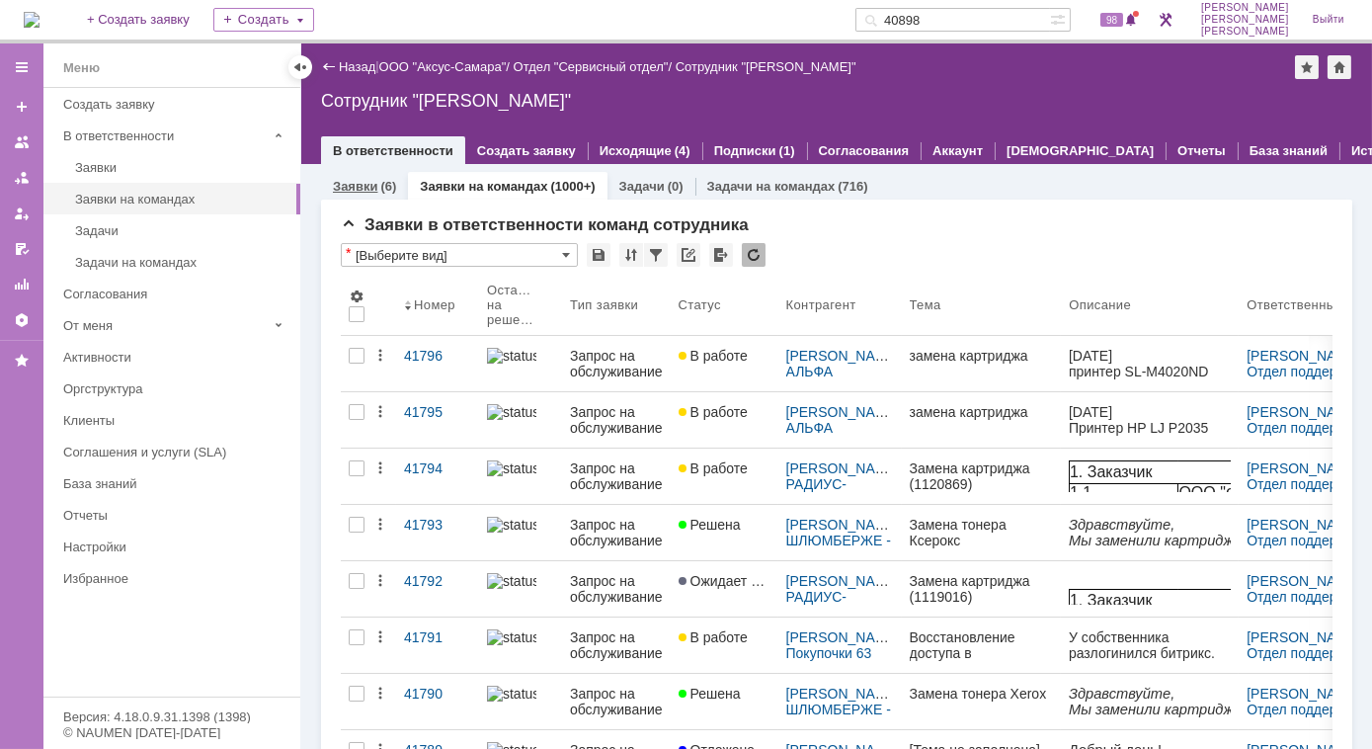
click at [387, 186] on div "(6)" at bounding box center [388, 186] width 16 height 15
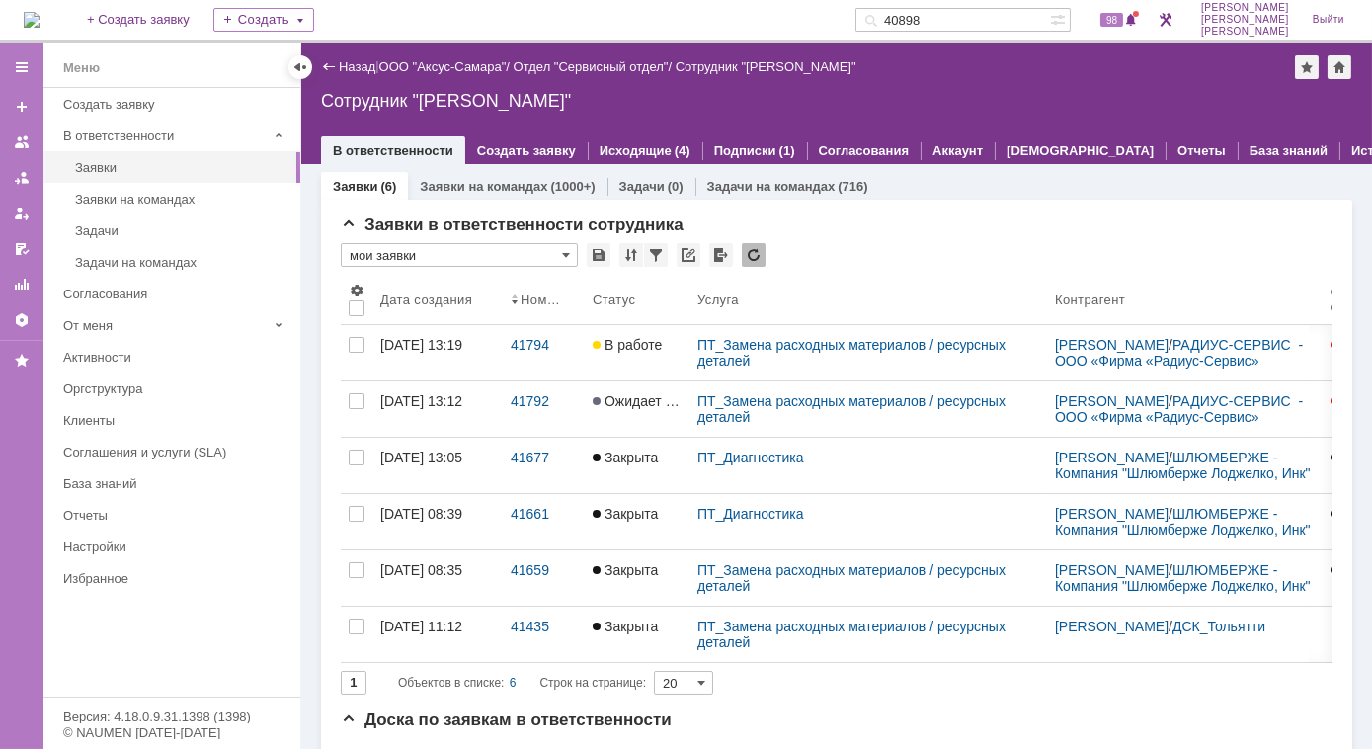
click at [522, 347] on div "41794" at bounding box center [544, 345] width 66 height 16
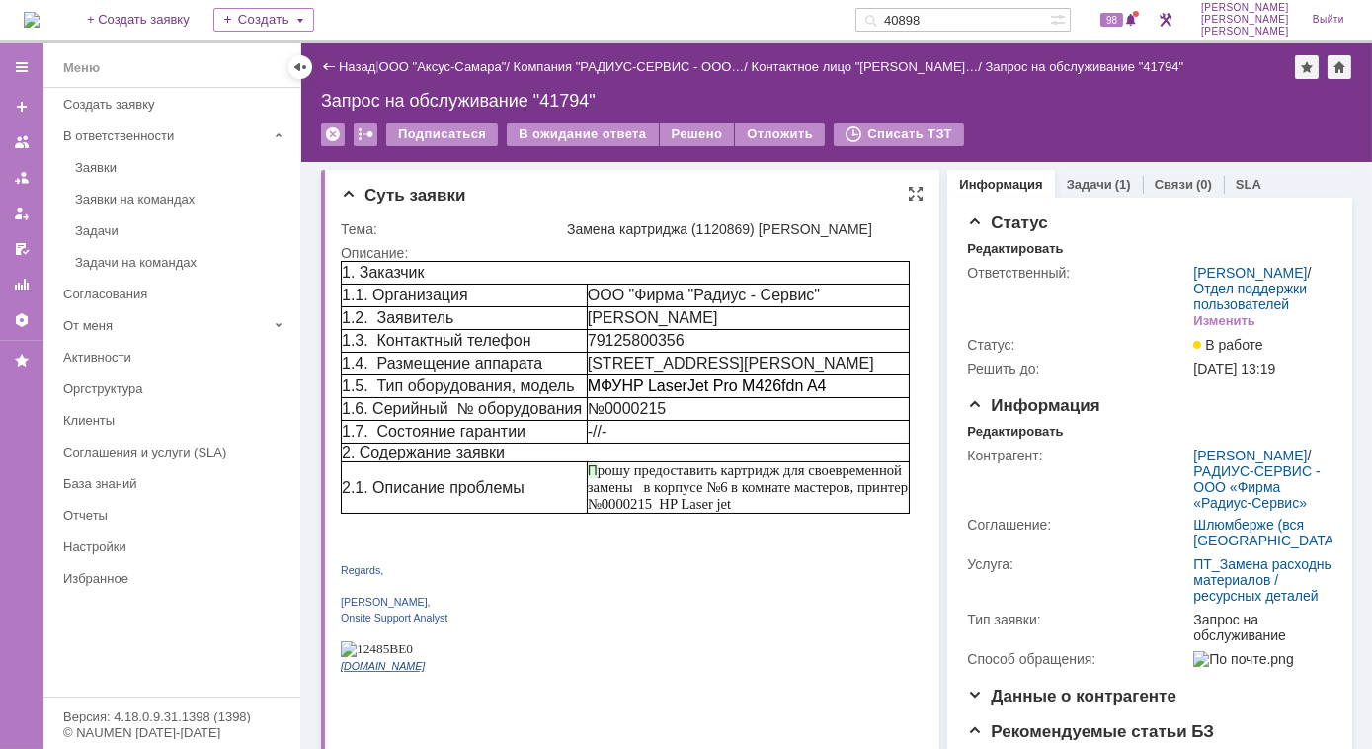
click at [585, 544] on p at bounding box center [624, 536] width 569 height 16
click at [145, 194] on div "Заявки на командах" at bounding box center [181, 199] width 213 height 15
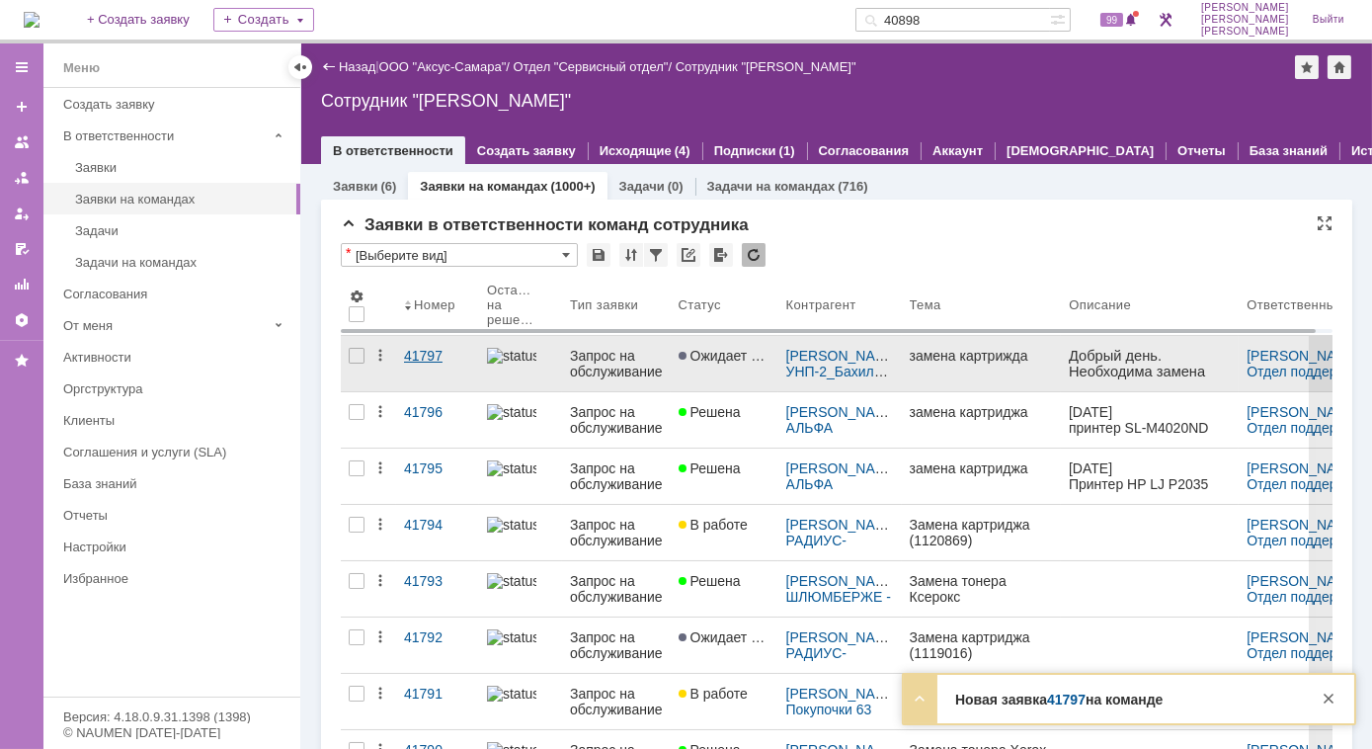
click at [423, 361] on div "41797" at bounding box center [437, 356] width 67 height 16
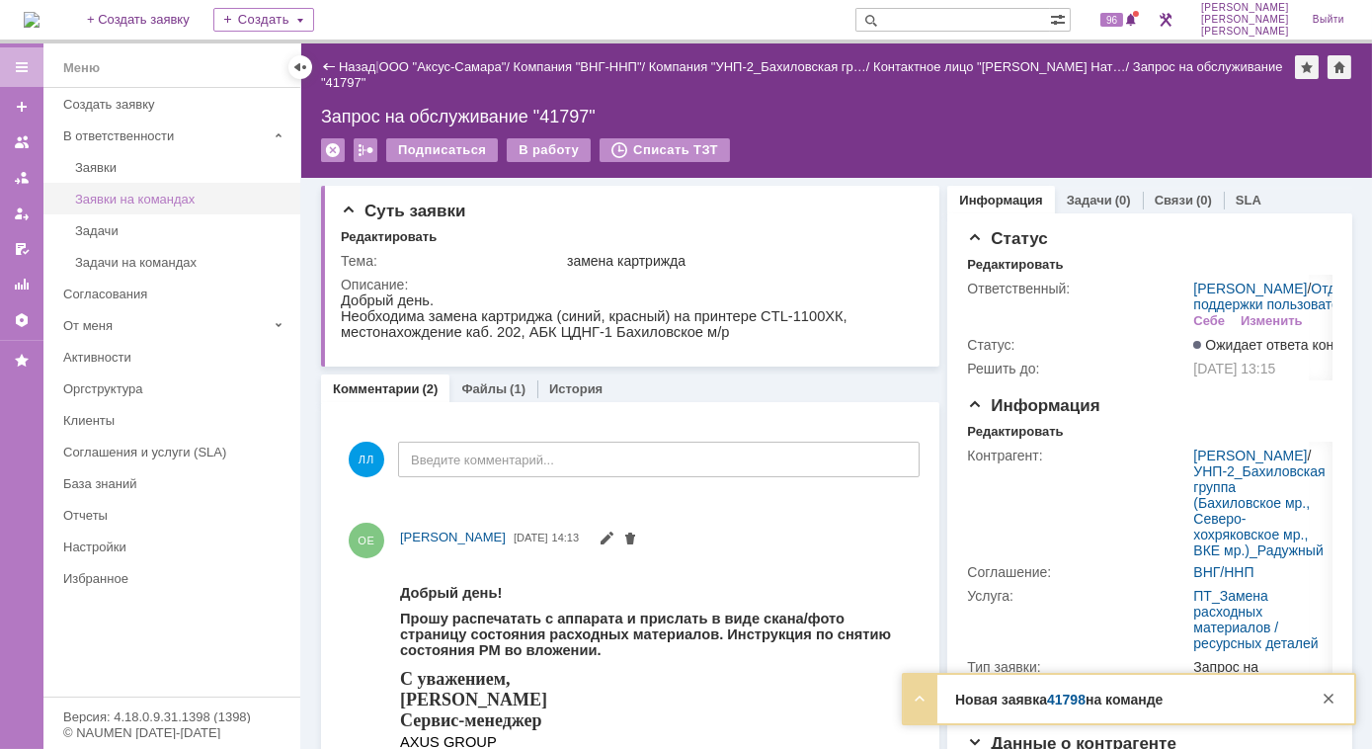
click at [139, 195] on div "Заявки на командах" at bounding box center [181, 199] width 213 height 15
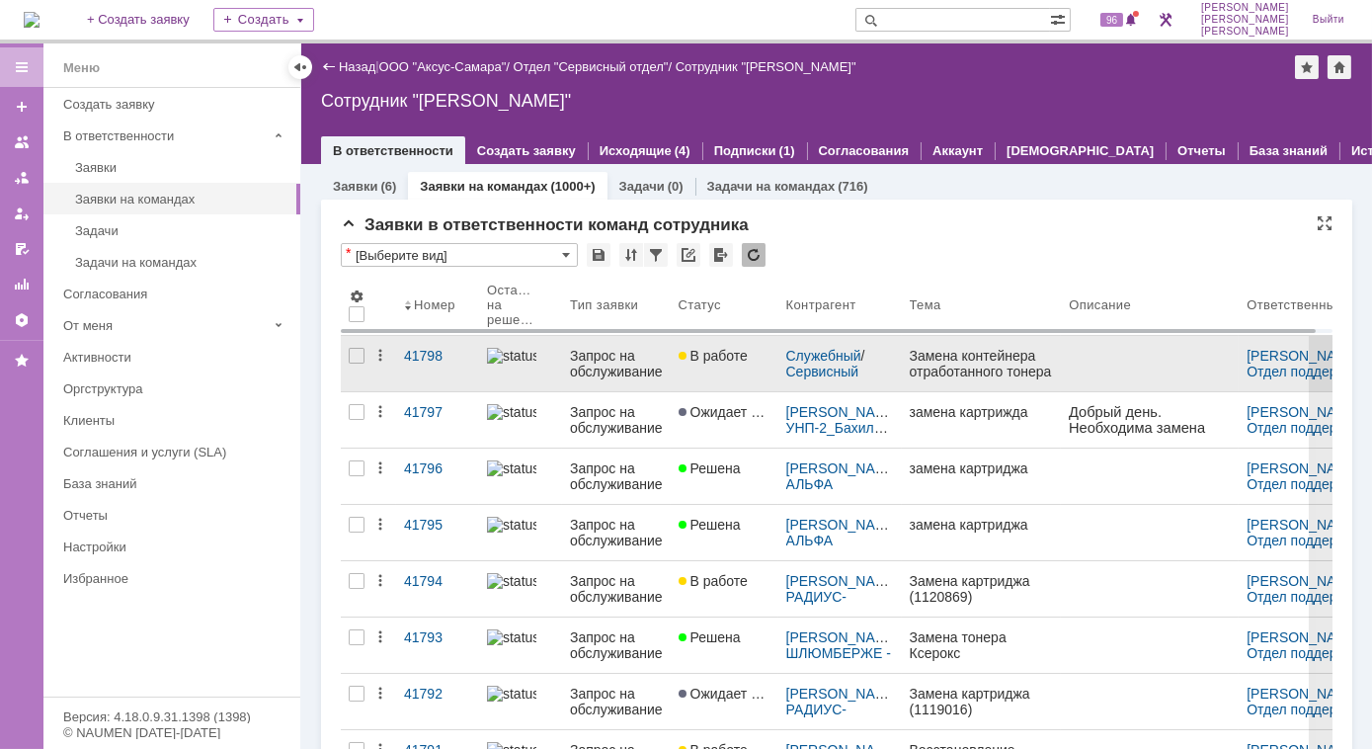
click at [654, 352] on div "Запрос на обслуживание" at bounding box center [616, 364] width 93 height 32
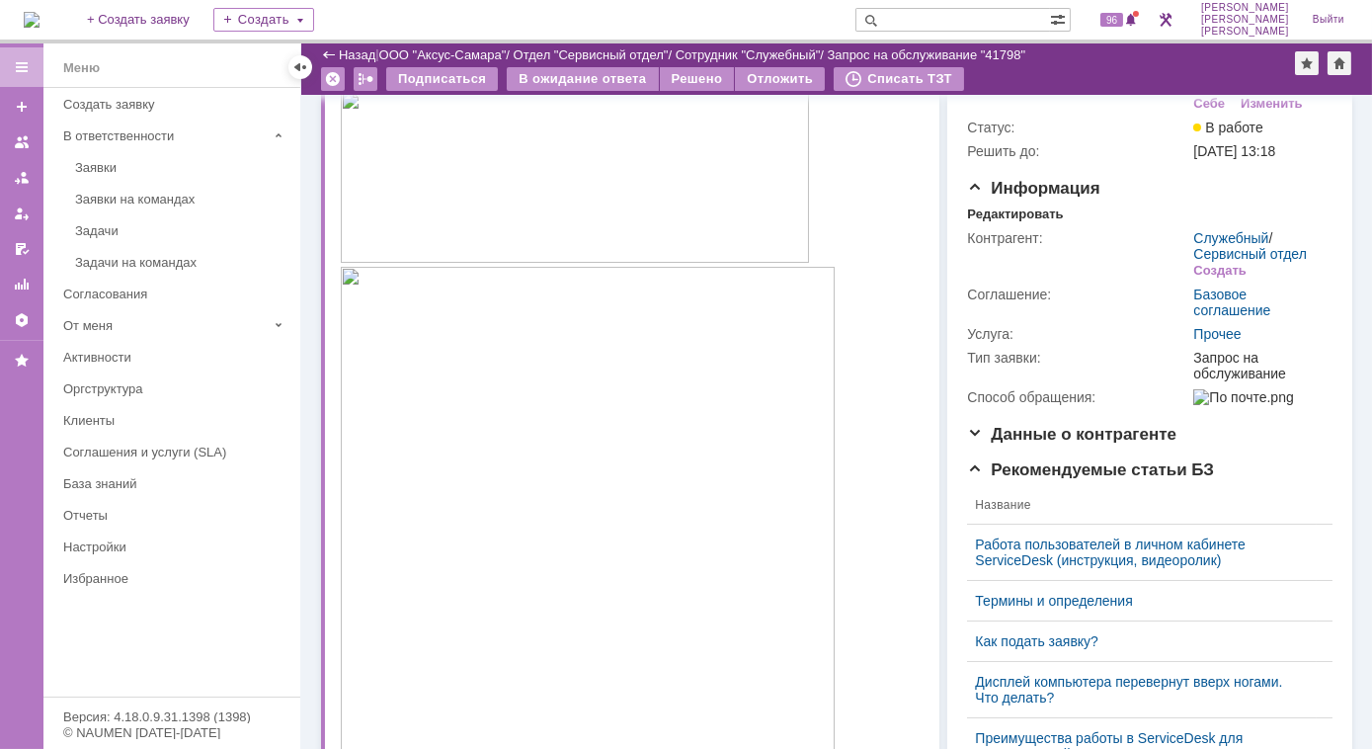
scroll to position [179, 0]
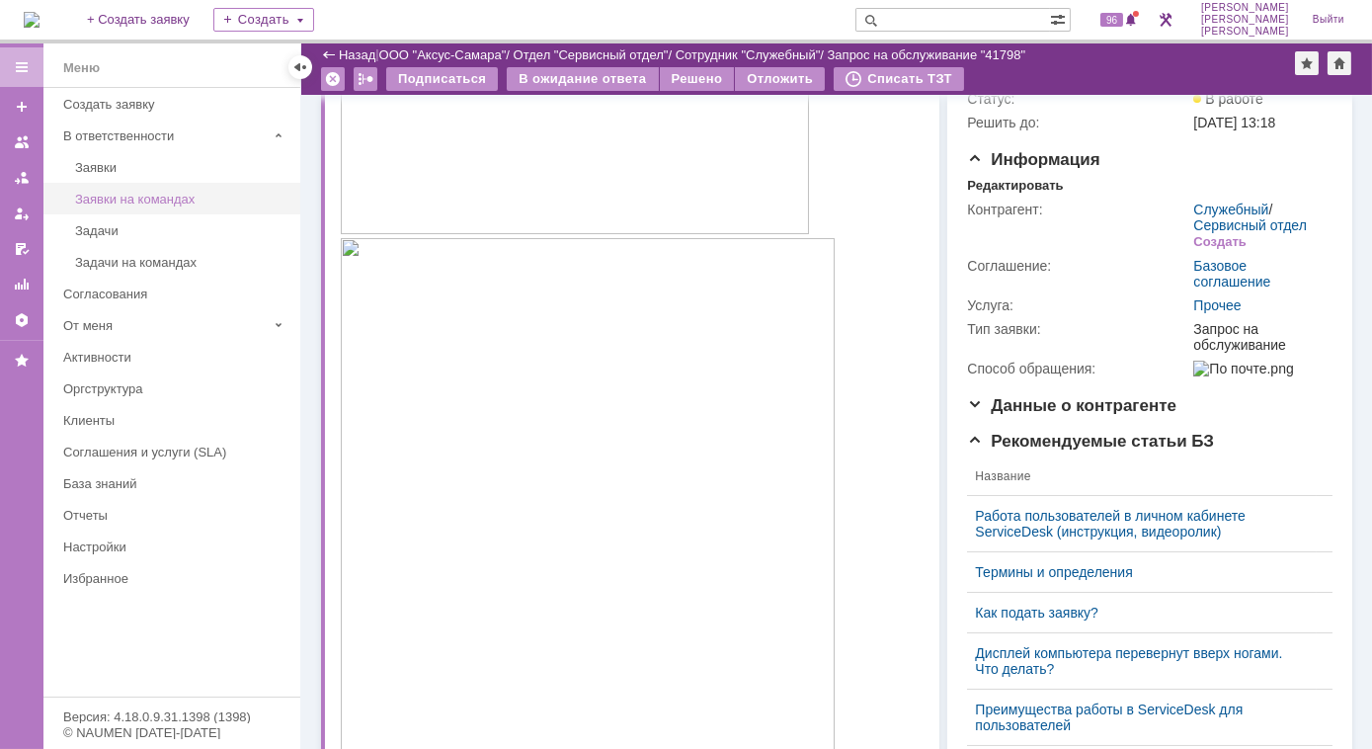
click at [174, 198] on div "Заявки на командах" at bounding box center [181, 199] width 213 height 15
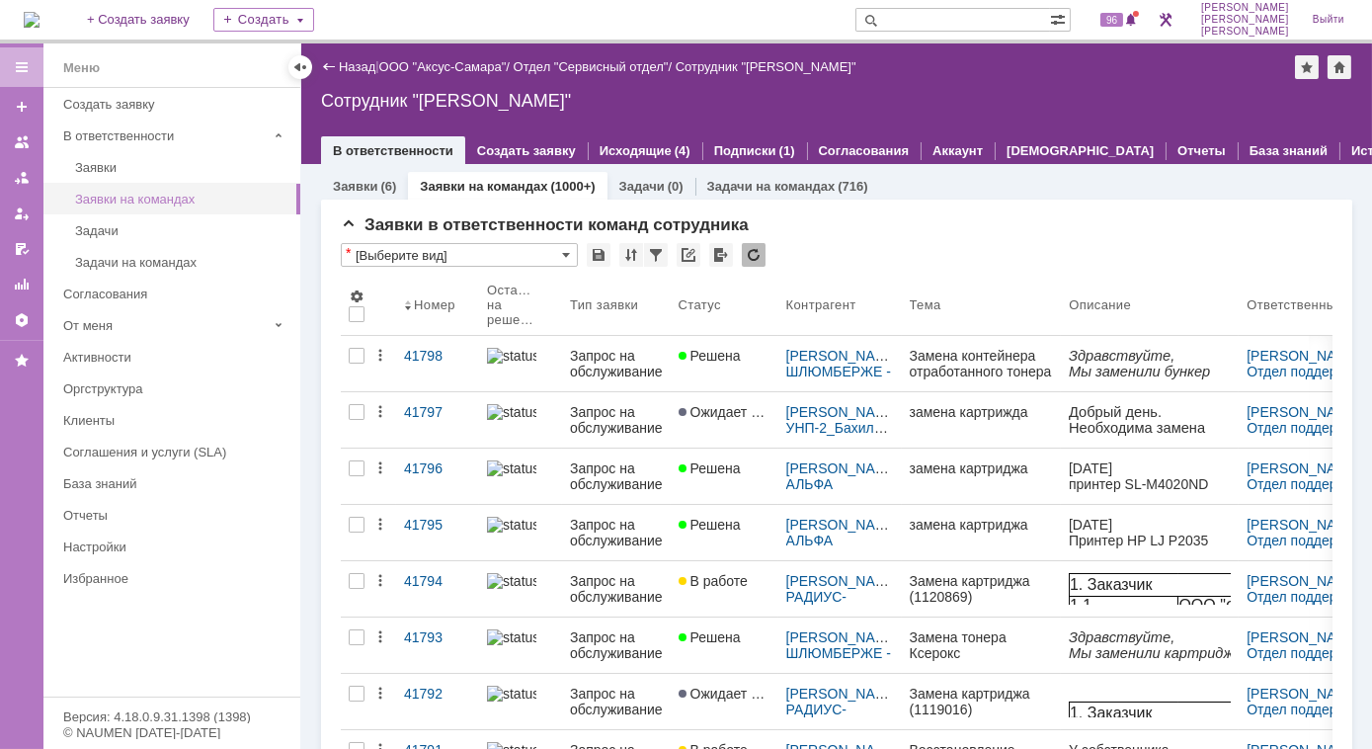
click at [150, 198] on div "Заявки на командах" at bounding box center [181, 199] width 213 height 15
click at [152, 194] on div "Заявки на командах" at bounding box center [181, 199] width 213 height 15
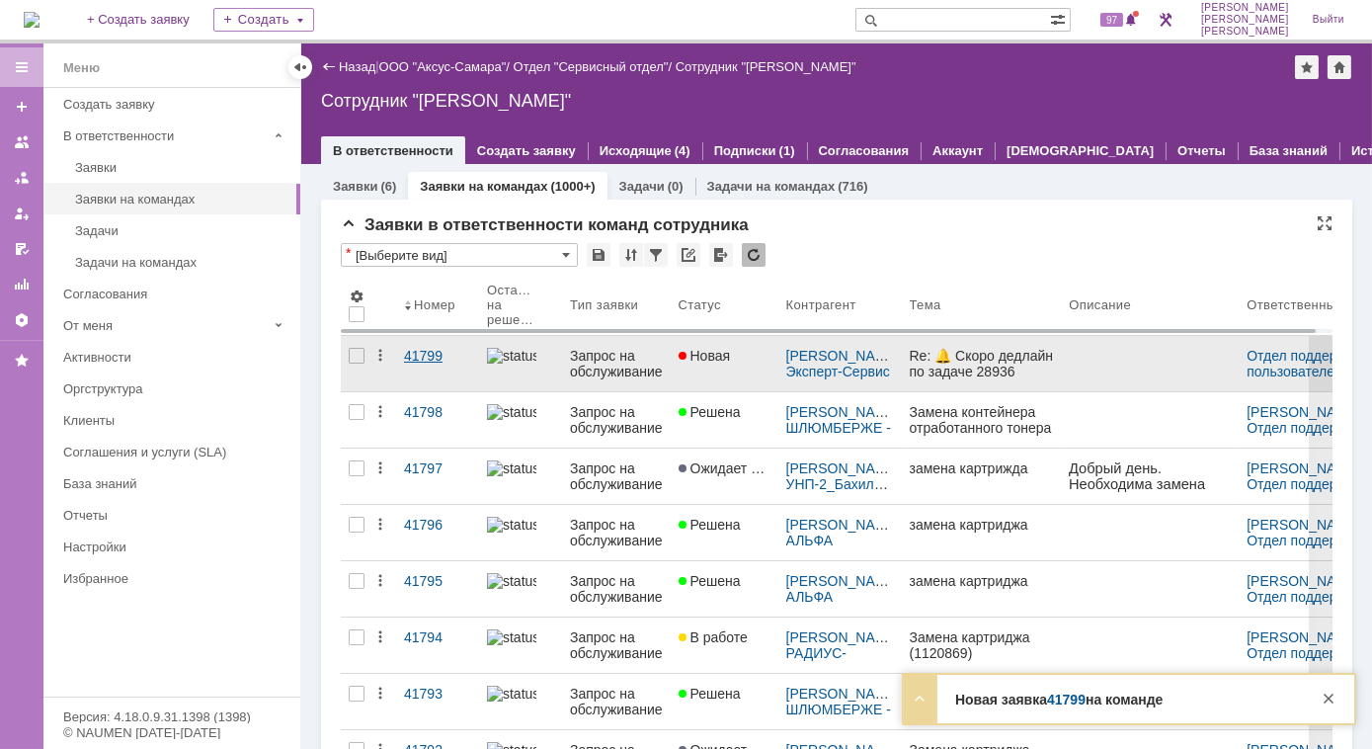
click at [437, 359] on div "41799" at bounding box center [437, 356] width 67 height 16
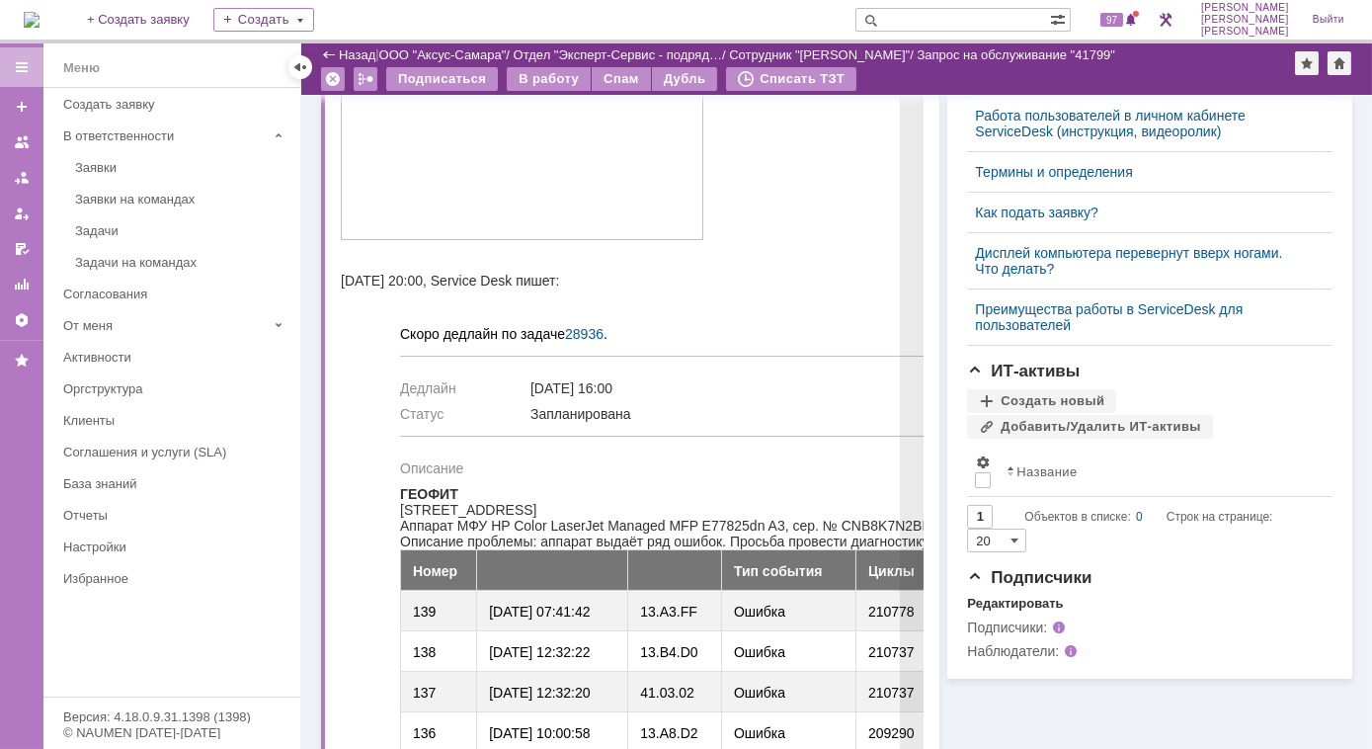
scroll to position [718, 0]
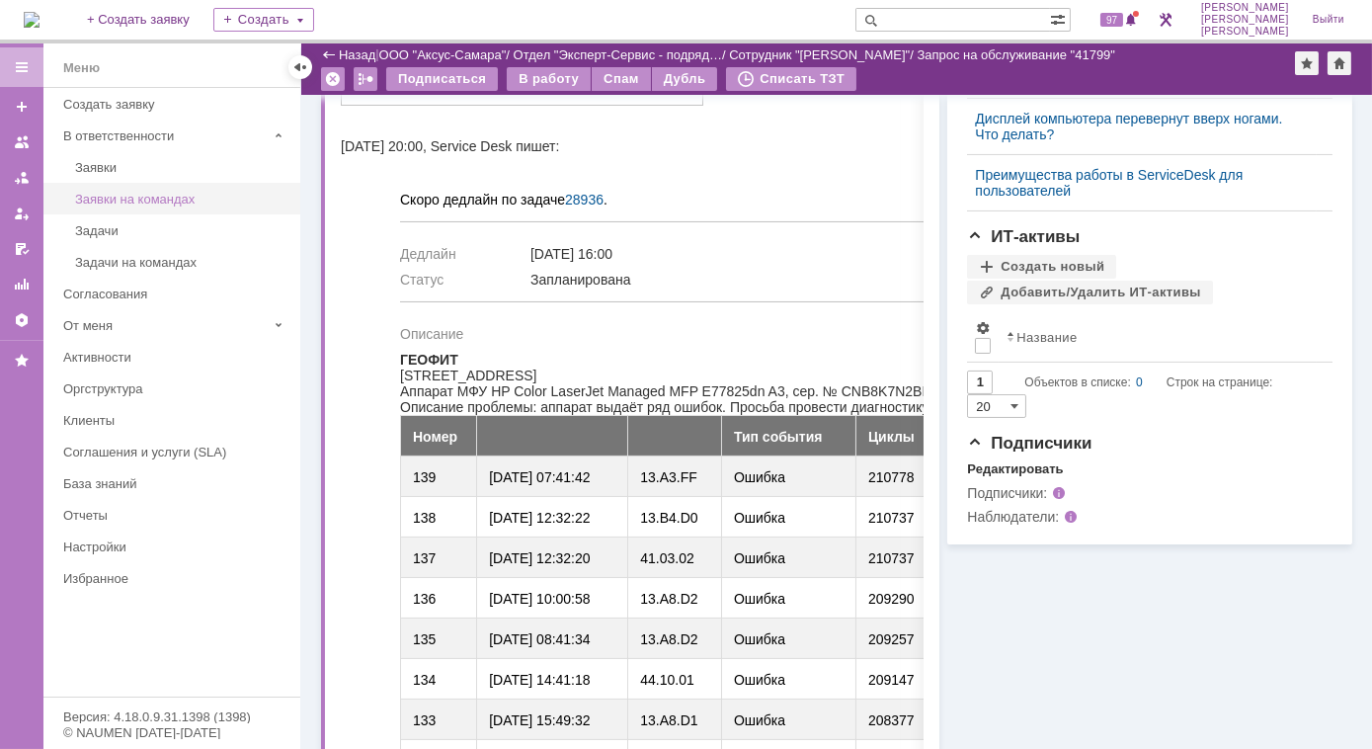
click at [125, 198] on div "Заявки на командах" at bounding box center [181, 199] width 213 height 15
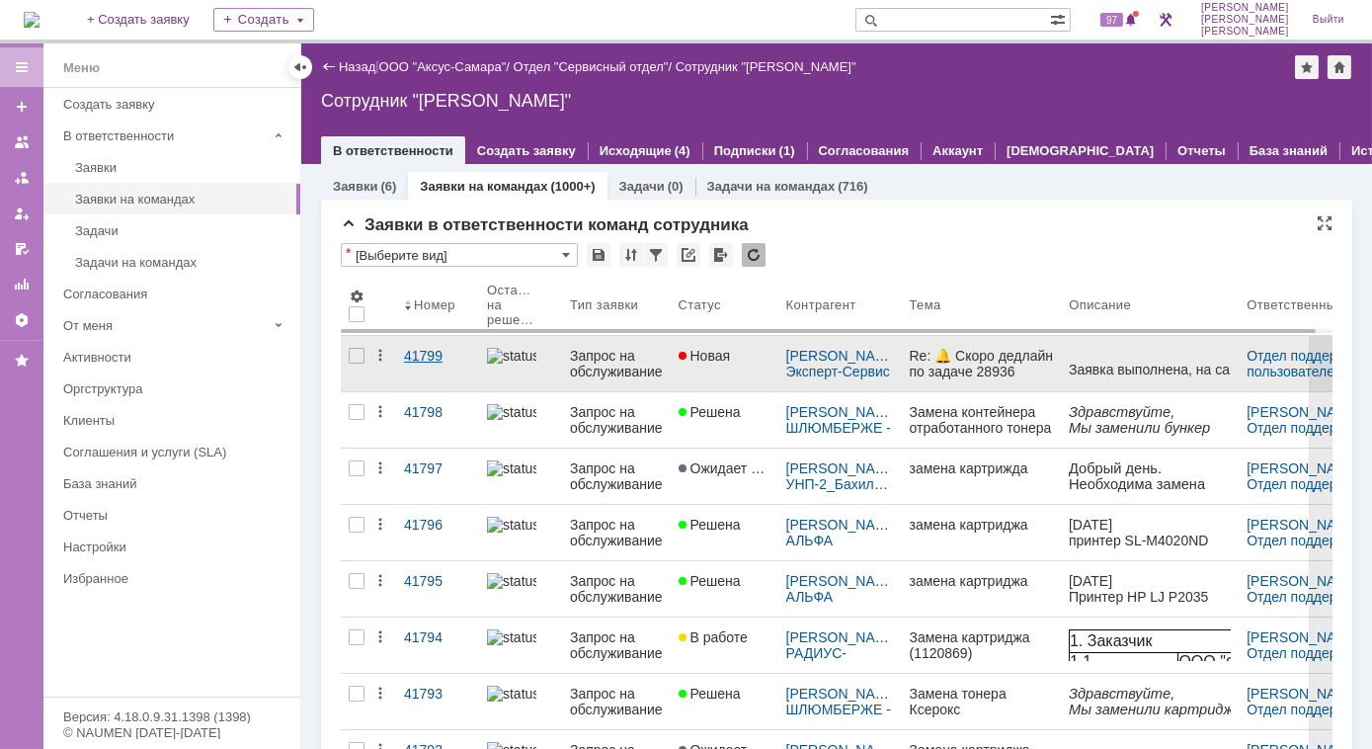
click at [432, 356] on div "41799" at bounding box center [437, 356] width 67 height 16
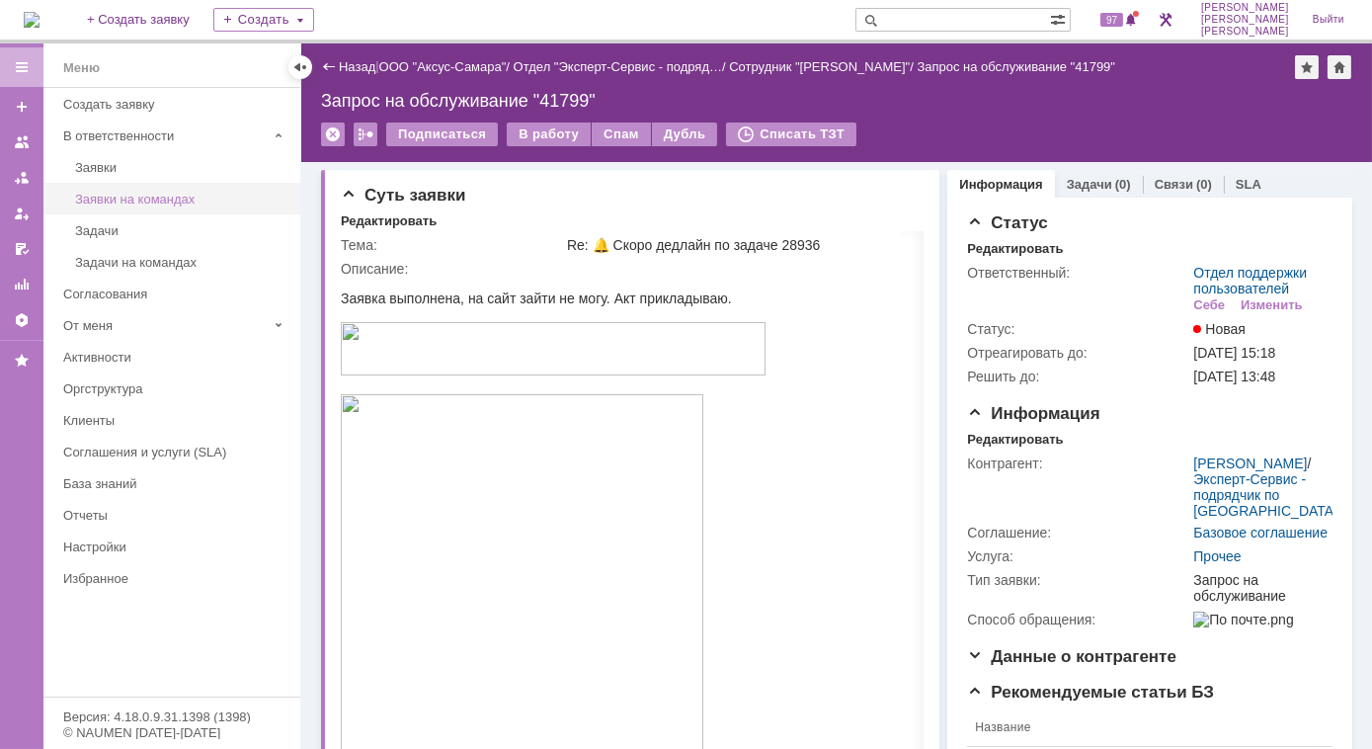
click at [164, 199] on div "Заявки на командах" at bounding box center [181, 199] width 213 height 15
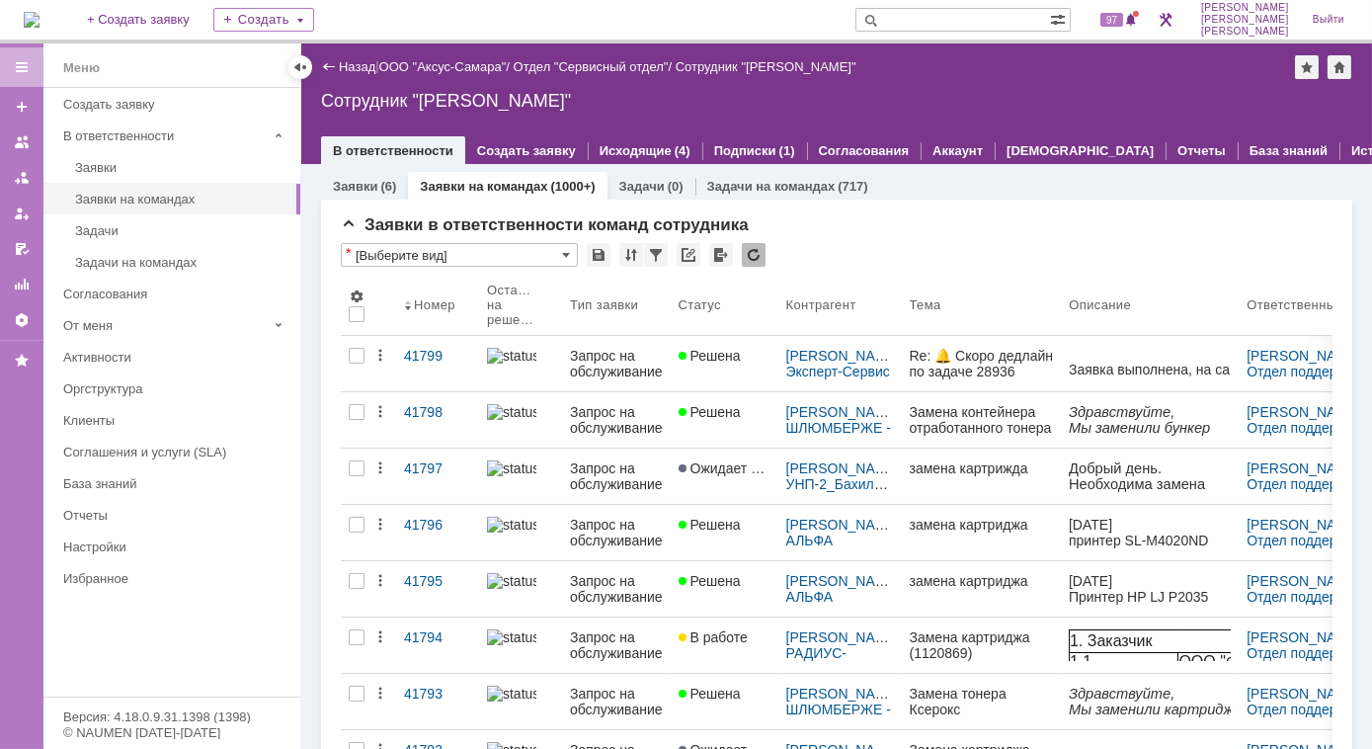
click at [368, 192] on link "Заявки" at bounding box center [355, 186] width 44 height 15
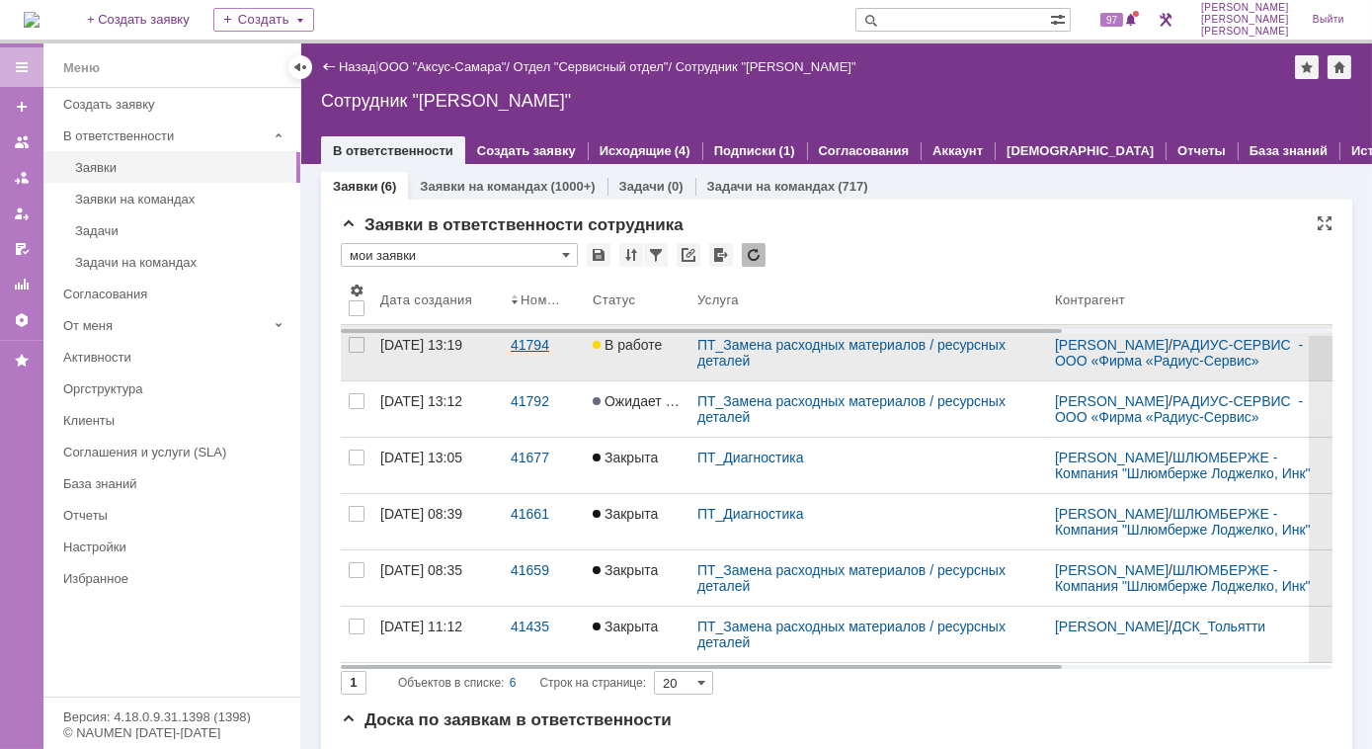
click at [544, 353] on div "41794" at bounding box center [544, 345] width 66 height 16
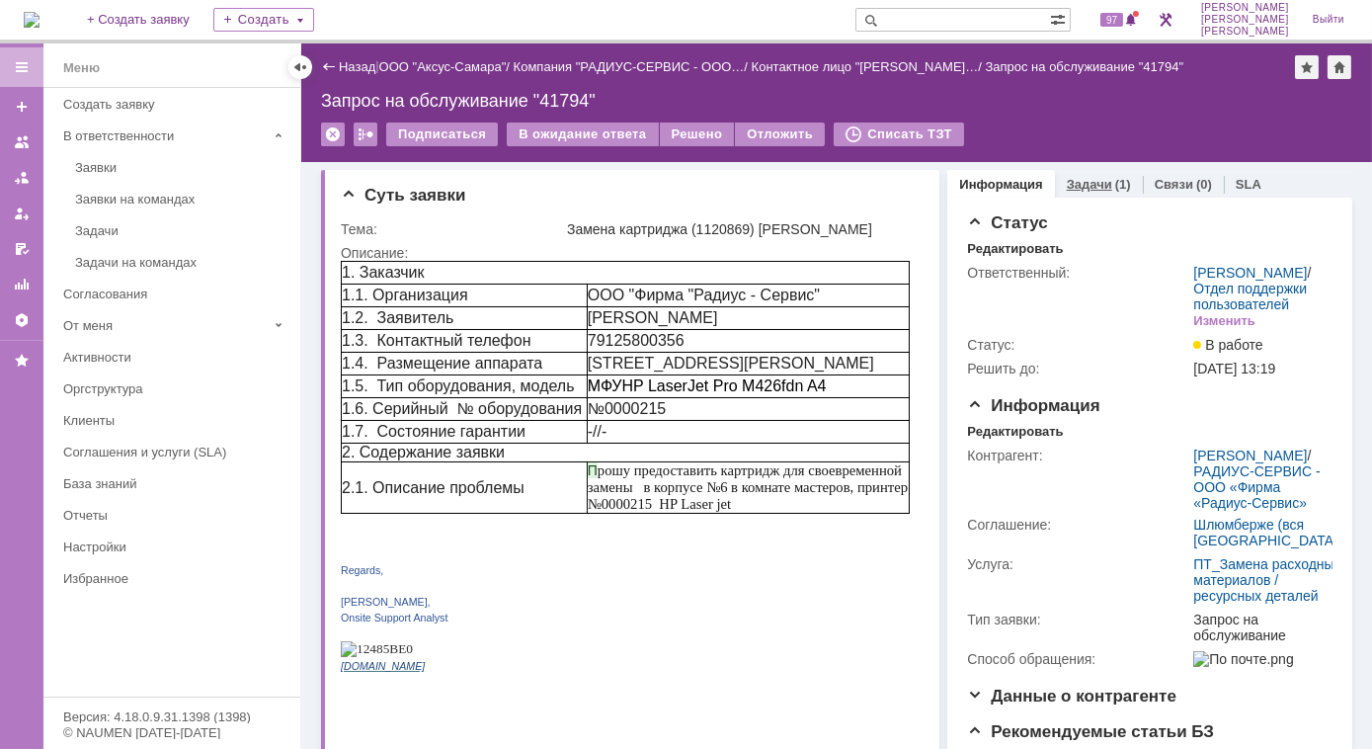
click at [1055, 183] on div "Задачи (1)" at bounding box center [1099, 184] width 88 height 29
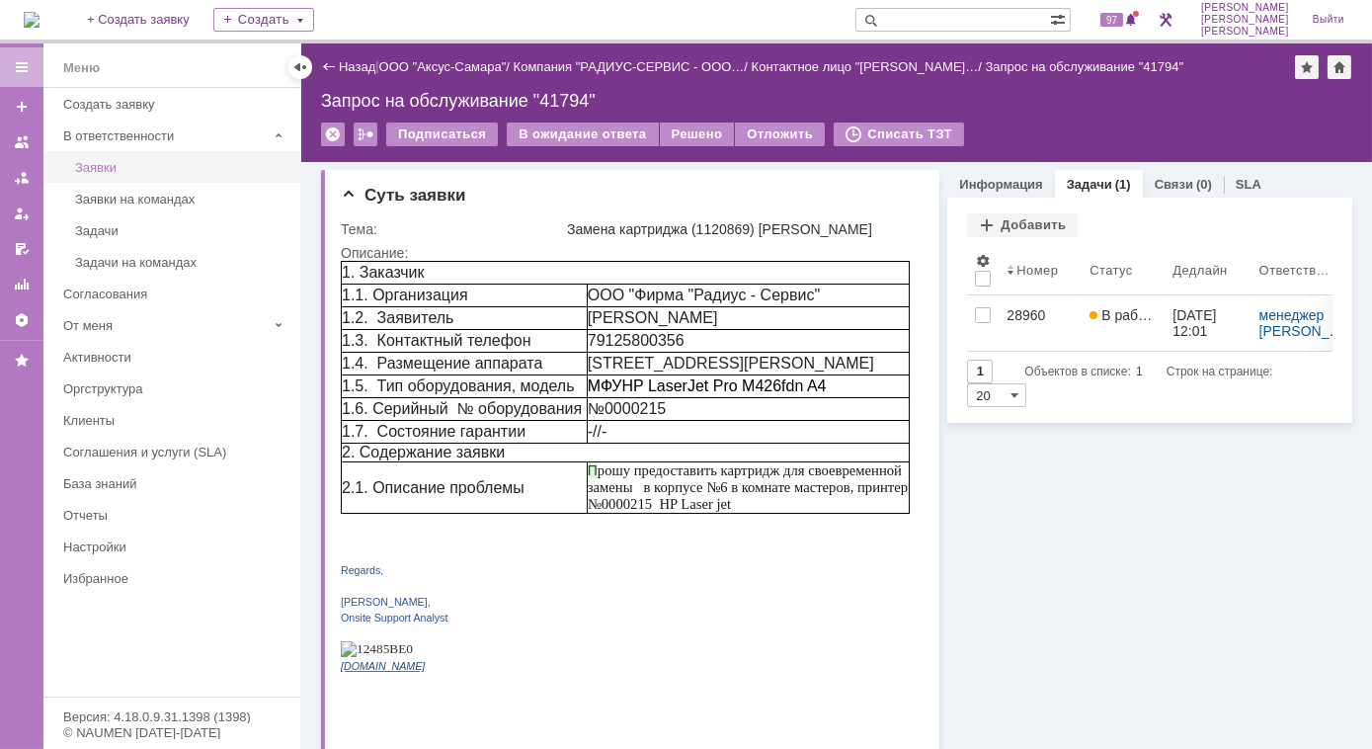
click at [98, 163] on div "Заявки" at bounding box center [181, 167] width 213 height 15
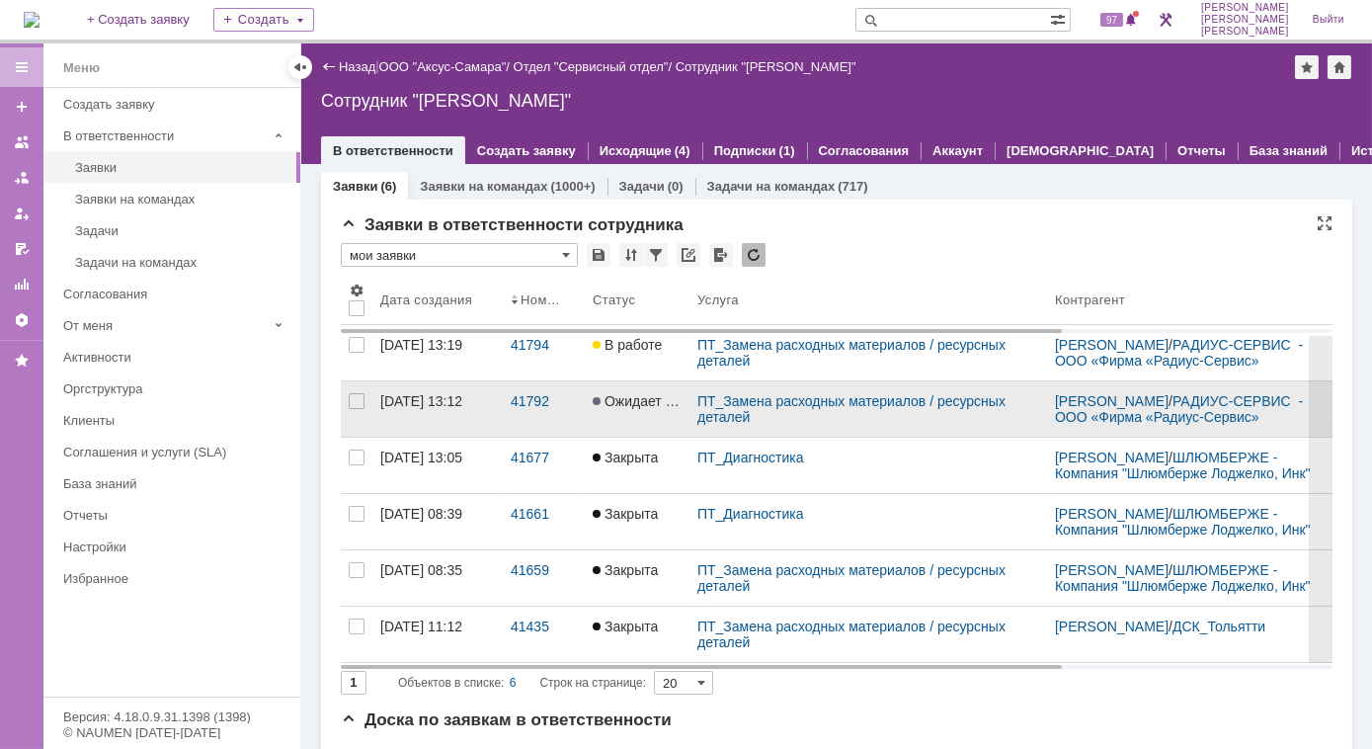
click at [482, 420] on link "[DATE] 13:12" at bounding box center [437, 408] width 130 height 55
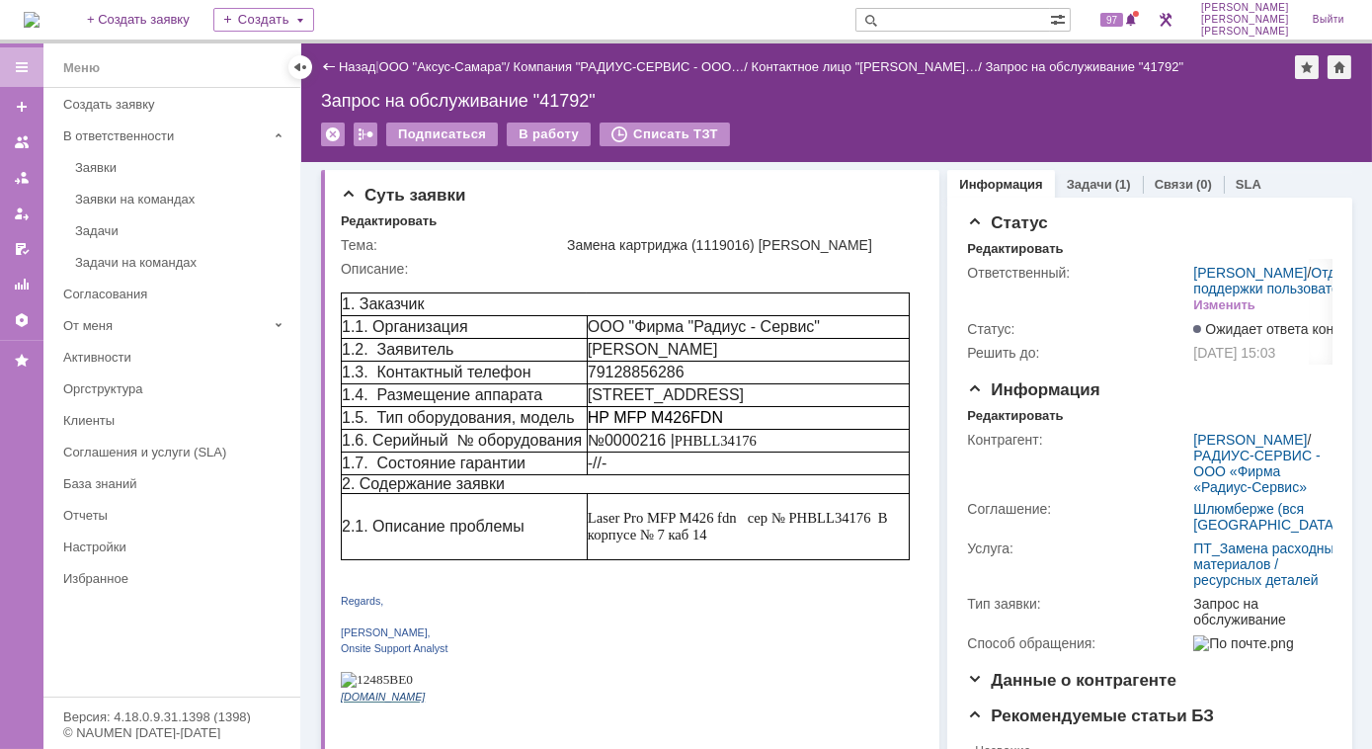
click at [1009, 188] on link "Информация" at bounding box center [1000, 184] width 83 height 15
click at [1115, 191] on div "(1)" at bounding box center [1123, 184] width 16 height 15
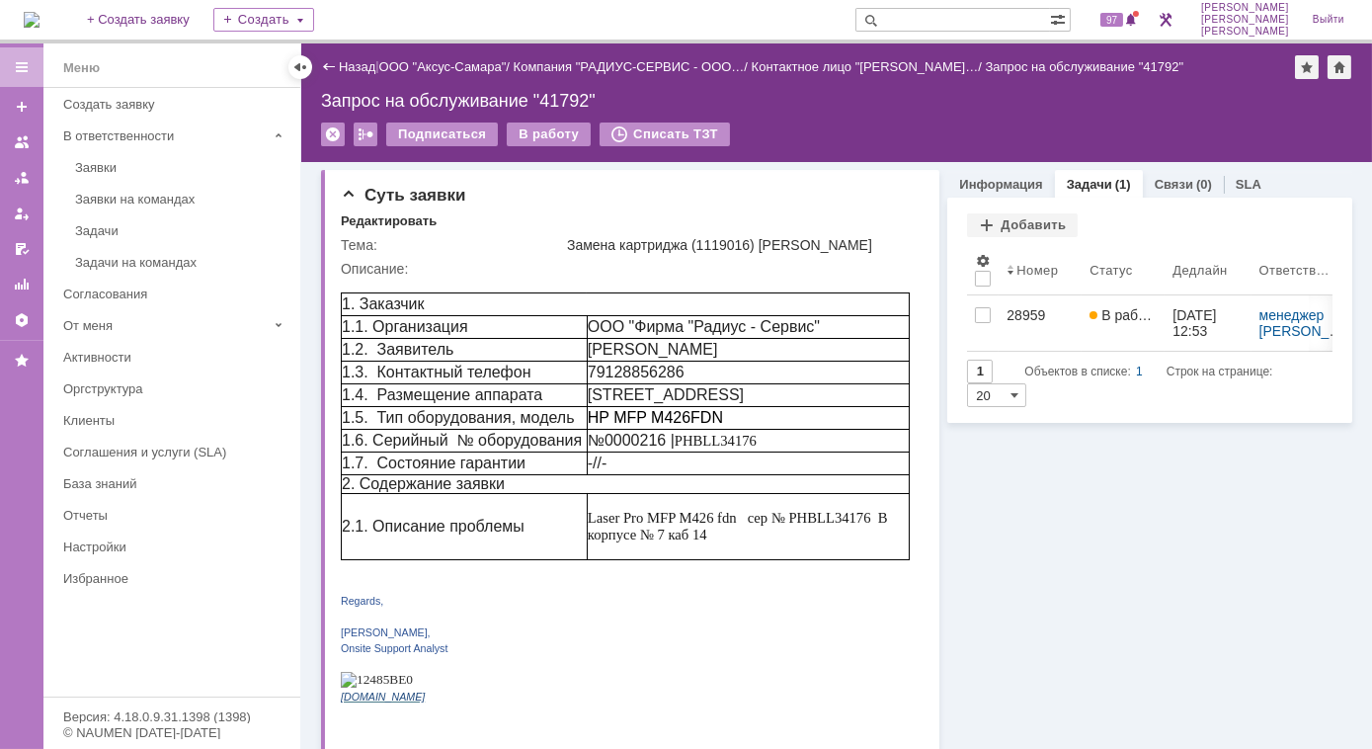
click at [119, 156] on link "Заявки" at bounding box center [181, 167] width 229 height 31
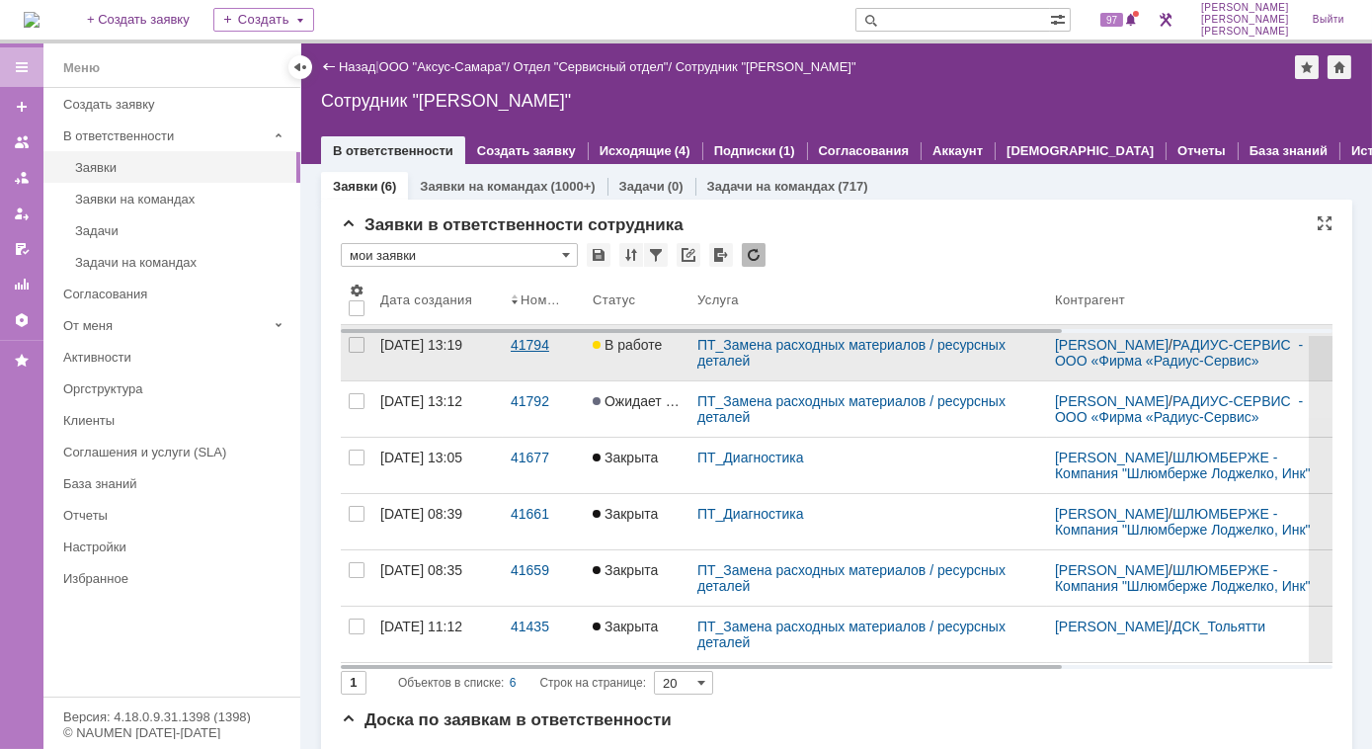
click at [521, 352] on div "41794" at bounding box center [544, 345] width 66 height 16
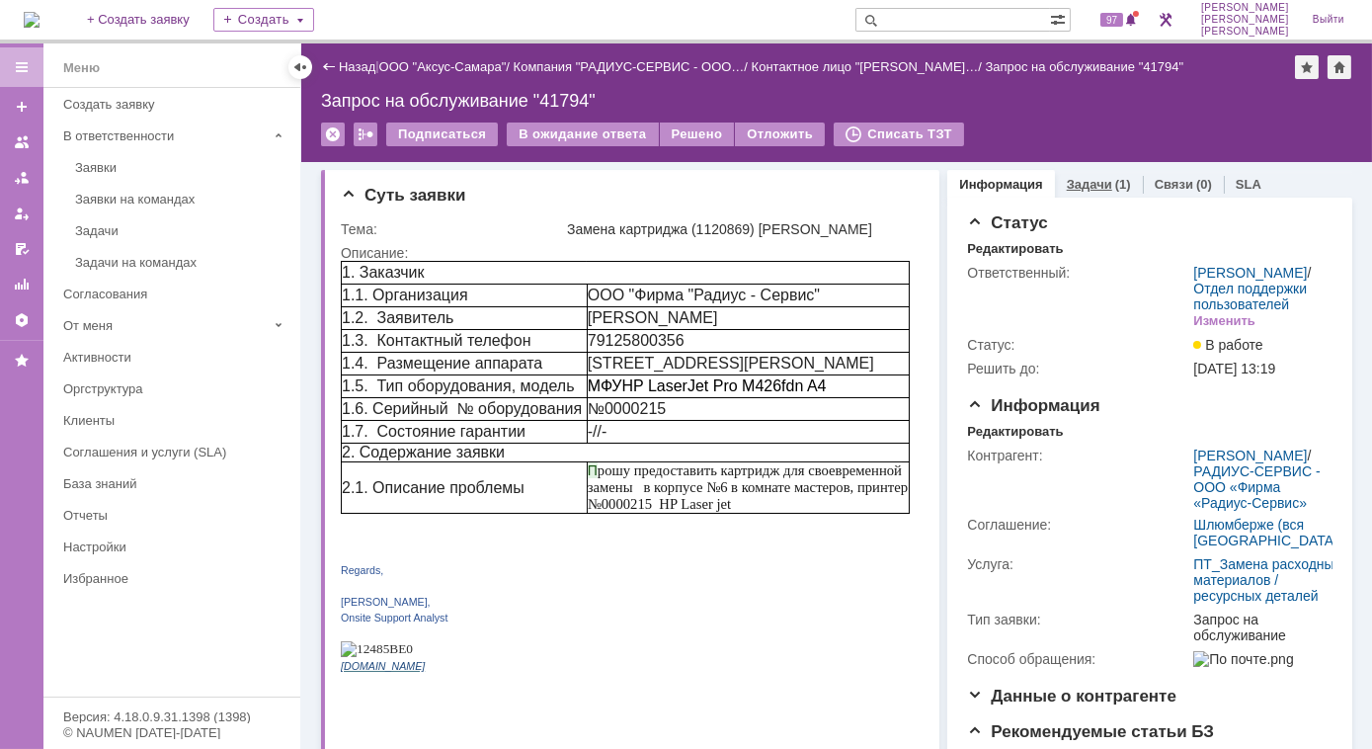
click at [1067, 188] on link "Задачи" at bounding box center [1089, 184] width 45 height 15
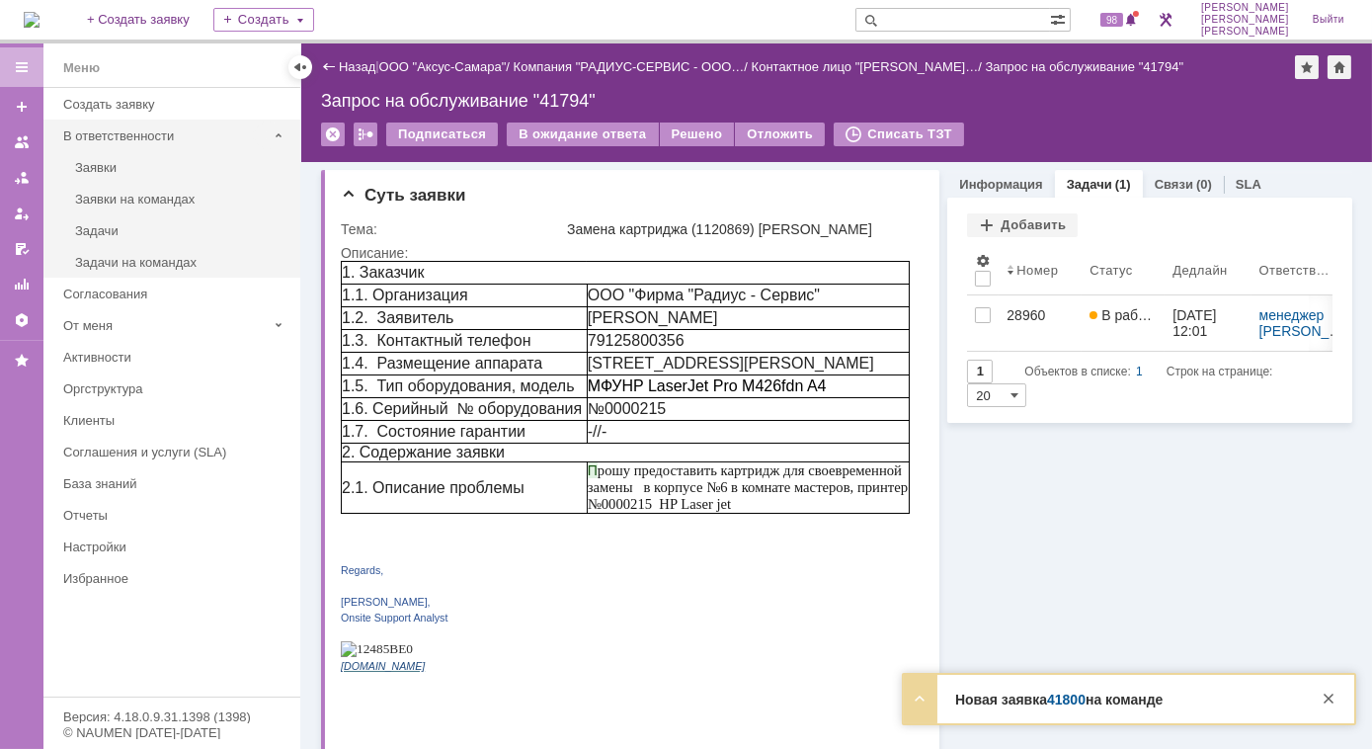
click at [183, 140] on div "В ответственности" at bounding box center [164, 135] width 203 height 15
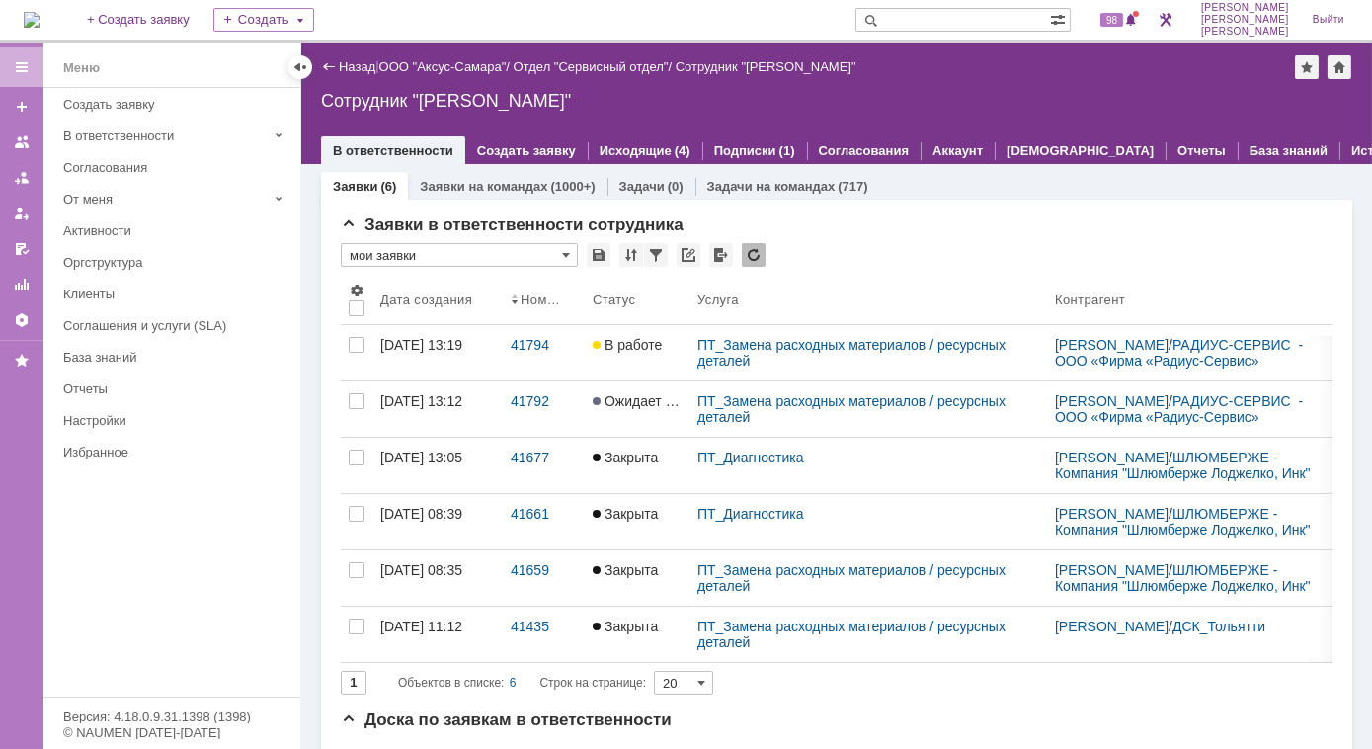
click at [514, 188] on link "Заявки на командах" at bounding box center [483, 186] width 127 height 15
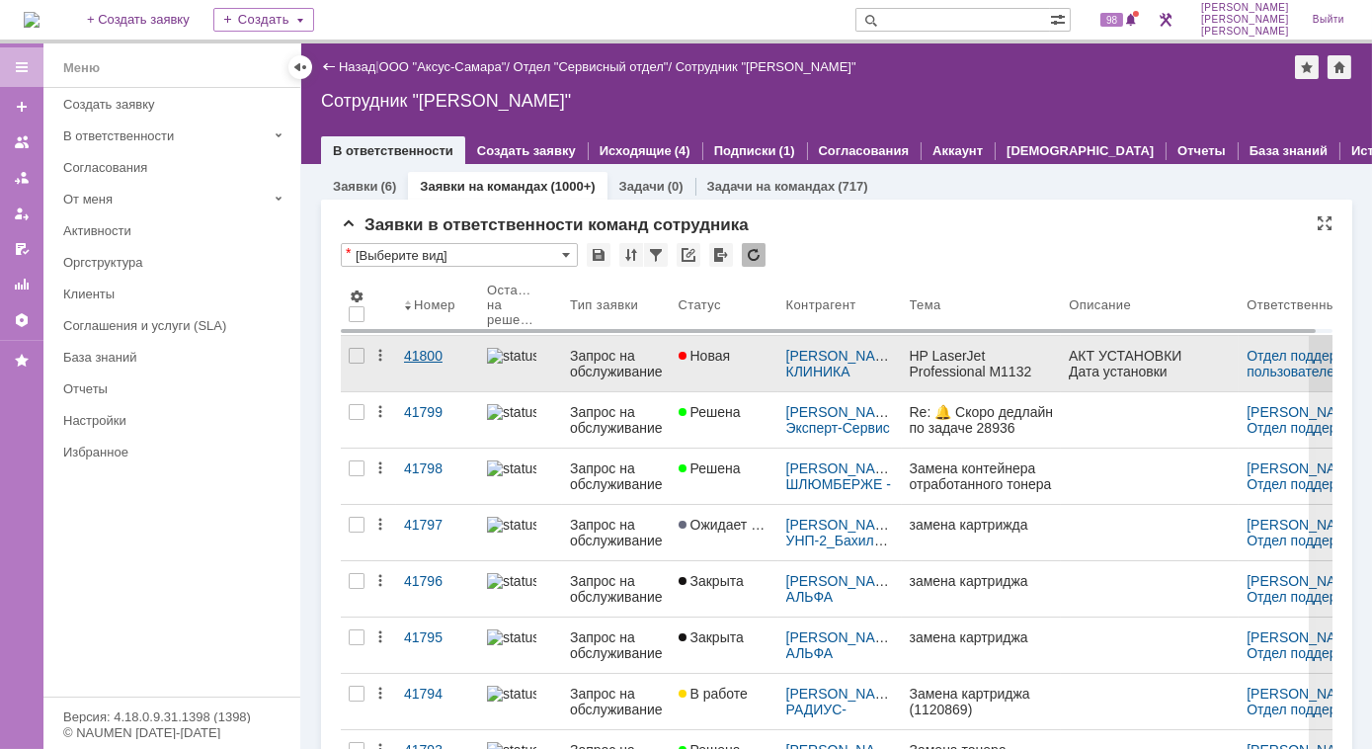
click at [406, 350] on div "41800" at bounding box center [437, 356] width 67 height 16
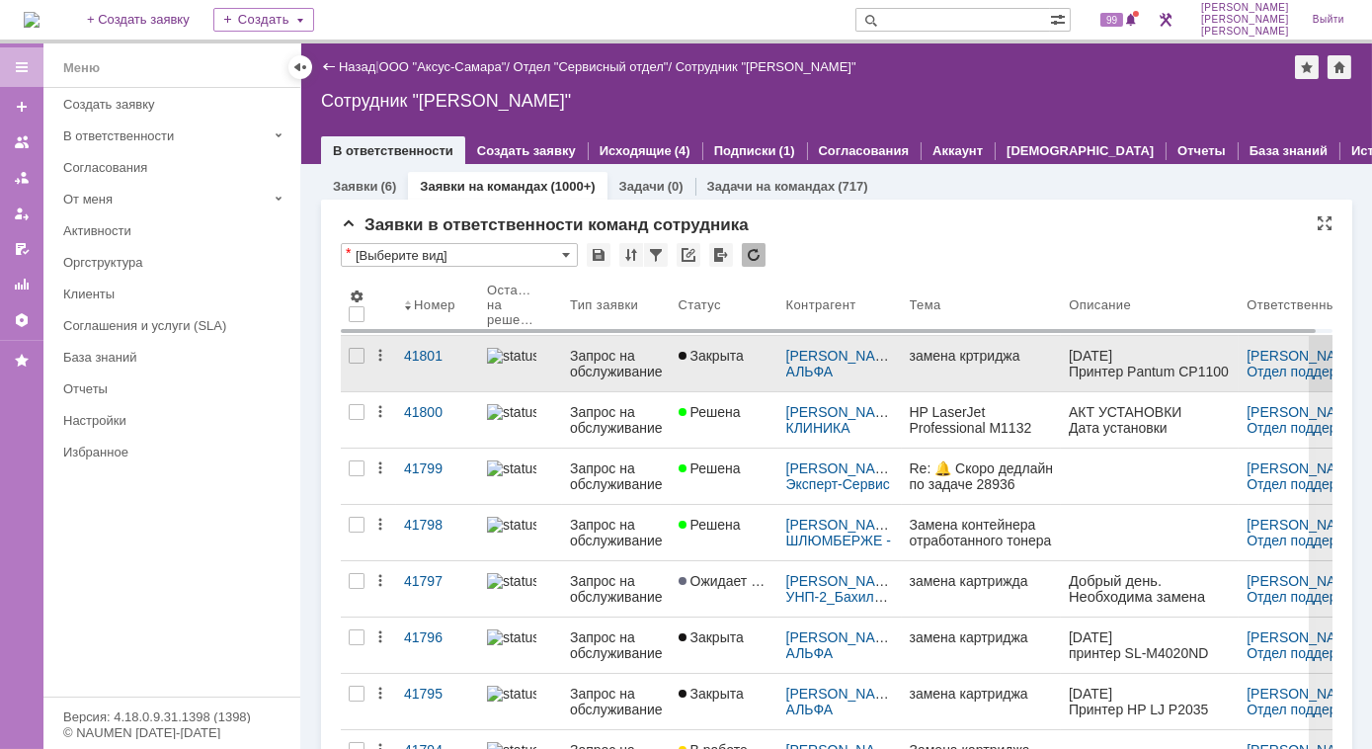
click at [490, 357] on img at bounding box center [511, 356] width 49 height 16
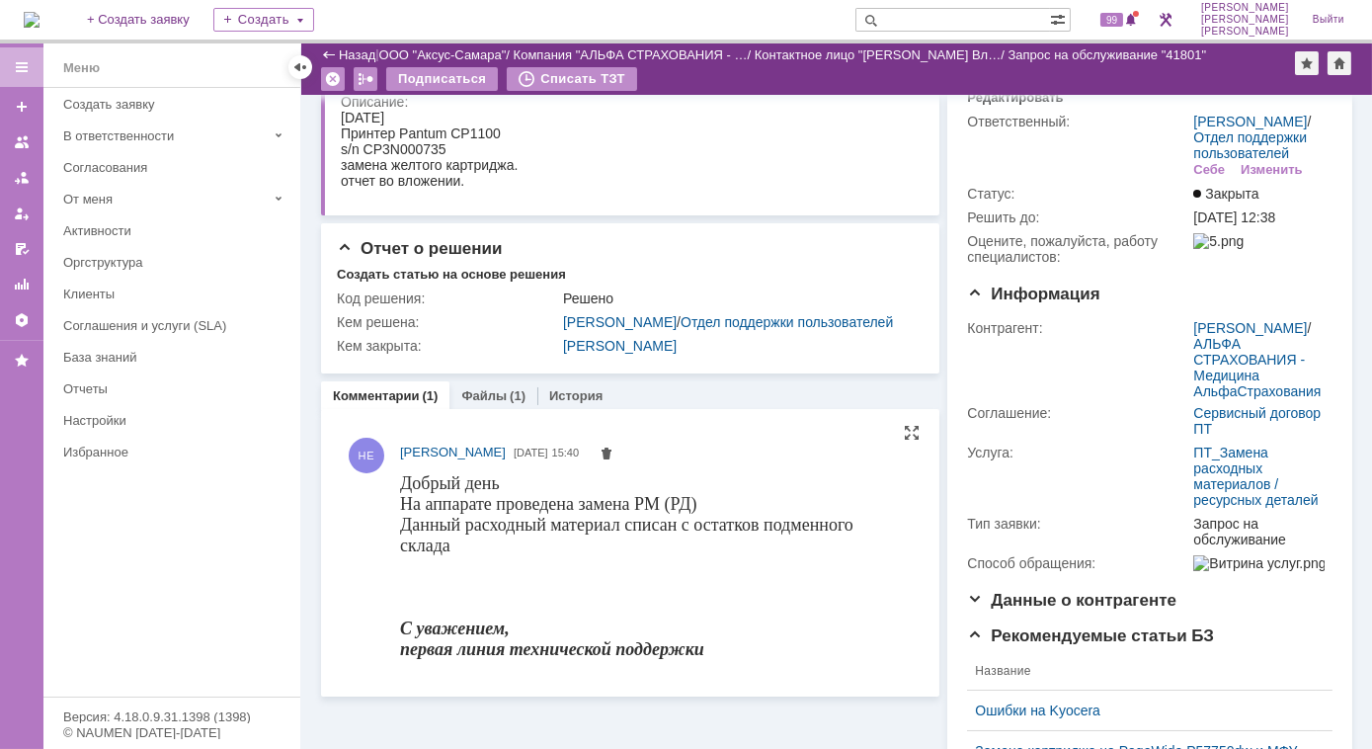
scroll to position [179, 0]
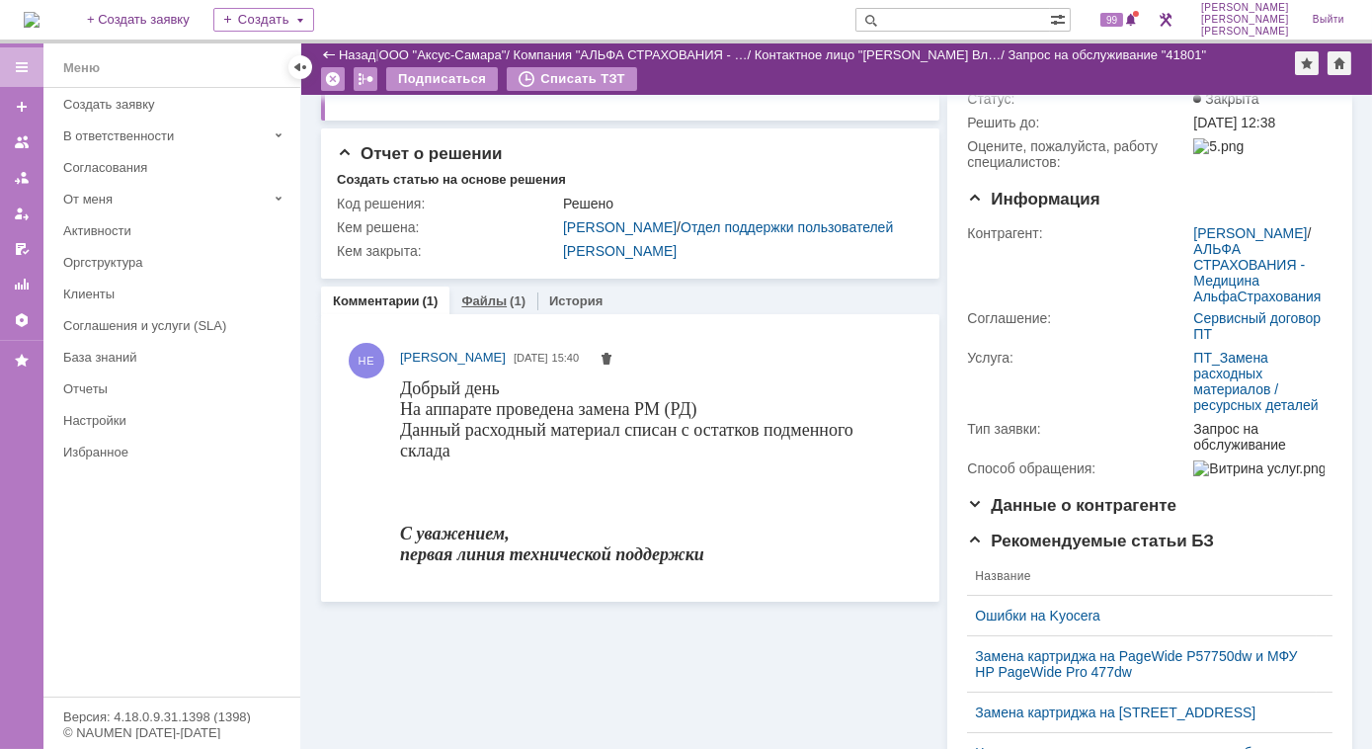
click at [485, 315] on div "Файлы (1)" at bounding box center [493, 300] width 88 height 29
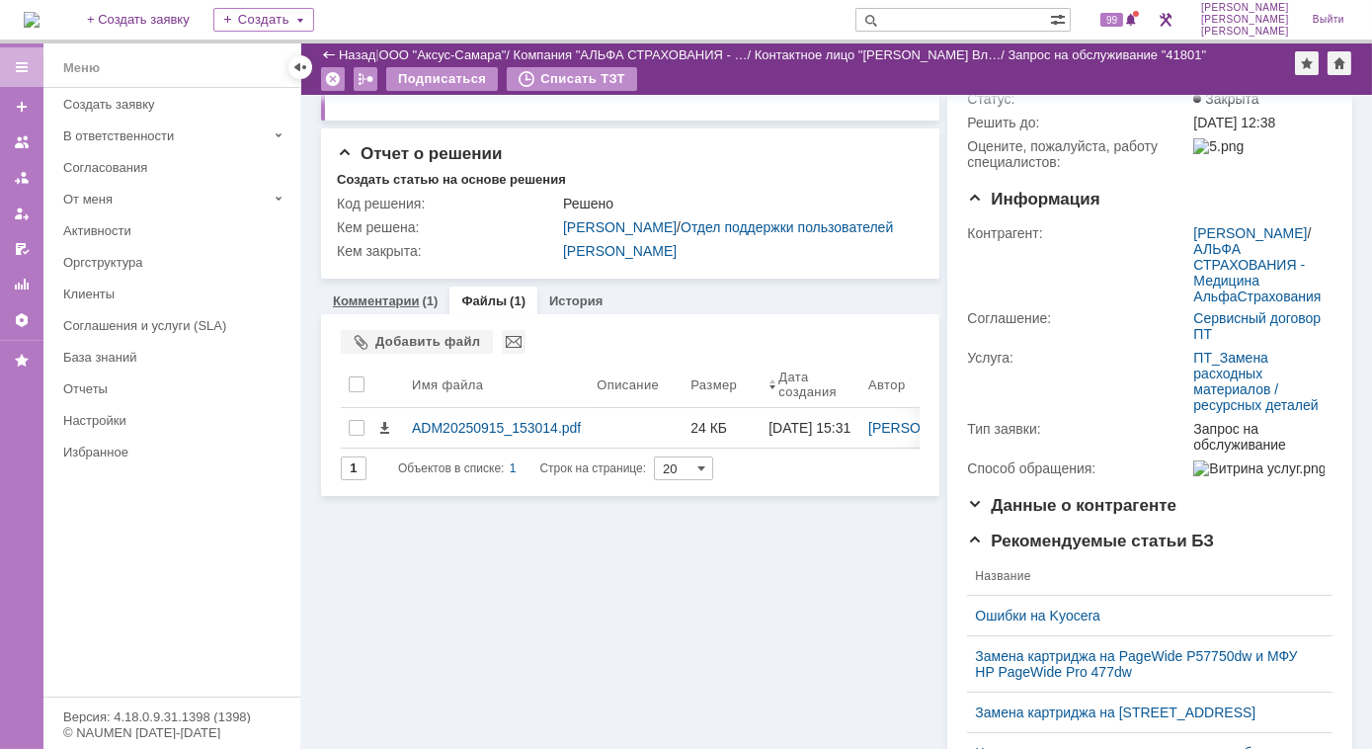
click at [356, 308] on link "Комментарии" at bounding box center [376, 300] width 87 height 15
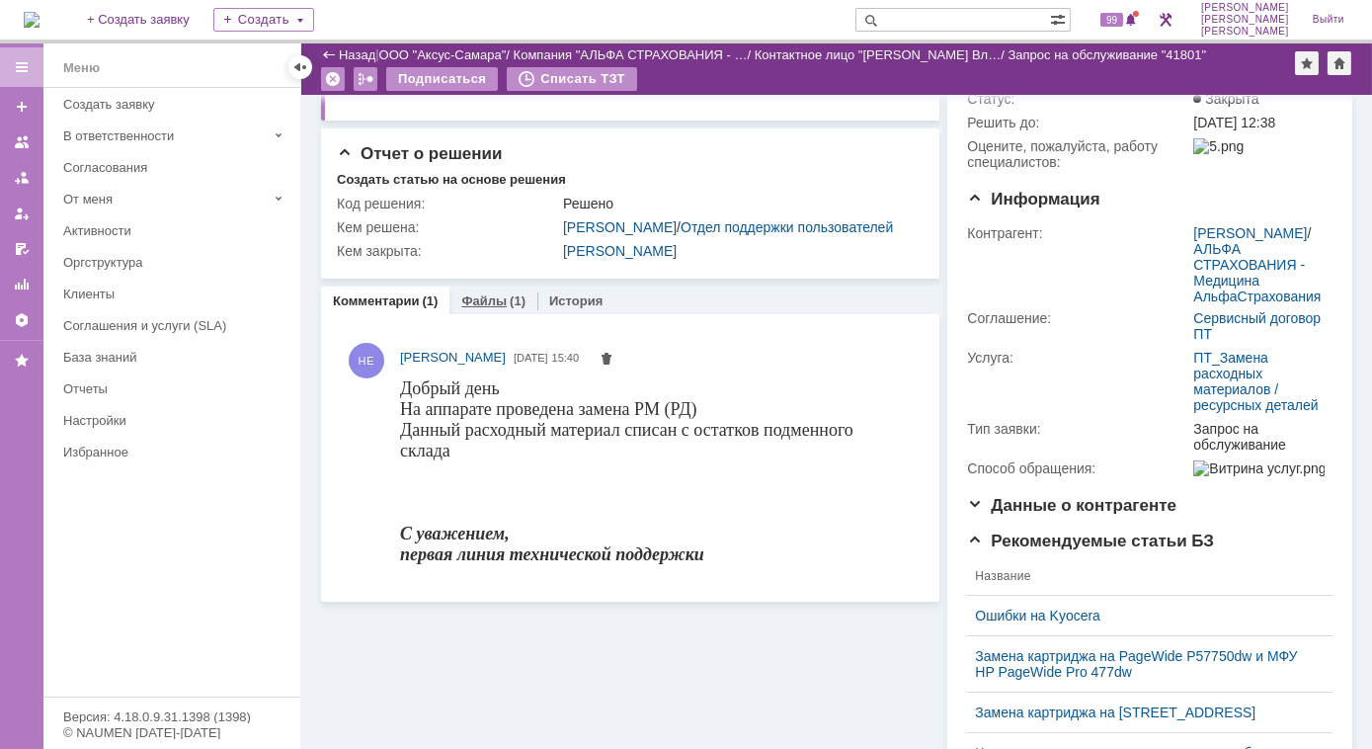
click at [484, 308] on link "Файлы" at bounding box center [483, 300] width 45 height 15
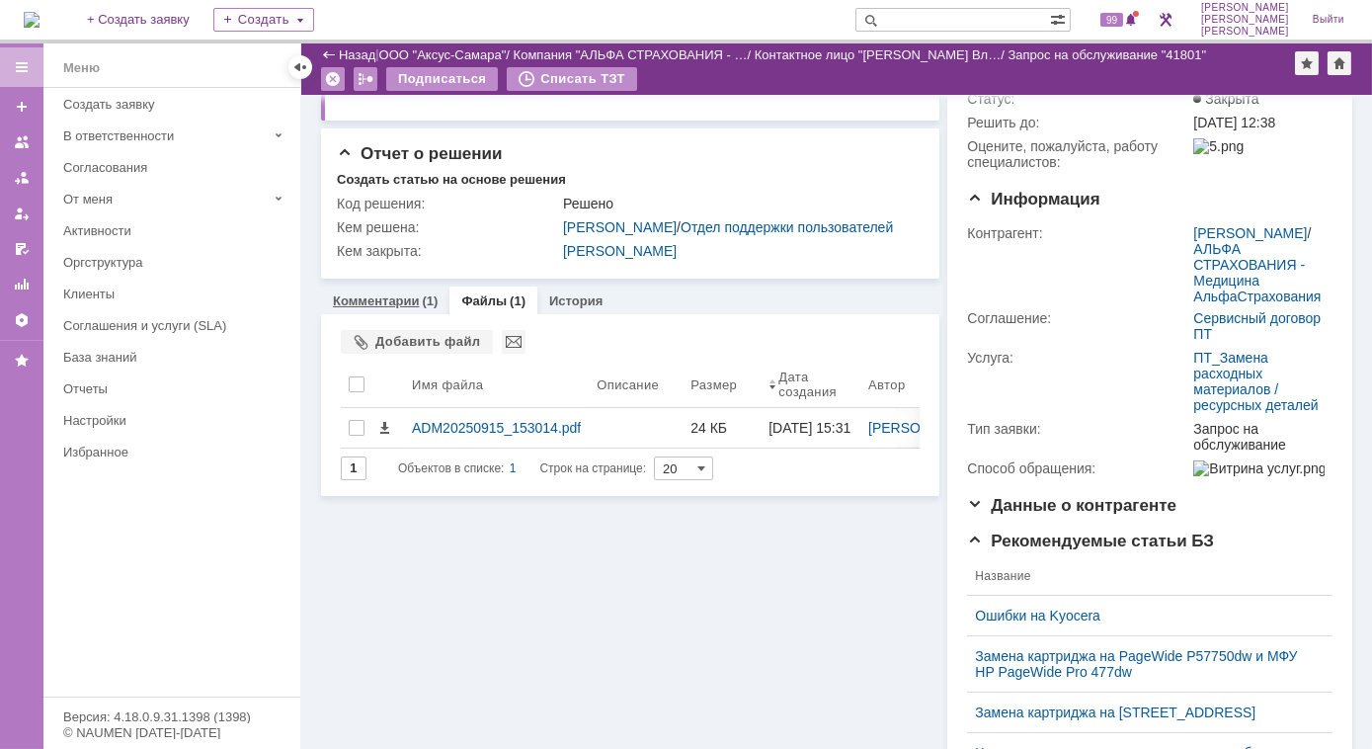
click at [409, 308] on link "Комментарии" at bounding box center [376, 300] width 87 height 15
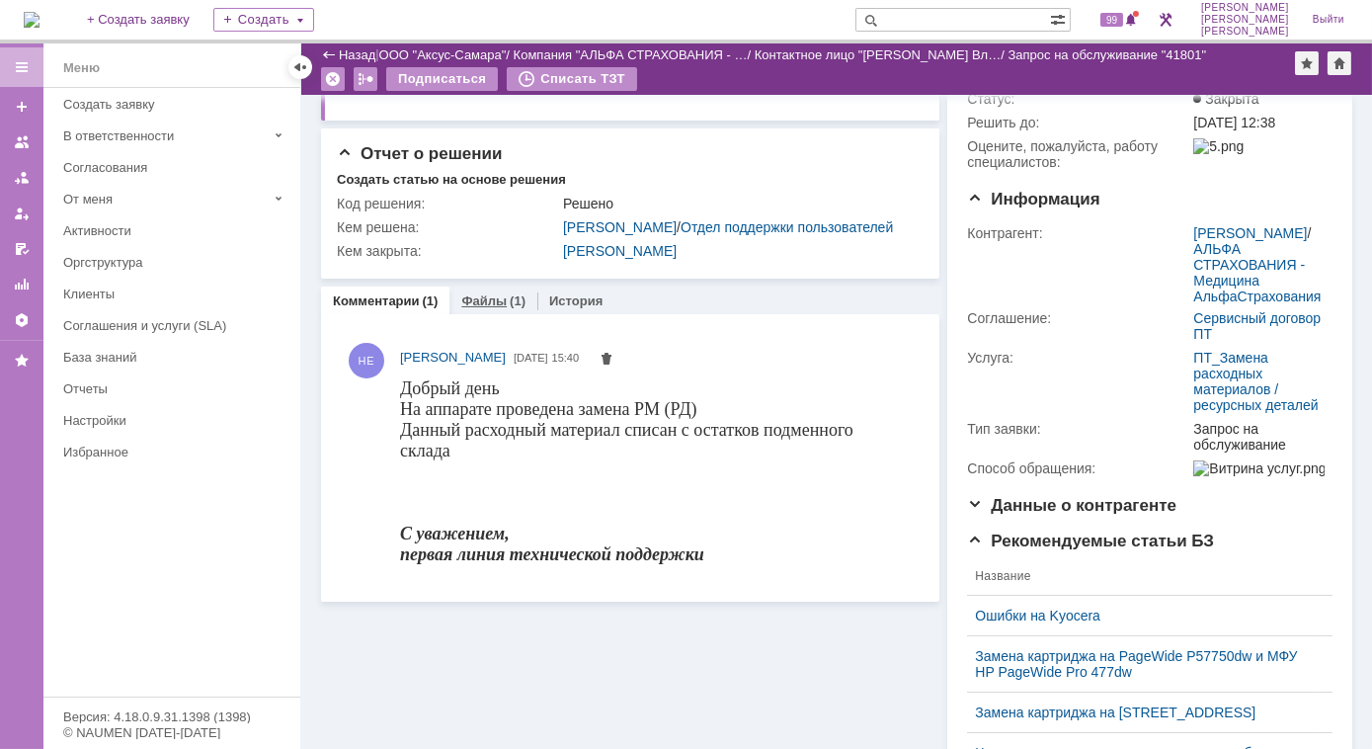
click at [483, 308] on link "Файлы" at bounding box center [483, 300] width 45 height 15
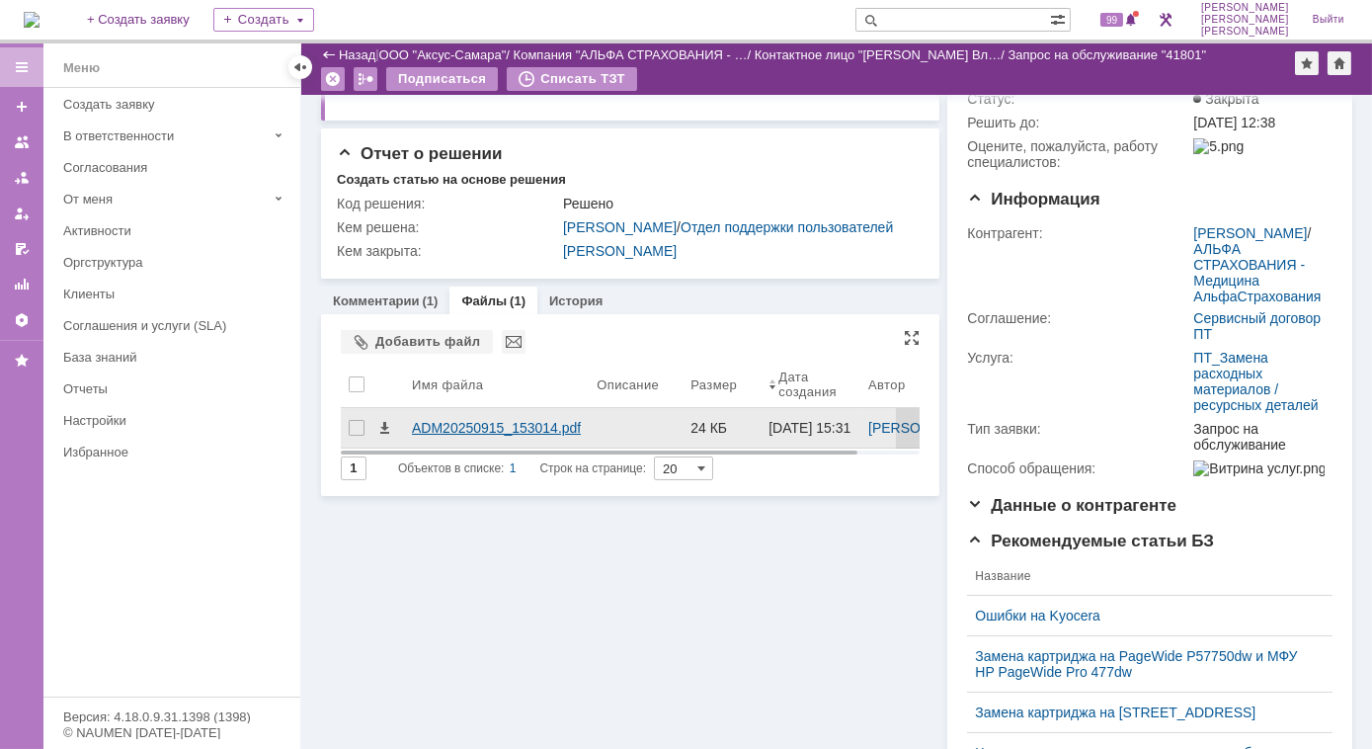
click at [464, 435] on div "ADM20250915_153014.pdf" at bounding box center [496, 428] width 169 height 16
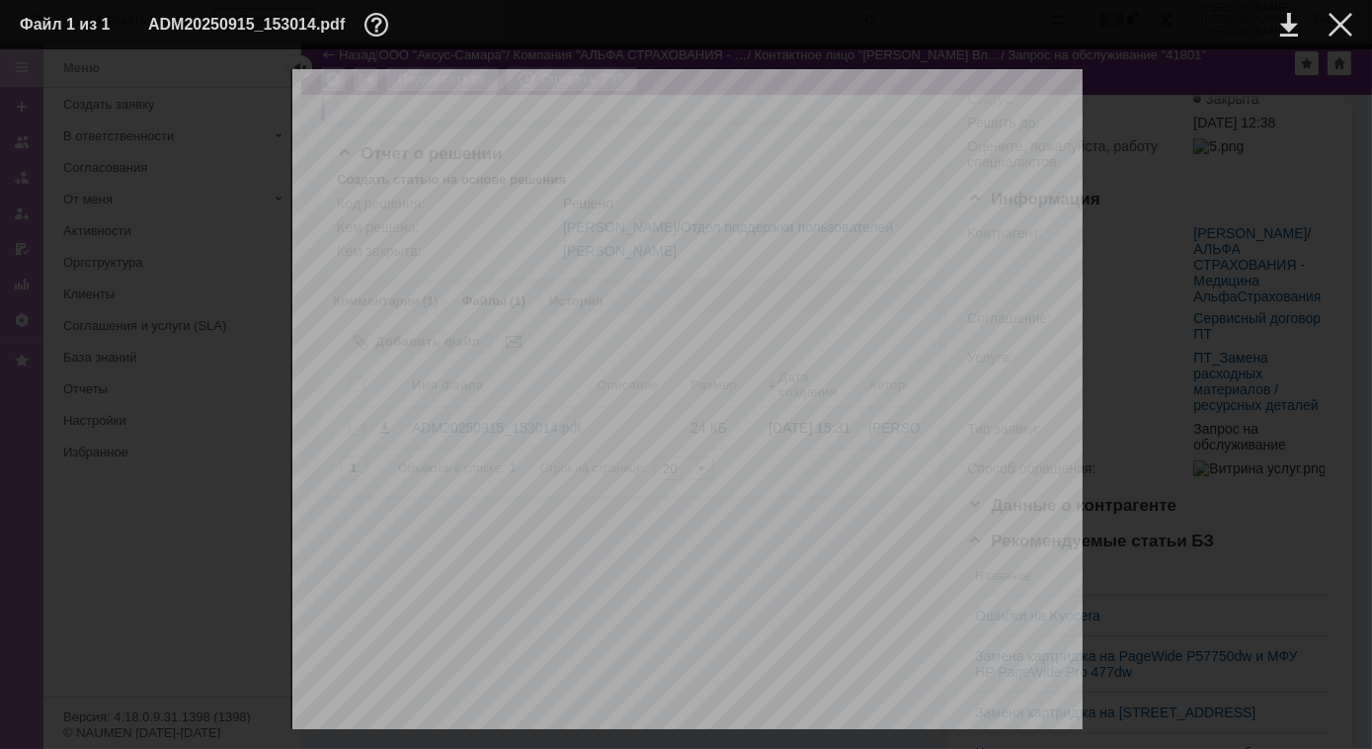
scroll to position [455, 0]
click at [1334, 22] on div at bounding box center [1340, 25] width 24 height 24
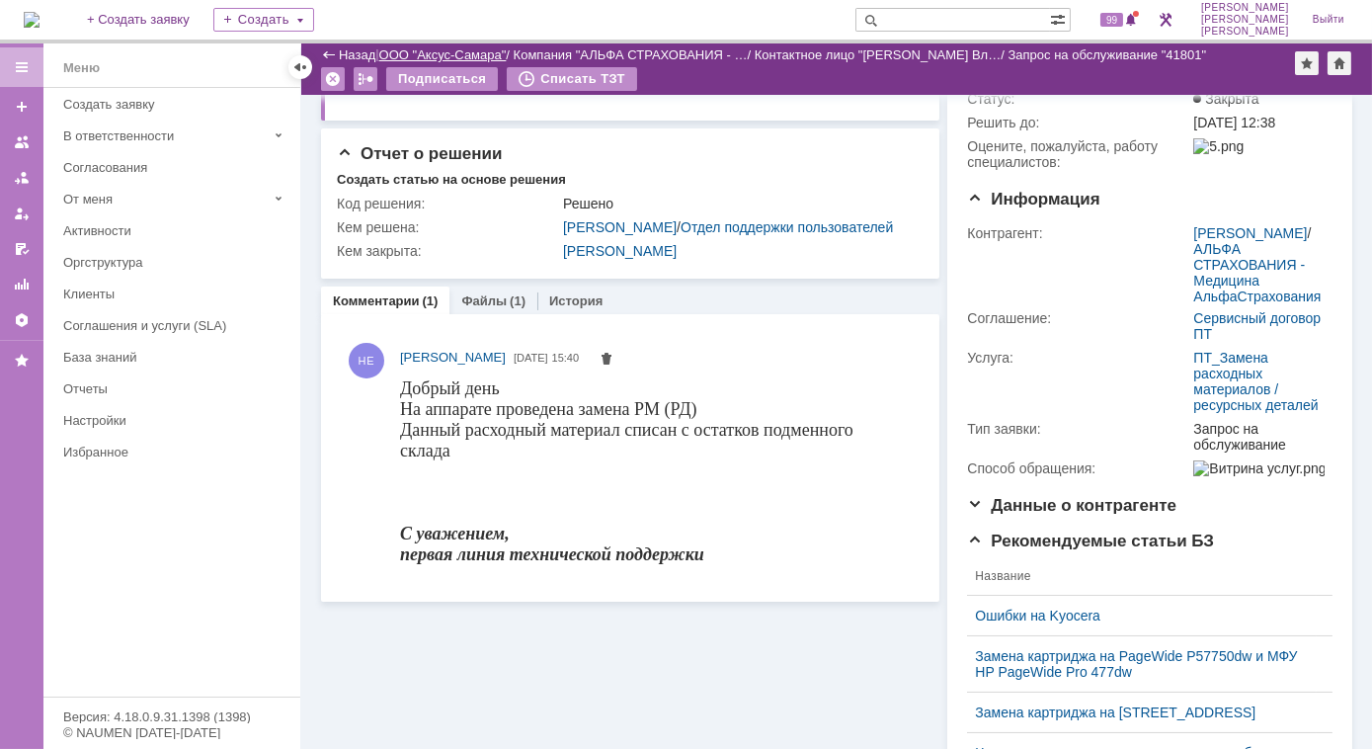
click at [495, 55] on link "ООО "Аксус-Самара"" at bounding box center [442, 54] width 127 height 15
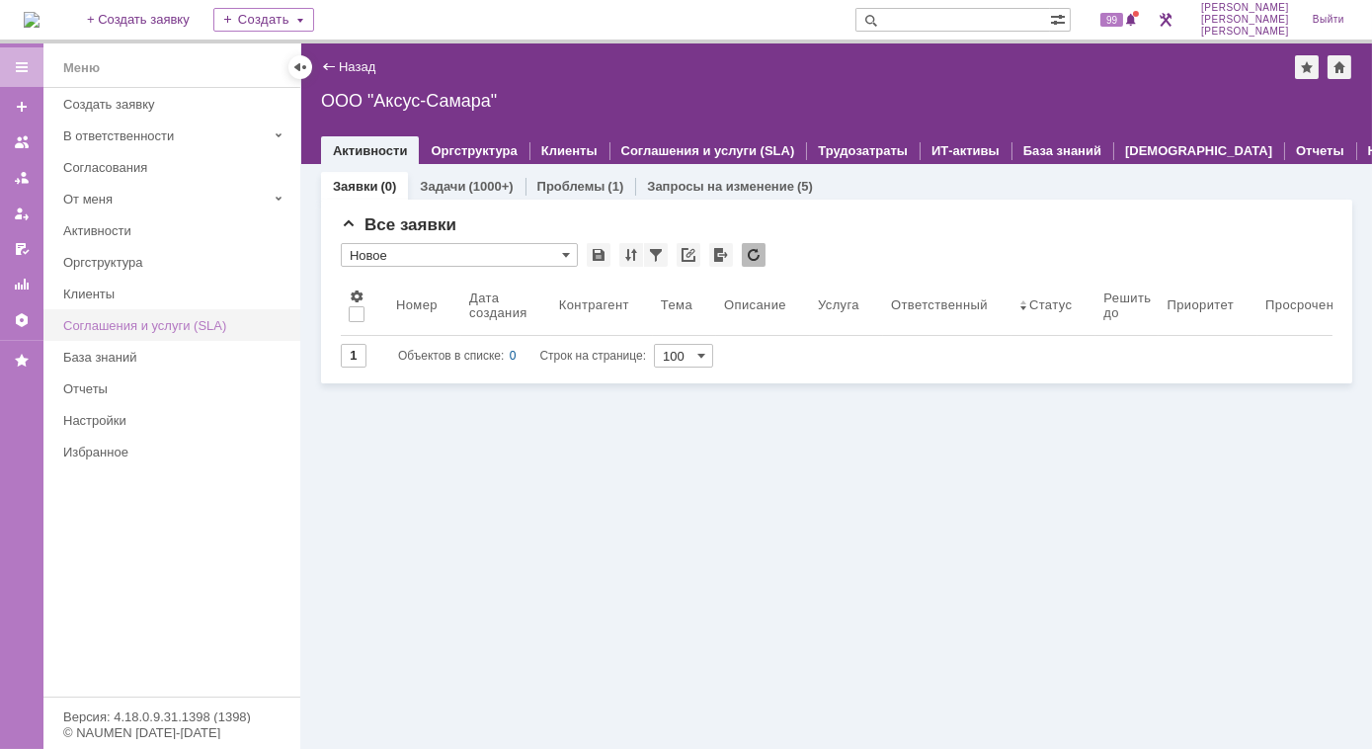
click at [196, 319] on div "Соглашения и услуги (SLA)" at bounding box center [175, 325] width 225 height 15
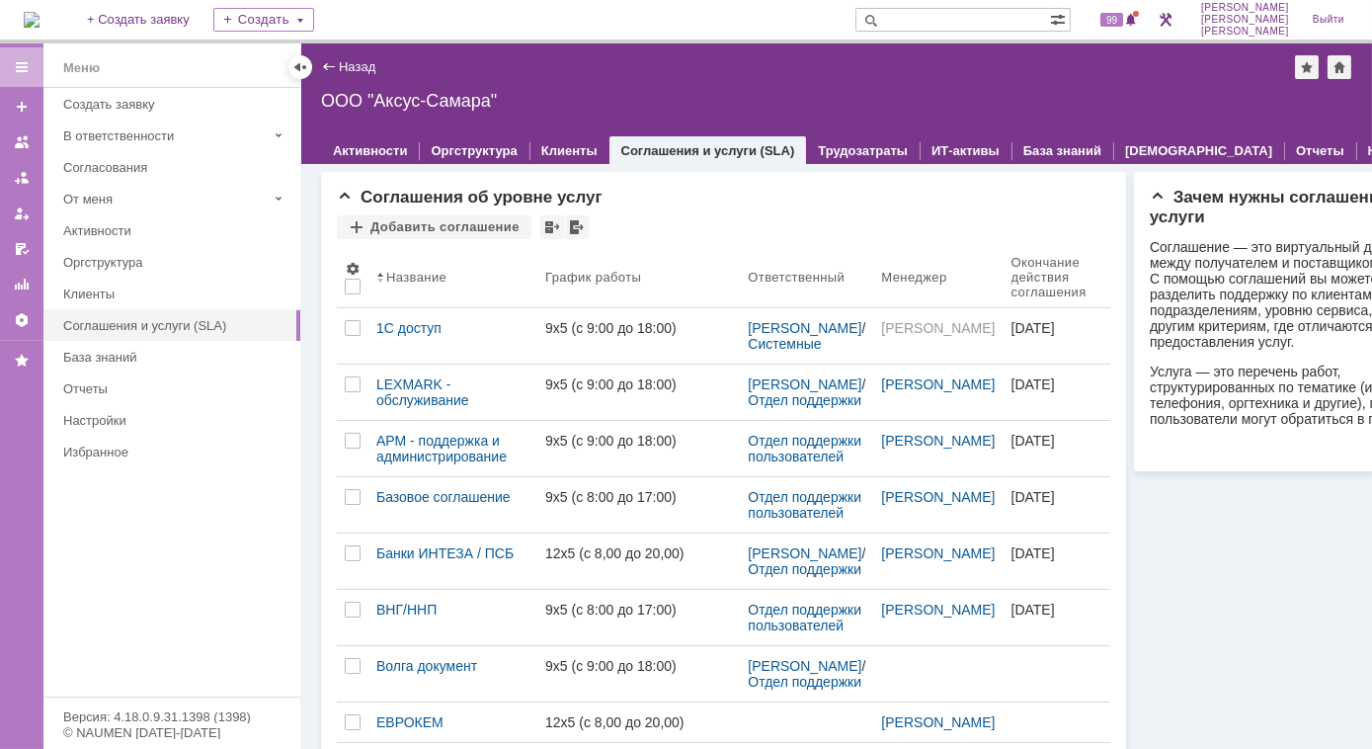
click at [324, 72] on div "Назад" at bounding box center [348, 66] width 54 height 15
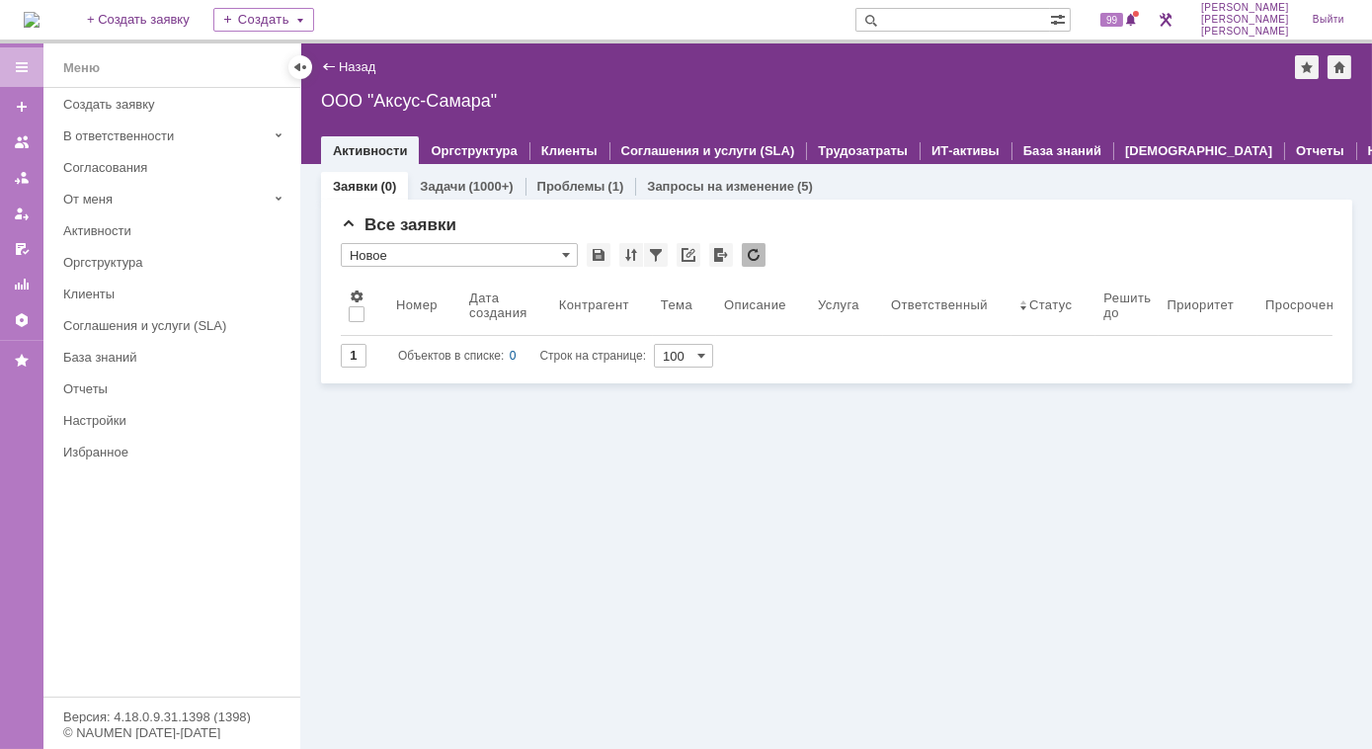
click at [326, 66] on div "Назад" at bounding box center [348, 66] width 54 height 15
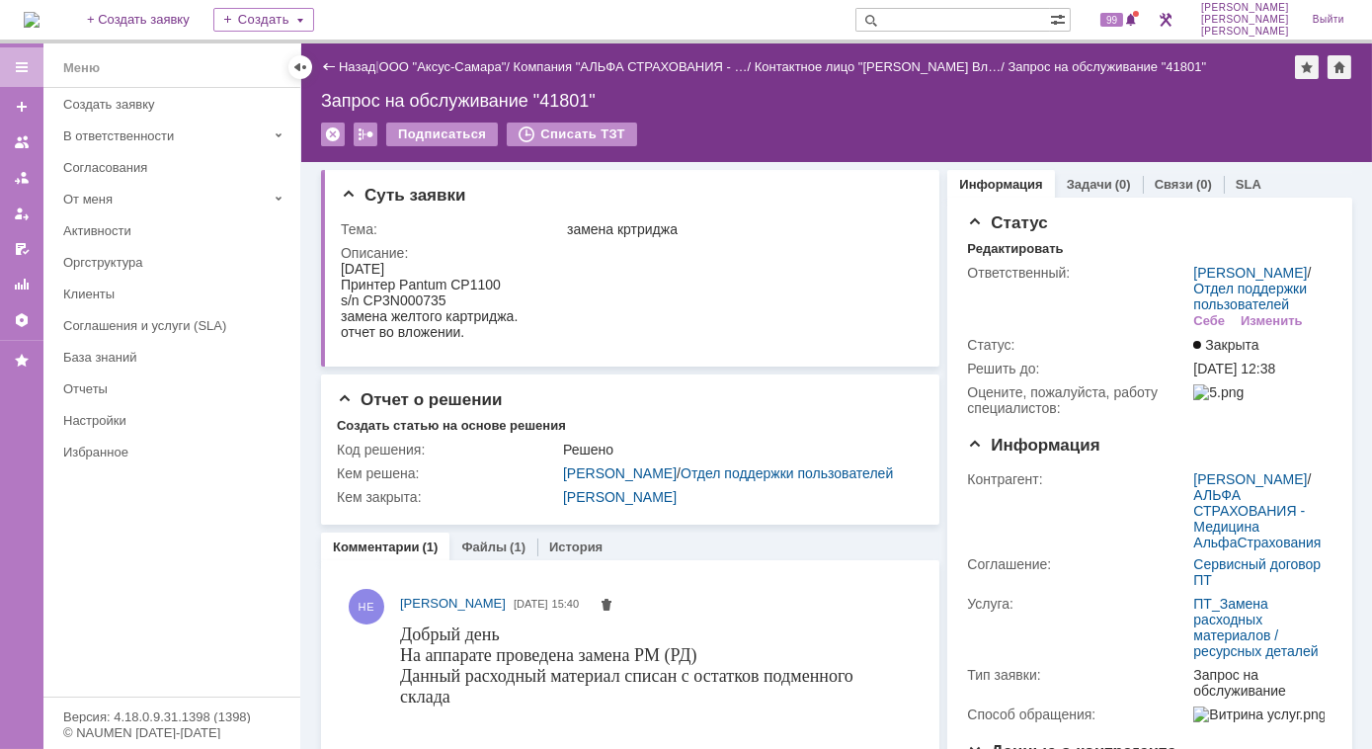
click at [437, 75] on div "Назад | ООО "Аксус-Самара" / Компания "АЛЬФА СТРАХОВАНИЯ - … / Контактное лицо …" at bounding box center [836, 67] width 1031 height 24
click at [440, 63] on link "ООО "Аксус-Самара"" at bounding box center [442, 66] width 127 height 15
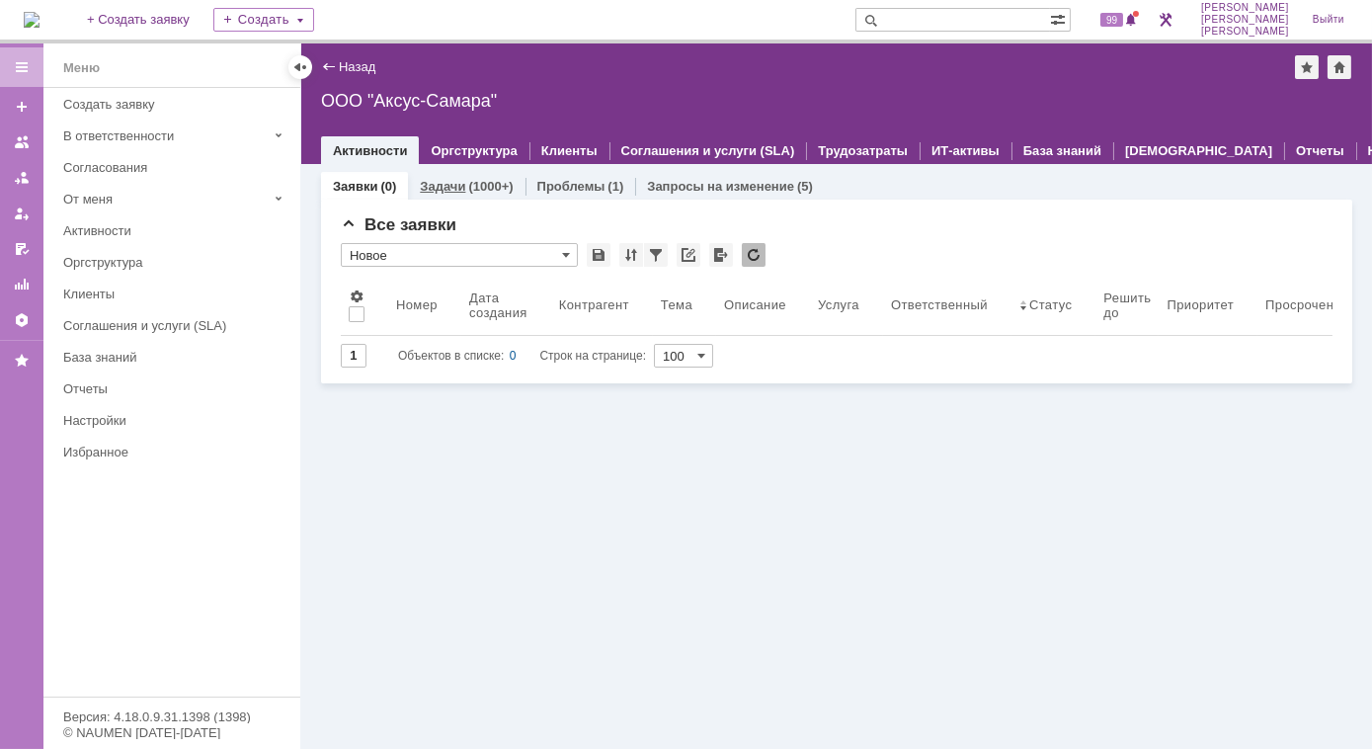
click at [479, 184] on div "(1000+)" at bounding box center [490, 186] width 44 height 15
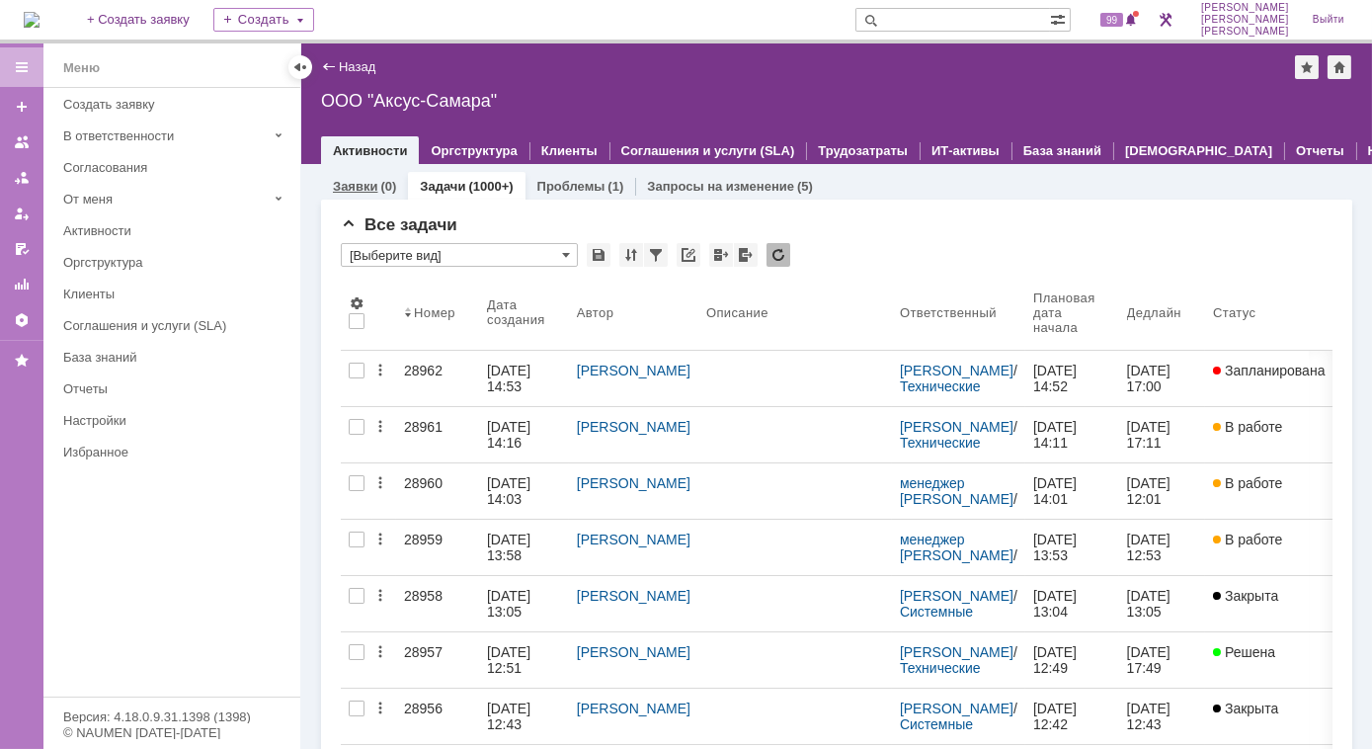
click at [376, 192] on link "Заявки" at bounding box center [355, 186] width 44 height 15
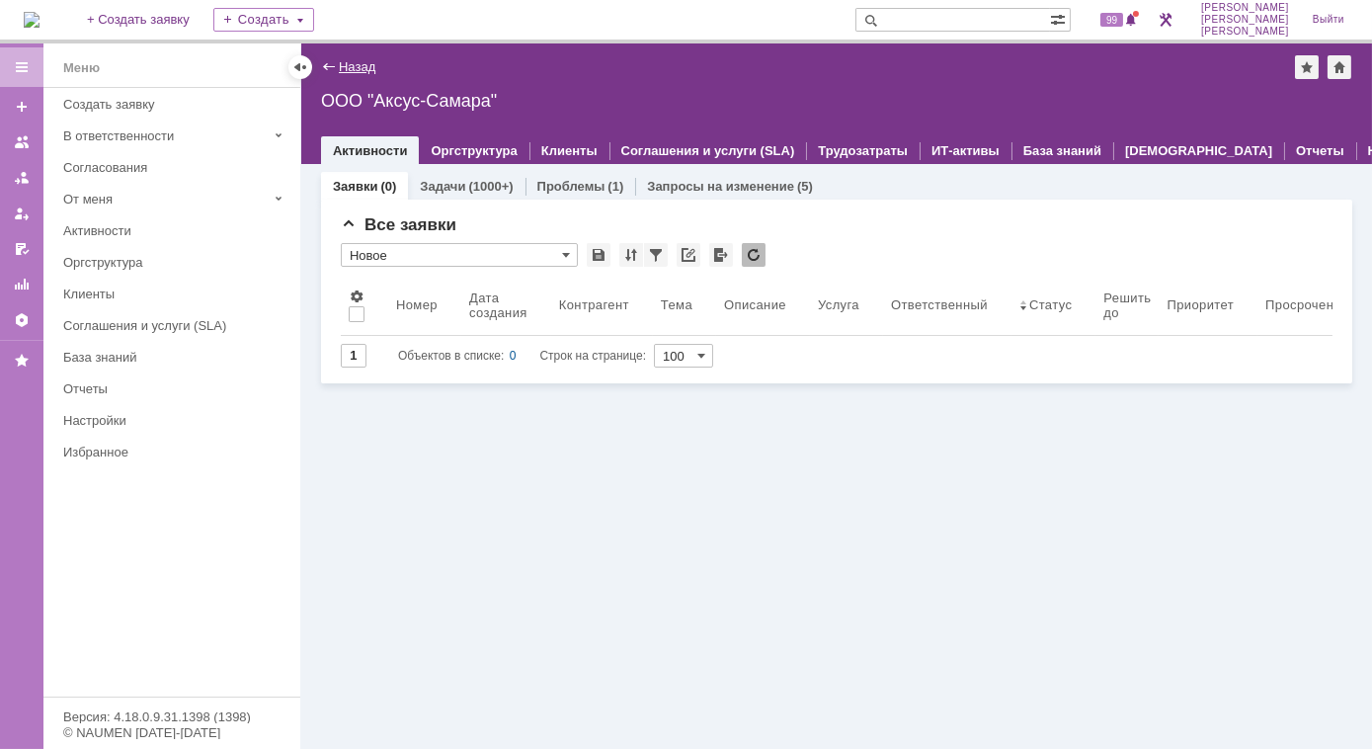
click at [347, 71] on link "Назад" at bounding box center [357, 66] width 37 height 15
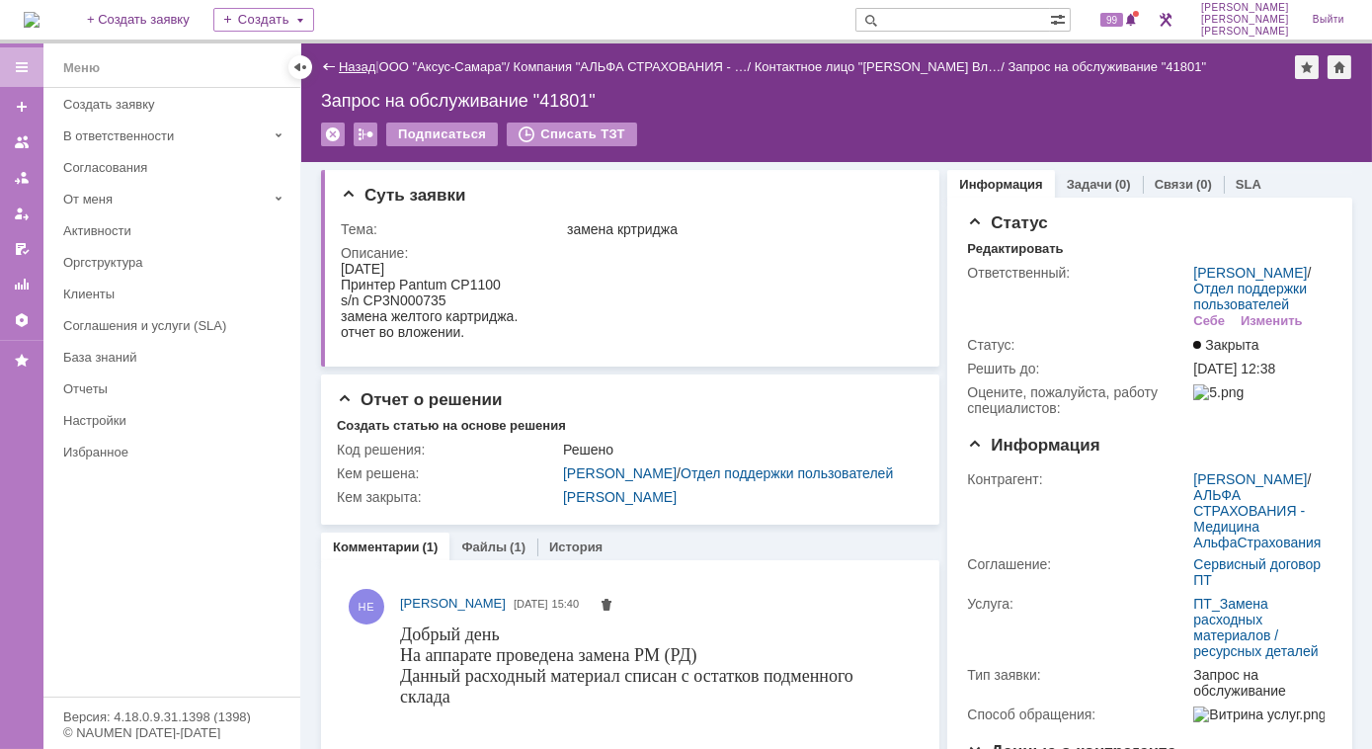
click at [345, 64] on link "Назад" at bounding box center [357, 66] width 37 height 15
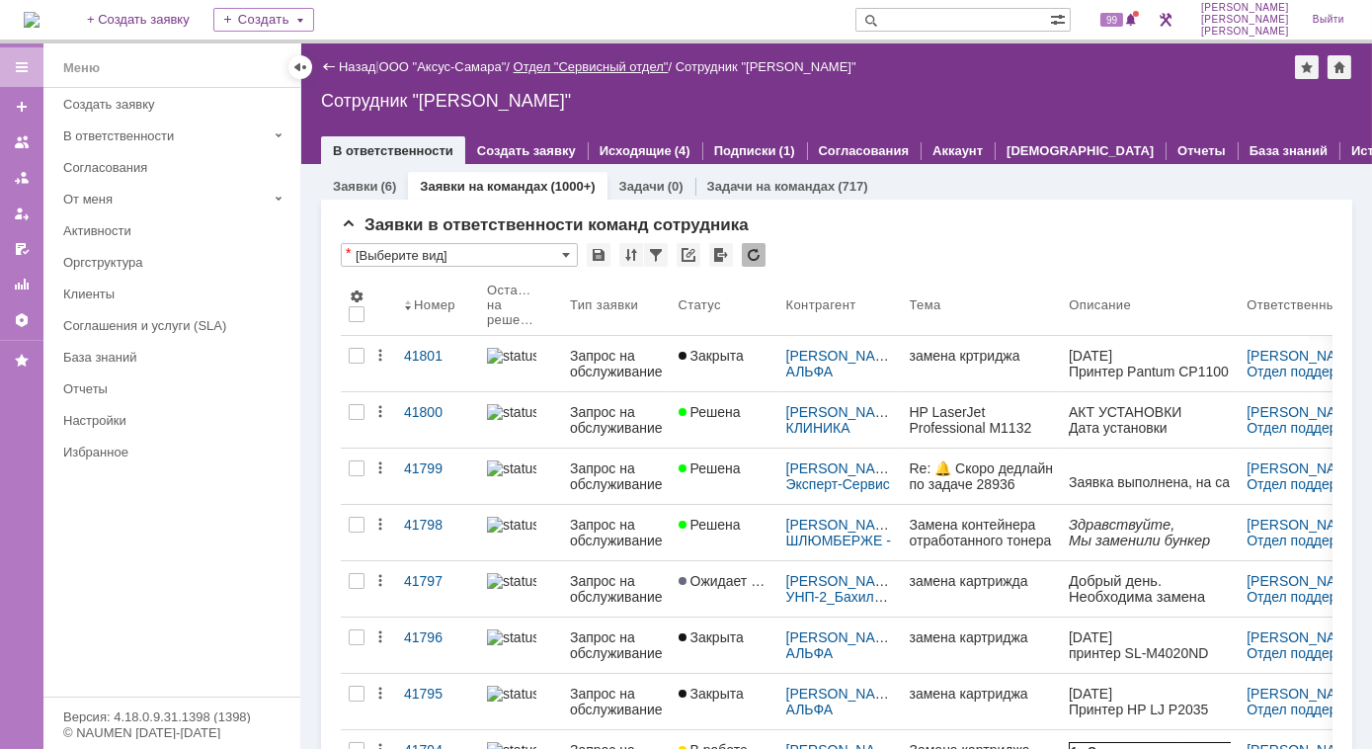
click at [582, 70] on link "Отдел "Сервисный отдел"" at bounding box center [591, 66] width 155 height 15
